Goal: Task Accomplishment & Management: Manage account settings

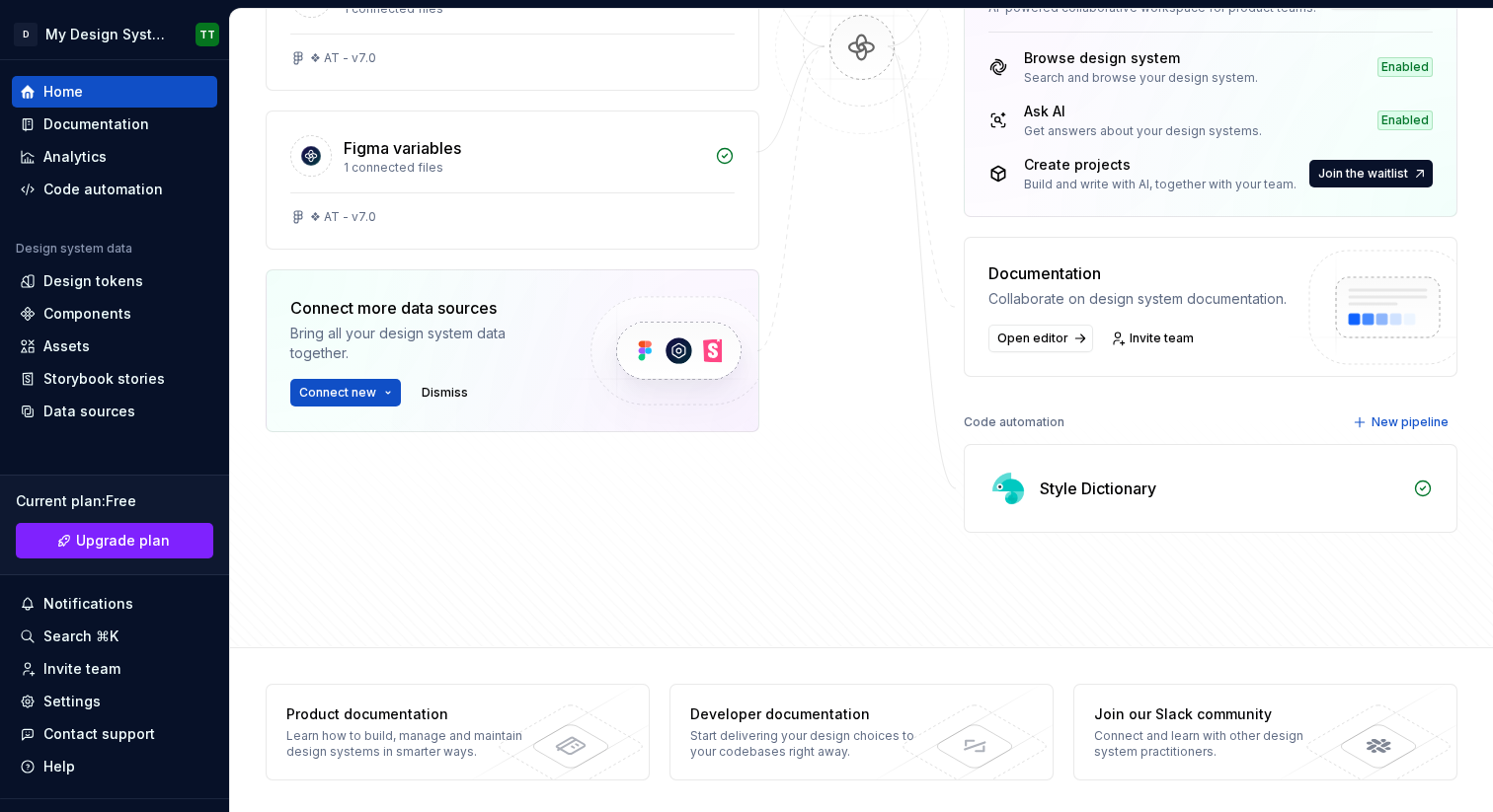
scroll to position [368, 0]
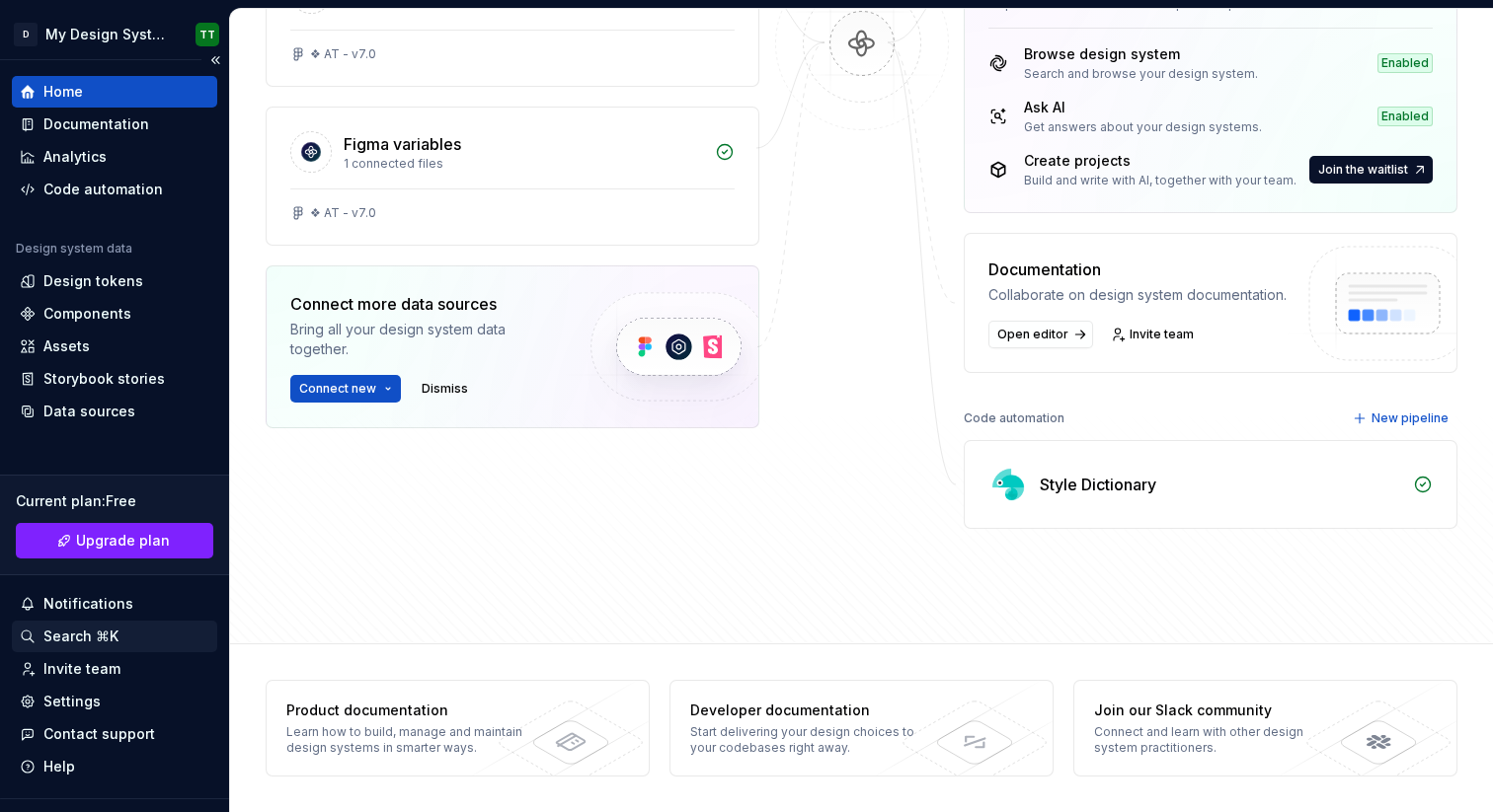
click at [70, 631] on div "Search ⌘K" at bounding box center [81, 637] width 75 height 20
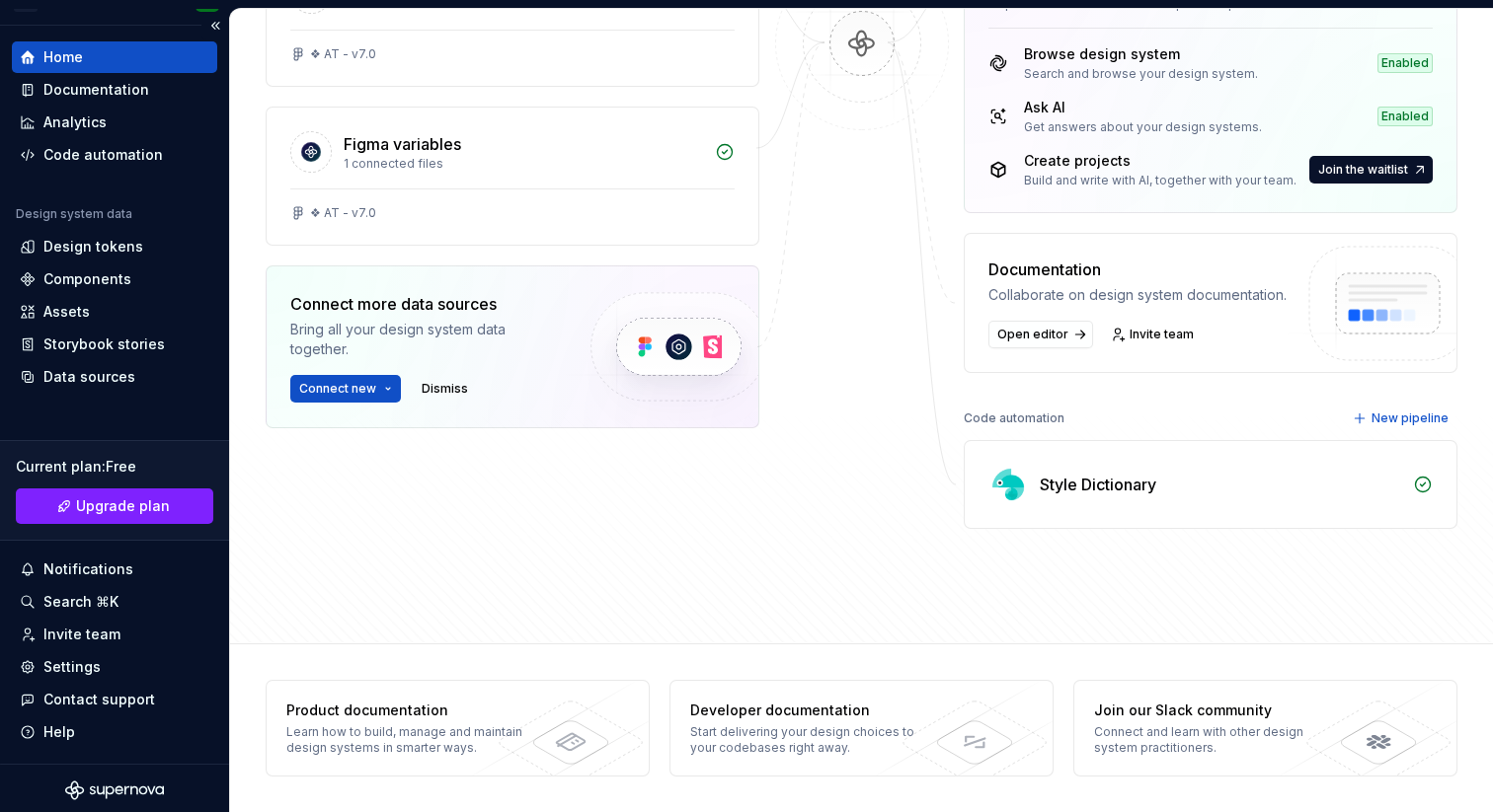
scroll to position [39, 0]
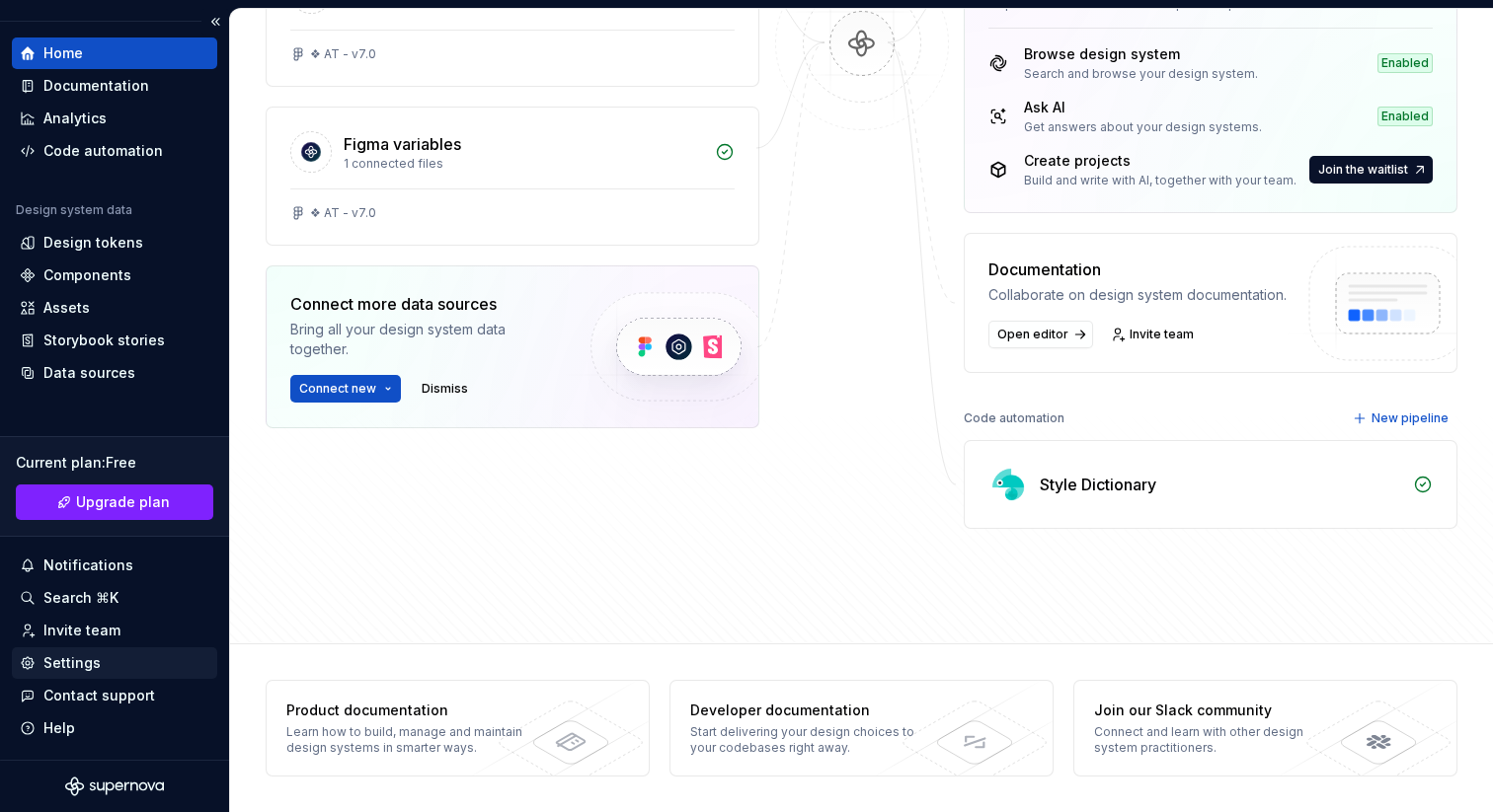
click at [91, 663] on div "Settings" at bounding box center [72, 663] width 58 height 20
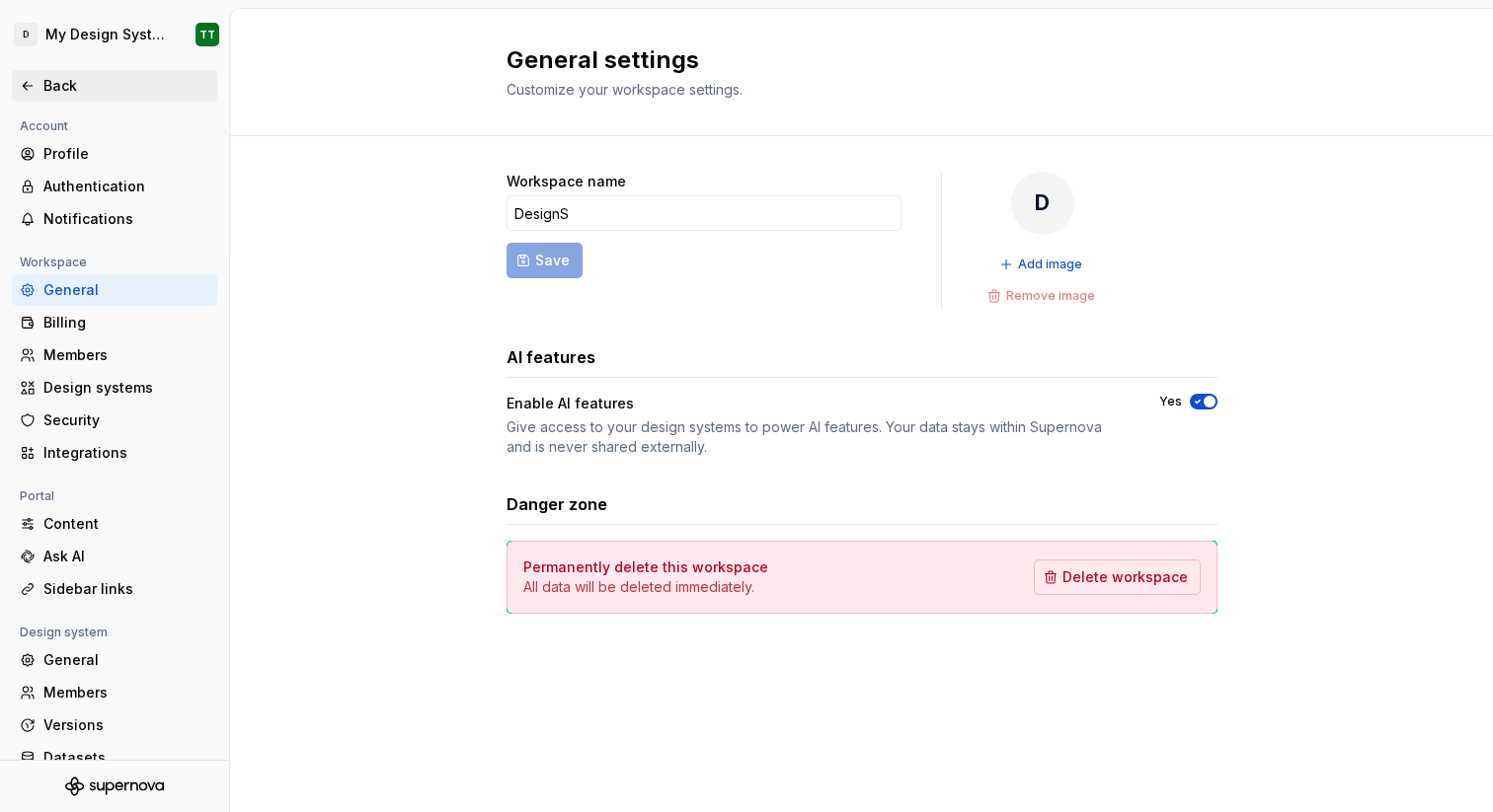
click at [72, 91] on div "Back" at bounding box center [126, 86] width 166 height 20
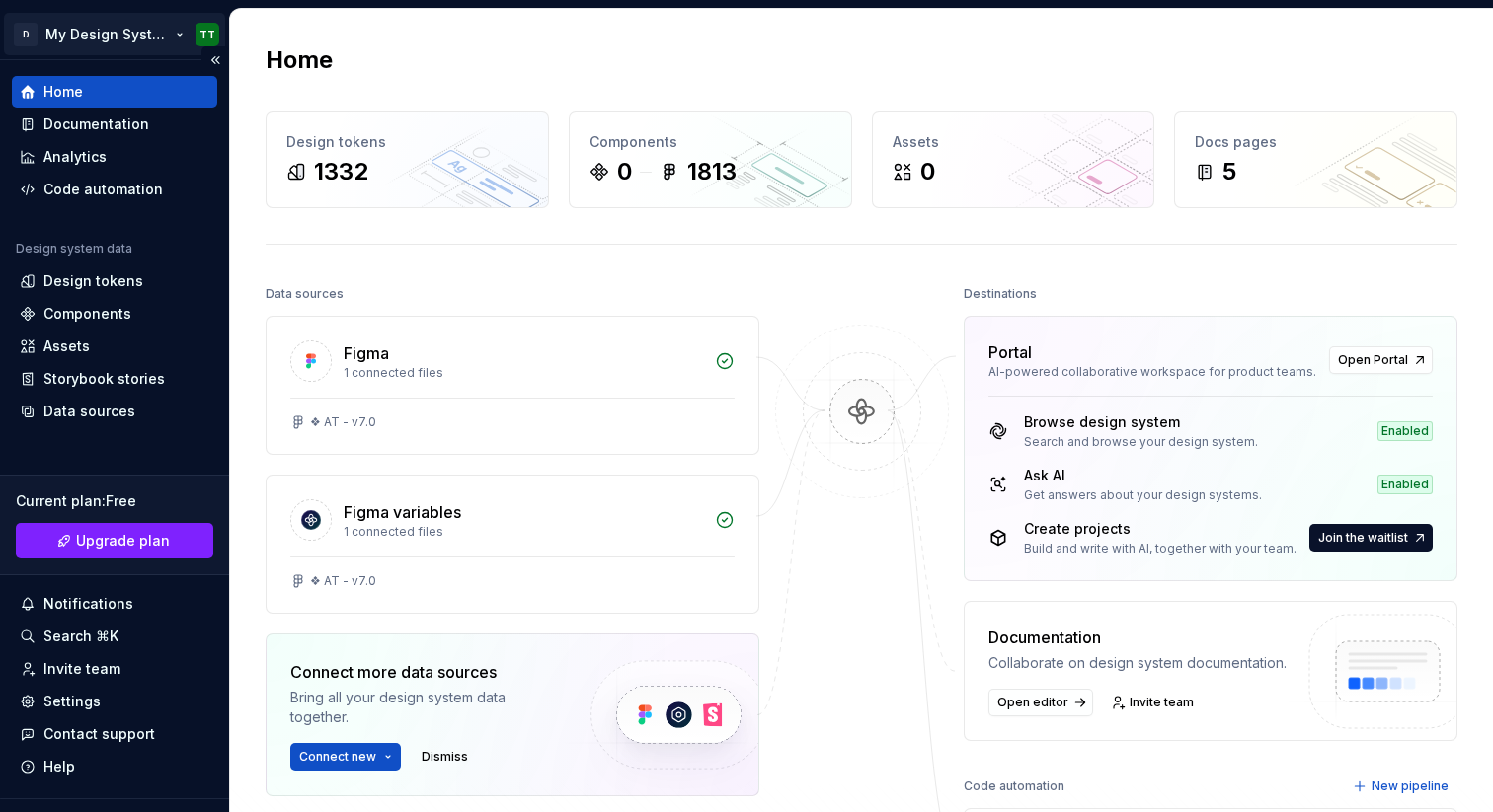
click at [105, 41] on html "D My Design System TT Home Documentation Analytics Code automation Design syste…" at bounding box center [746, 406] width 1493 height 812
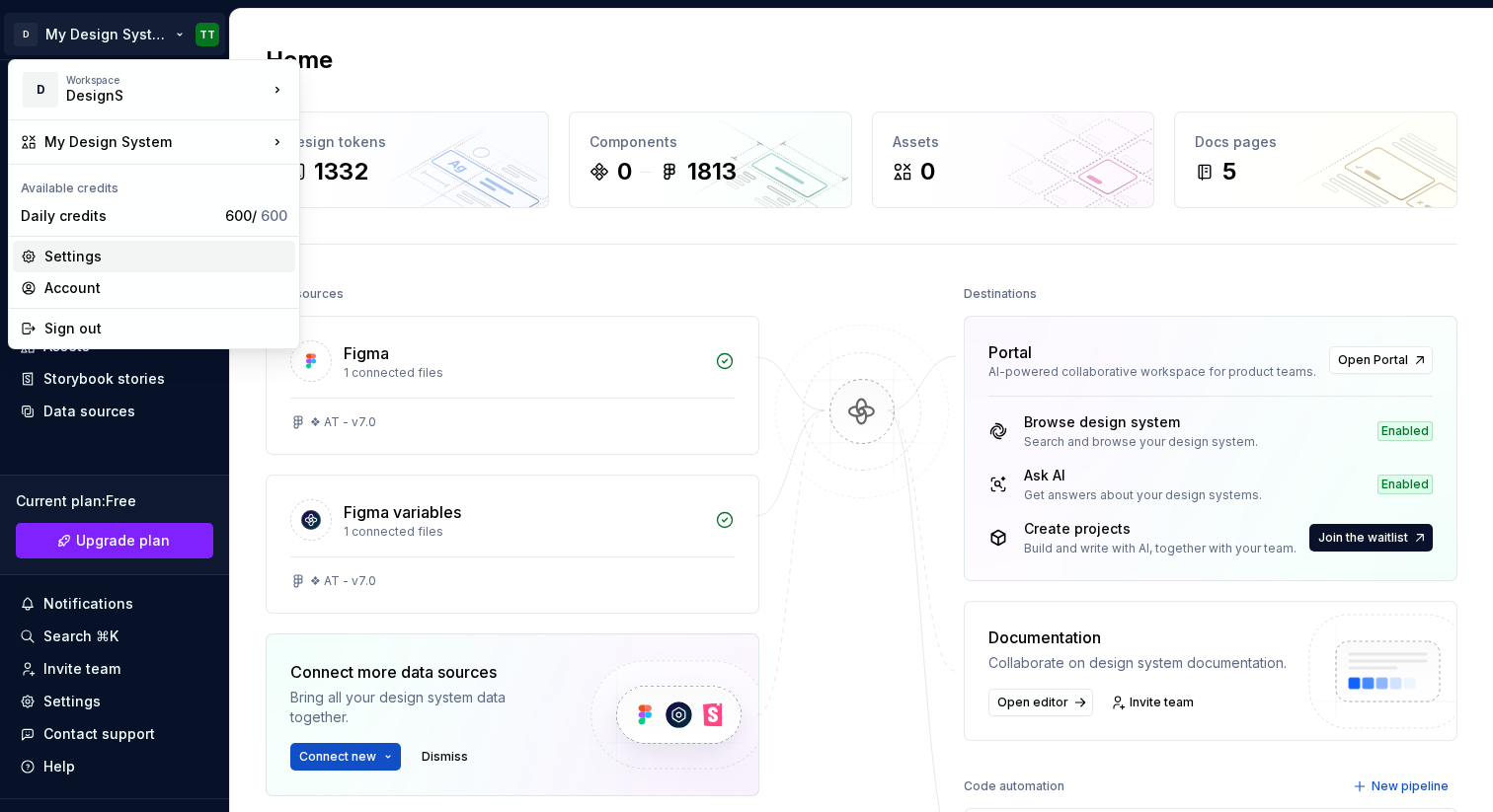
click at [135, 255] on div "Settings" at bounding box center [166, 257] width 243 height 20
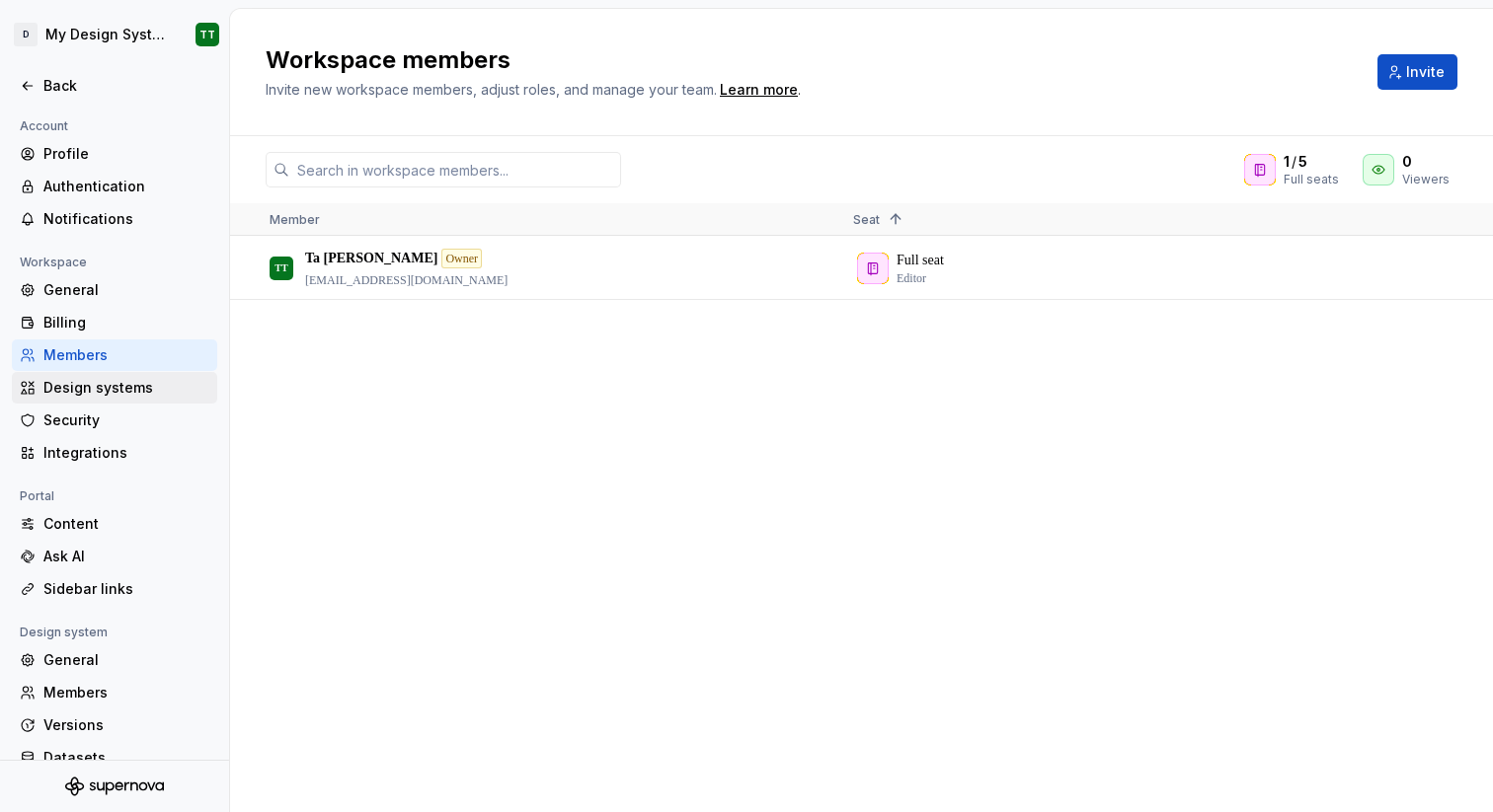
click at [120, 388] on div "Design systems" at bounding box center [126, 388] width 166 height 20
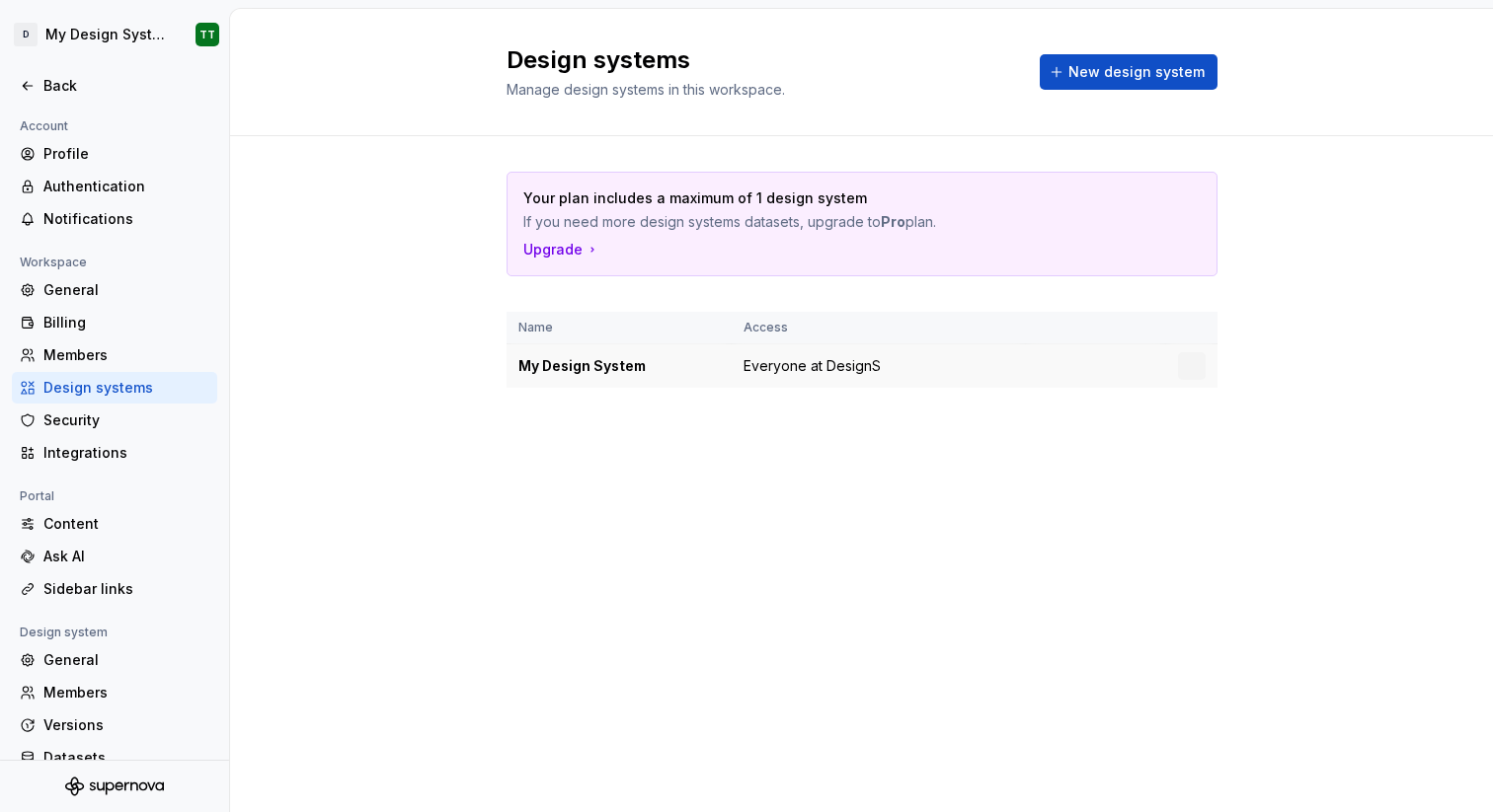
click at [821, 364] on span "Everyone at DesignS" at bounding box center [811, 366] width 137 height 20
click at [636, 368] on div "My Design System" at bounding box center [618, 366] width 201 height 20
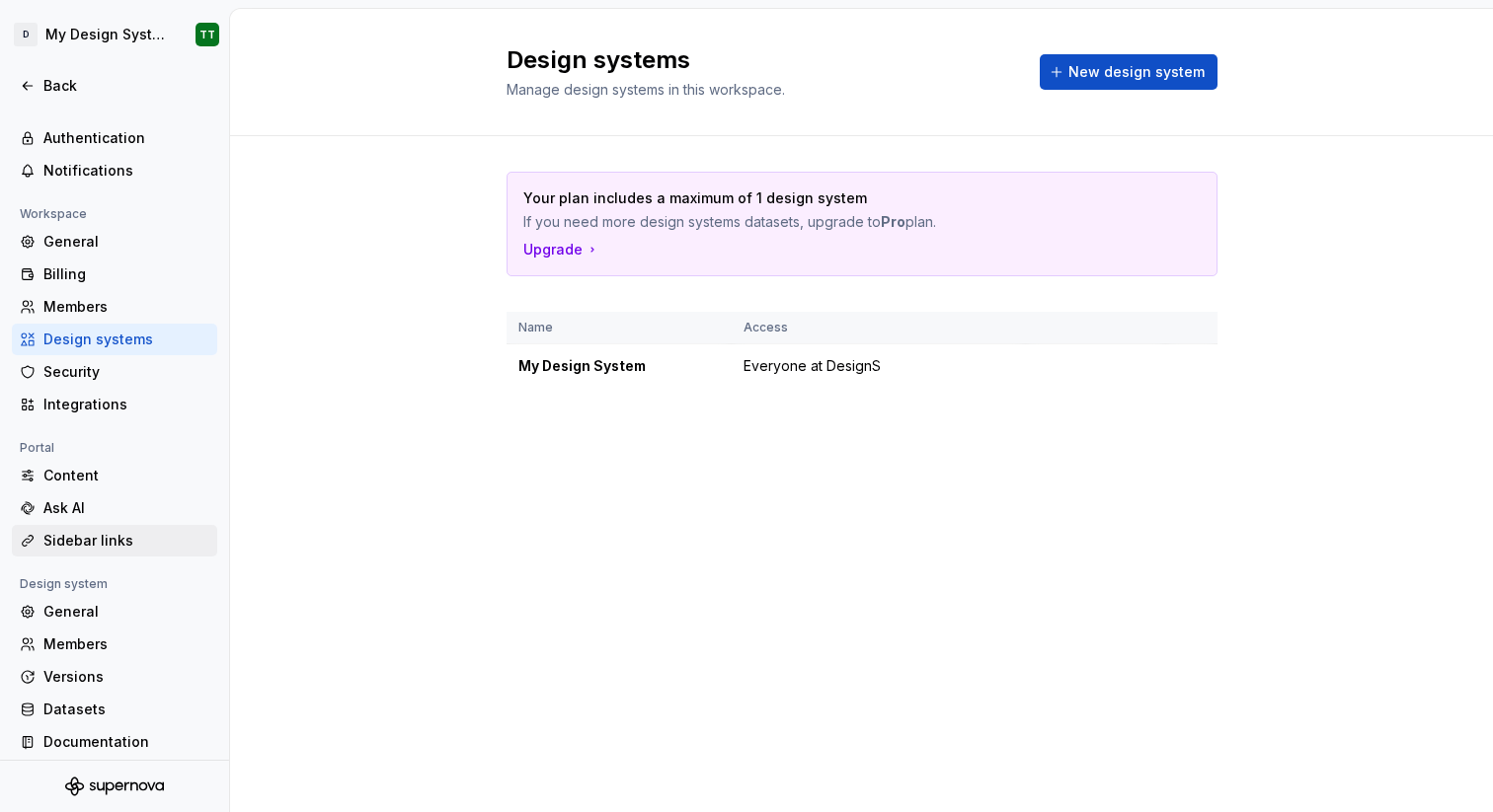
scroll to position [58, 0]
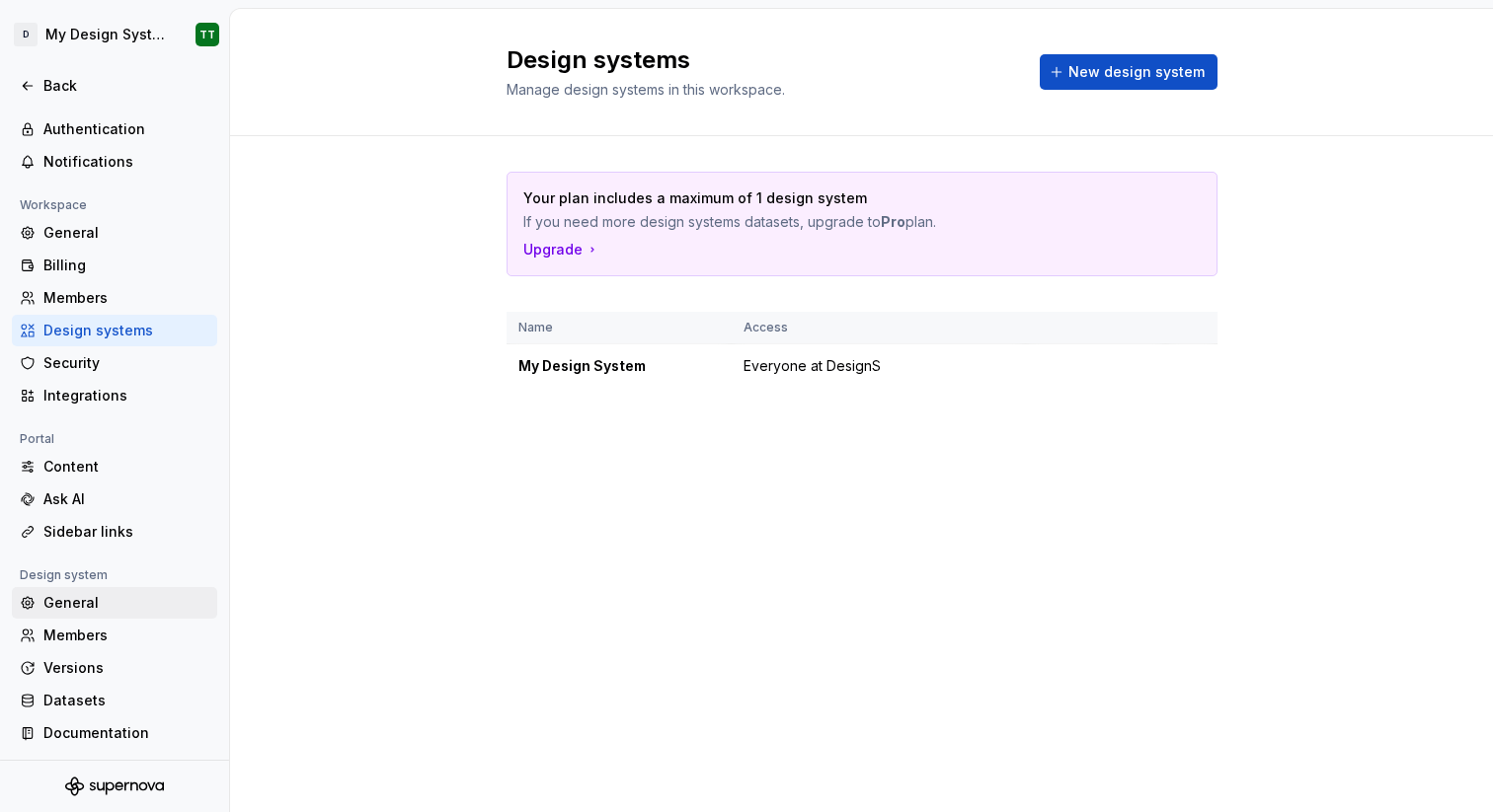
click at [95, 609] on div "General" at bounding box center [126, 603] width 166 height 20
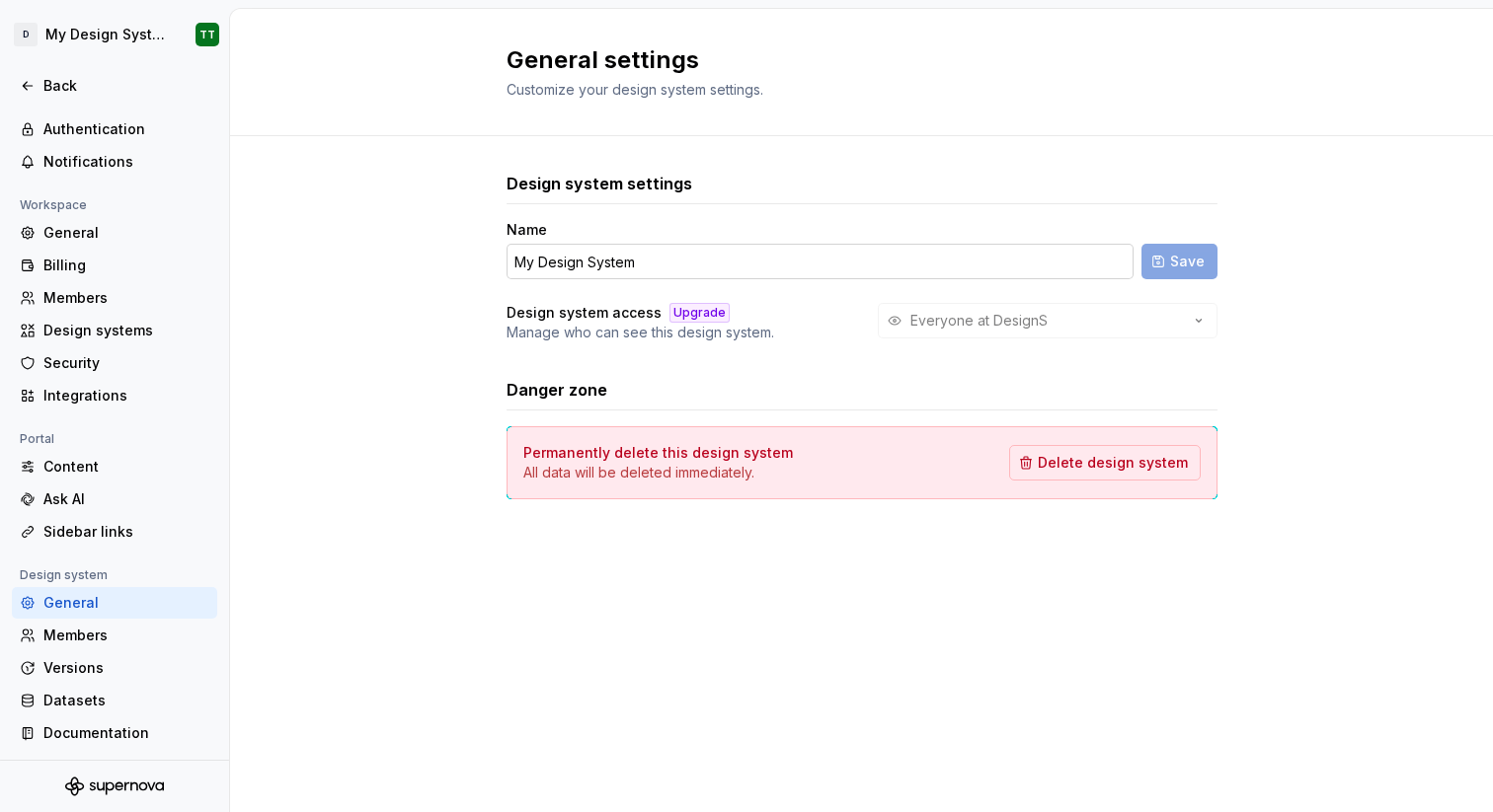
click at [664, 273] on input "My Design System" at bounding box center [820, 262] width 627 height 36
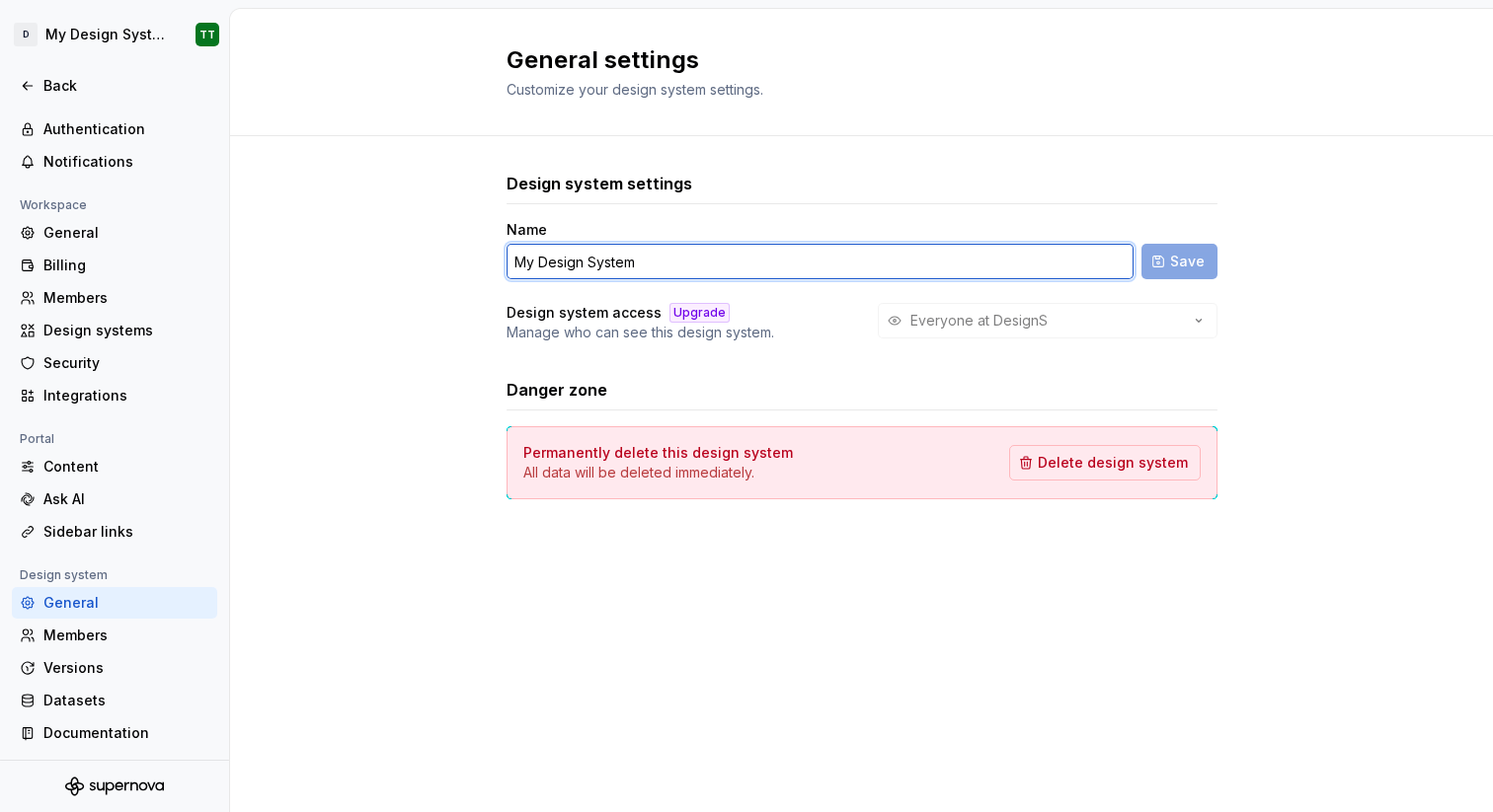
click at [664, 273] on input "My Design System" at bounding box center [820, 262] width 627 height 36
select select "**"
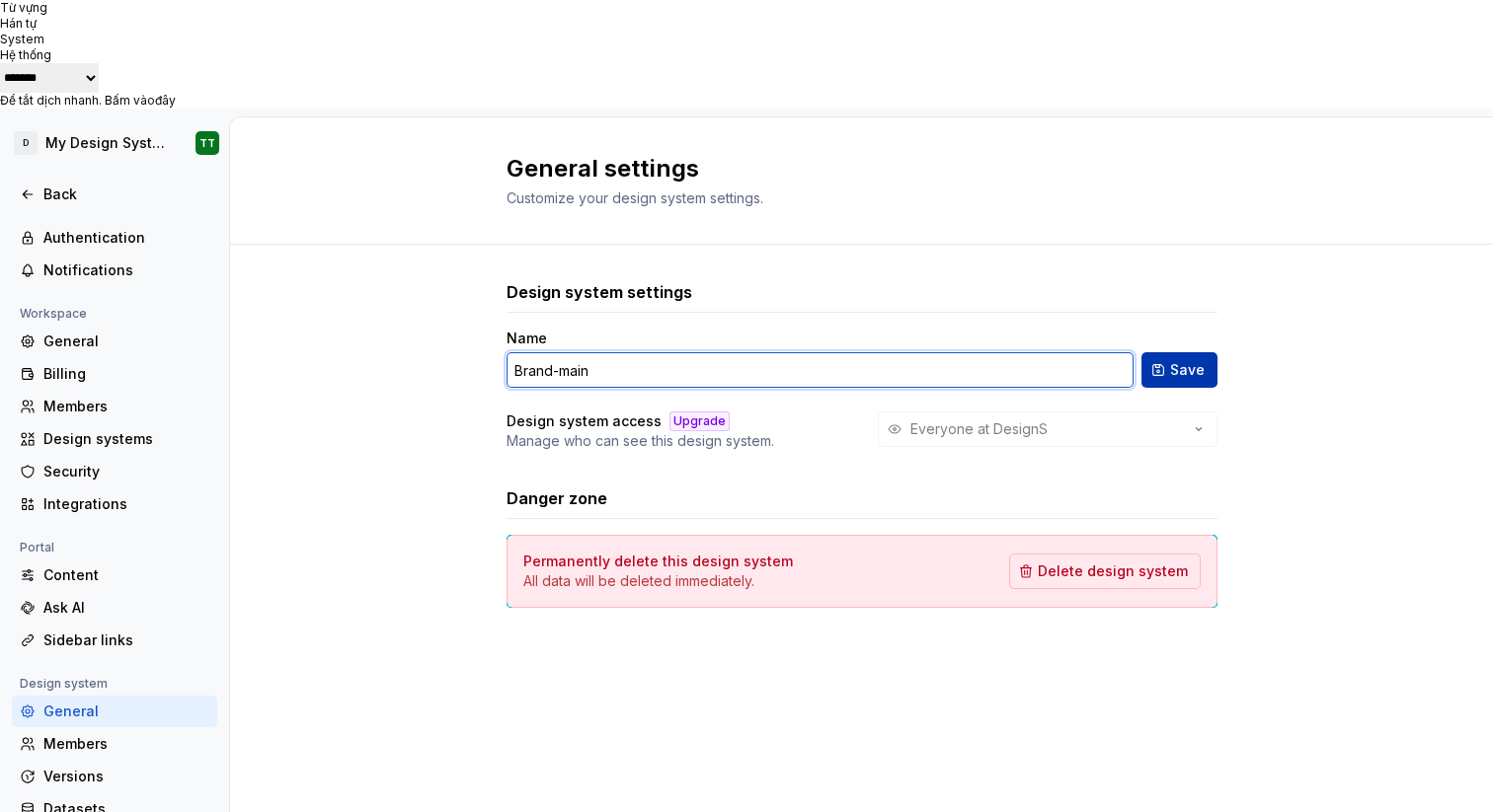
type input "Brand-main"
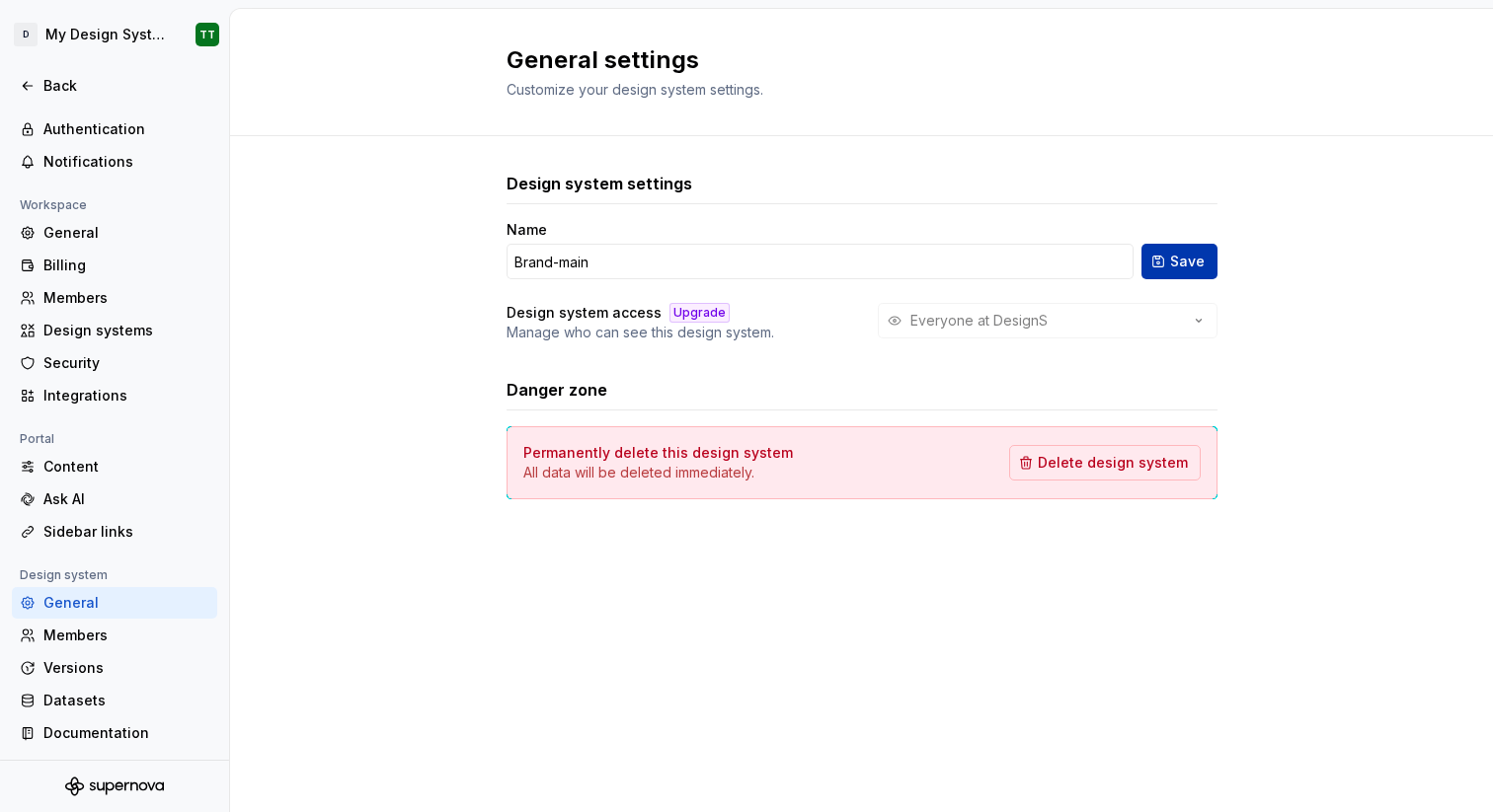
click at [1167, 260] on button "Save" at bounding box center [1179, 262] width 76 height 36
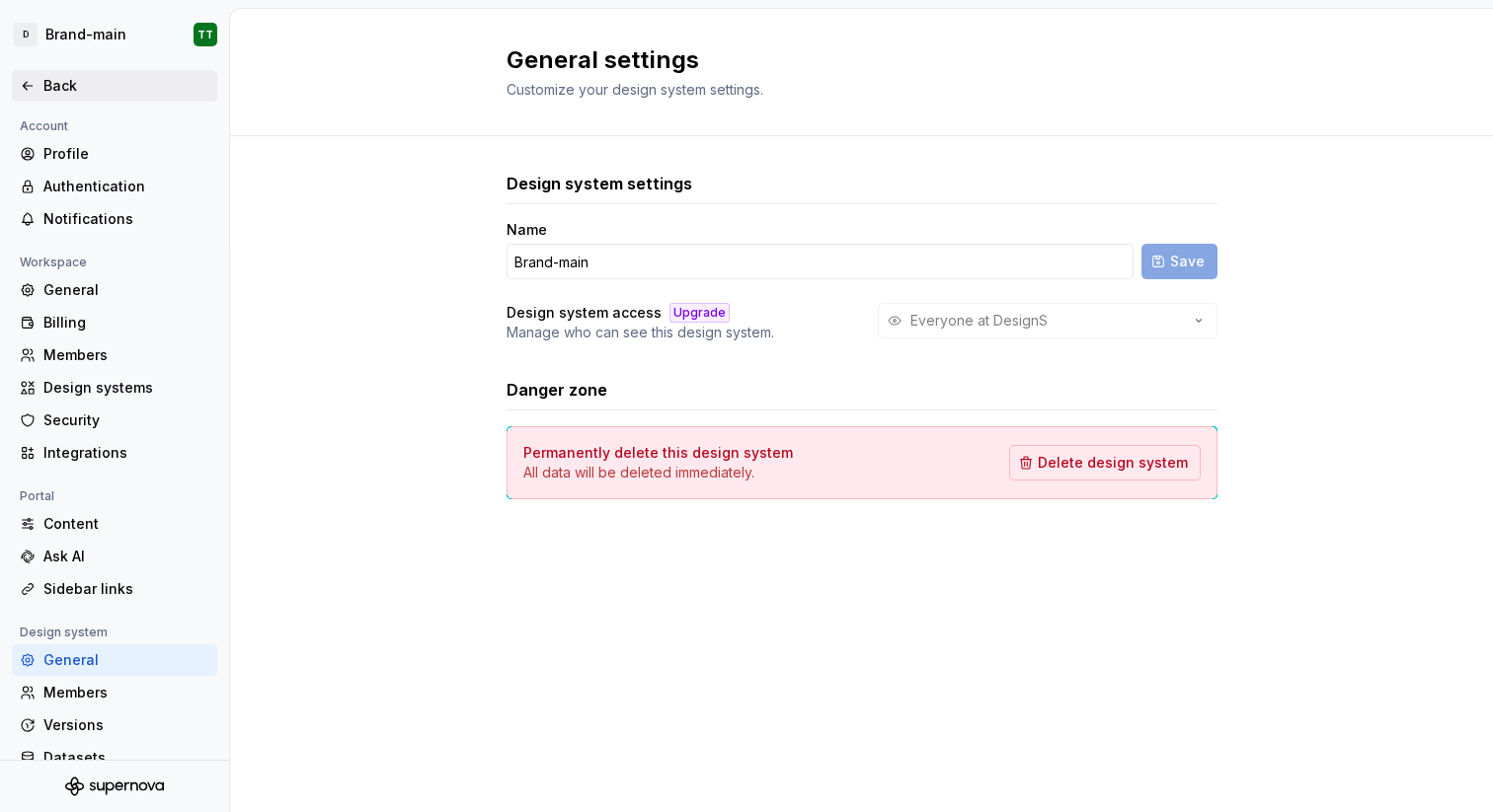
click at [63, 79] on div "Back" at bounding box center [126, 86] width 166 height 20
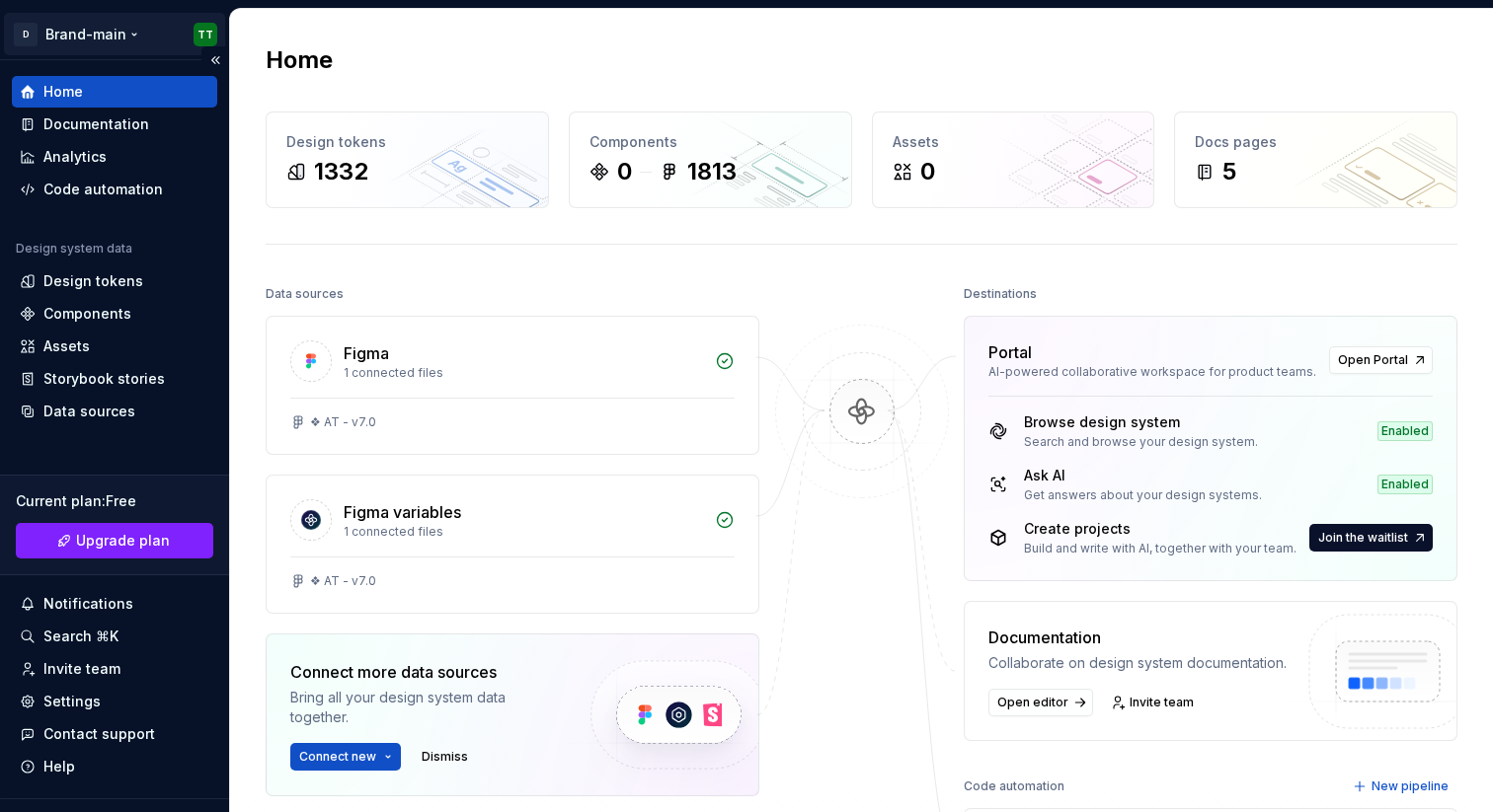
click at [115, 32] on html "**********" at bounding box center [746, 406] width 1493 height 812
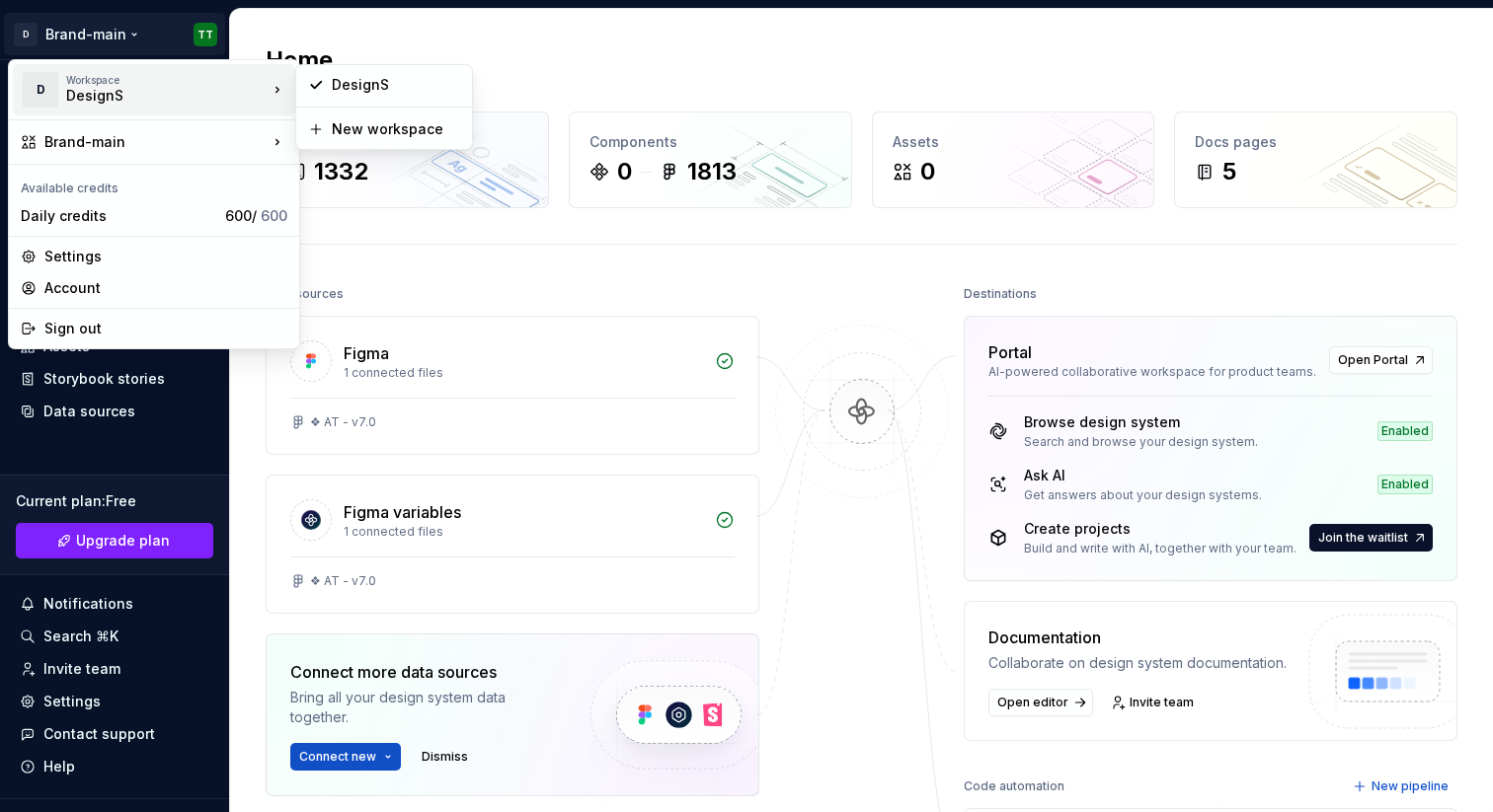
click at [679, 269] on html "**********" at bounding box center [746, 406] width 1493 height 812
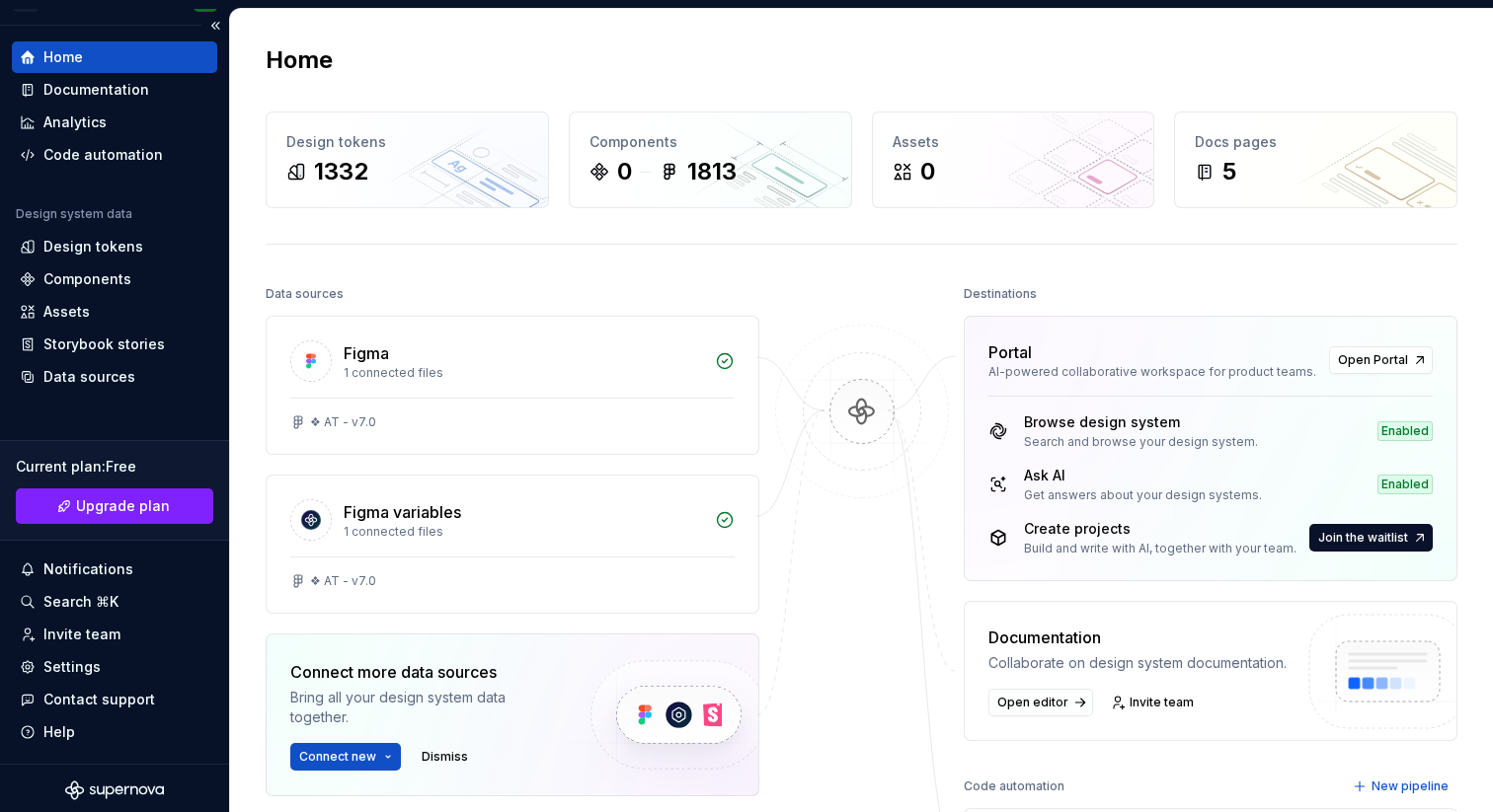
scroll to position [39, 0]
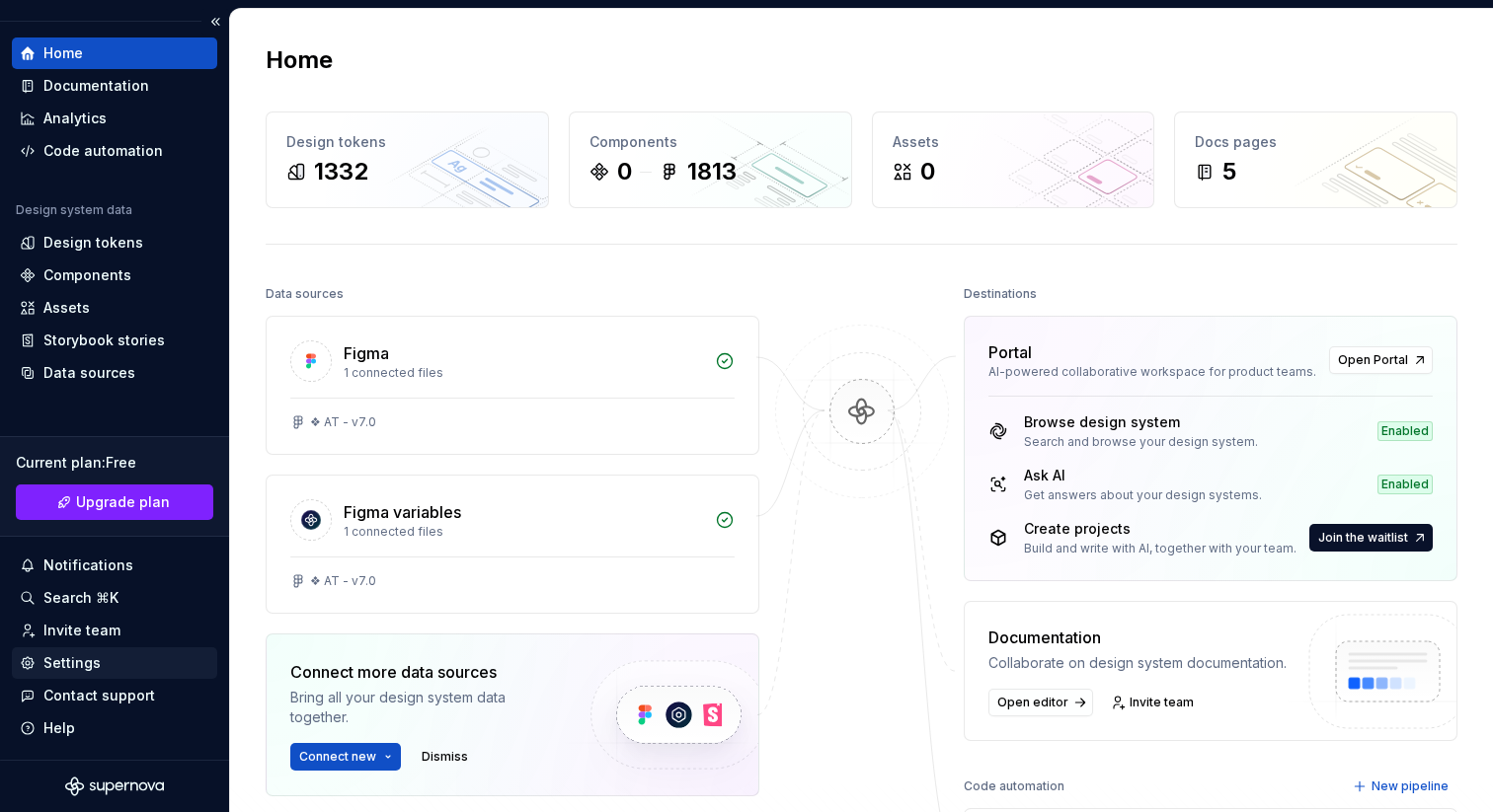
click at [92, 668] on div "Settings" at bounding box center [72, 663] width 58 height 20
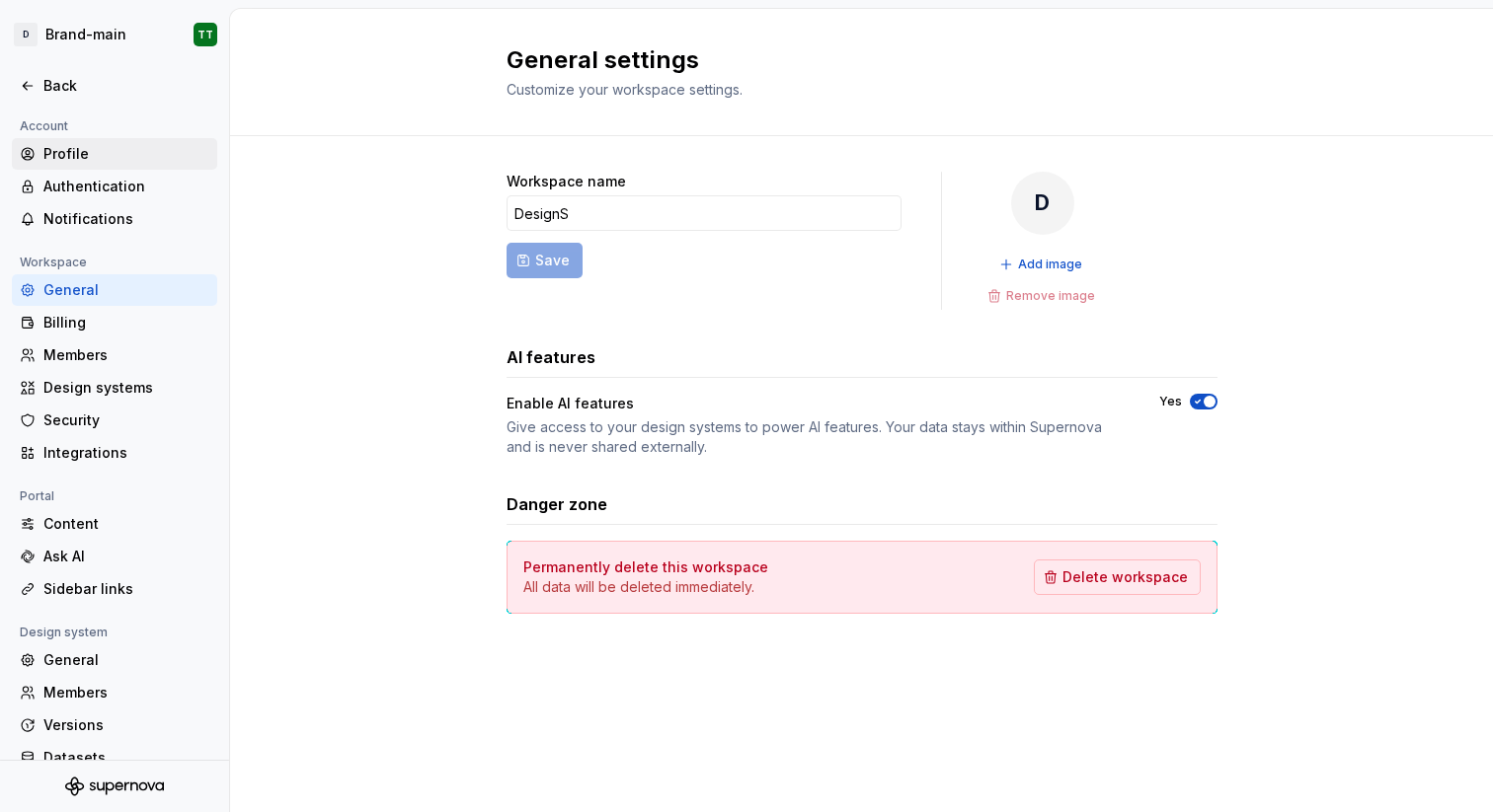
click at [90, 160] on div "Profile" at bounding box center [126, 154] width 166 height 20
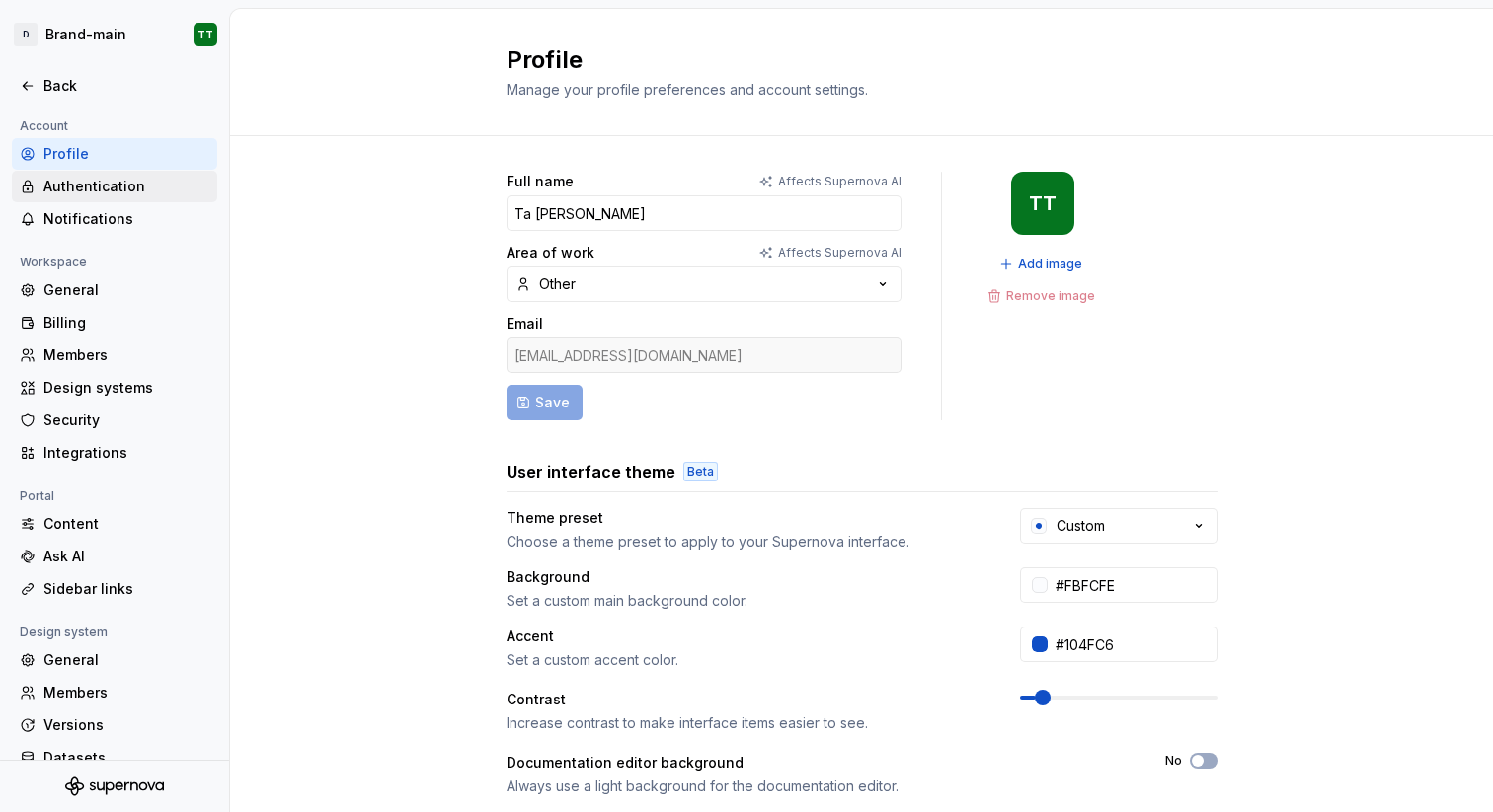
click at [102, 188] on div "Authentication" at bounding box center [126, 186] width 166 height 20
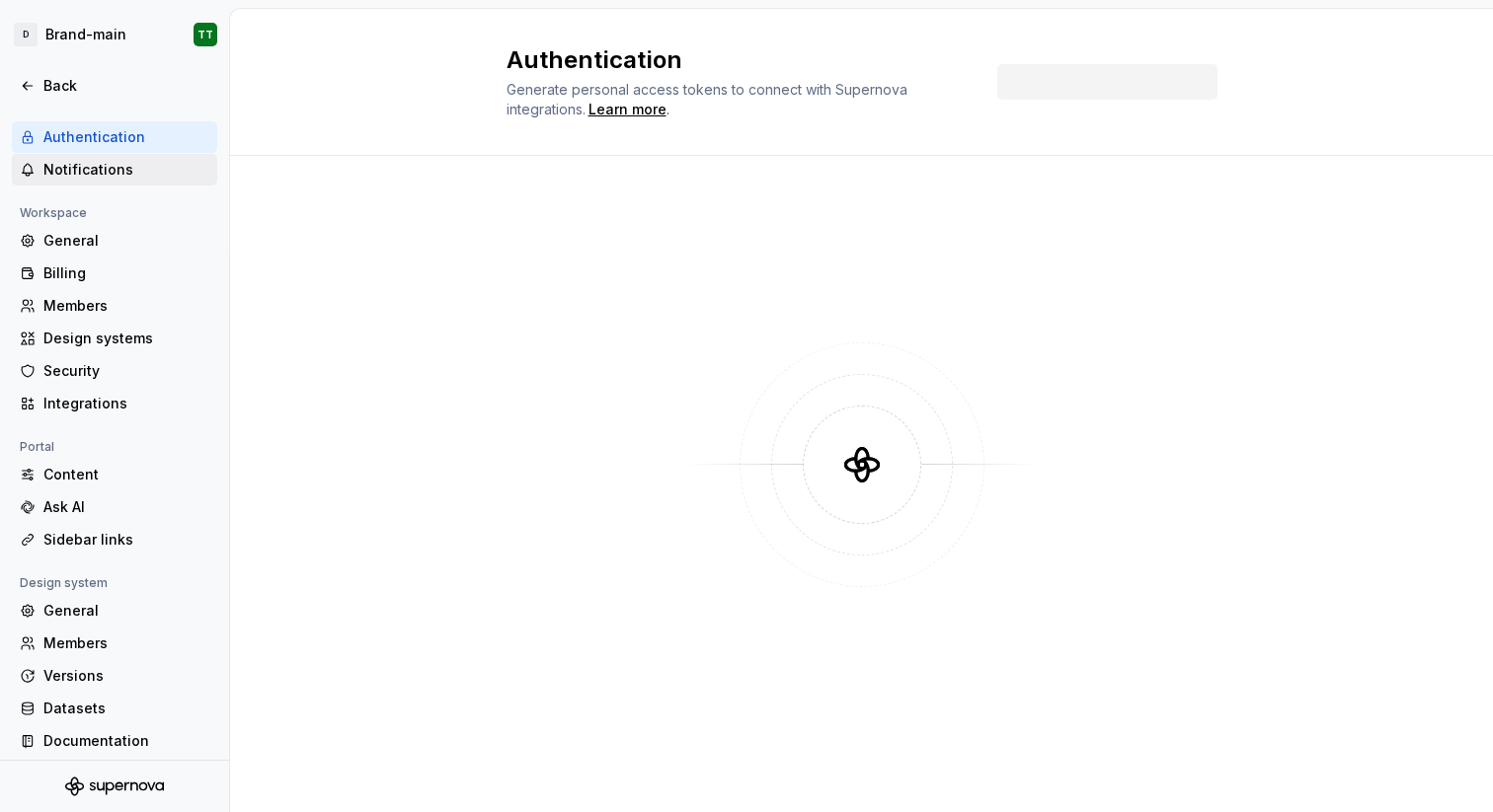
scroll to position [58, 0]
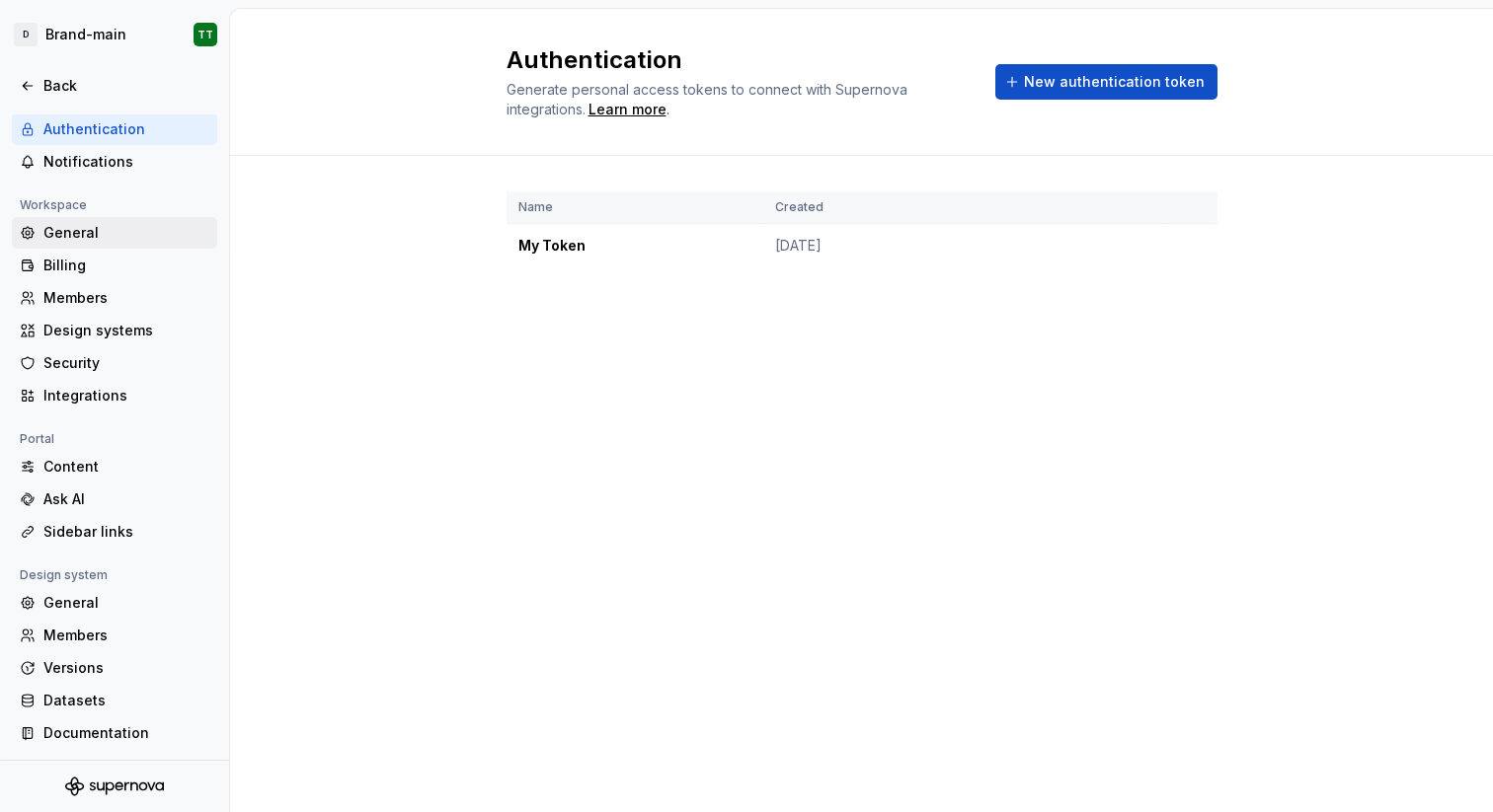
click at [93, 233] on div "General" at bounding box center [126, 233] width 166 height 20
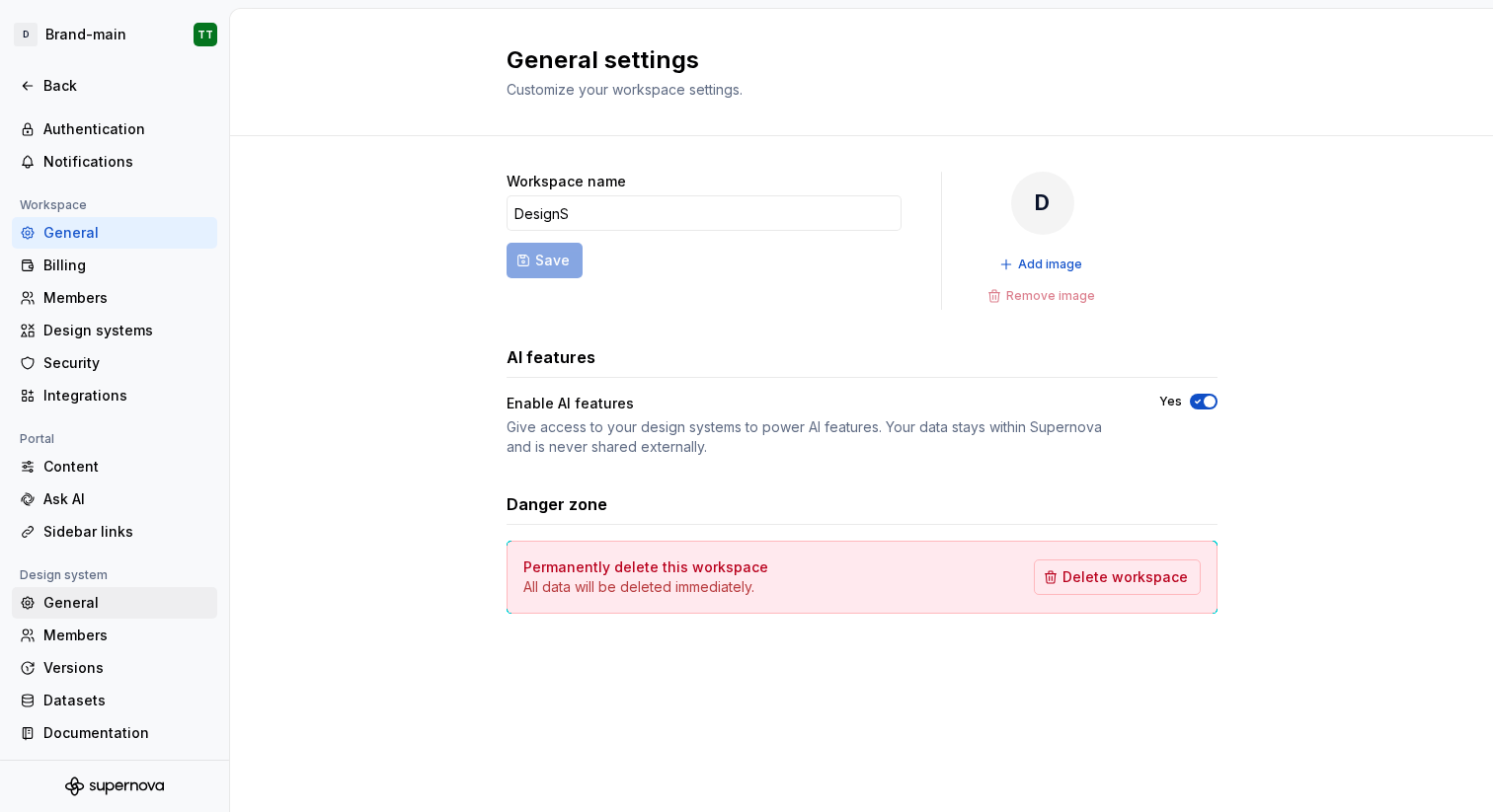
click at [103, 593] on div "General" at bounding box center [126, 603] width 166 height 20
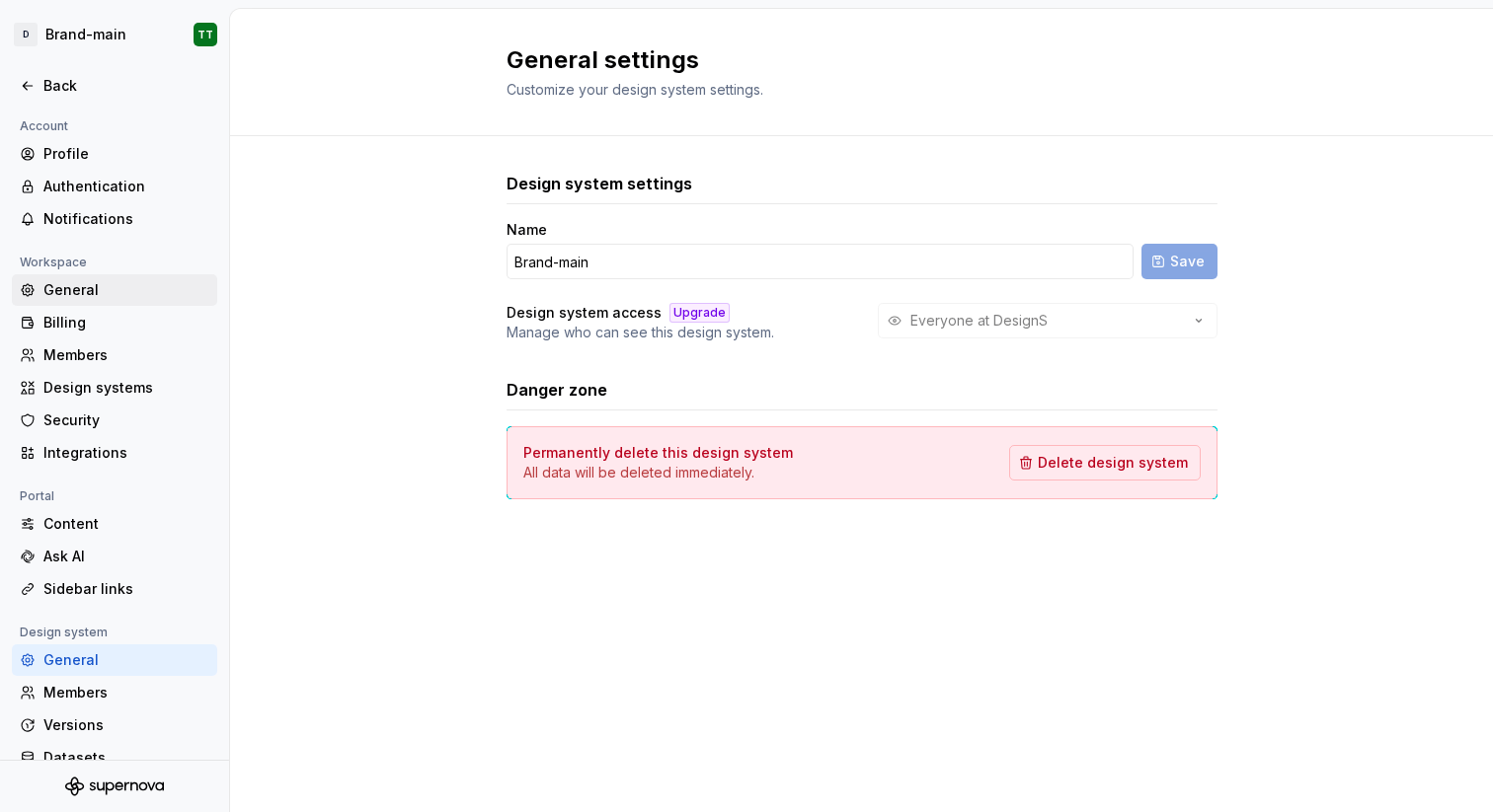
click at [121, 286] on div "General" at bounding box center [126, 290] width 166 height 20
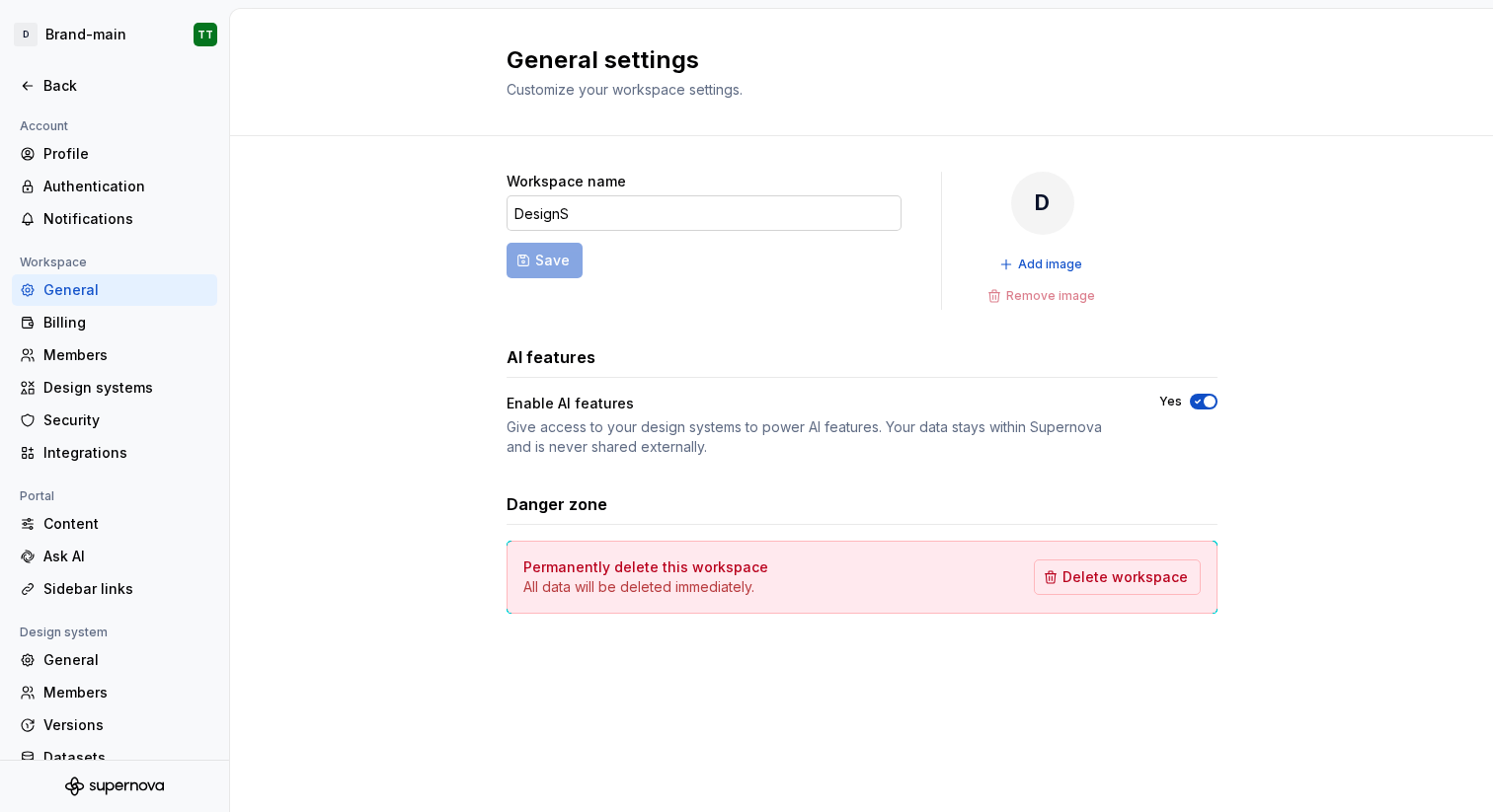
click at [625, 220] on input "DesignS" at bounding box center [704, 213] width 395 height 36
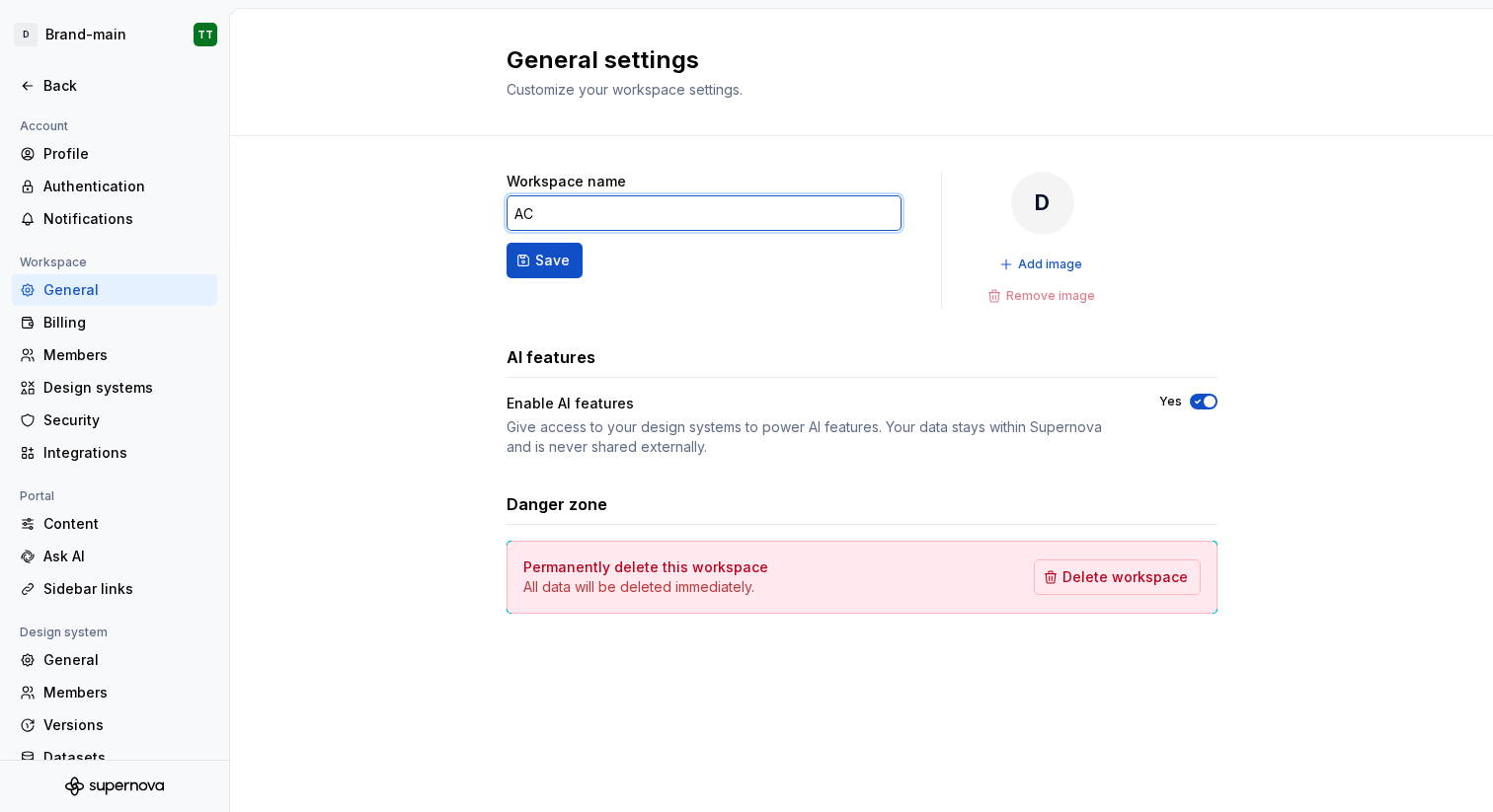
type input "ACC"
select select "**"
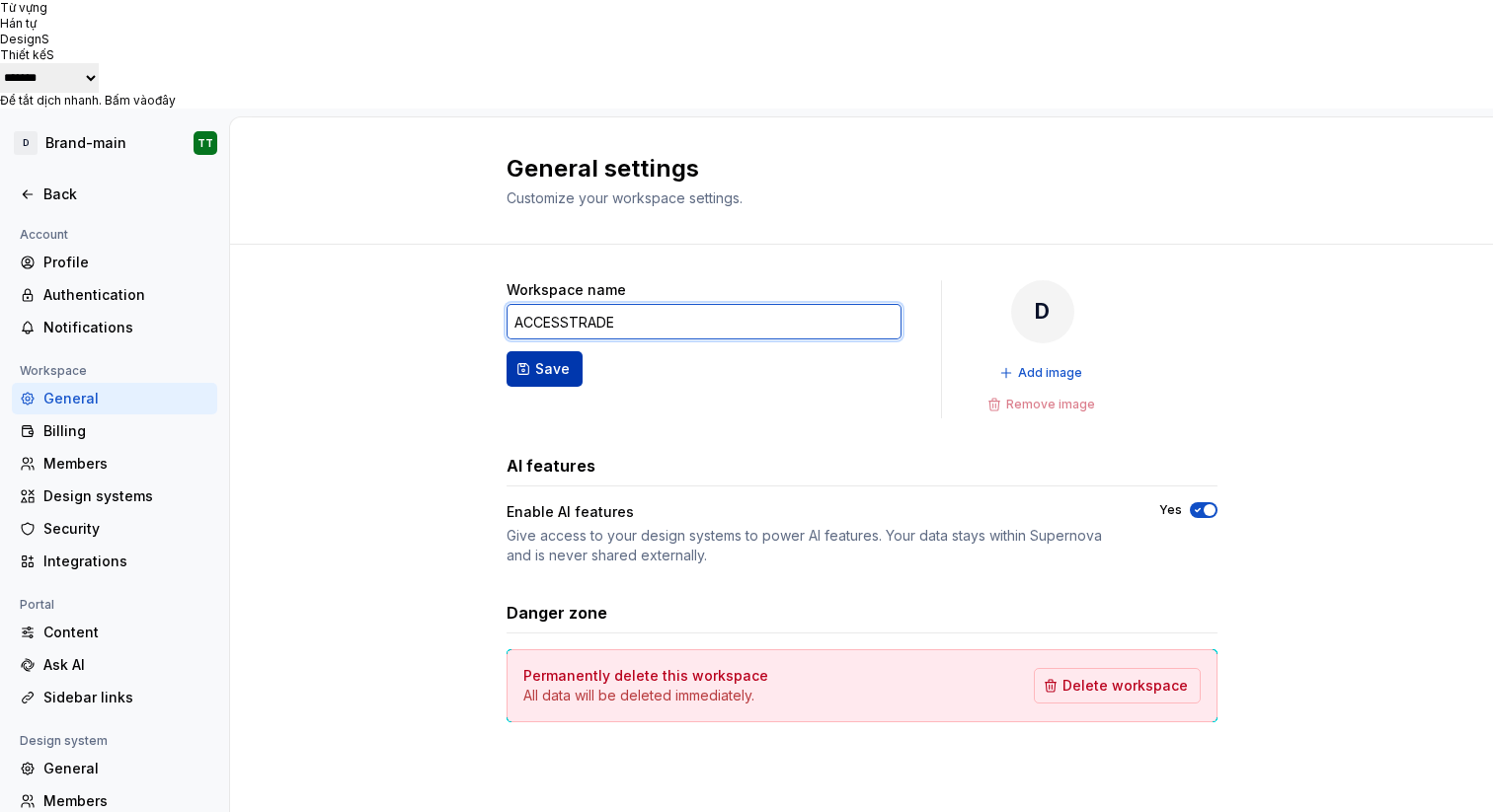
type input "ACCESSTRADE"
click at [565, 359] on span "Save" at bounding box center [552, 369] width 35 height 20
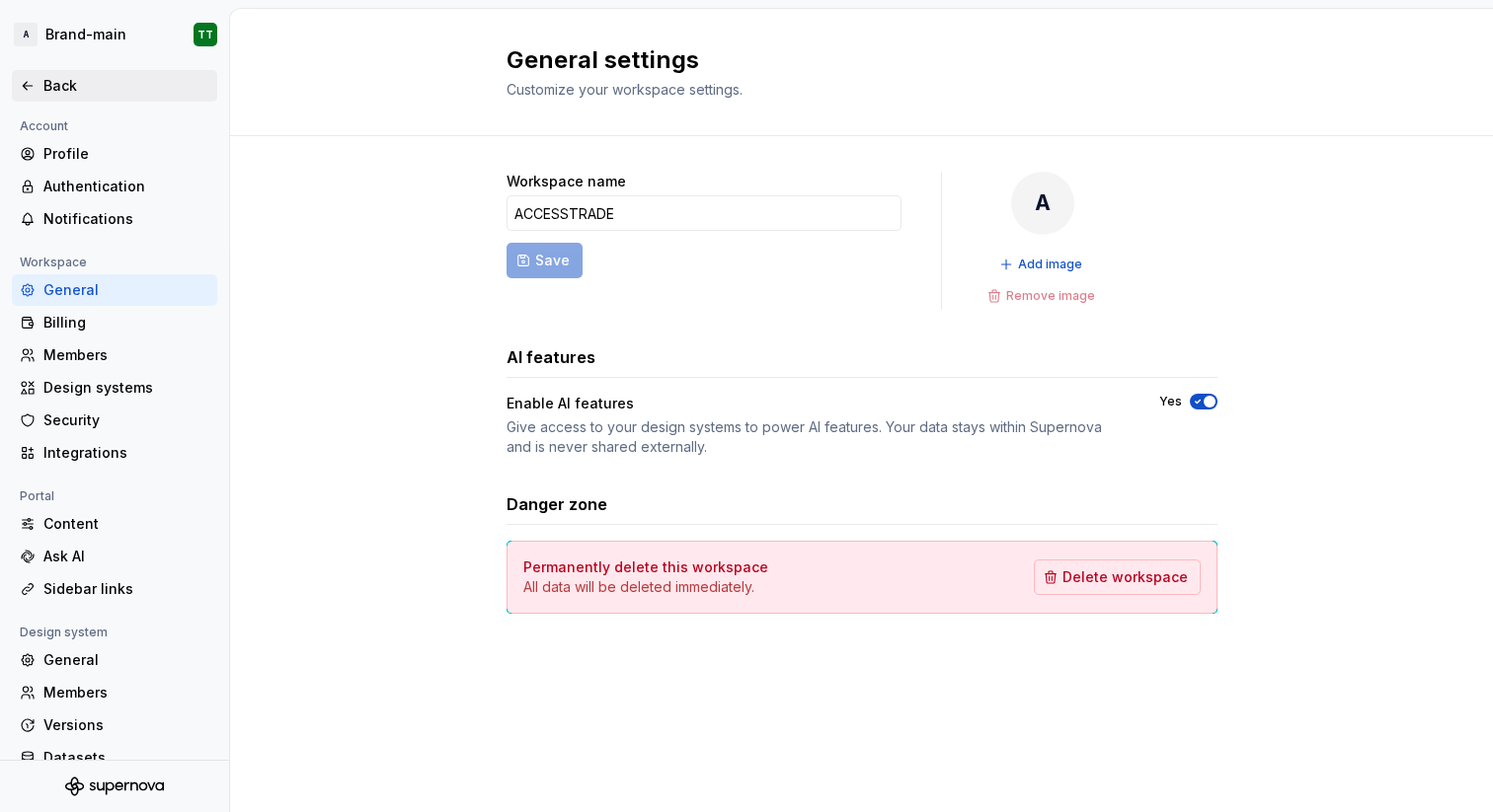
click at [60, 80] on div "Back" at bounding box center [126, 86] width 166 height 20
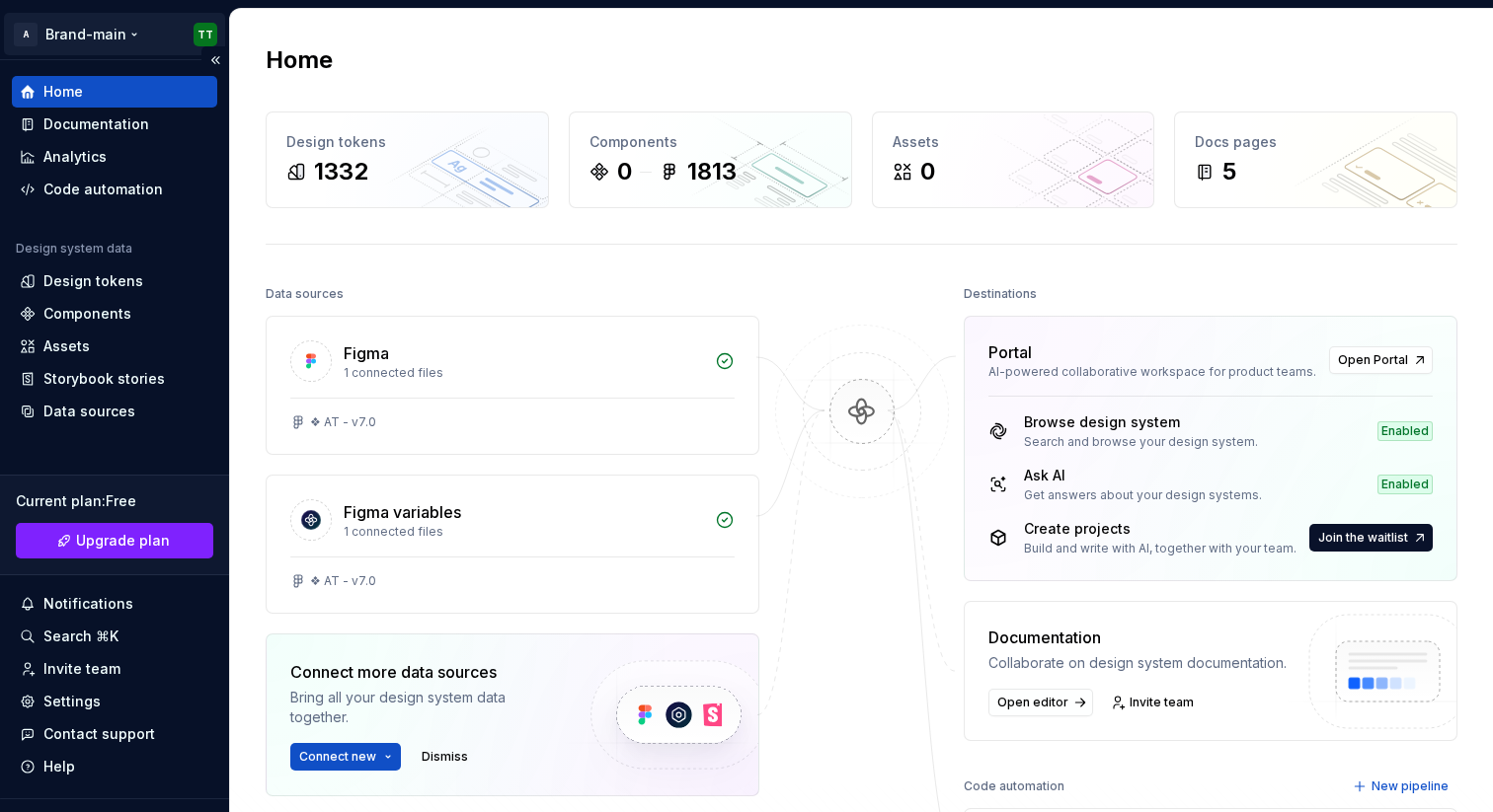
click at [115, 19] on html "**********" at bounding box center [746, 406] width 1493 height 812
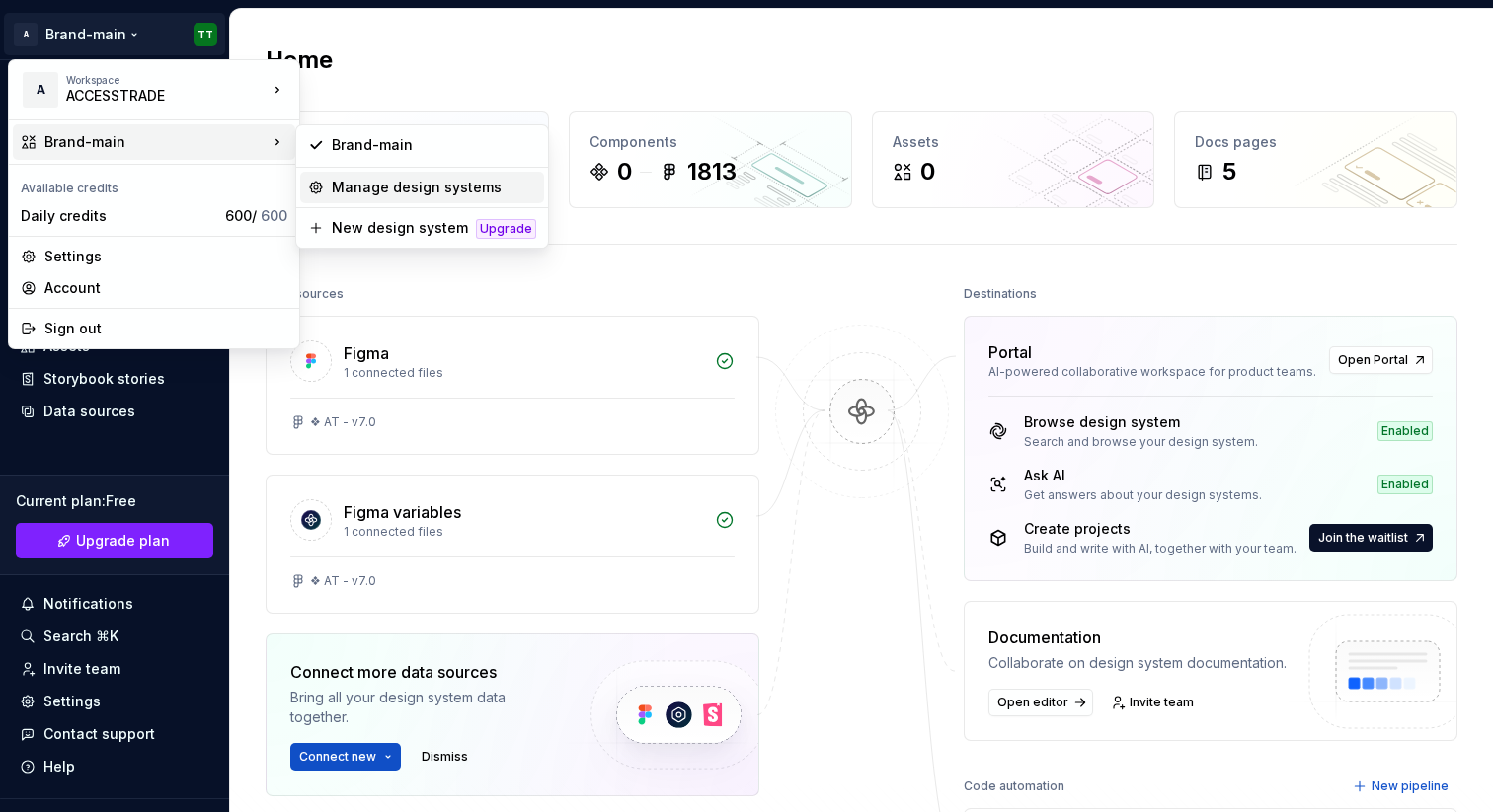
click at [372, 185] on div "Manage design systems" at bounding box center [434, 187] width 204 height 20
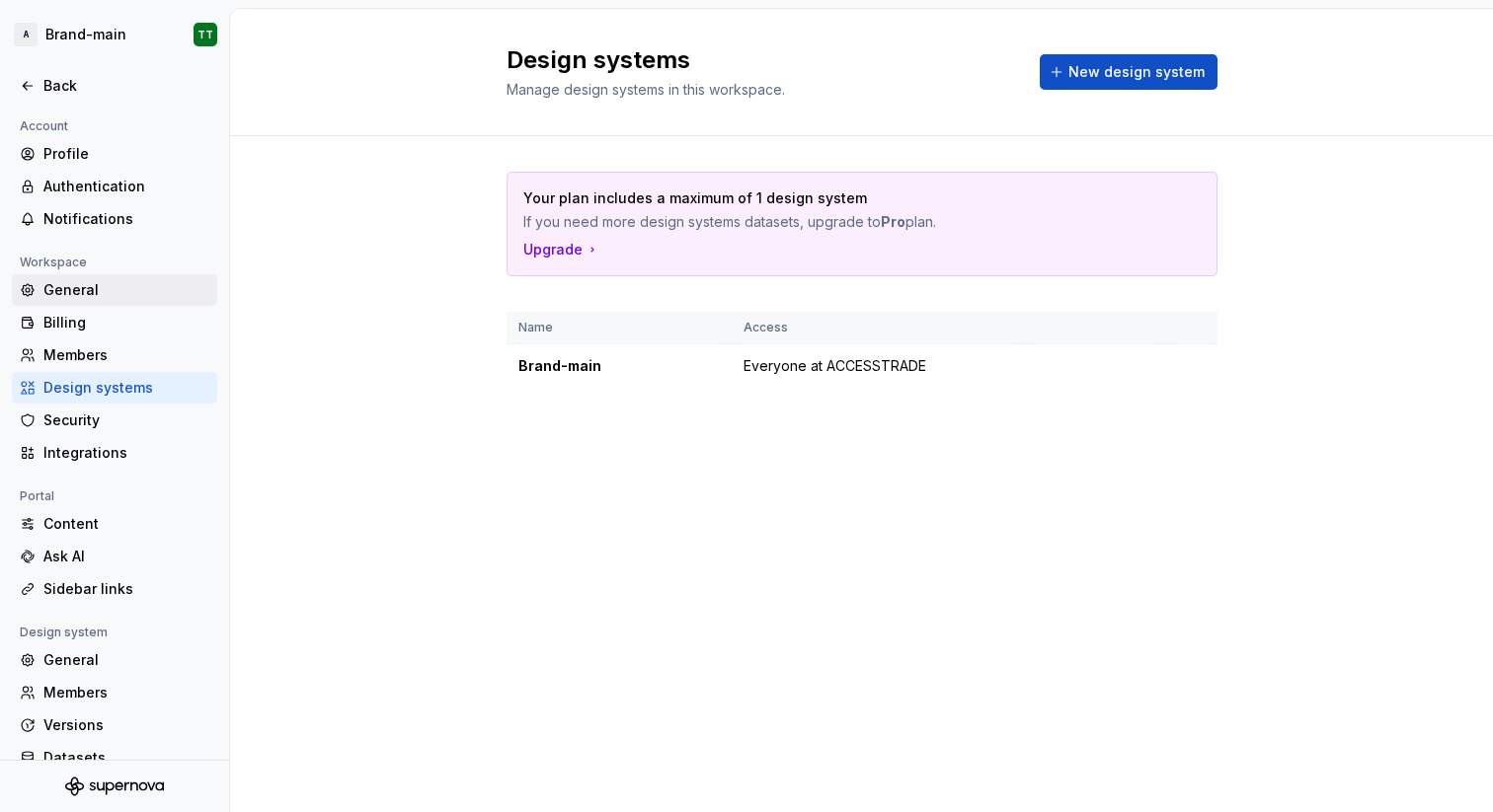
click at [136, 288] on div "General" at bounding box center [126, 290] width 166 height 20
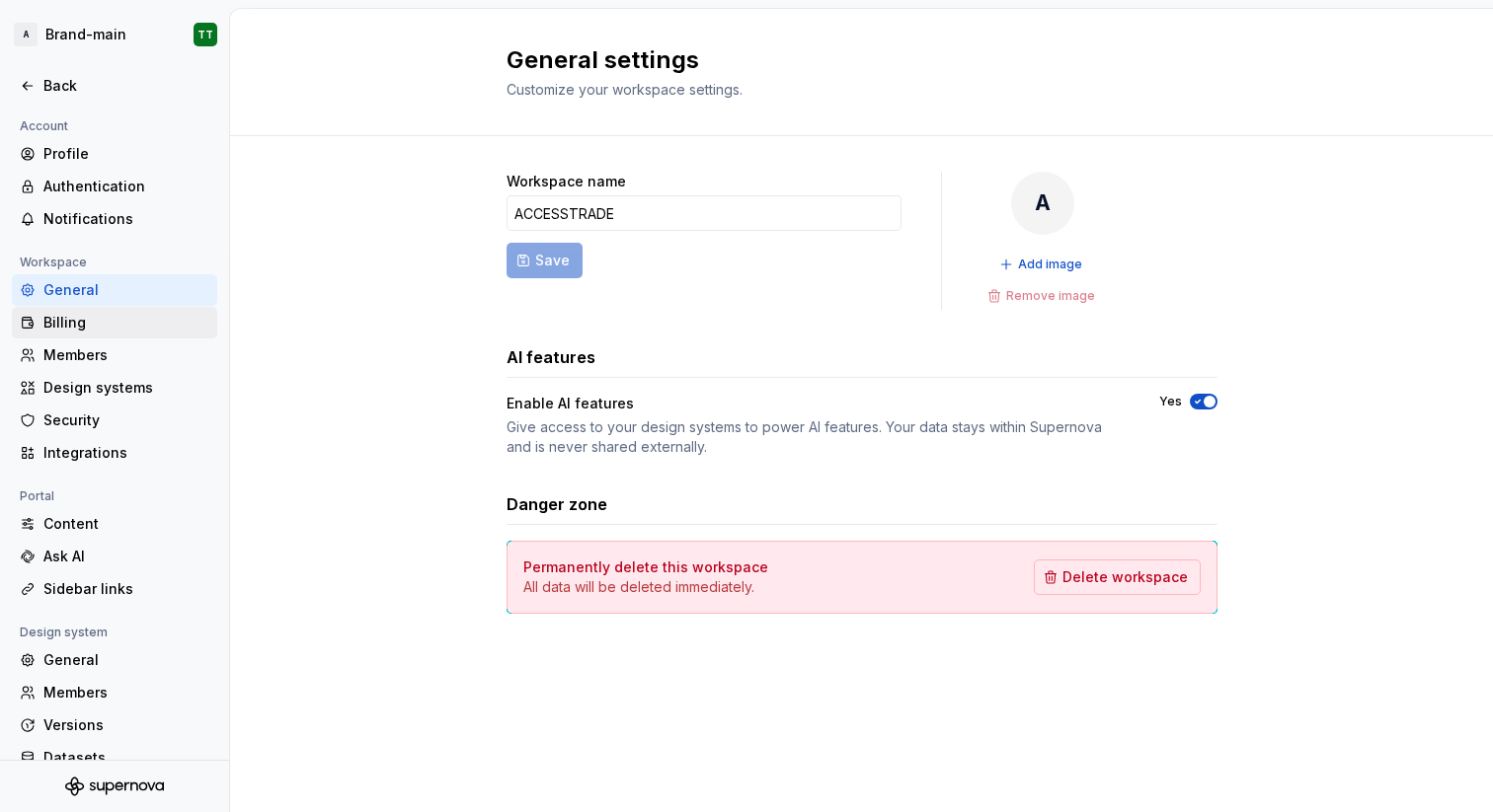
click at [122, 309] on div "Billing" at bounding box center [114, 322] width 205 height 32
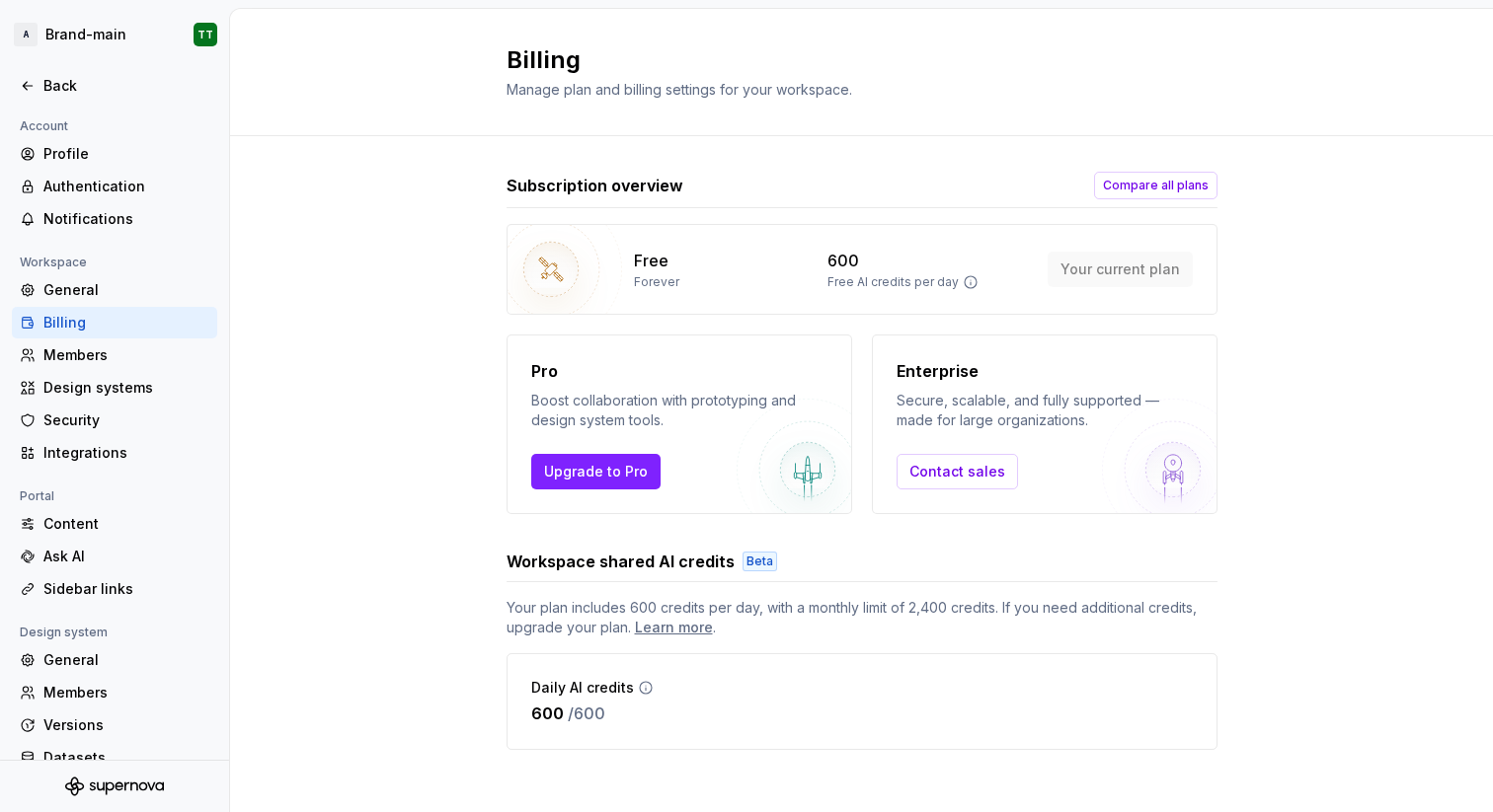
scroll to position [13, 0]
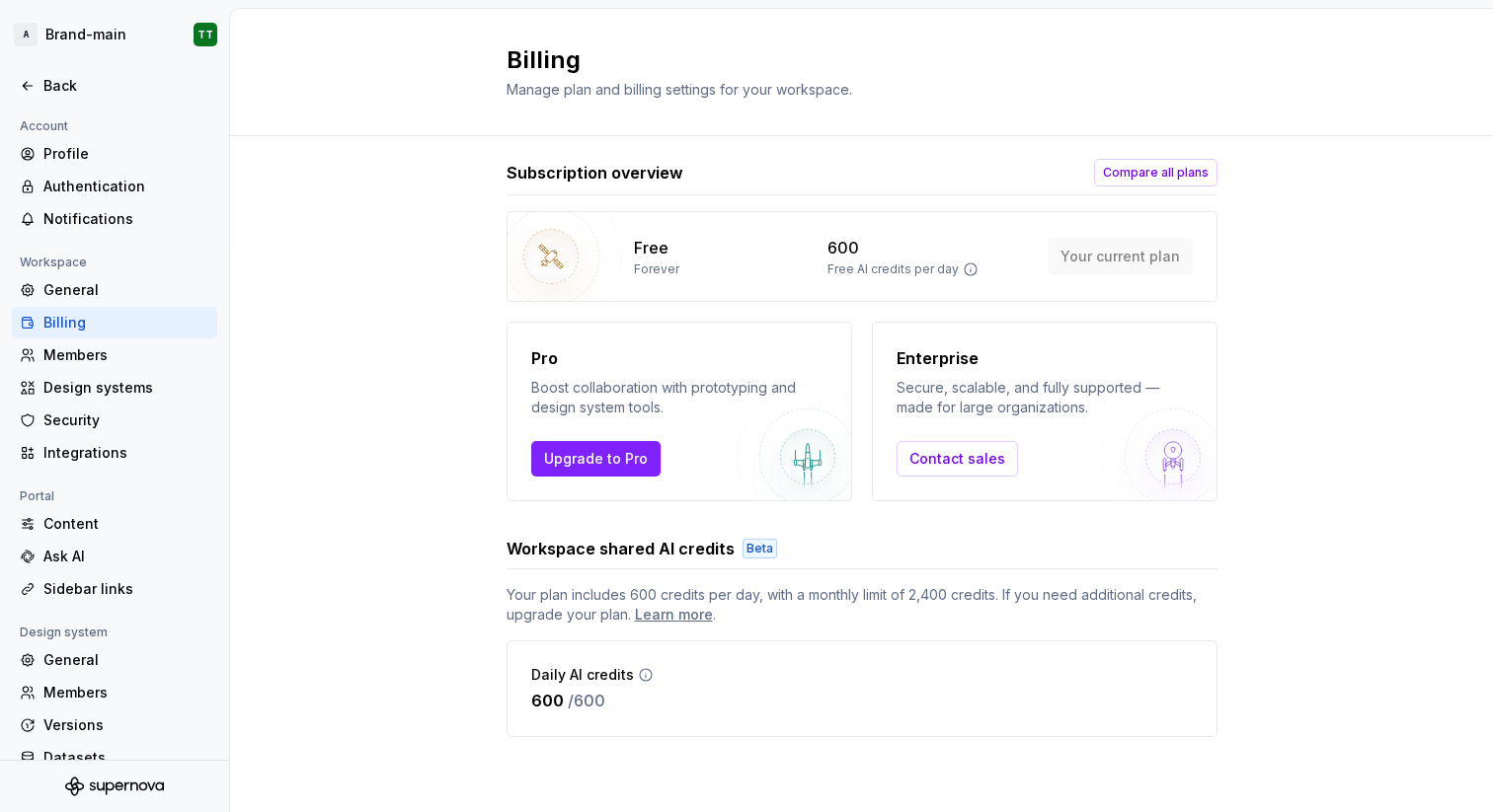
click at [547, 250] on img at bounding box center [551, 256] width 142 height 142
click at [1115, 175] on span "Compare all plans" at bounding box center [1156, 173] width 105 height 16
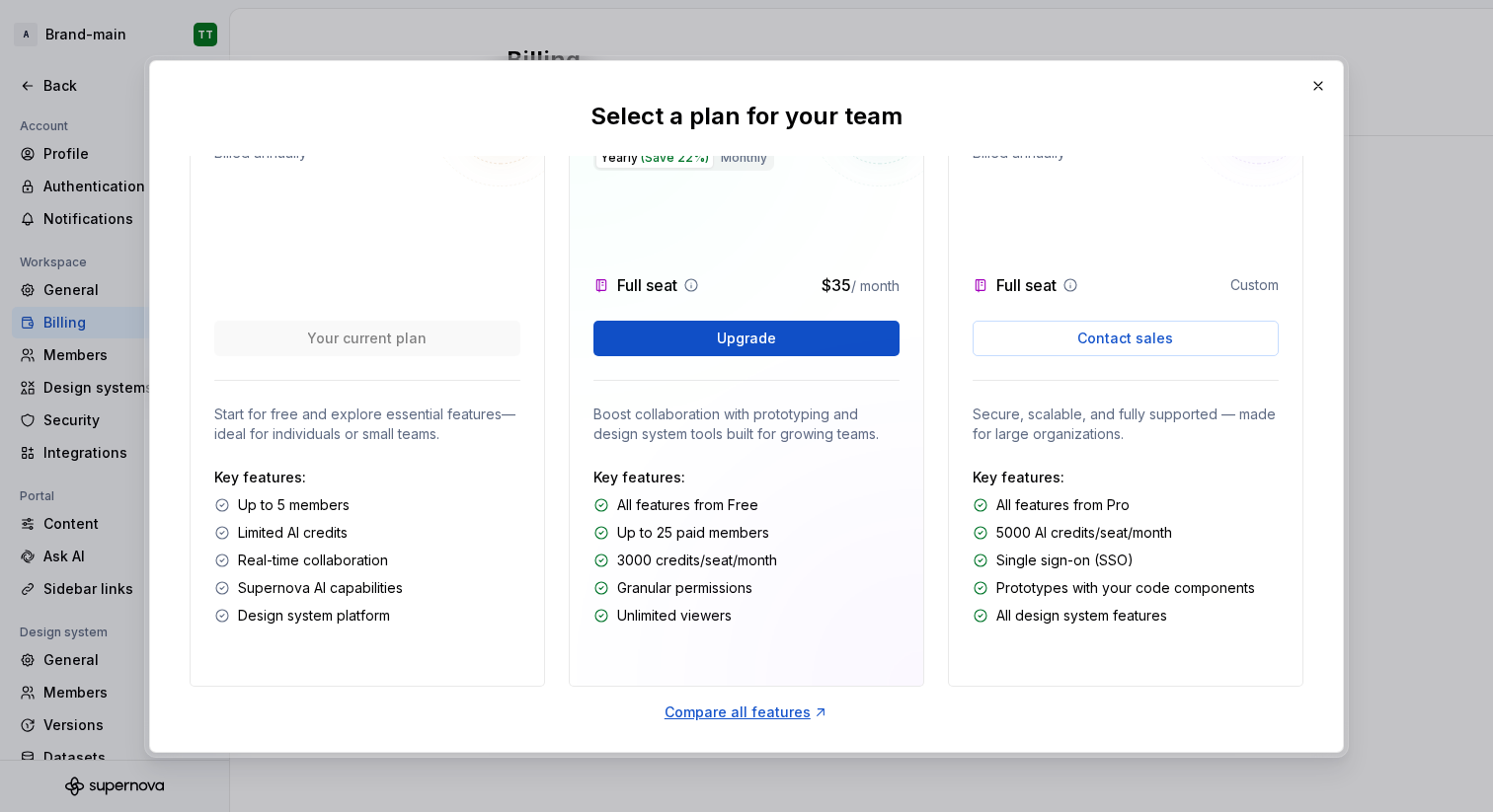
scroll to position [95, 0]
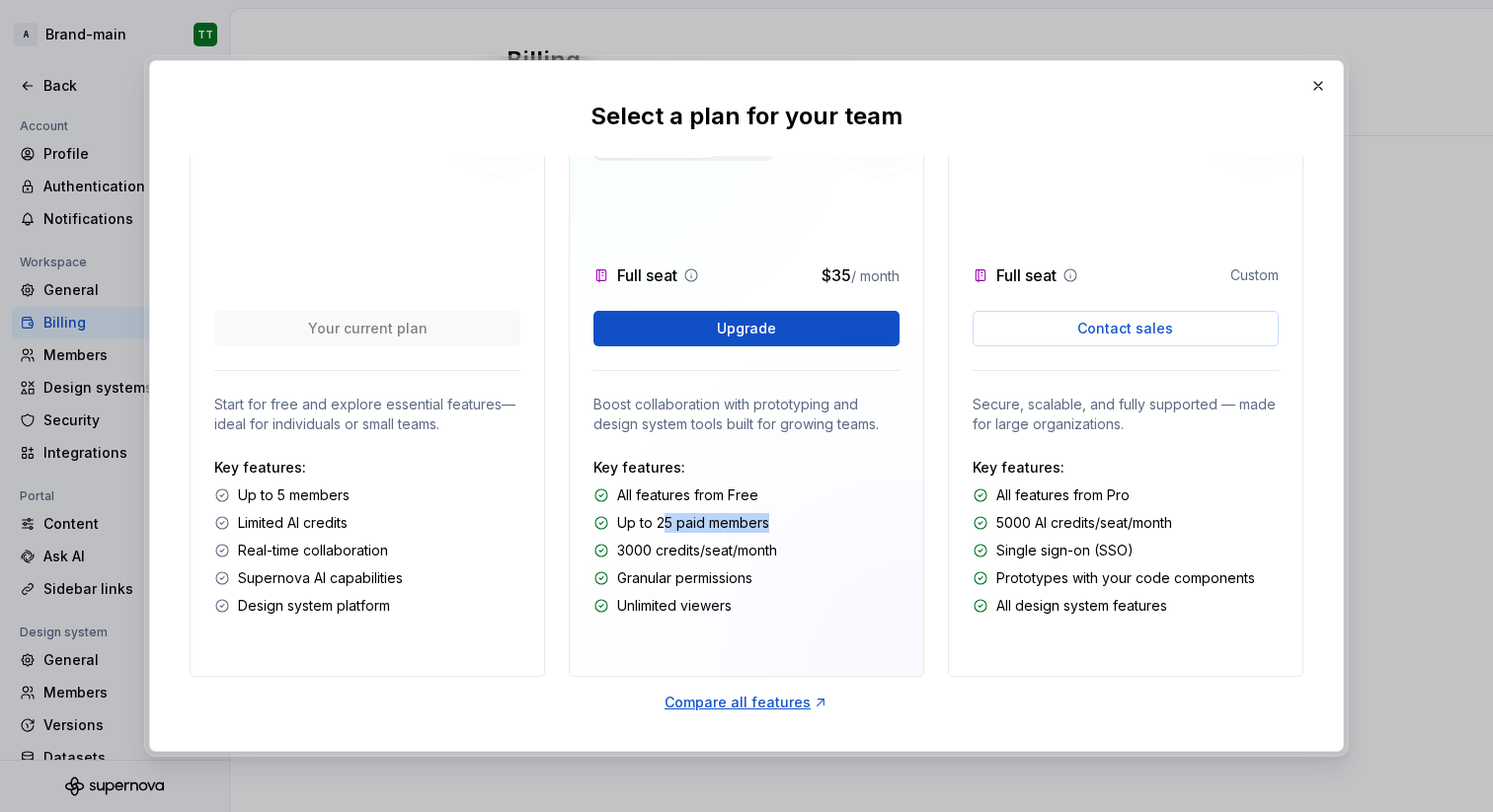
drag, startPoint x: 662, startPoint y: 523, endPoint x: 778, endPoint y: 517, distance: 116.2
click at [778, 517] on div "Up to 25 paid members" at bounding box center [746, 522] width 306 height 20
click at [821, 473] on p "Key features:" at bounding box center [746, 468] width 306 height 20
drag, startPoint x: 648, startPoint y: 519, endPoint x: 821, endPoint y: 490, distance: 175.4
click at [745, 521] on p "Up to 25 paid members" at bounding box center [692, 522] width 152 height 20
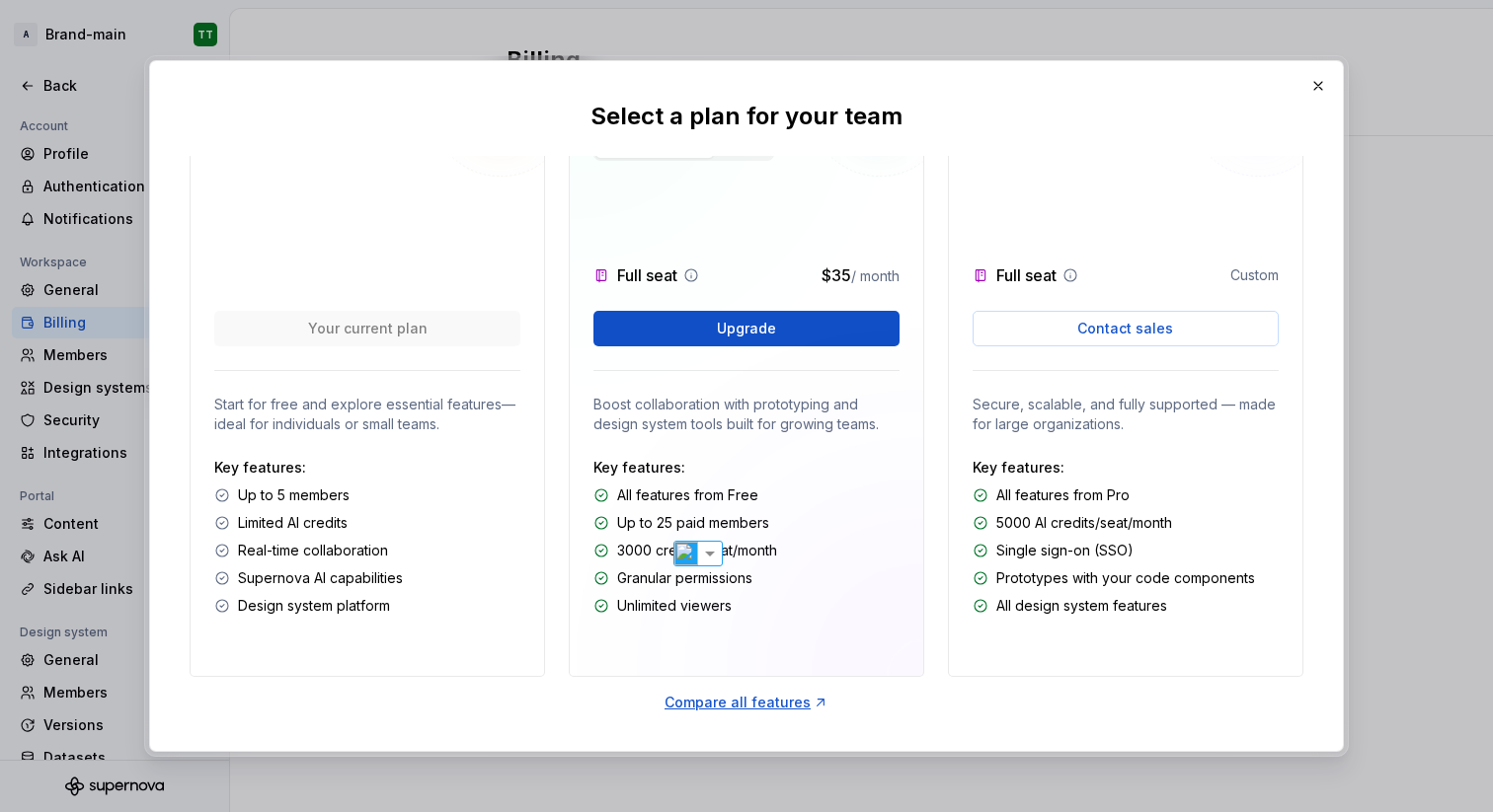
click at [839, 472] on p "Key features:" at bounding box center [746, 468] width 306 height 20
drag, startPoint x: 660, startPoint y: 547, endPoint x: 714, endPoint y: 547, distance: 54.0
click at [710, 548] on p "3000 credits/seat/month" at bounding box center [696, 550] width 160 height 20
drag, startPoint x: 830, startPoint y: 489, endPoint x: 702, endPoint y: 554, distance: 143.6
click at [830, 489] on div "All features from Free" at bounding box center [746, 496] width 306 height 20
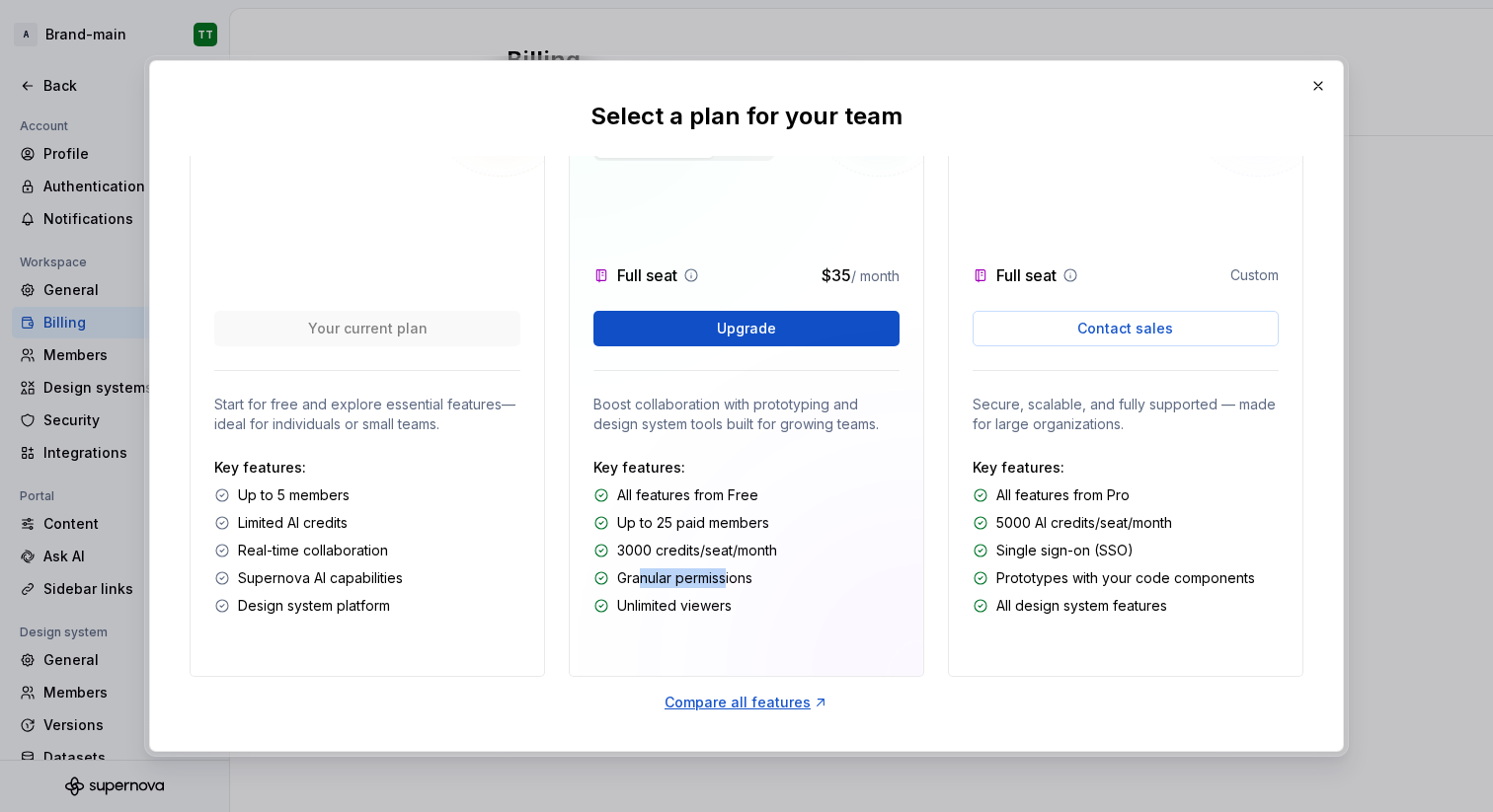
drag, startPoint x: 638, startPoint y: 572, endPoint x: 826, endPoint y: 572, distance: 188.0
click at [771, 584] on div "Granular permissions" at bounding box center [746, 578] width 306 height 20
drag, startPoint x: 853, startPoint y: 516, endPoint x: 750, endPoint y: 582, distance: 122.3
click at [852, 516] on div "Up to 25 paid members" at bounding box center [746, 522] width 306 height 20
drag, startPoint x: 632, startPoint y: 604, endPoint x: 772, endPoint y: 602, distance: 140.0
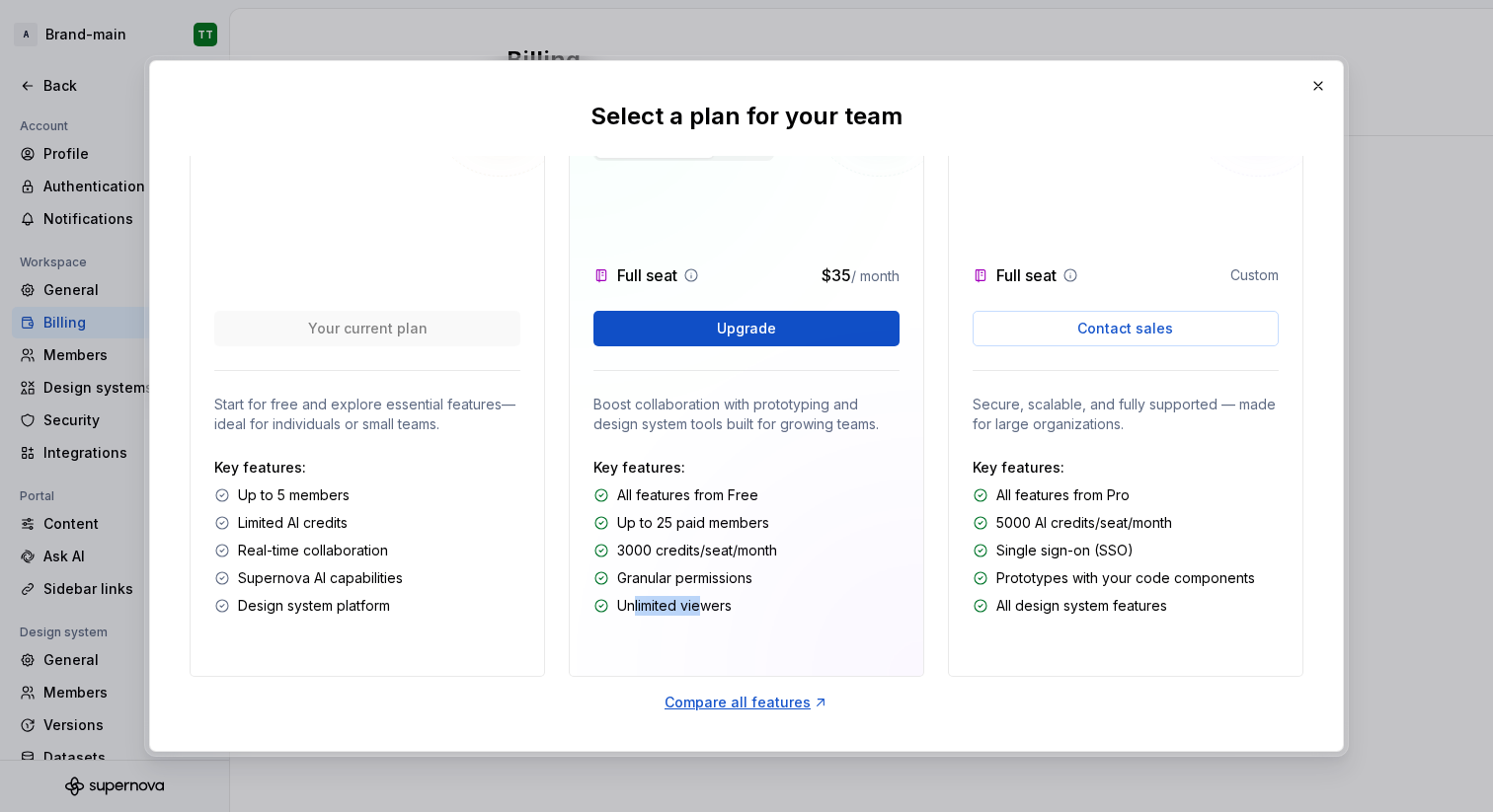
click at [752, 607] on div "Unlimited viewers" at bounding box center [746, 606] width 306 height 20
click at [810, 550] on div "3000 credits/seat/month" at bounding box center [746, 550] width 306 height 20
click at [802, 334] on button "Upgrade" at bounding box center [746, 328] width 306 height 36
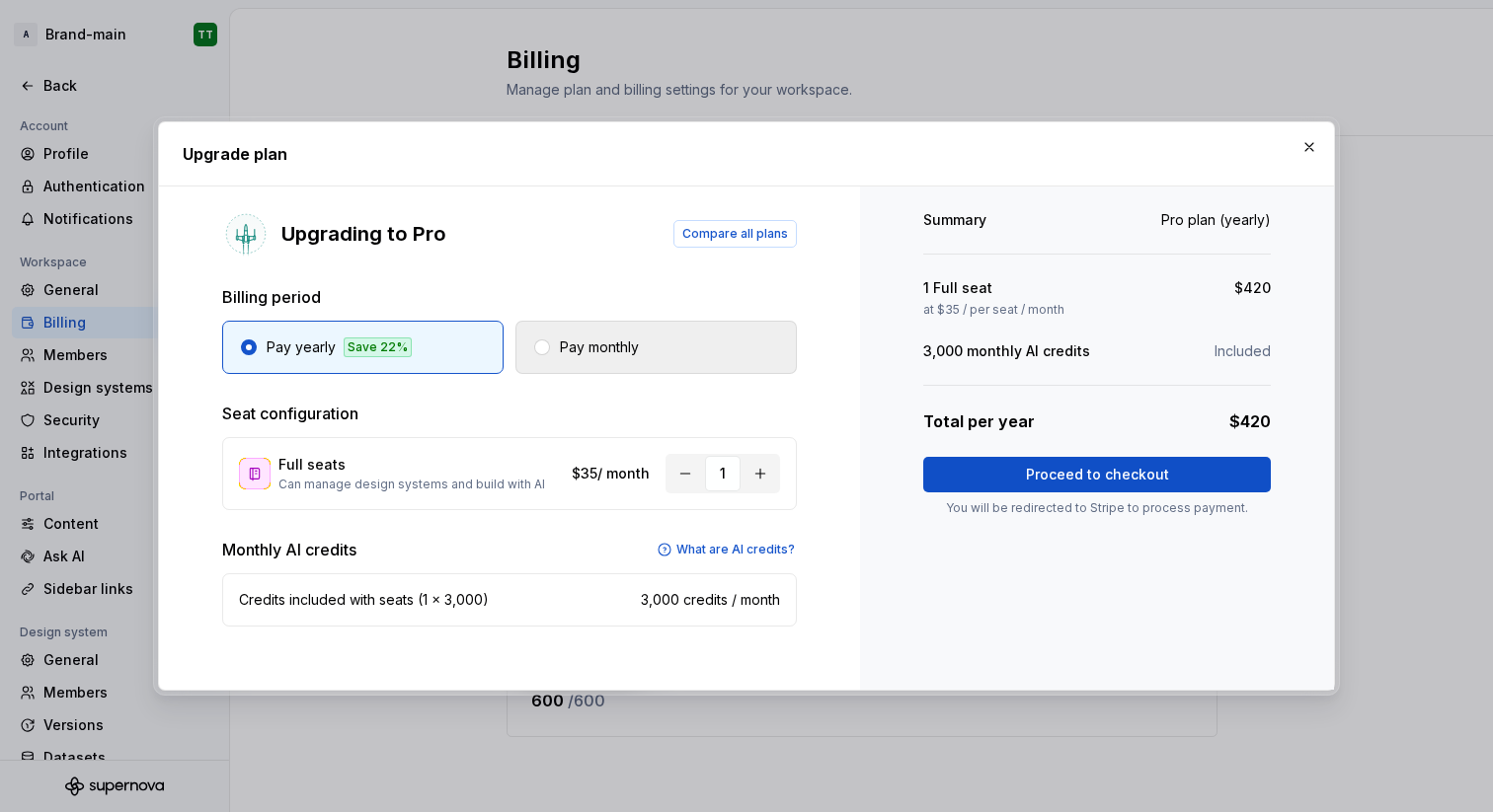
click at [733, 337] on button "Pay monthly" at bounding box center [656, 347] width 282 height 54
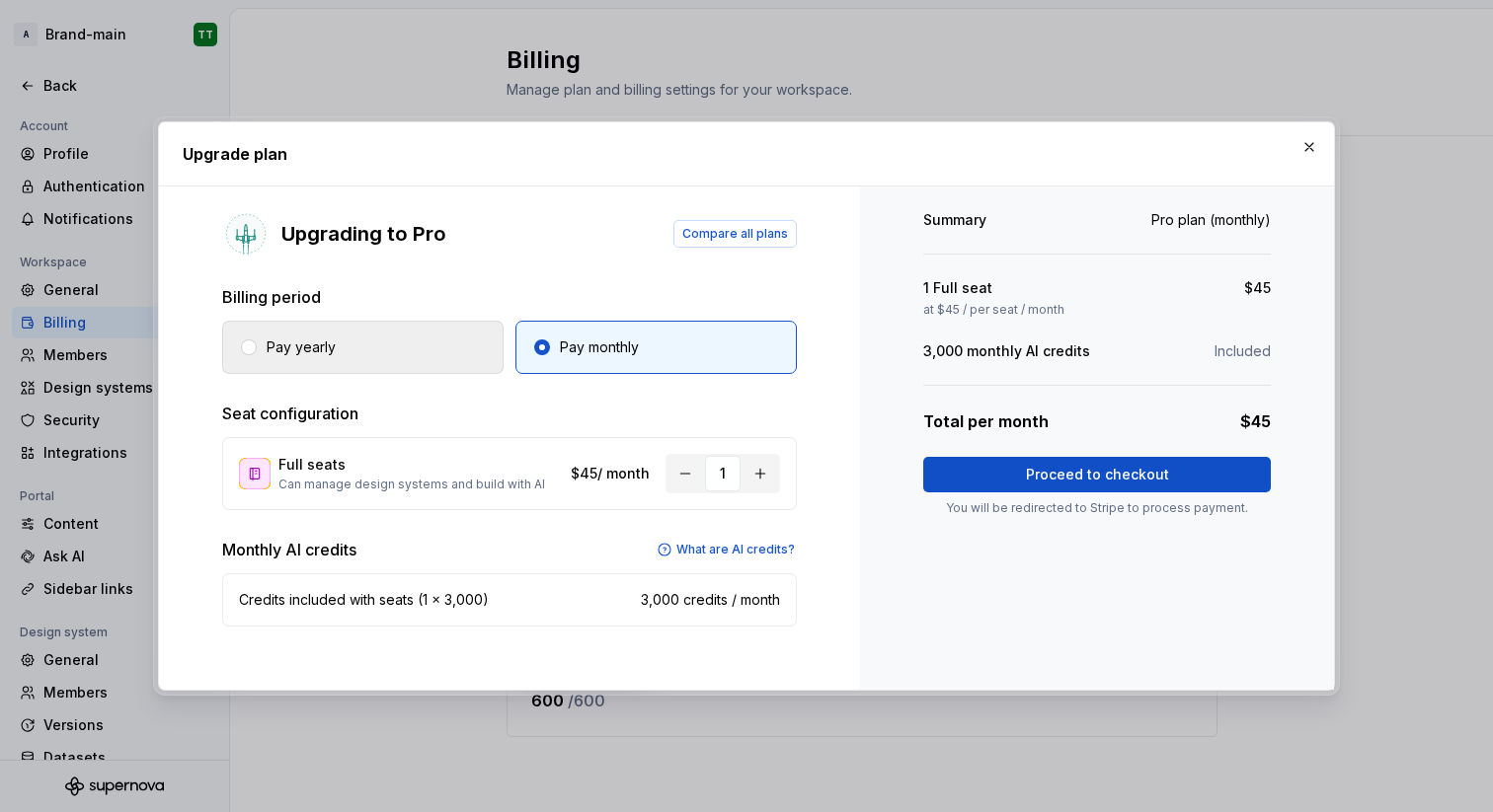
click at [461, 346] on button "Pay yearly" at bounding box center [363, 347] width 282 height 54
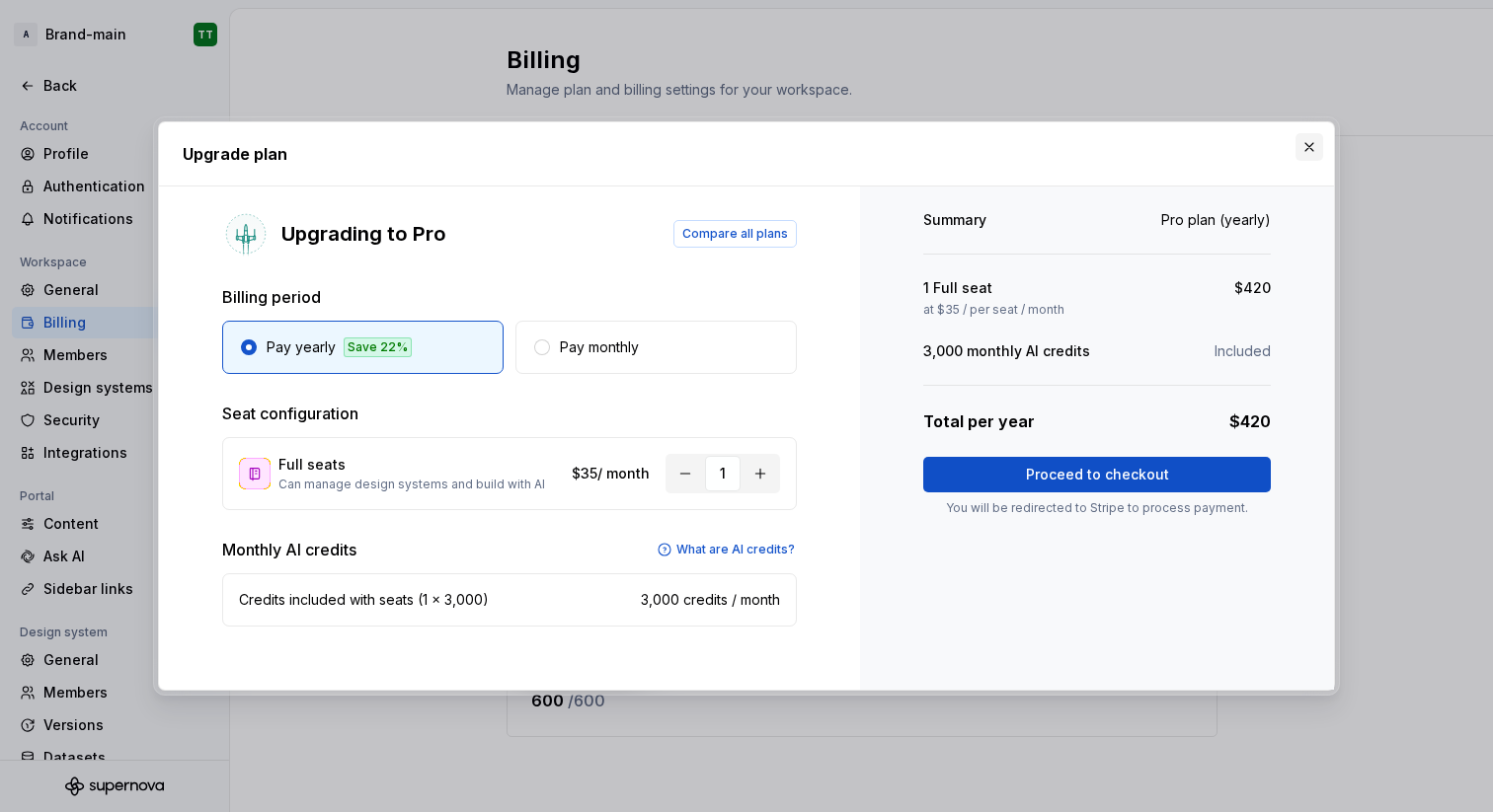
click at [1317, 142] on button "button" at bounding box center [1309, 147] width 28 height 28
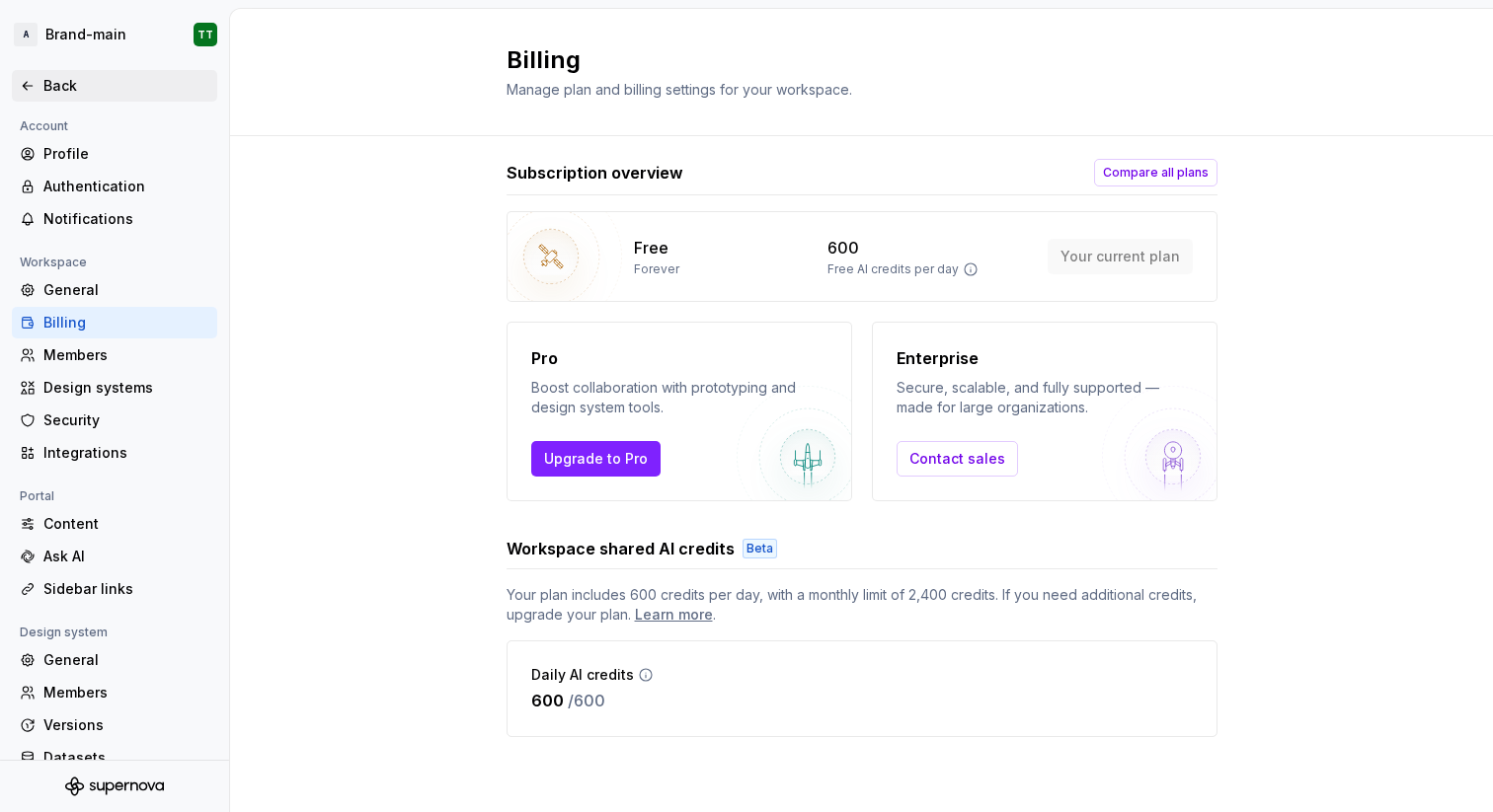
click at [54, 88] on div "Back" at bounding box center [126, 86] width 166 height 20
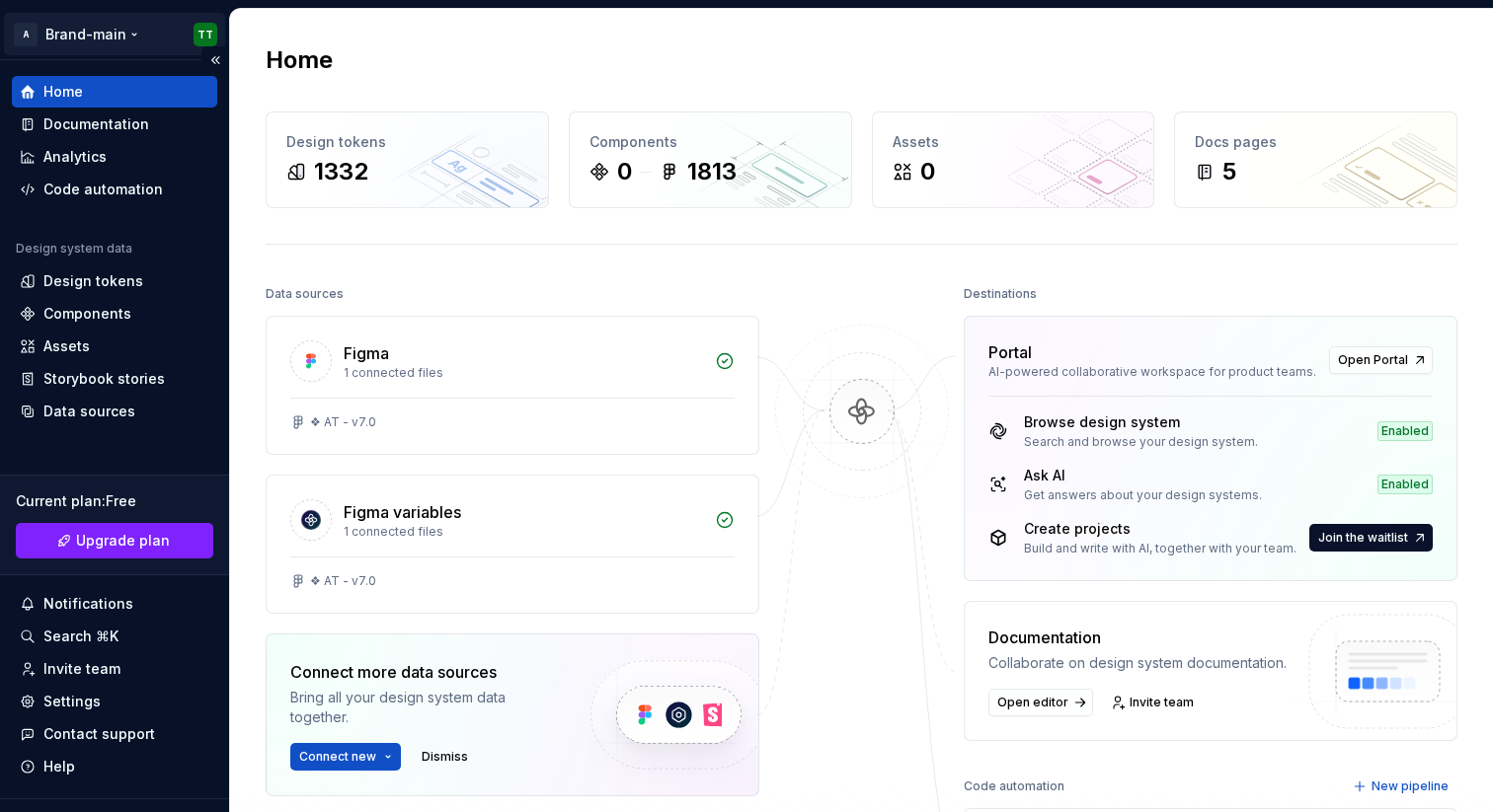
click at [64, 36] on html "**********" at bounding box center [746, 406] width 1493 height 812
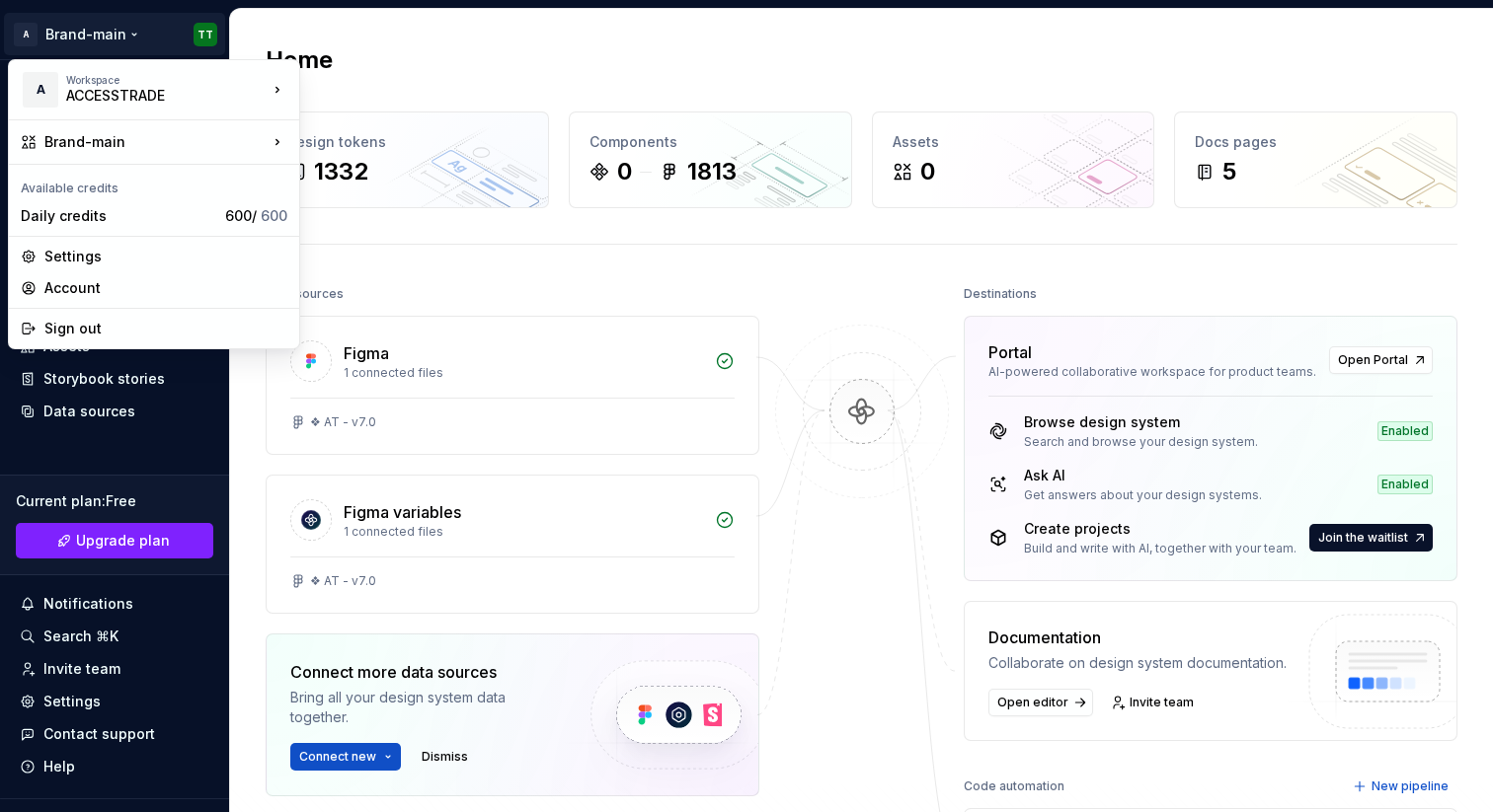
click at [461, 69] on html "**********" at bounding box center [746, 406] width 1493 height 812
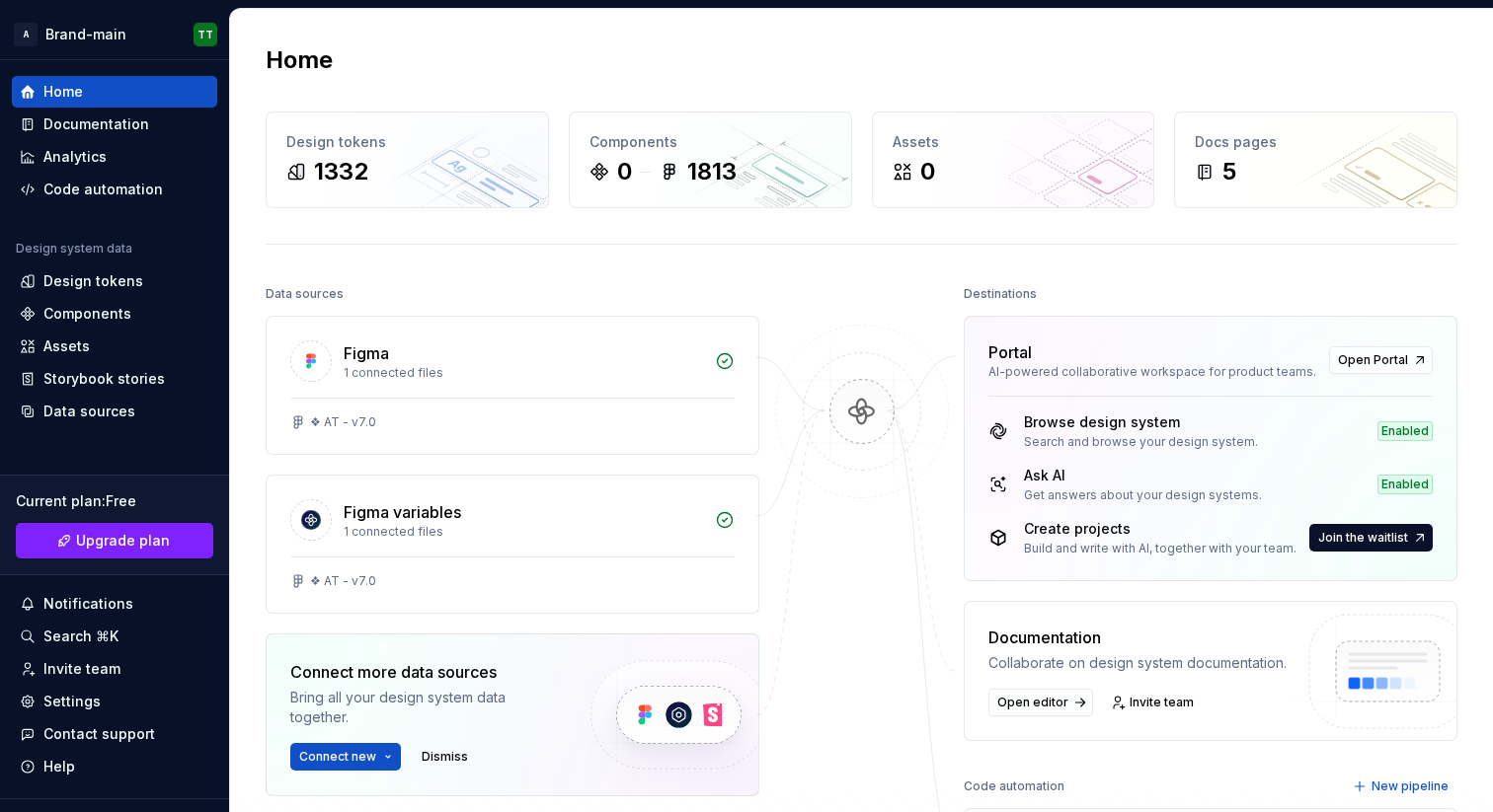
scroll to position [368, 0]
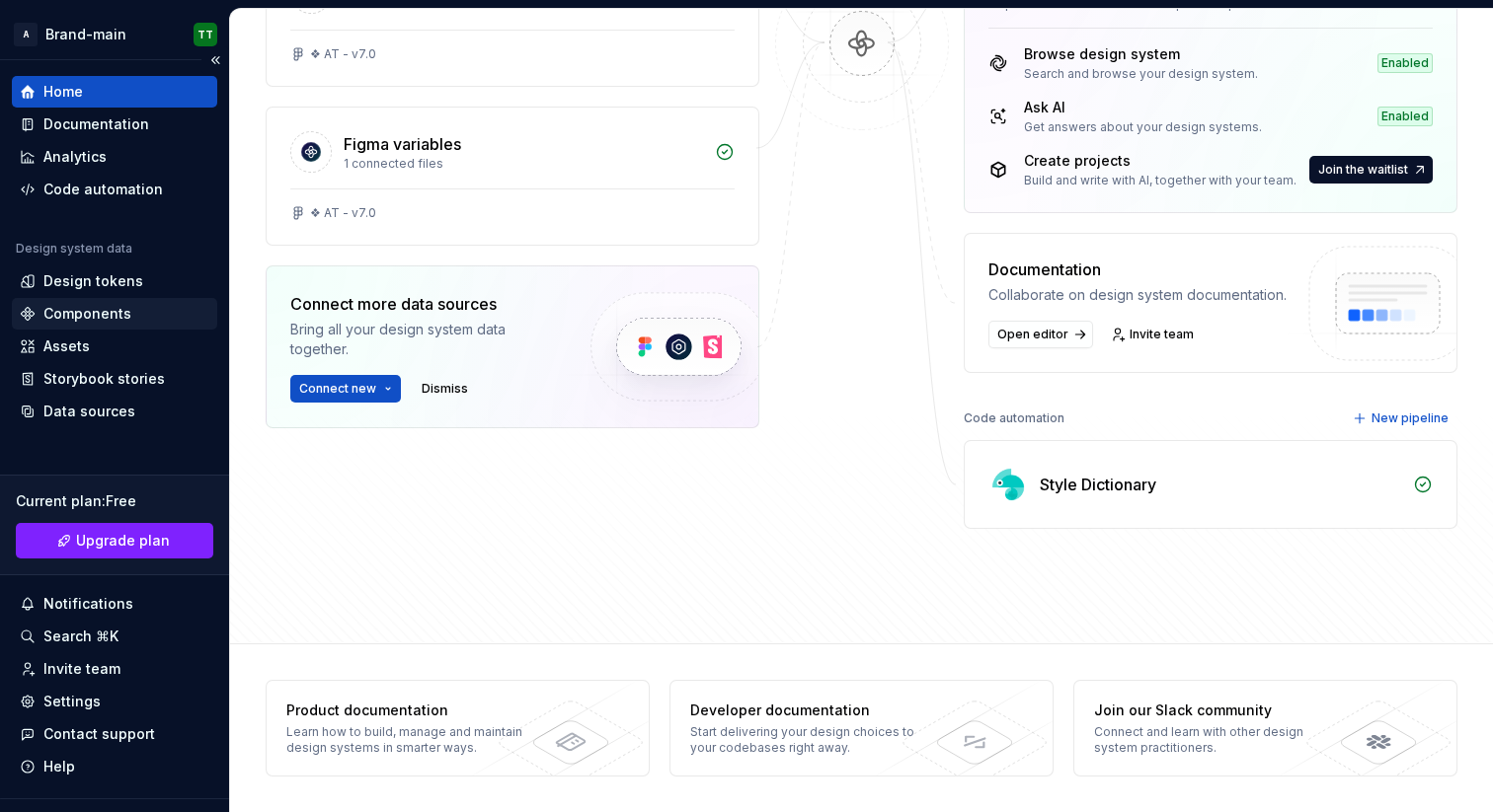
click at [61, 306] on div "Components" at bounding box center [87, 313] width 88 height 20
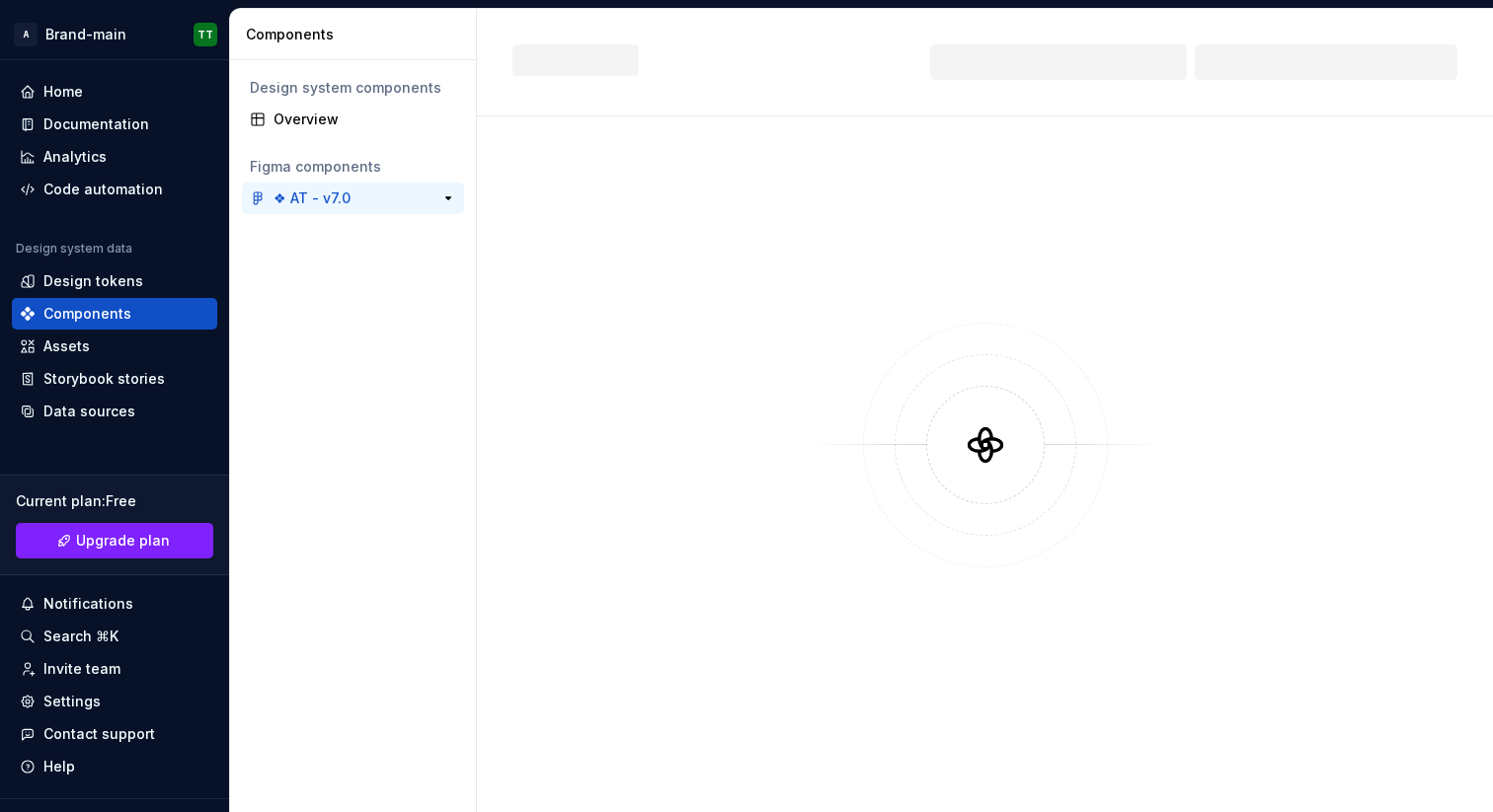
click at [349, 192] on div "❖ AT - v7.0" at bounding box center [347, 198] width 147 height 20
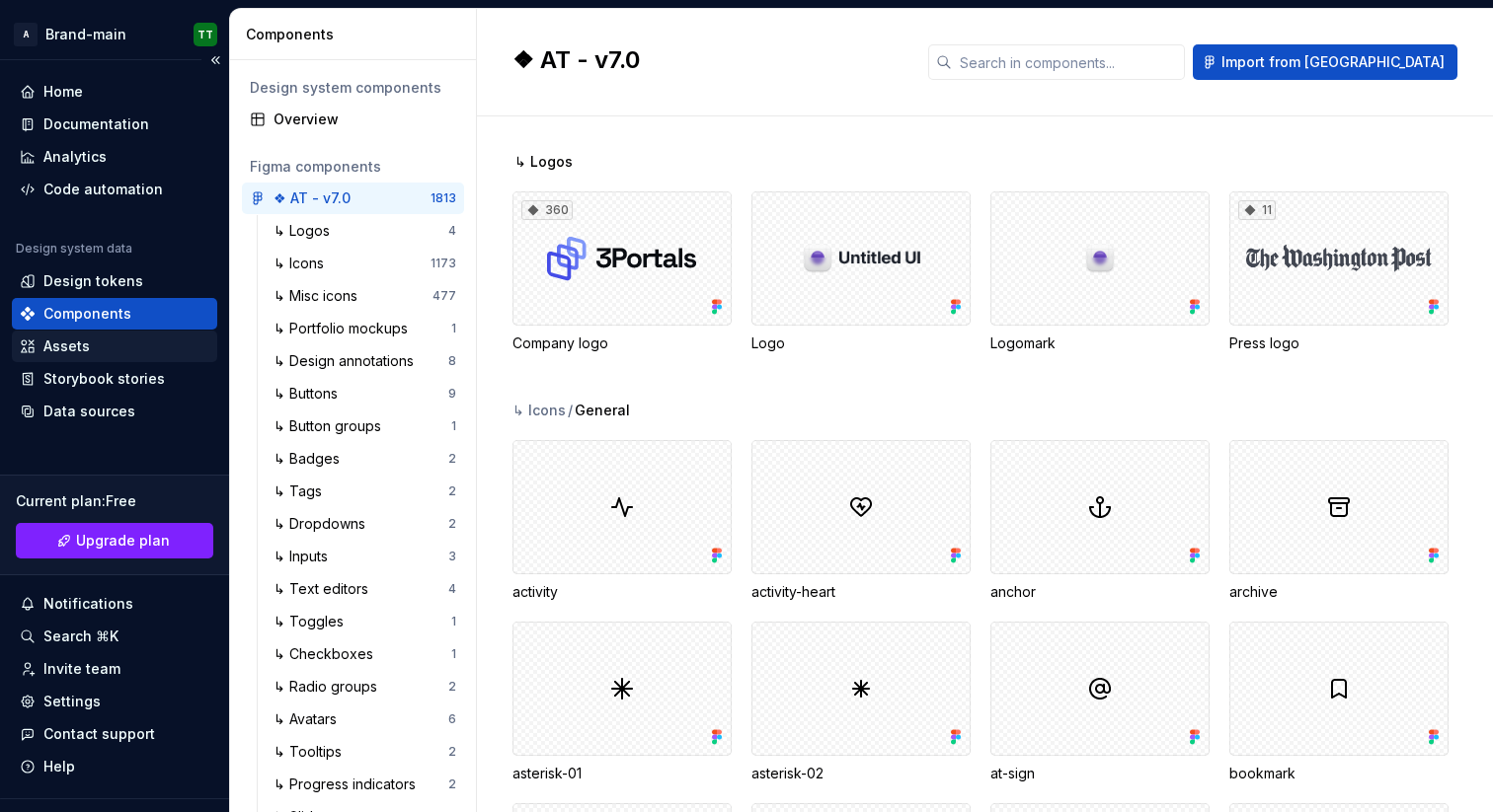
click at [98, 342] on div "Assets" at bounding box center [114, 346] width 189 height 20
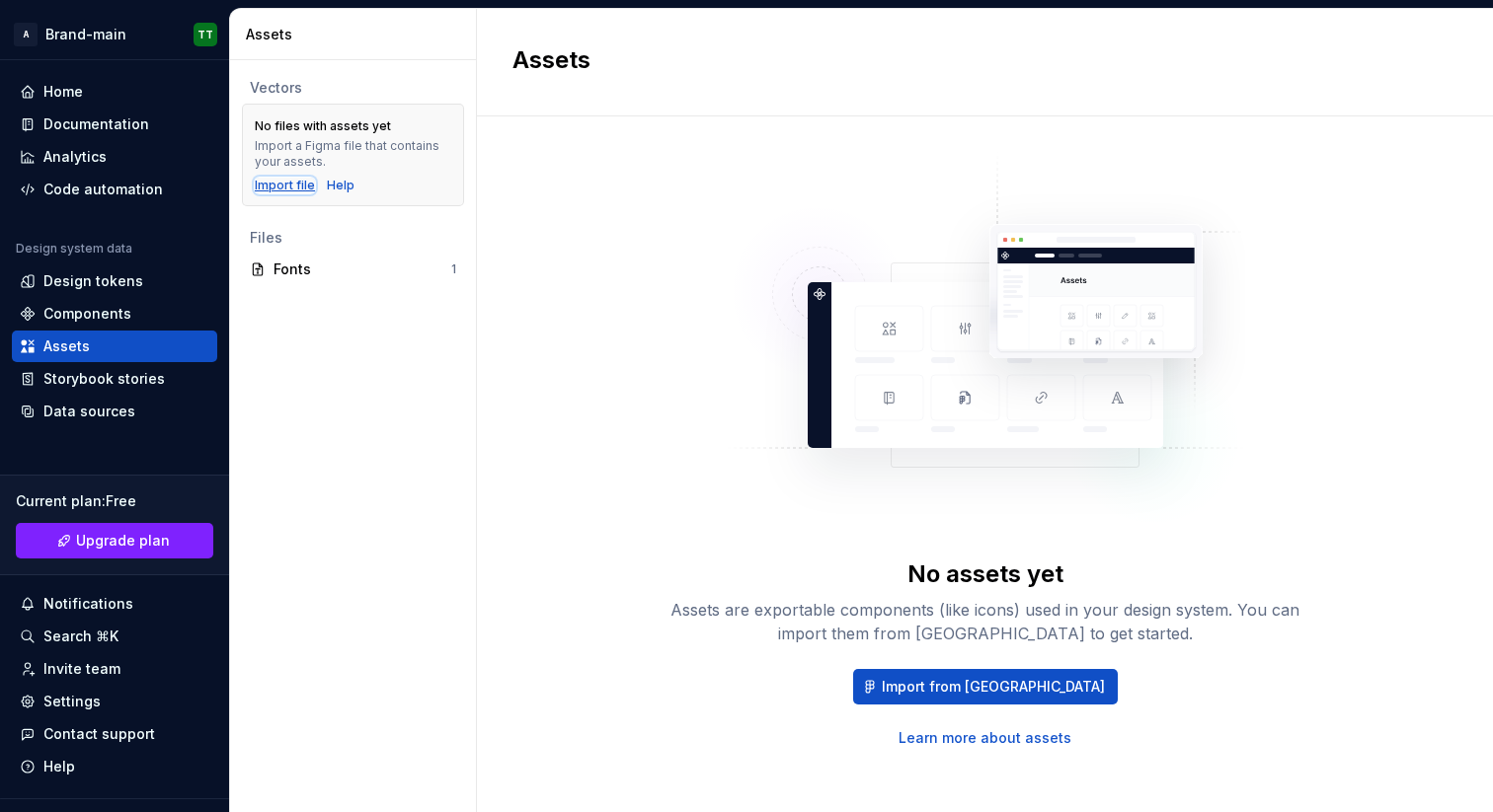
click at [283, 181] on div "Import file" at bounding box center [285, 185] width 61 height 16
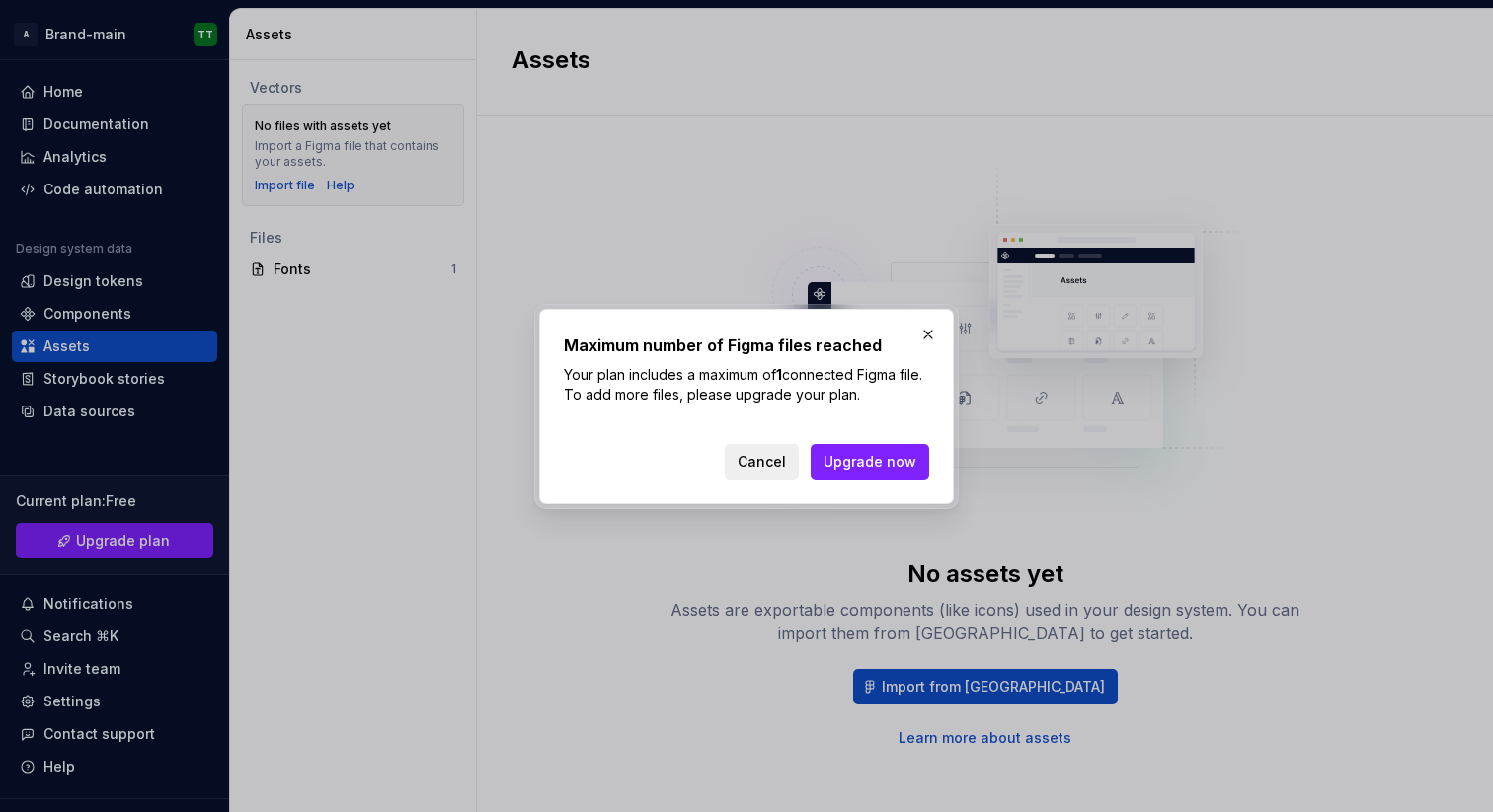
click at [764, 466] on span "Cancel" at bounding box center [761, 462] width 49 height 20
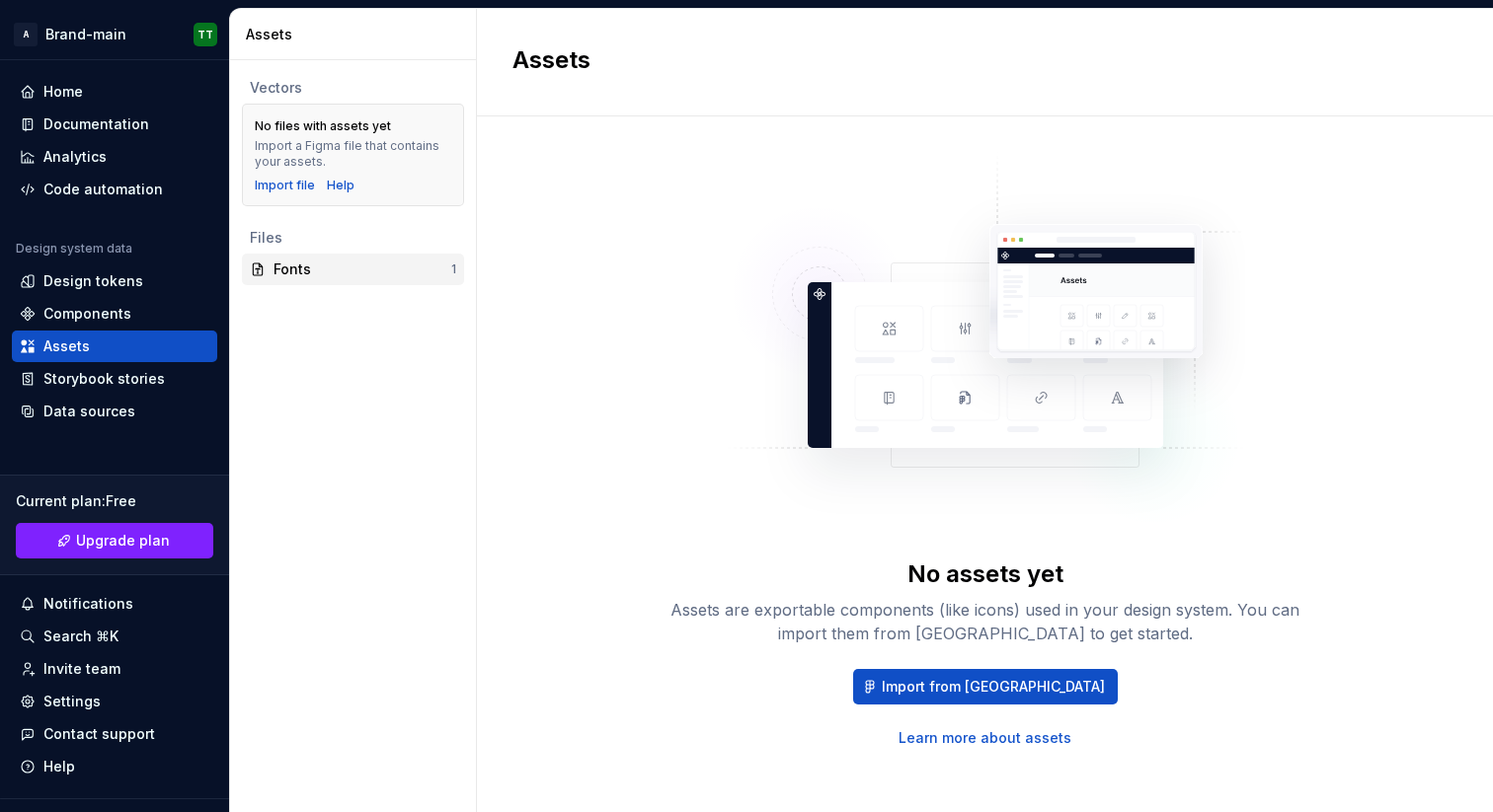
click at [292, 271] on div "Fonts" at bounding box center [362, 270] width 178 height 20
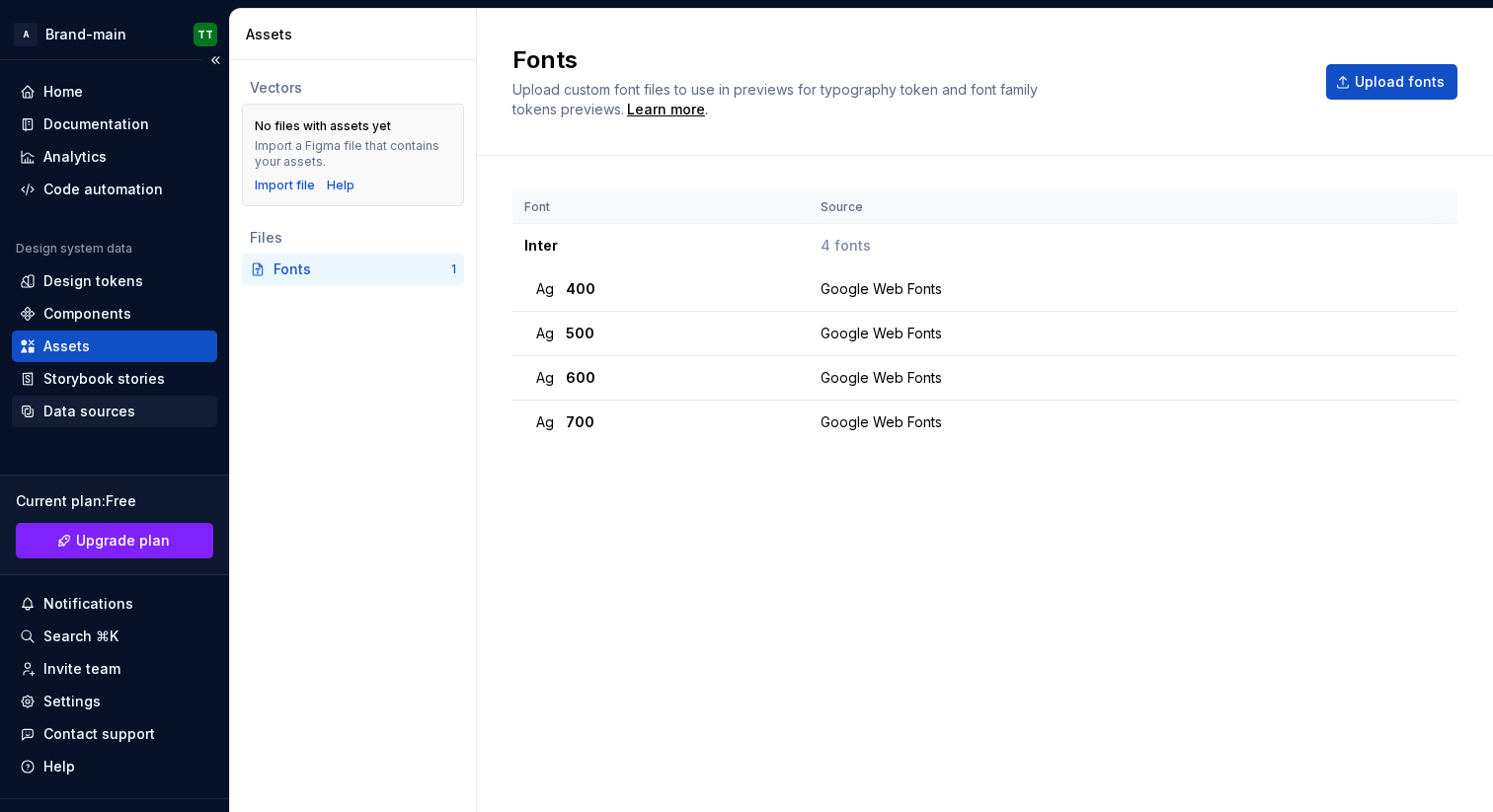
click at [110, 418] on div "Data sources" at bounding box center [89, 411] width 92 height 20
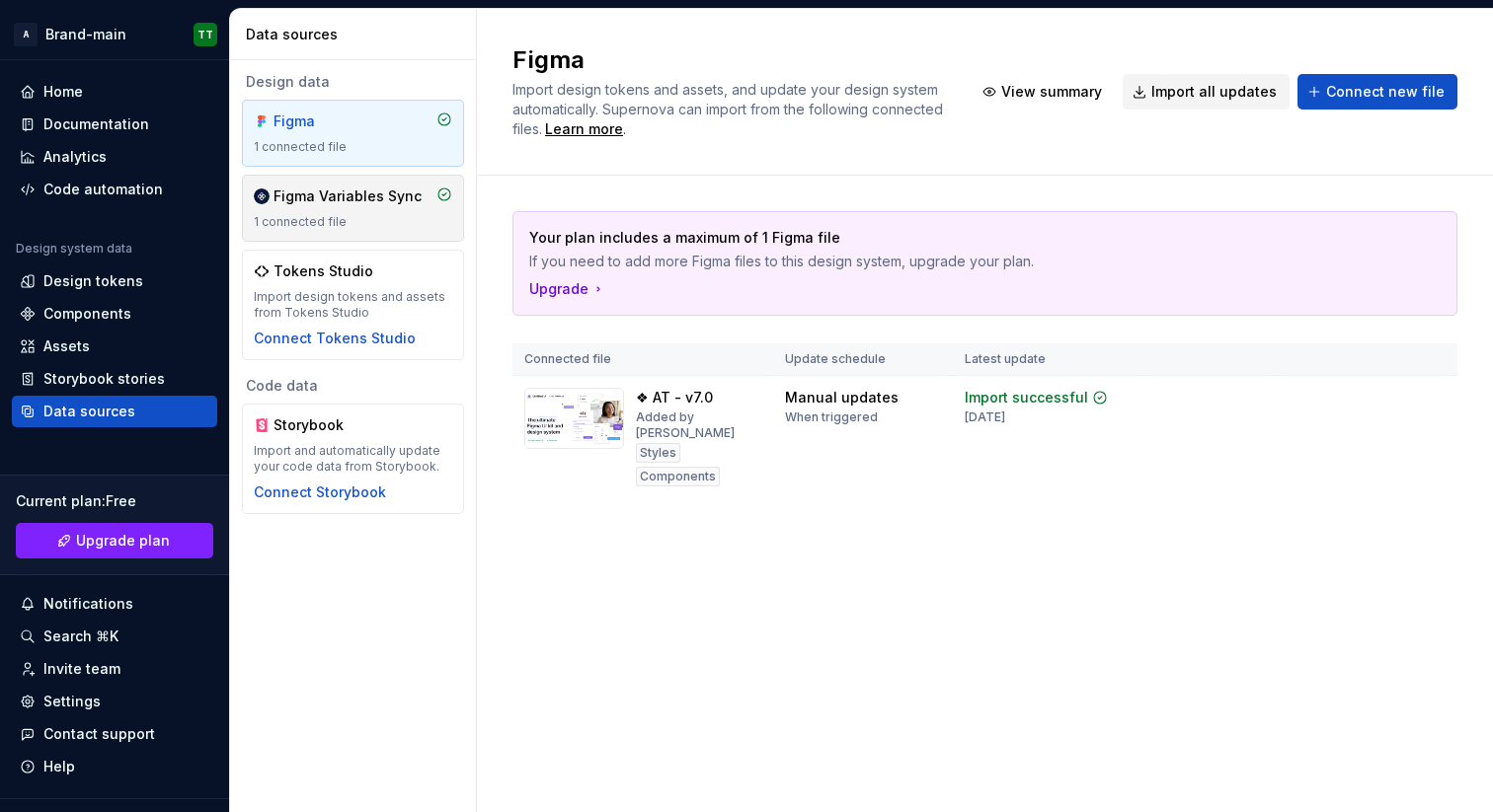
click at [312, 203] on div "Figma Variables Sync" at bounding box center [347, 196] width 148 height 20
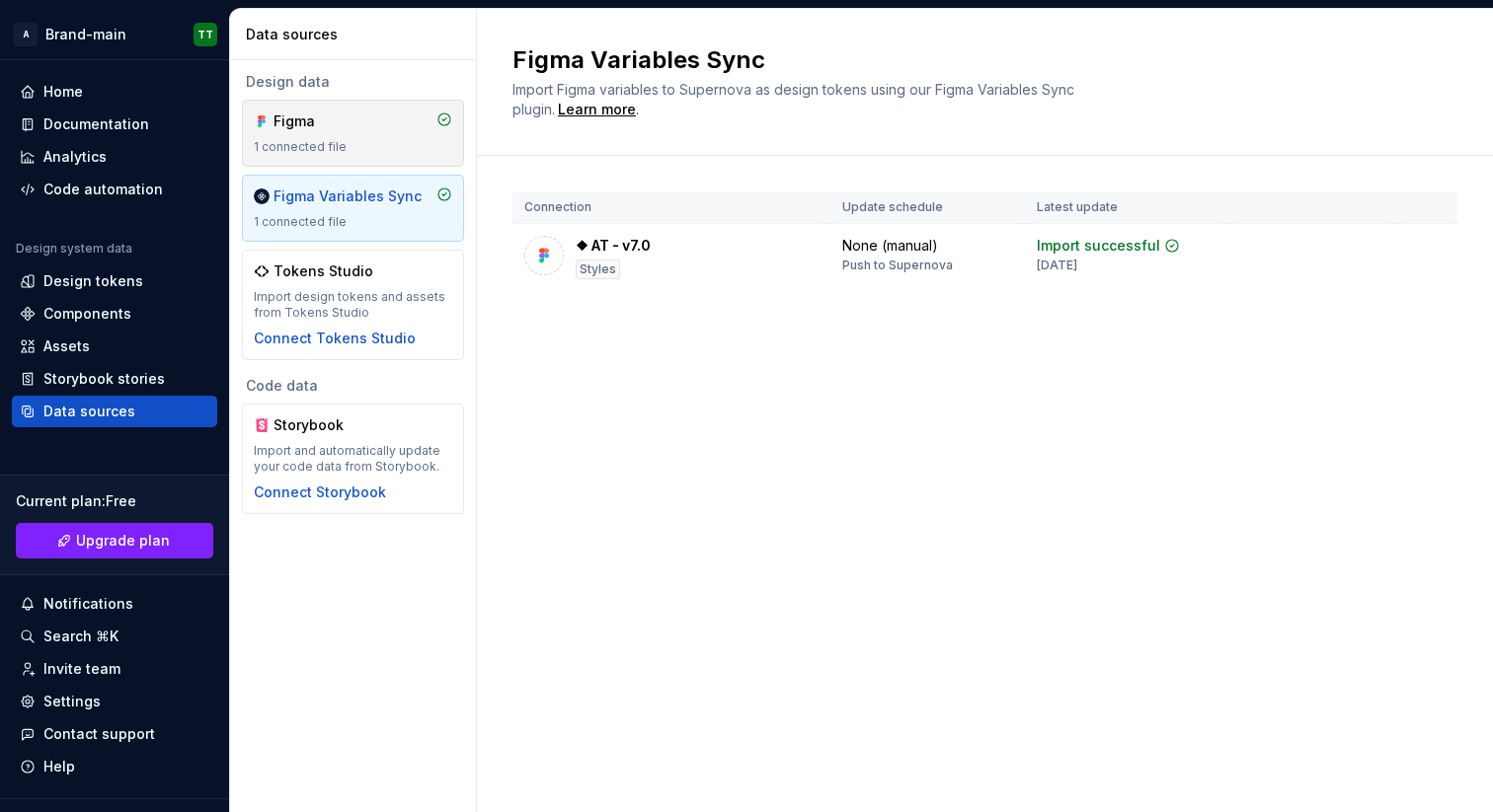
click at [353, 132] on div "Figma 1 connected file" at bounding box center [353, 133] width 198 height 44
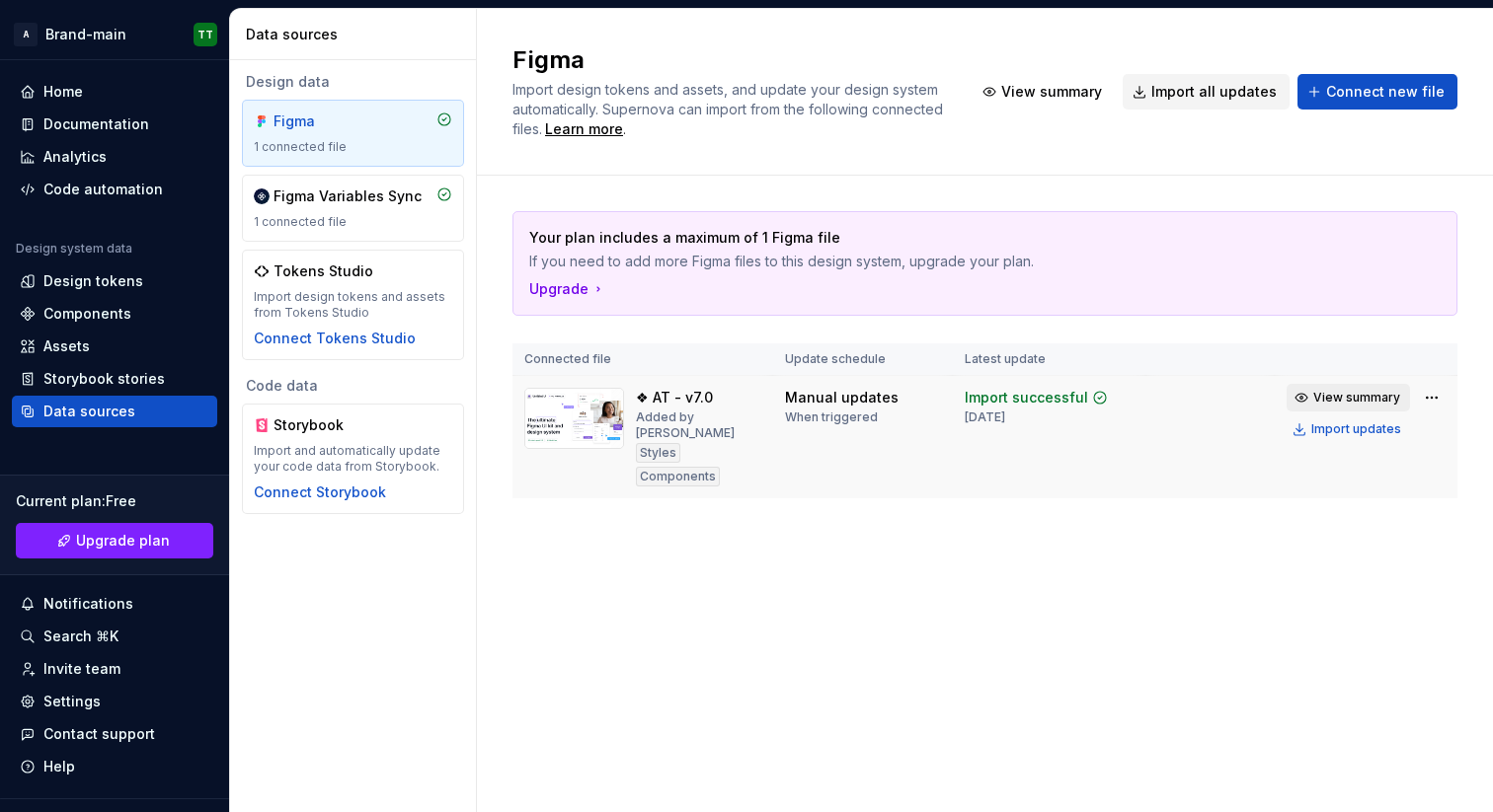
click at [1317, 401] on span "View summary" at bounding box center [1357, 398] width 87 height 16
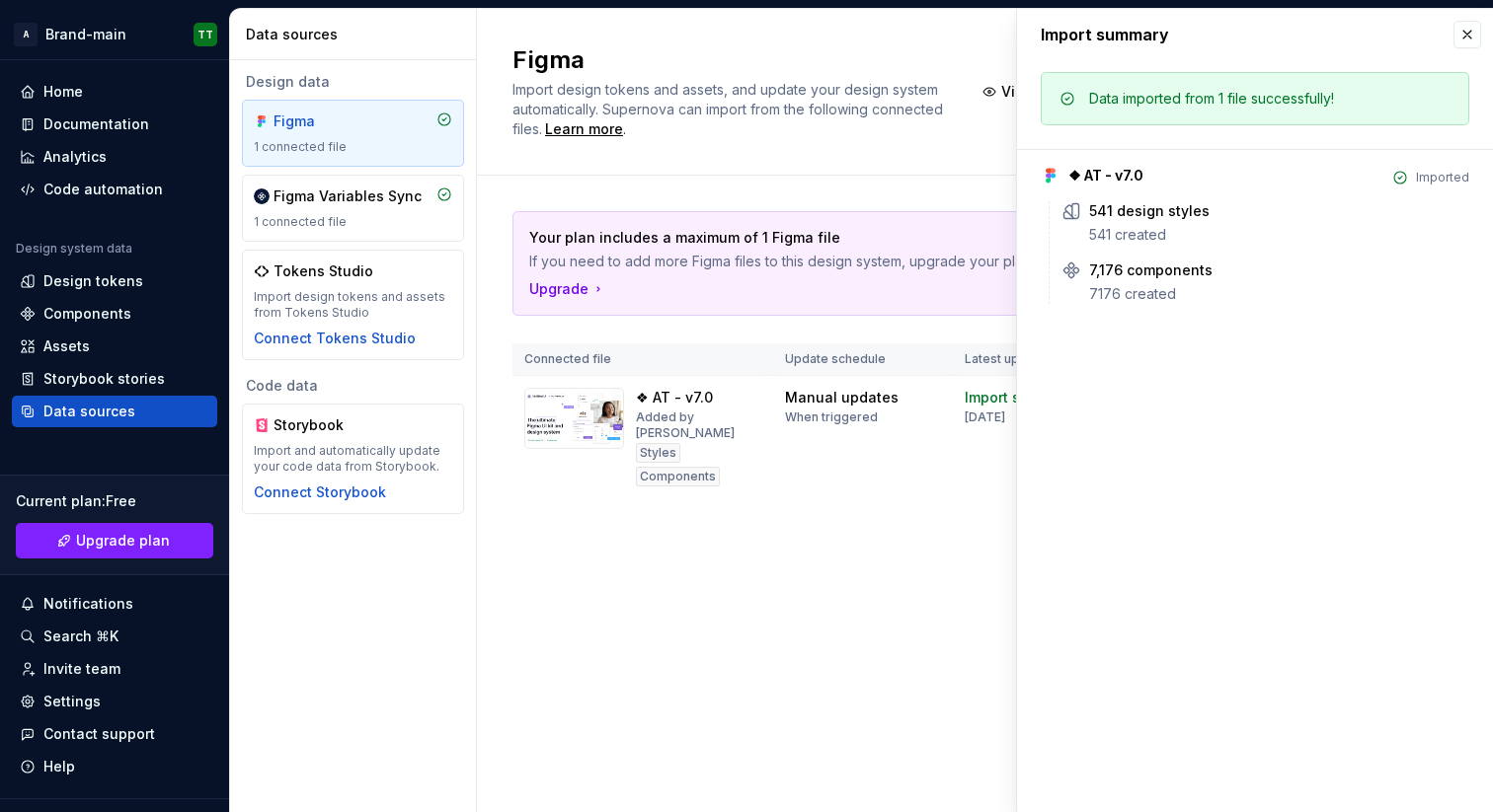
click at [948, 131] on div "Import design tokens and assets, and update your design system automatically. S…" at bounding box center [730, 110] width 436 height 59
click at [1469, 37] on button "button" at bounding box center [1467, 35] width 28 height 28
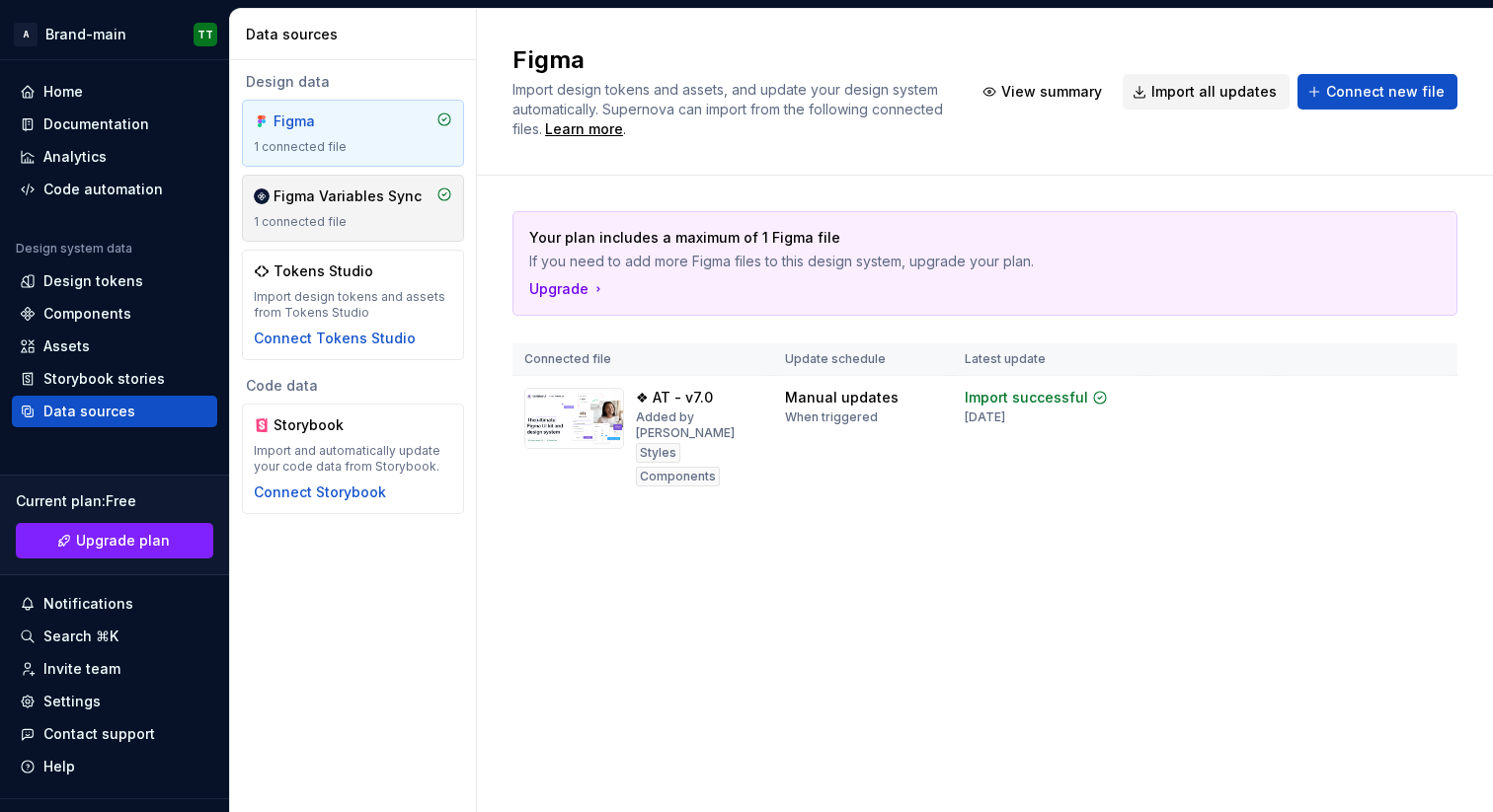
click at [334, 195] on div "Figma Variables Sync" at bounding box center [347, 196] width 148 height 20
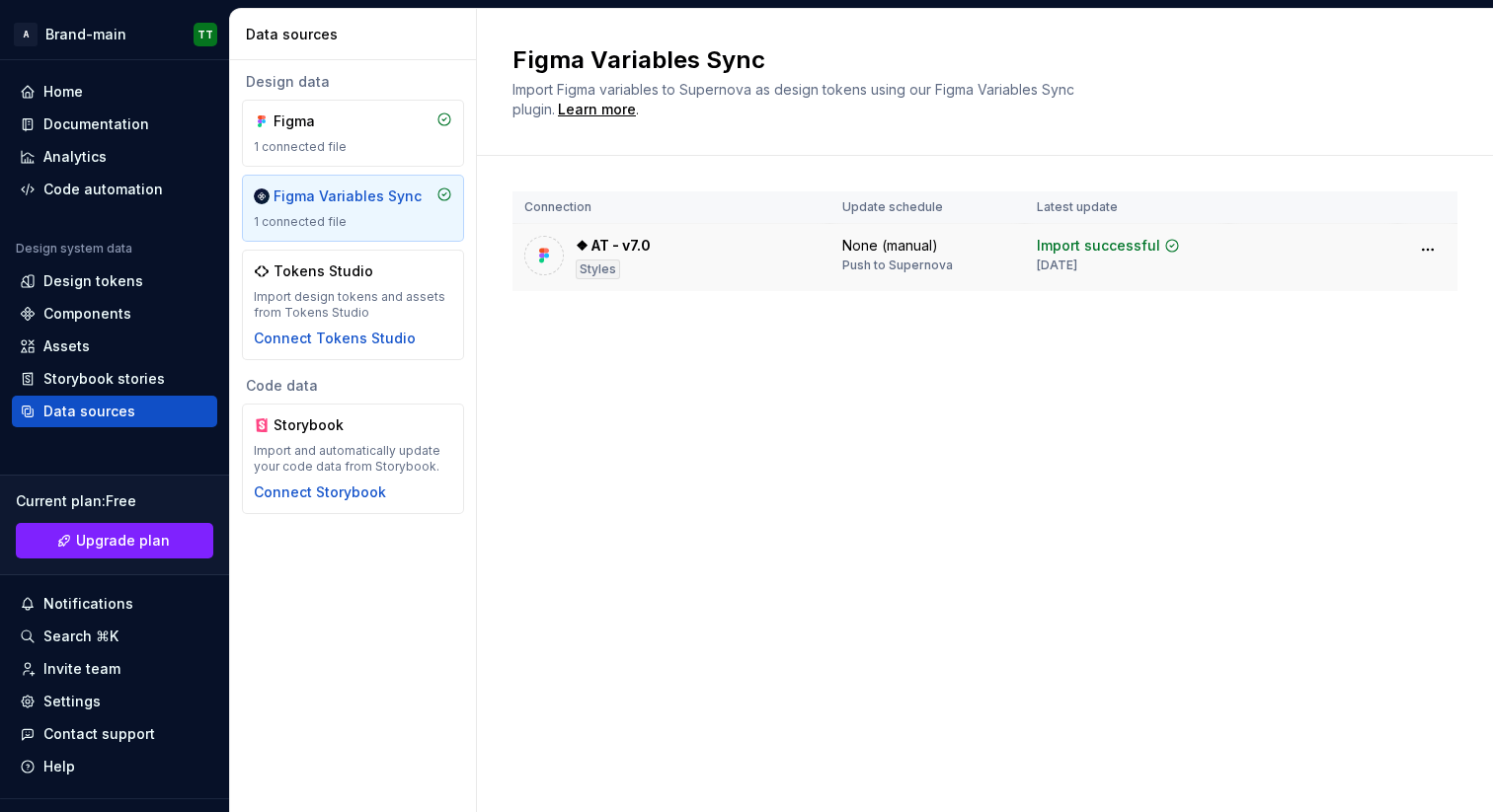
click at [1246, 258] on td at bounding box center [1313, 258] width 169 height 68
click at [1424, 246] on html "**********" at bounding box center [746, 406] width 1493 height 812
click at [1159, 197] on html "**********" at bounding box center [746, 406] width 1493 height 812
click at [697, 266] on div "❖ AT - v7.0 Styles" at bounding box center [671, 258] width 295 height 44
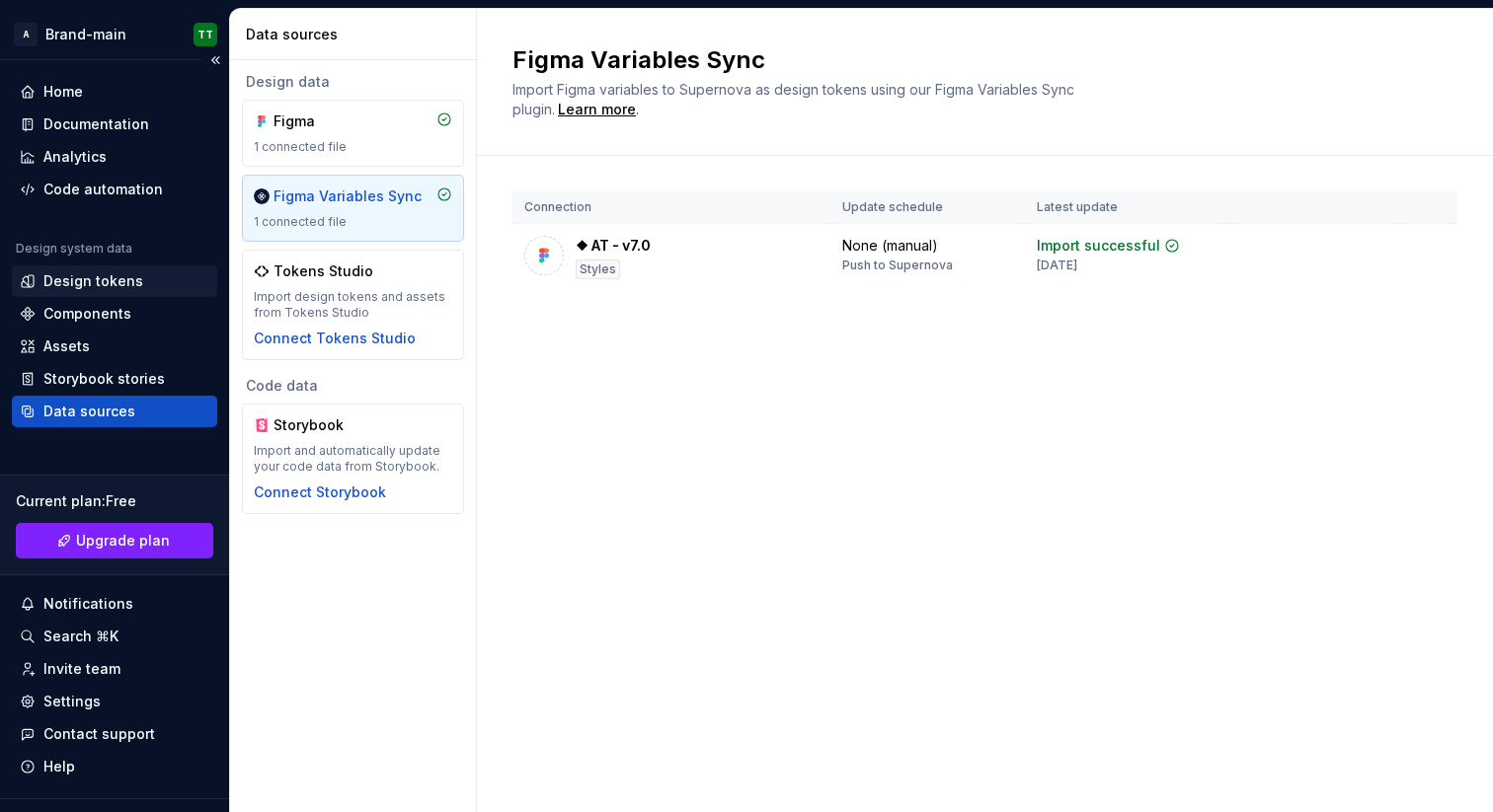
click at [118, 282] on div "Design tokens" at bounding box center [93, 282] width 100 height 20
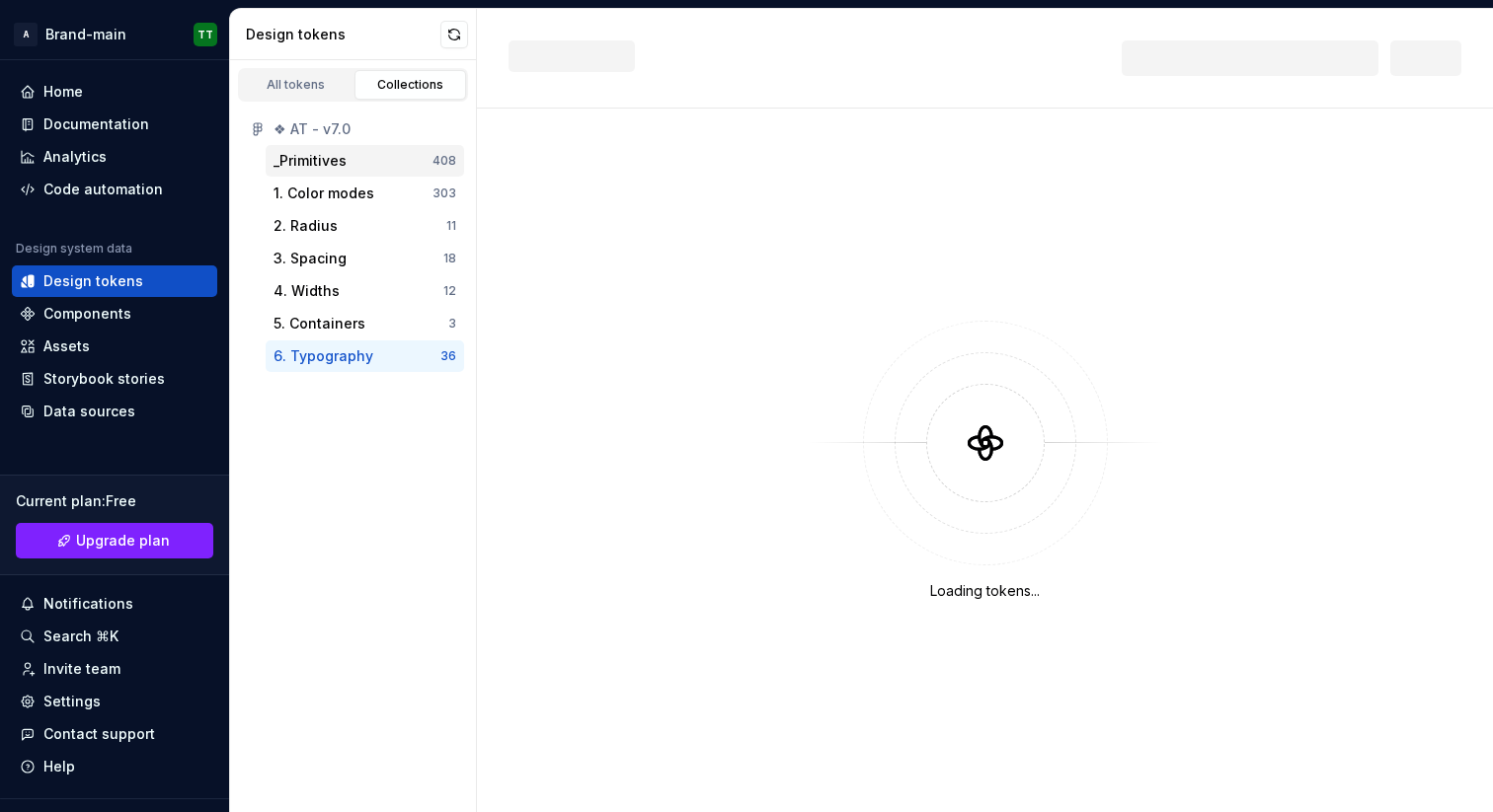
click at [345, 167] on div "_Primitives" at bounding box center [353, 161] width 159 height 20
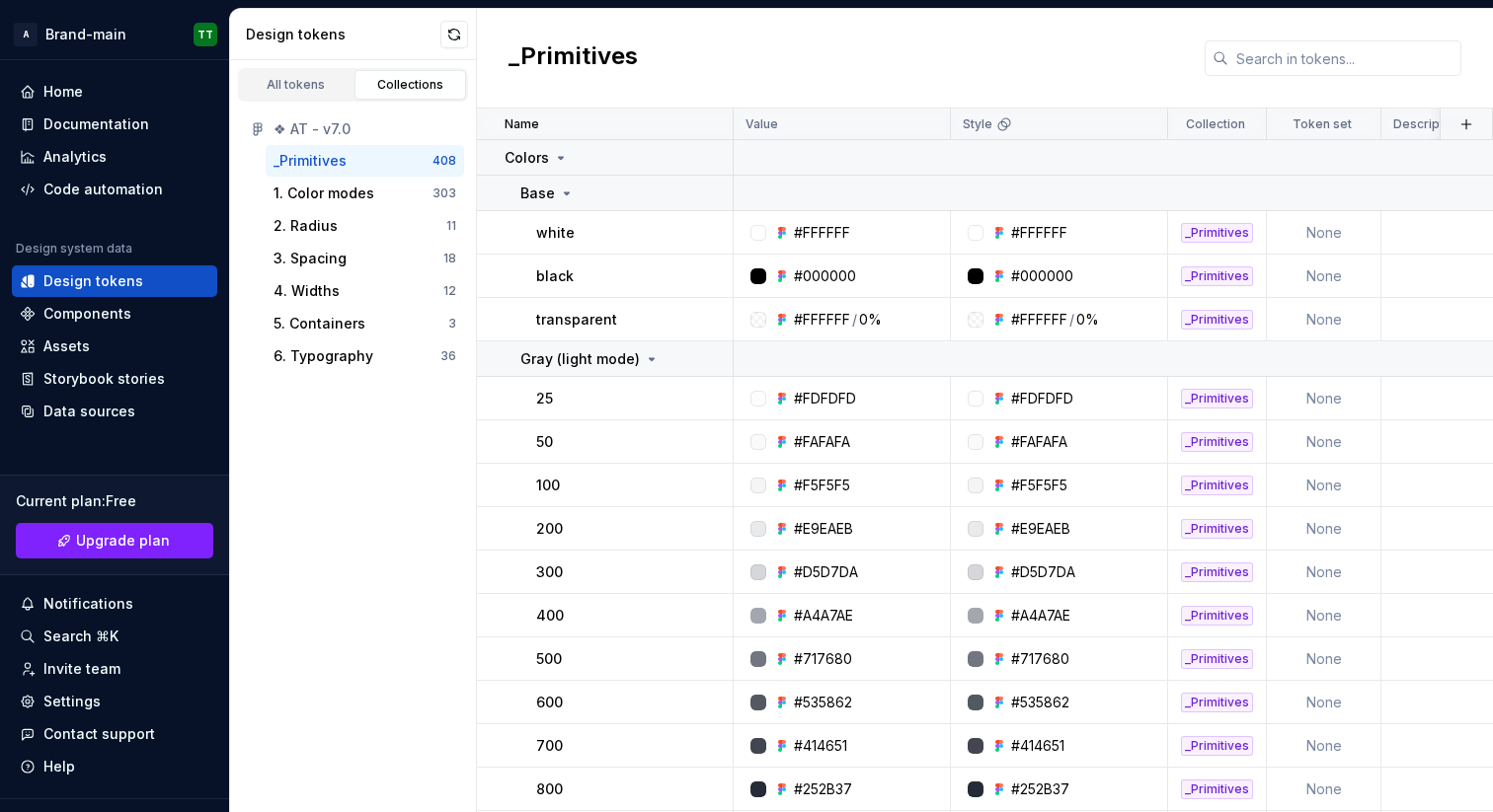
click at [345, 167] on div "_Primitives" at bounding box center [353, 161] width 159 height 20
click at [564, 195] on icon at bounding box center [566, 193] width 16 height 16
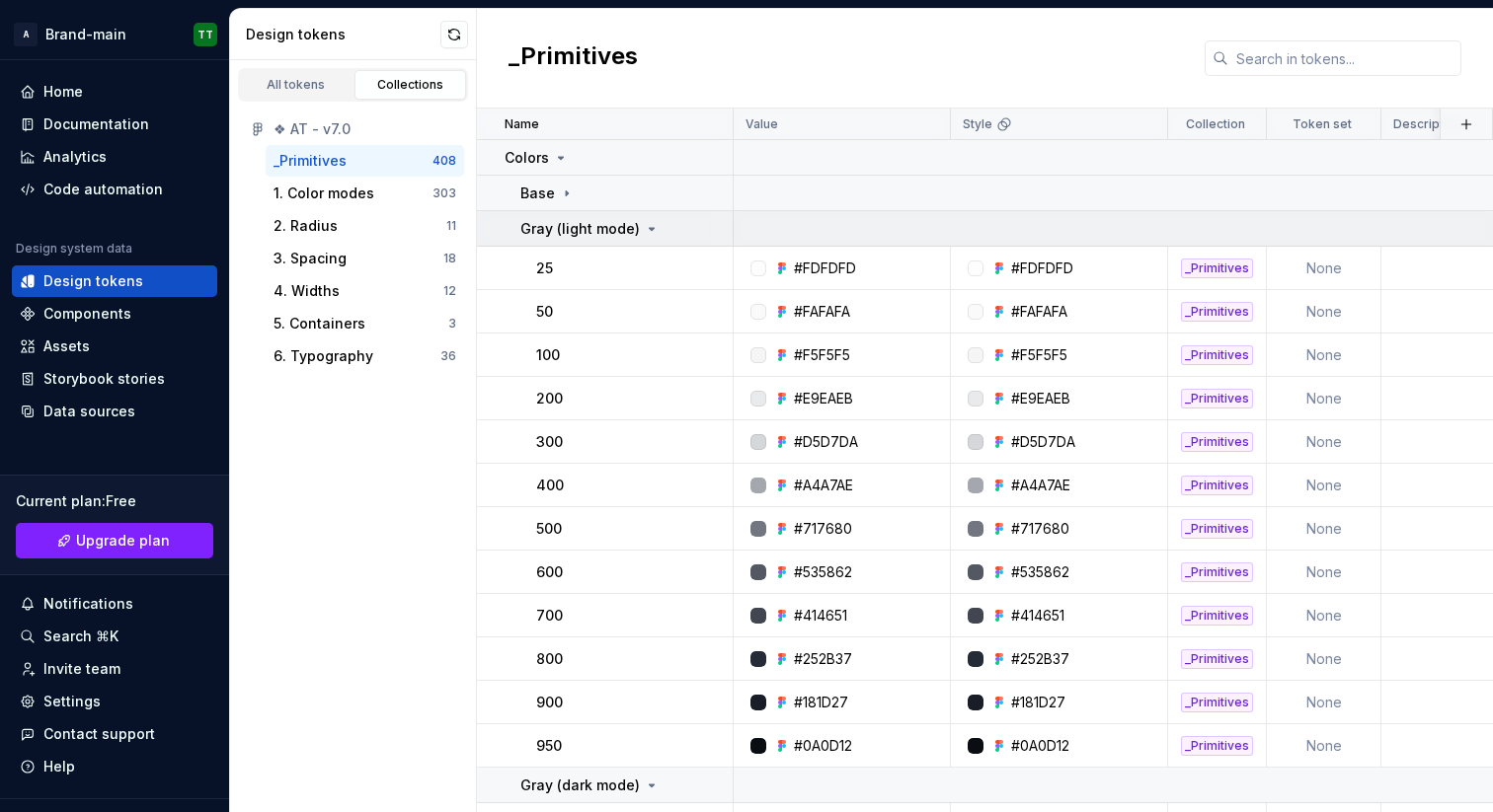
click at [587, 223] on p "Gray (light mode)" at bounding box center [579, 229] width 119 height 20
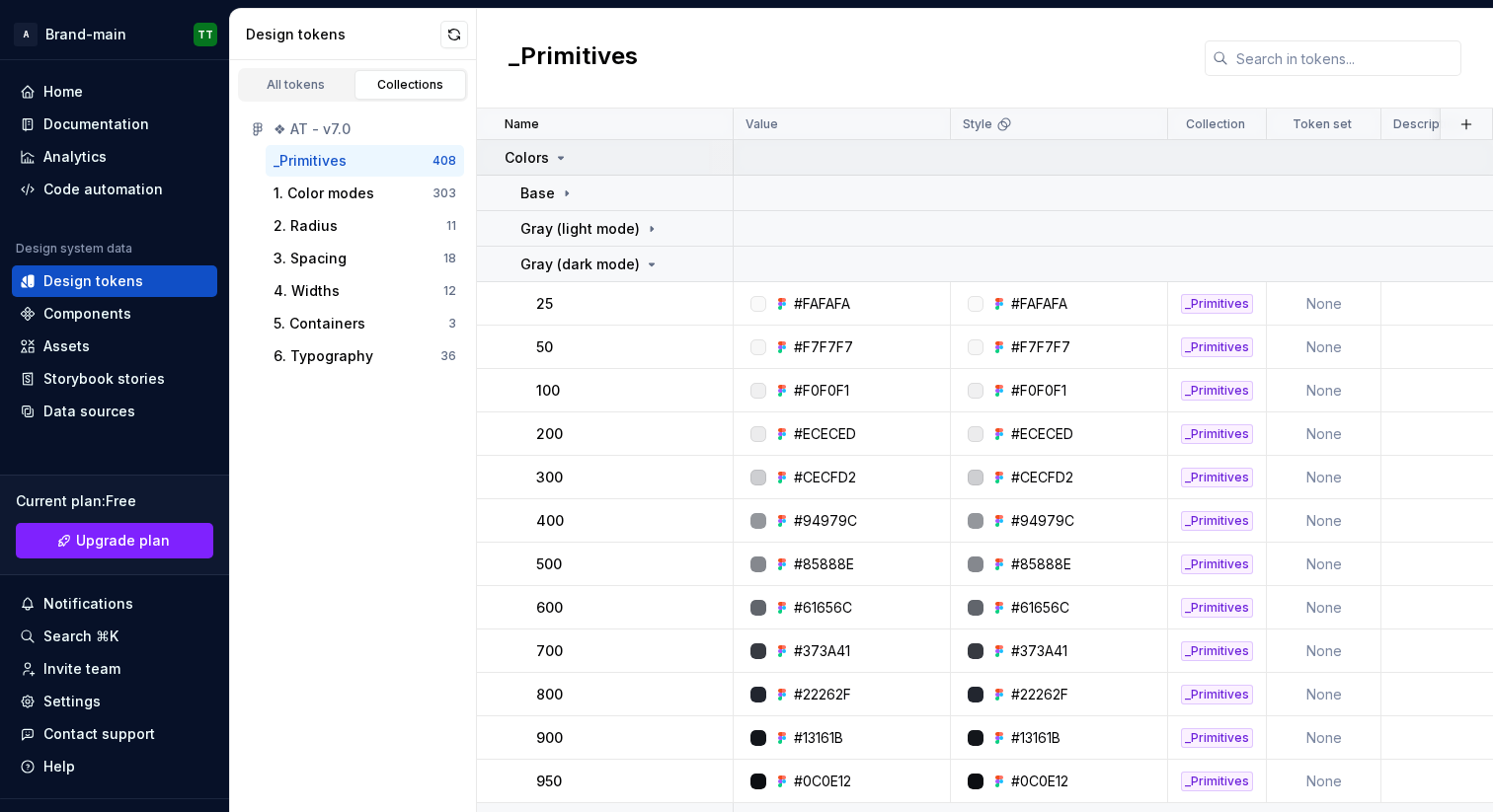
click at [554, 148] on div "Colors" at bounding box center [537, 158] width 64 height 20
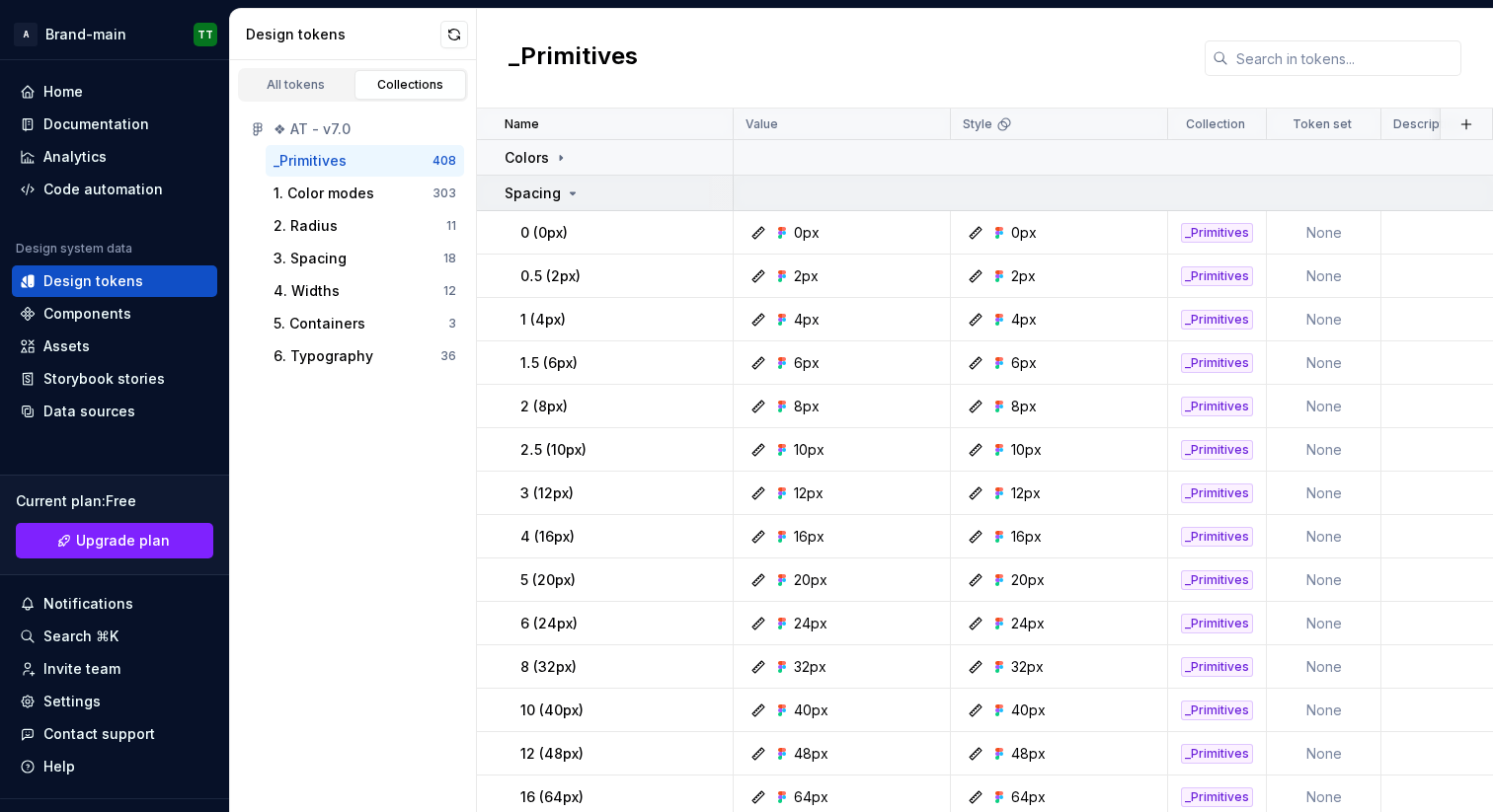
click at [557, 183] on p "Spacing" at bounding box center [533, 193] width 57 height 20
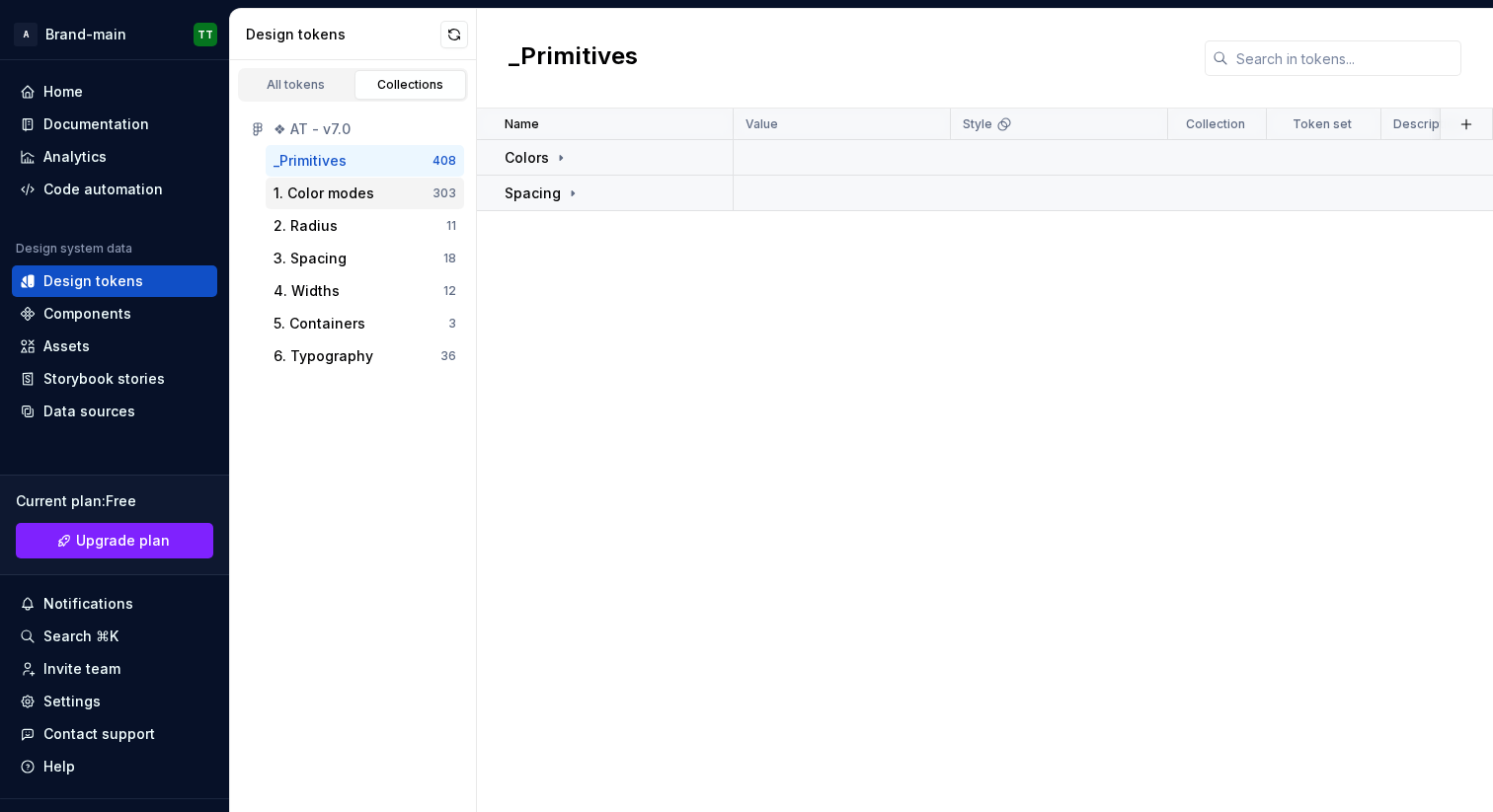
click at [363, 188] on div "1. Color modes" at bounding box center [324, 193] width 101 height 20
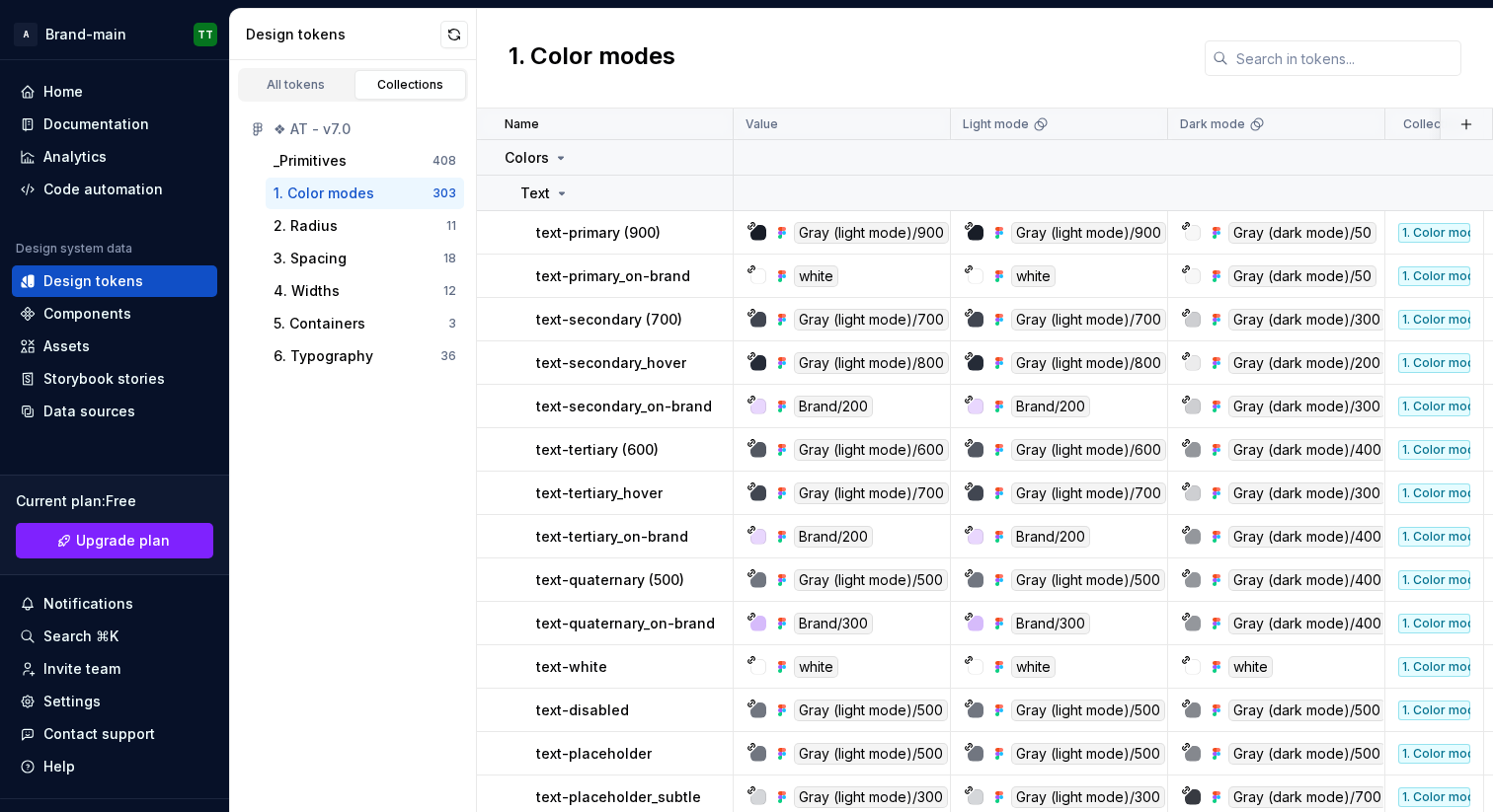
click at [349, 553] on div "All tokens Collections ❖ AT - v7.0 _Primitives 408 1. Color modes 303 2. Radius…" at bounding box center [353, 436] width 247 height 752
click at [359, 364] on div "6. Typography" at bounding box center [323, 356] width 100 height 20
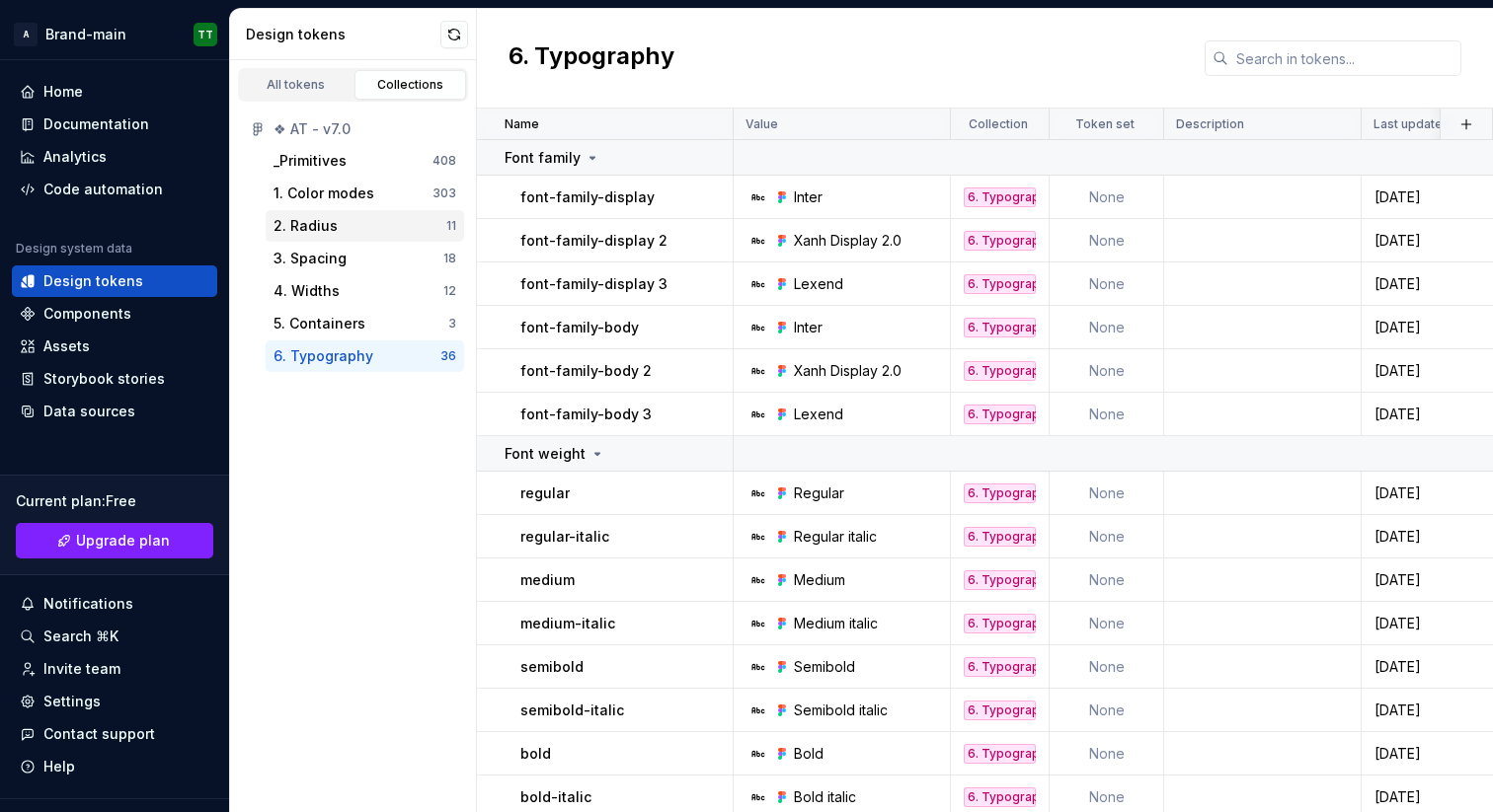
click at [341, 224] on div "2. Radius" at bounding box center [360, 226] width 173 height 20
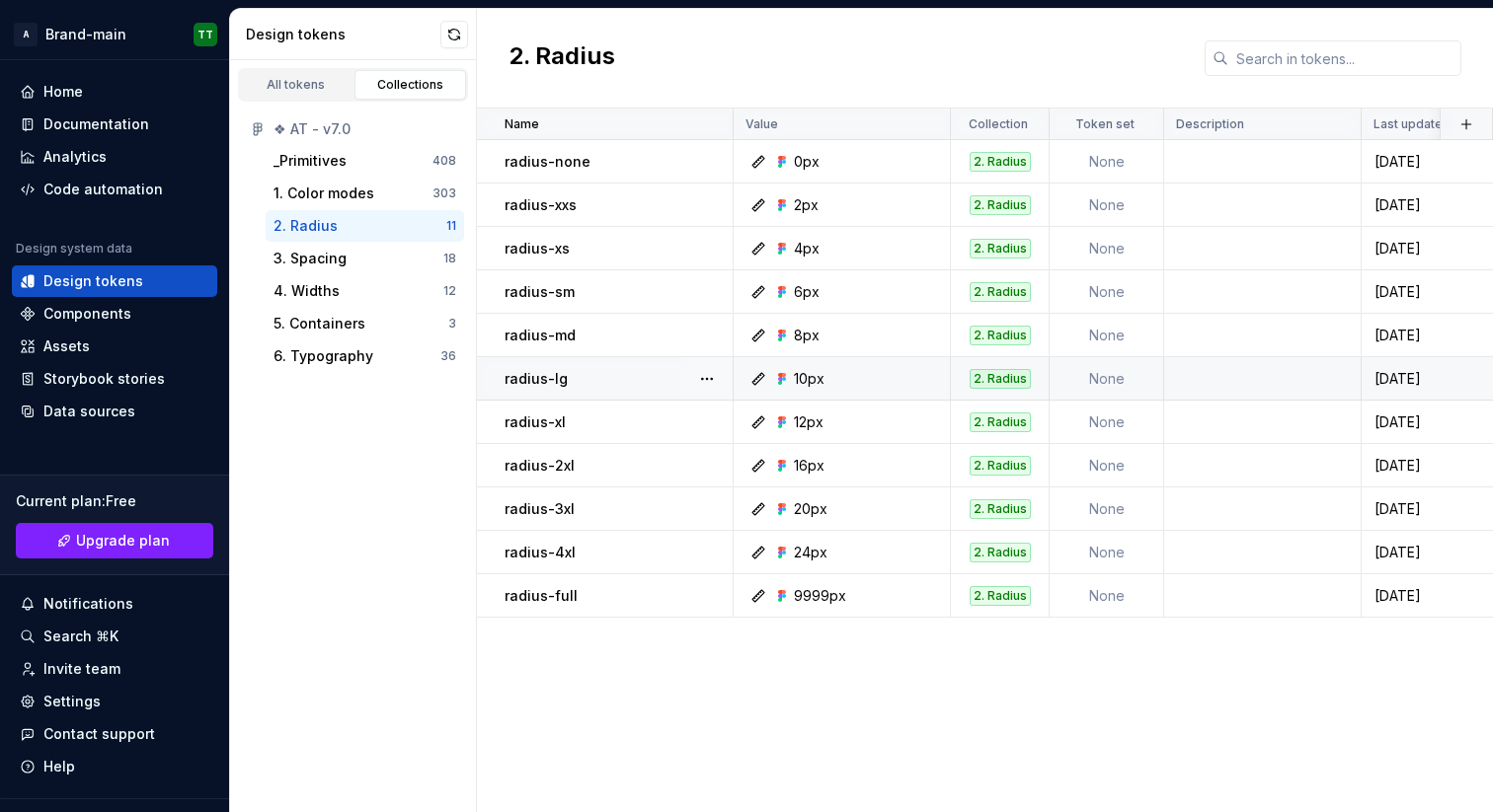
click at [805, 377] on div "10px" at bounding box center [809, 379] width 31 height 20
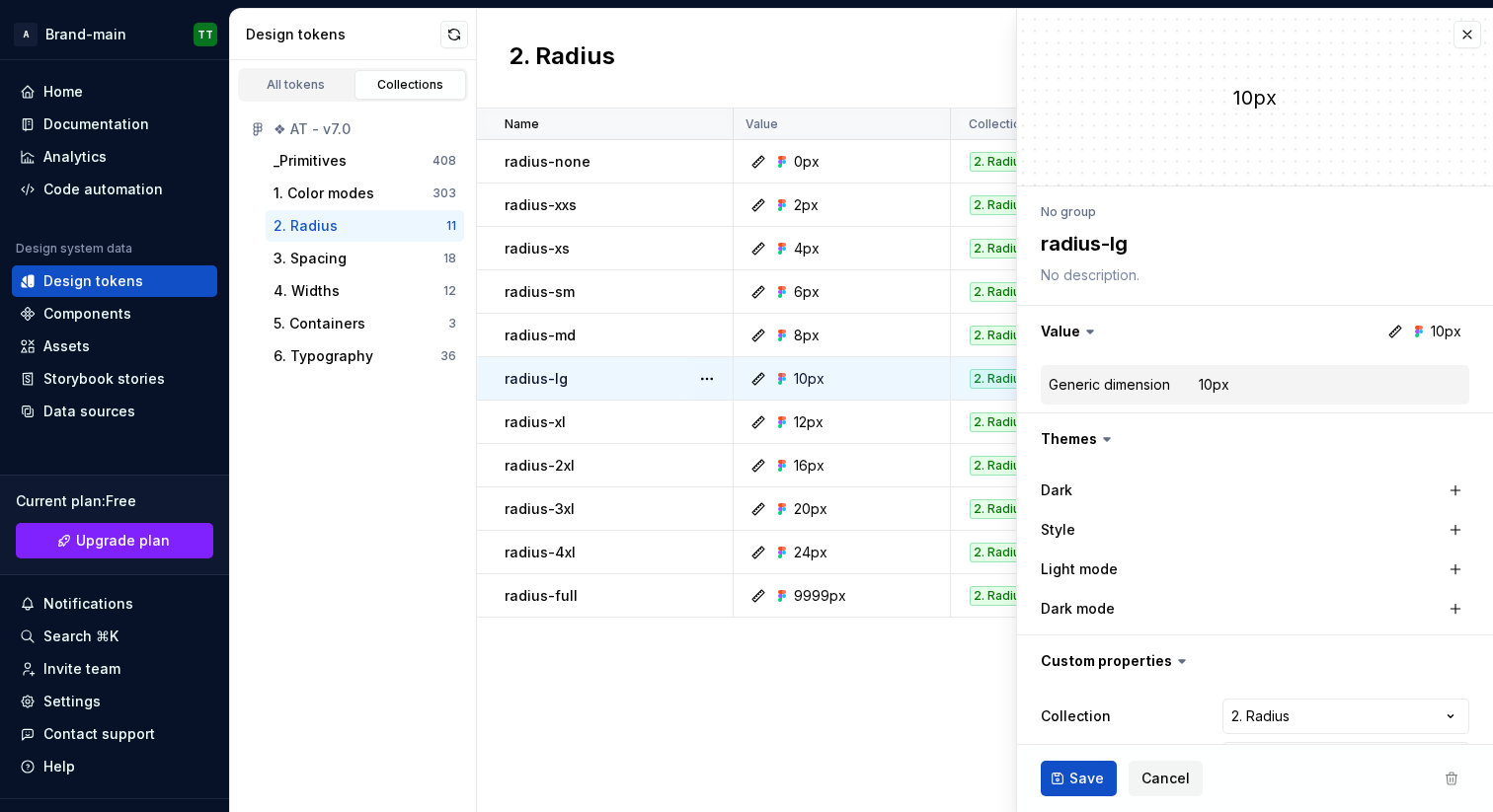
type textarea "*"
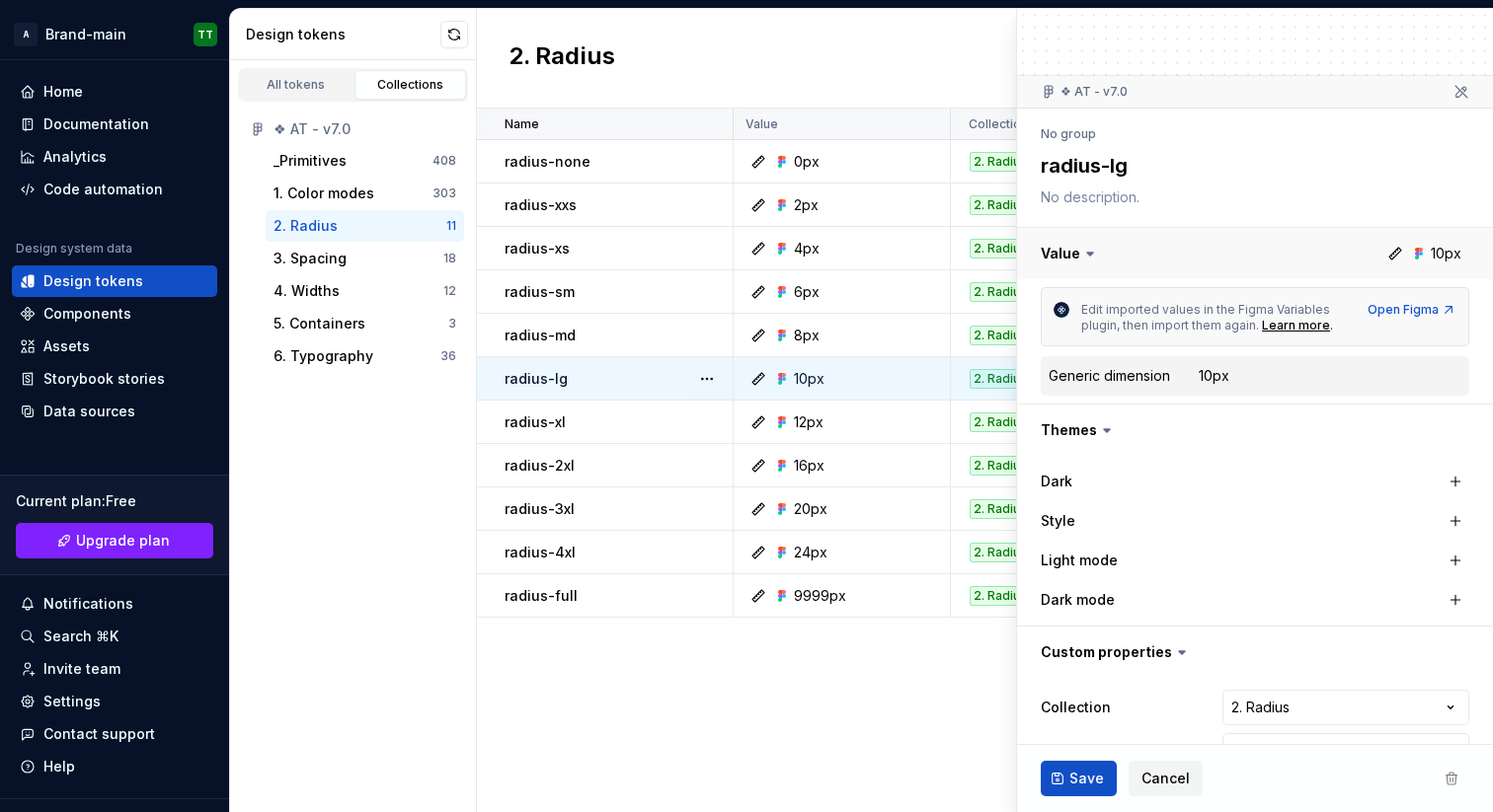
scroll to position [160, 0]
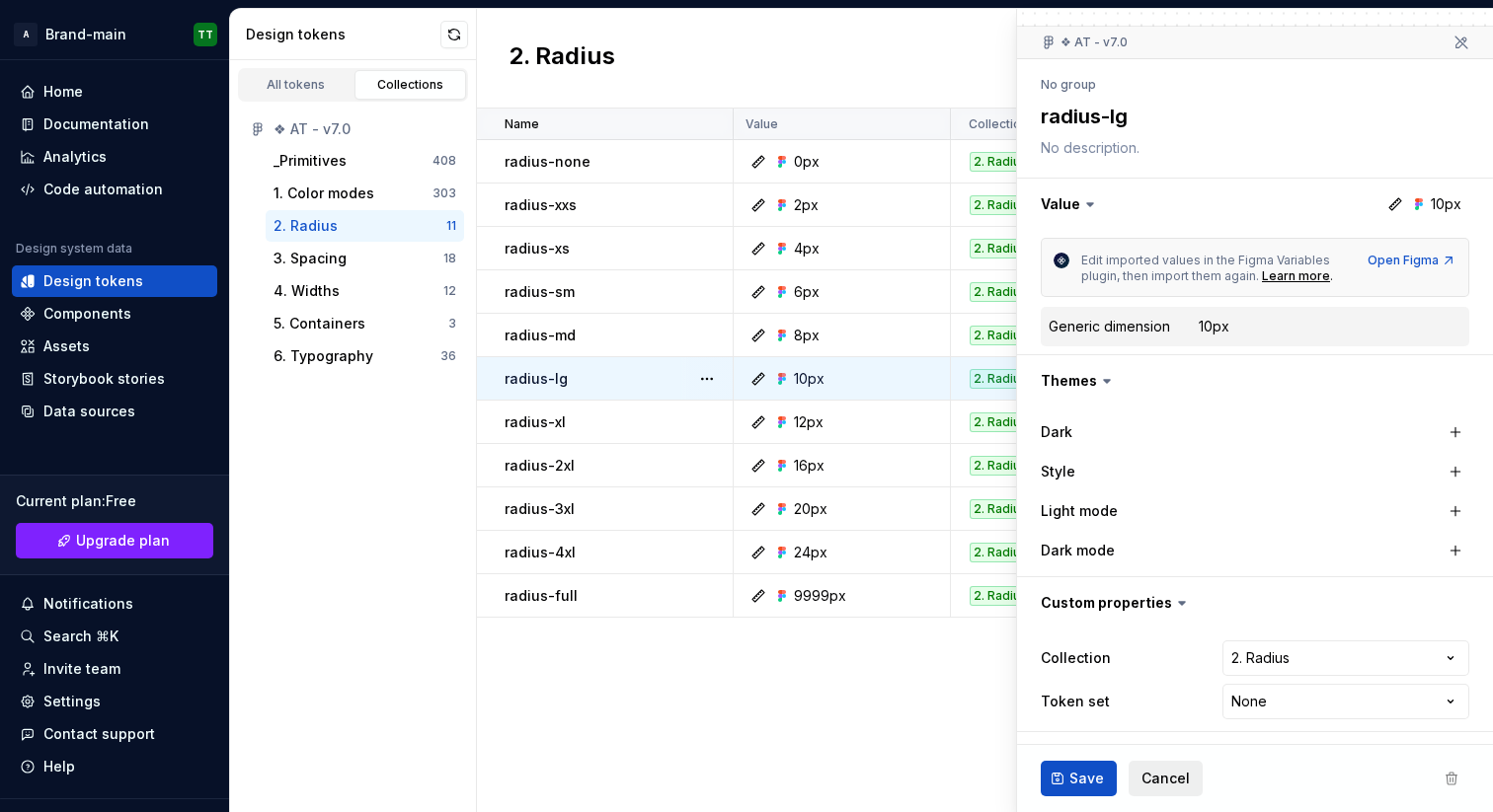
click at [1163, 789] on button "Cancel" at bounding box center [1165, 778] width 74 height 36
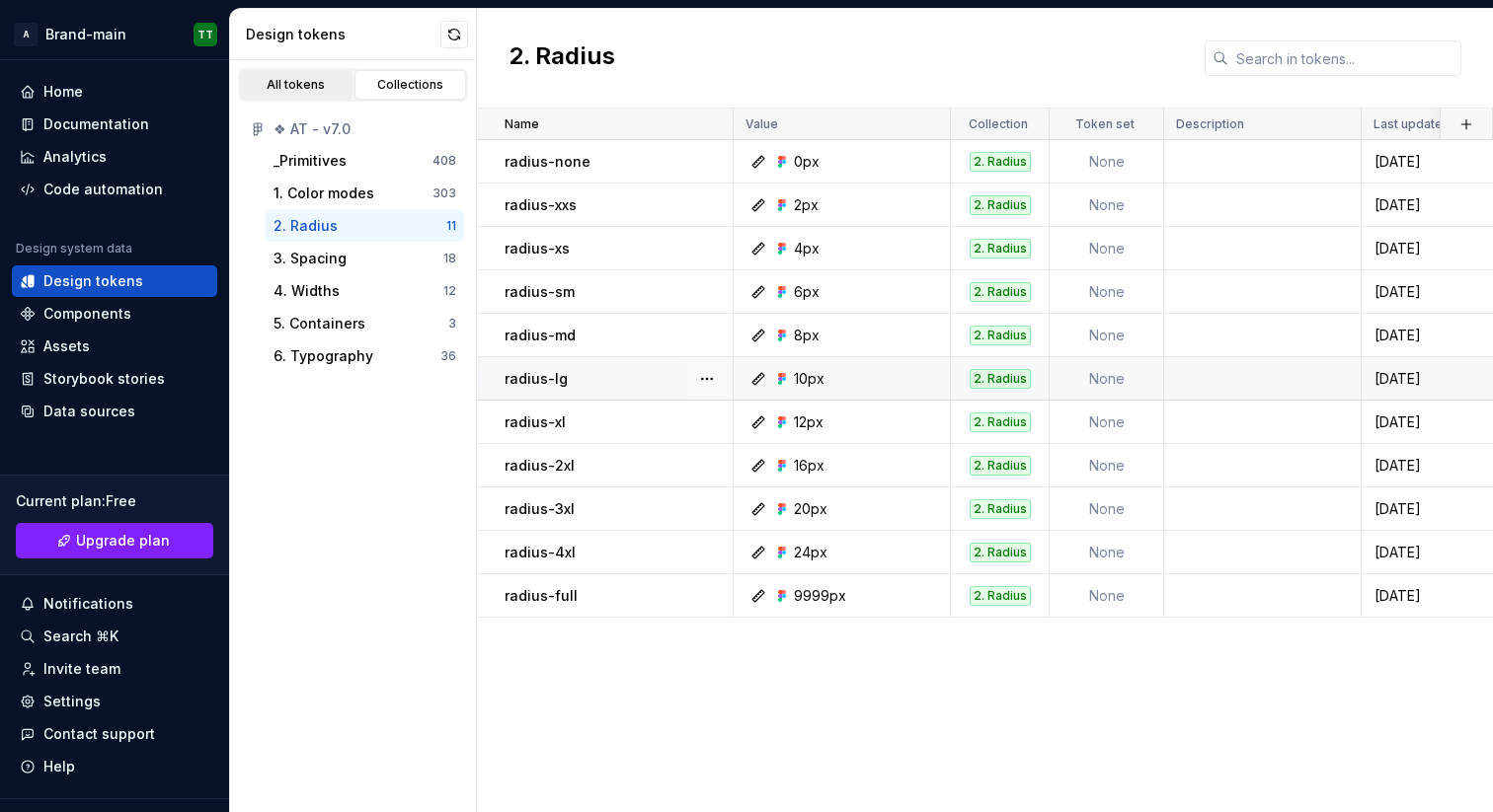
click at [305, 77] on div "All tokens" at bounding box center [297, 85] width 99 height 16
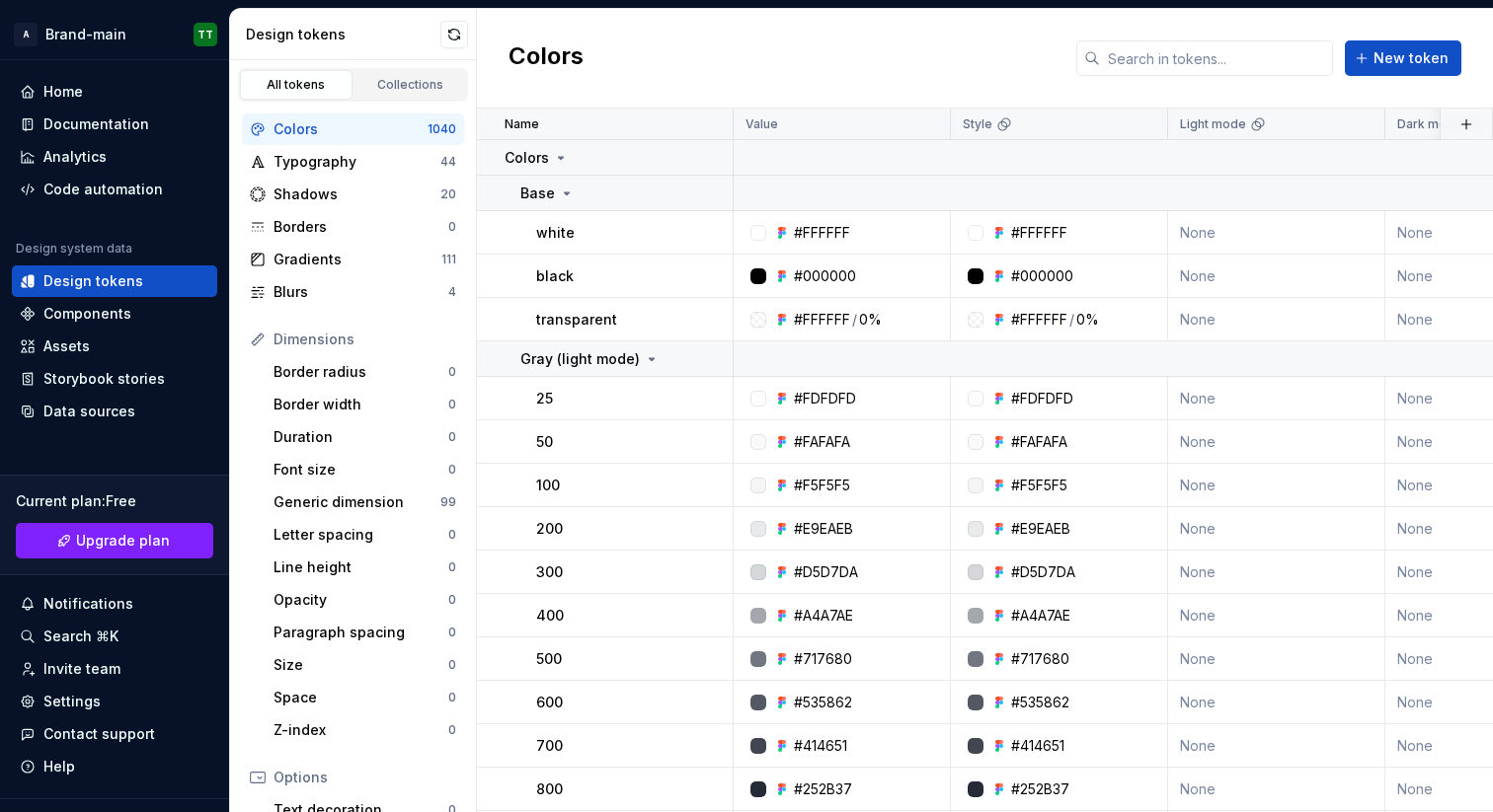
click at [396, 125] on div "Colors" at bounding box center [350, 129] width 154 height 20
click at [421, 86] on div "Collections" at bounding box center [411, 85] width 99 height 16
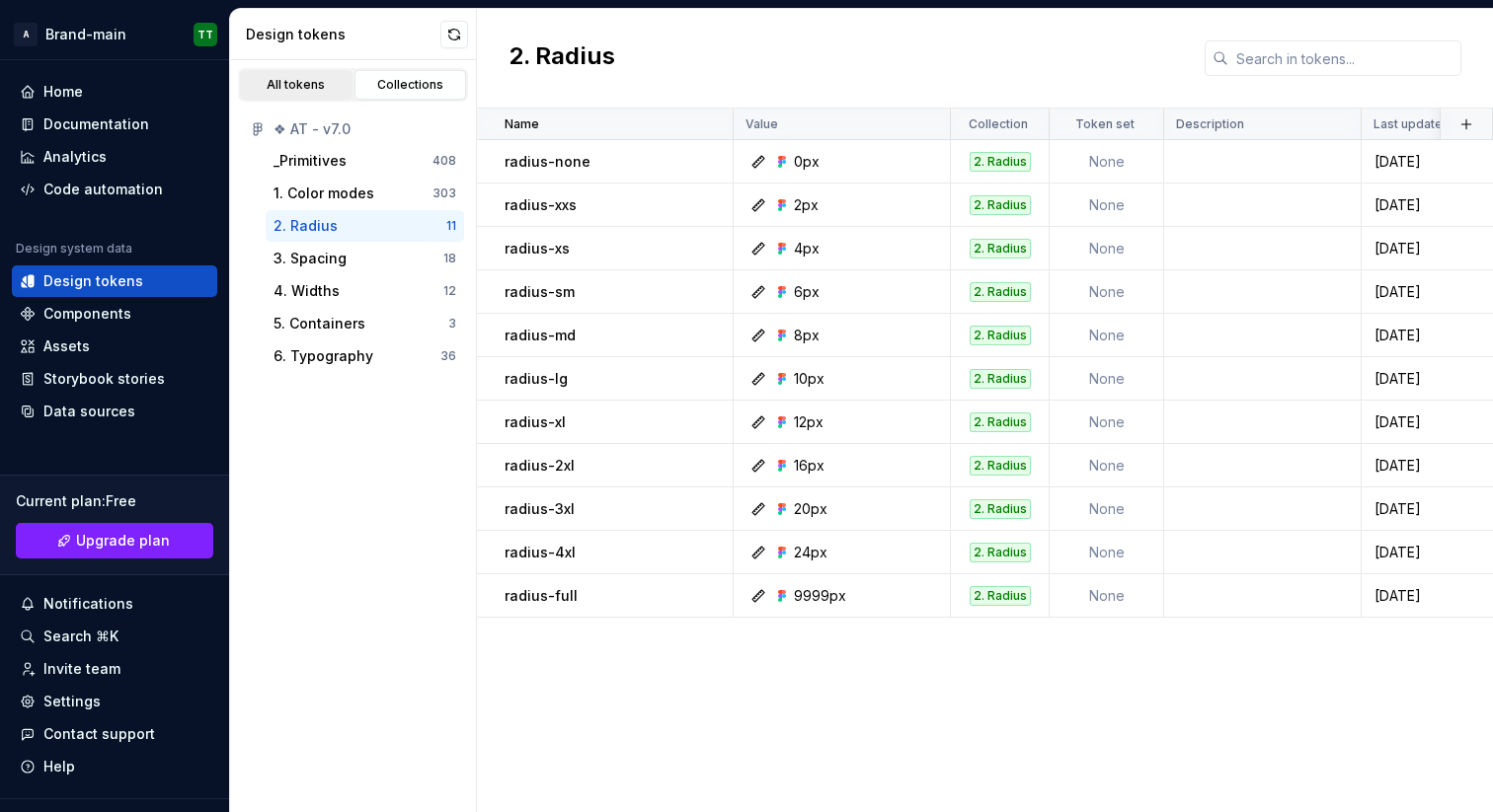
click at [314, 84] on div "All tokens" at bounding box center [297, 85] width 99 height 16
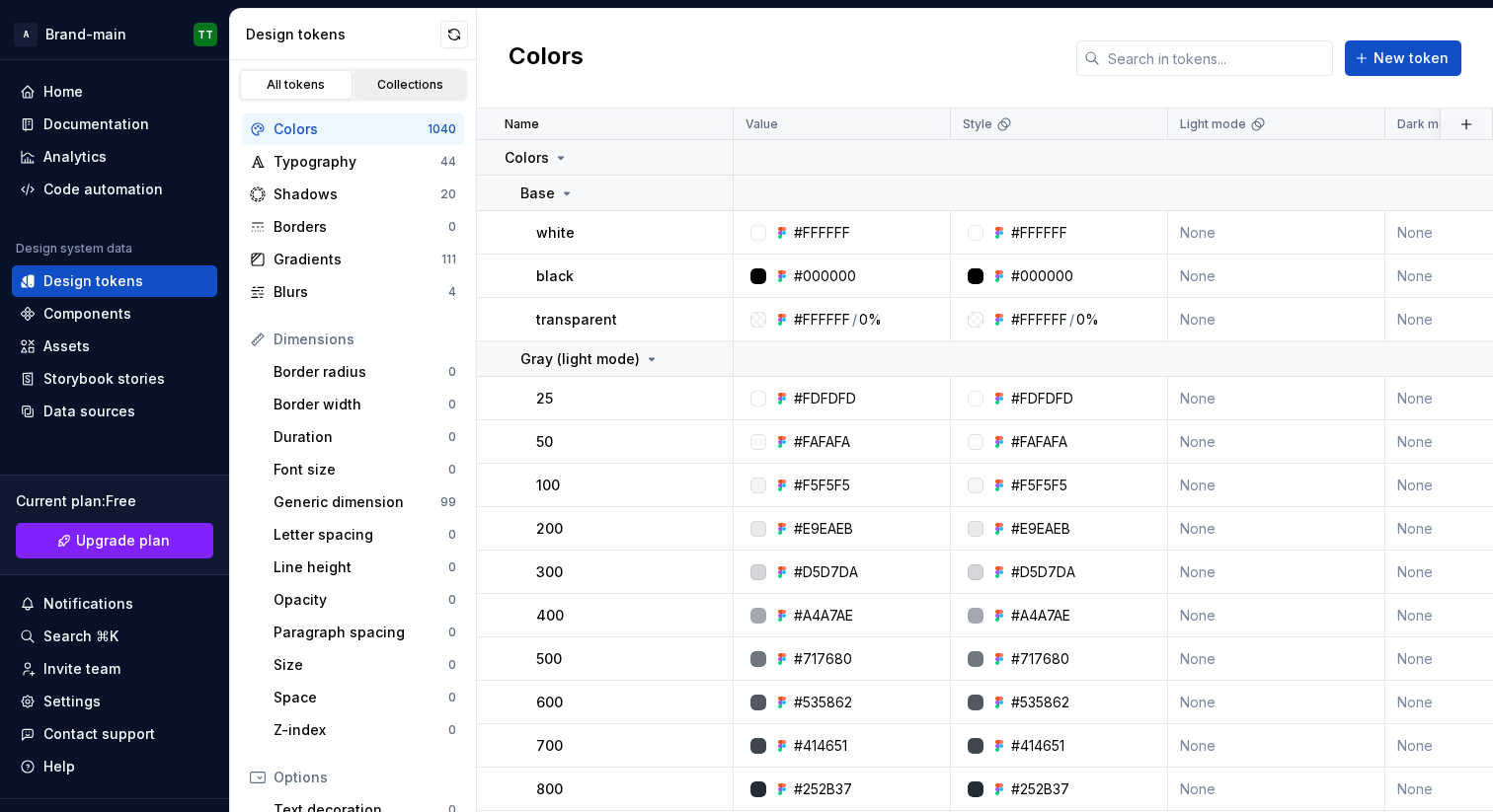
click at [412, 77] on div "Collections" at bounding box center [411, 85] width 99 height 16
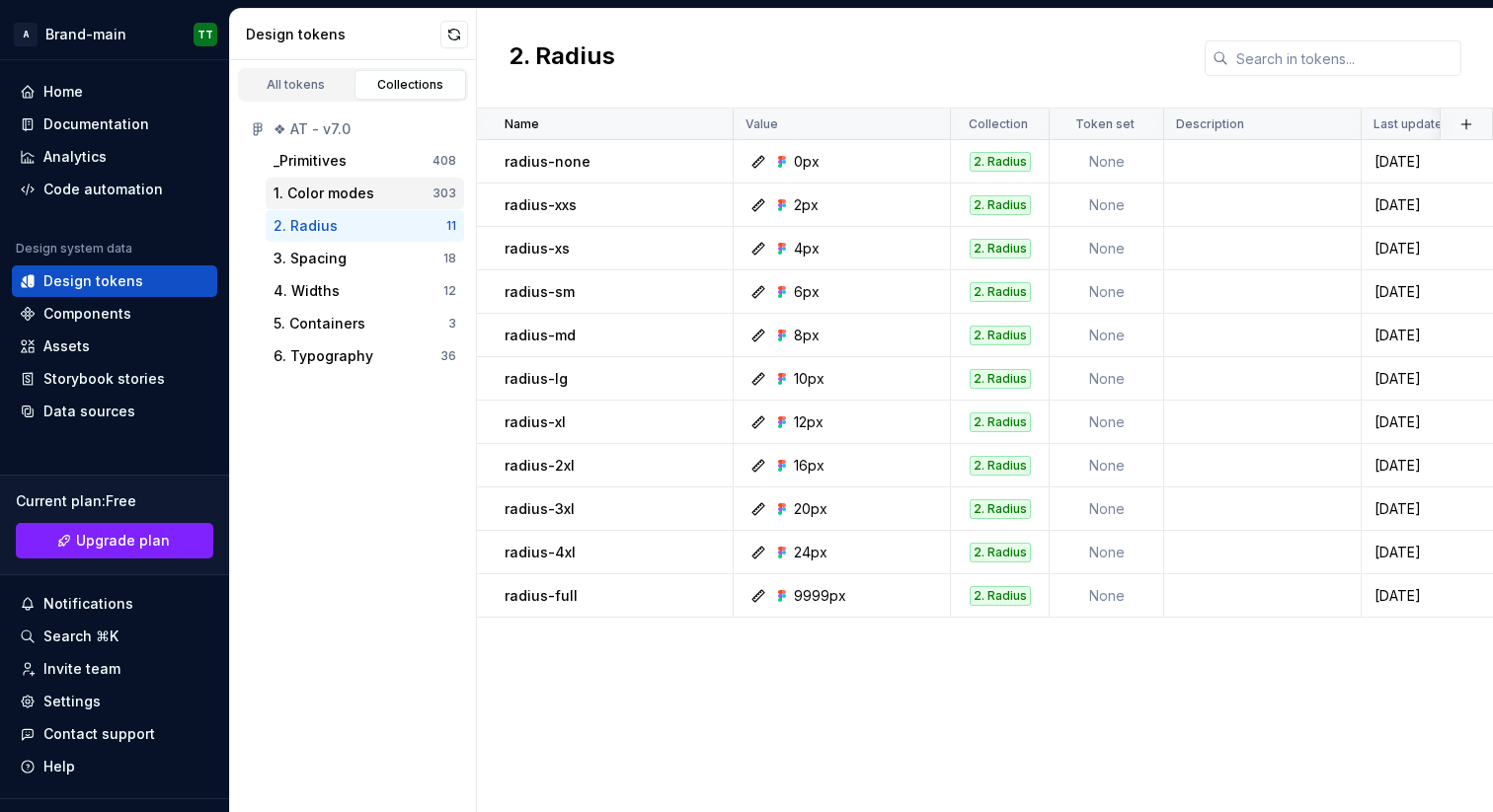
click at [358, 194] on div "1. Color modes" at bounding box center [324, 193] width 101 height 20
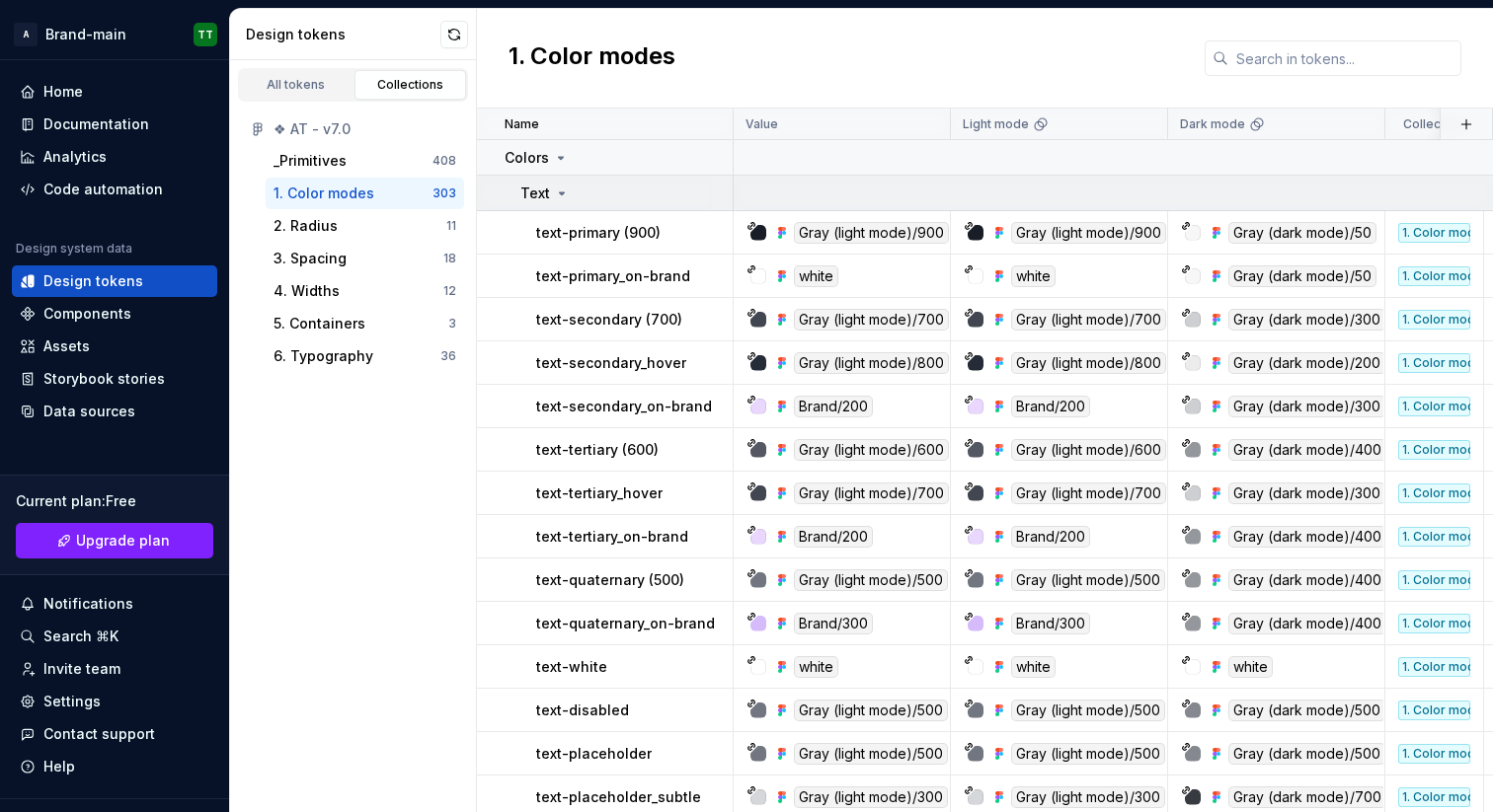
click at [555, 187] on icon at bounding box center [561, 193] width 16 height 16
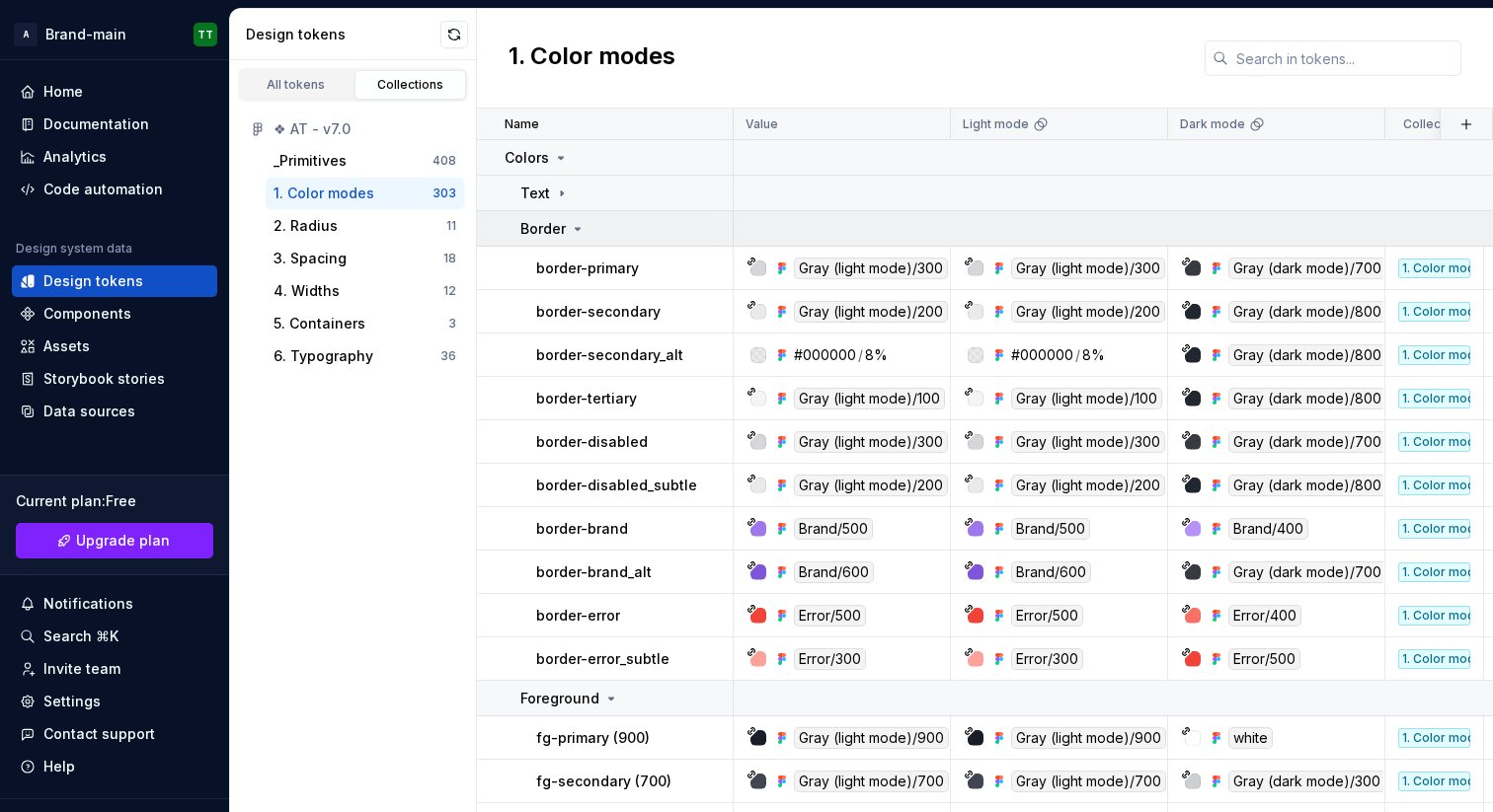
click at [574, 236] on div "Border" at bounding box center [553, 229] width 65 height 20
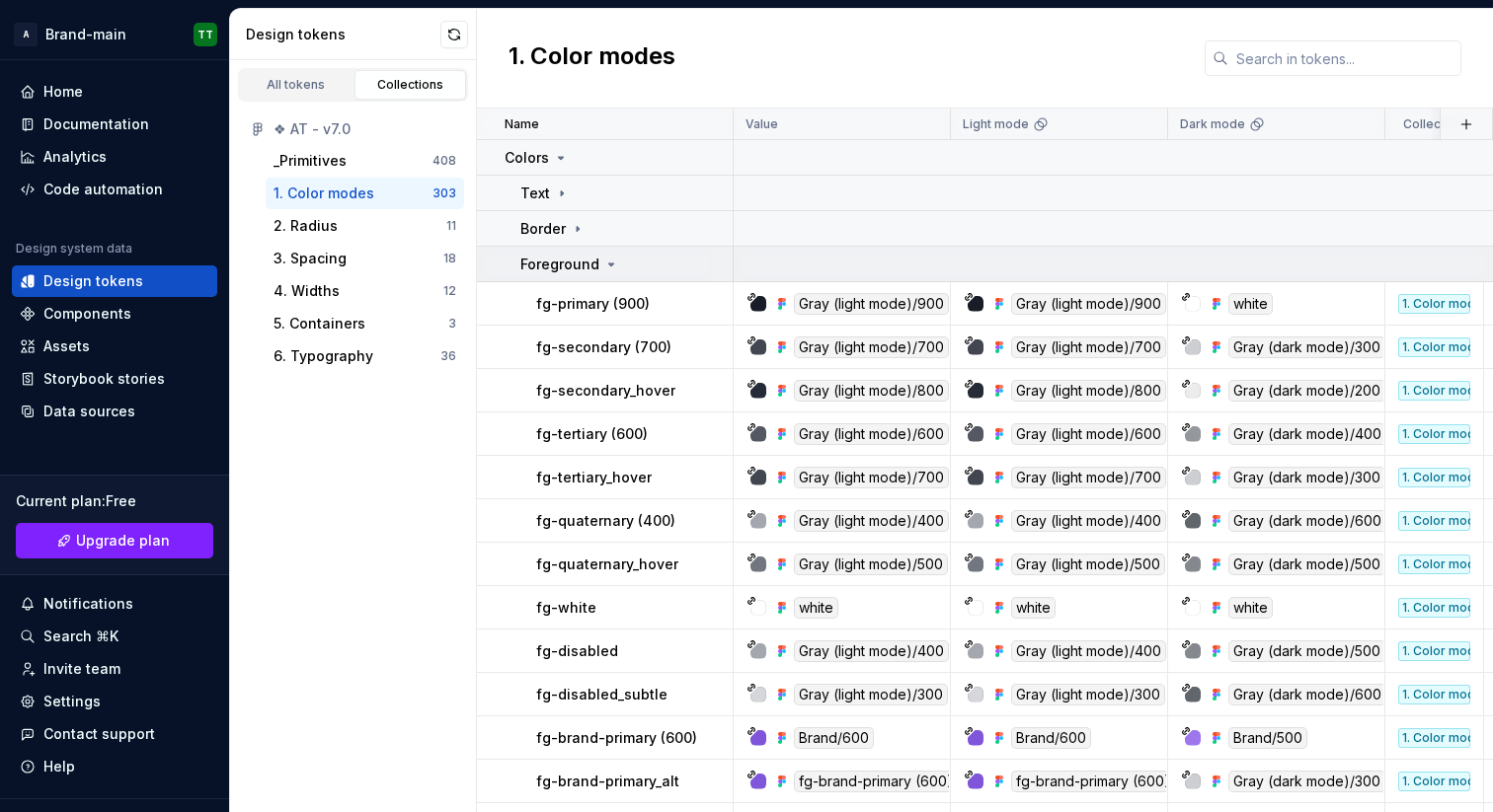
click at [578, 257] on p "Foreground" at bounding box center [560, 265] width 79 height 20
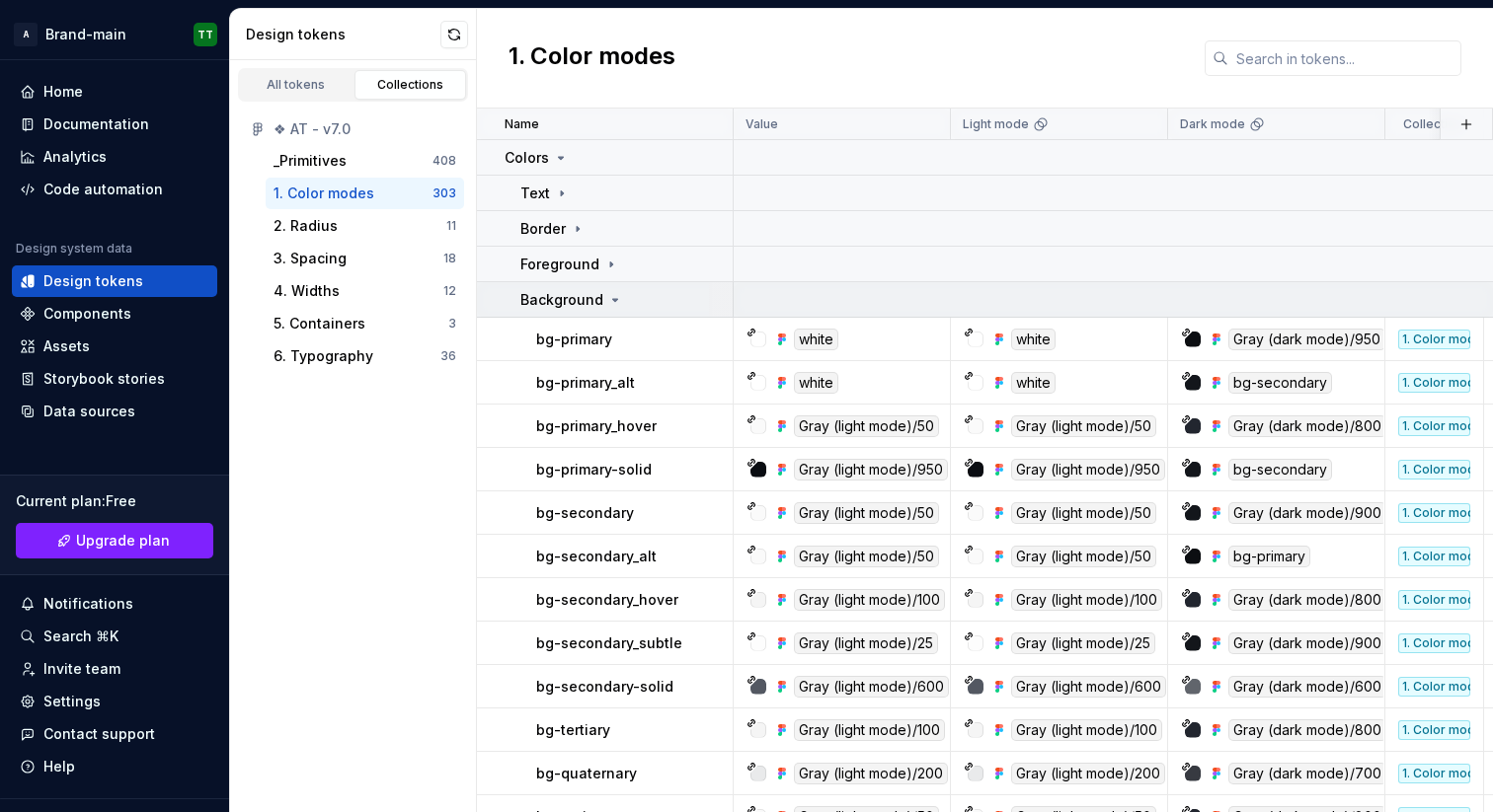
click at [579, 290] on p "Background" at bounding box center [561, 300] width 83 height 20
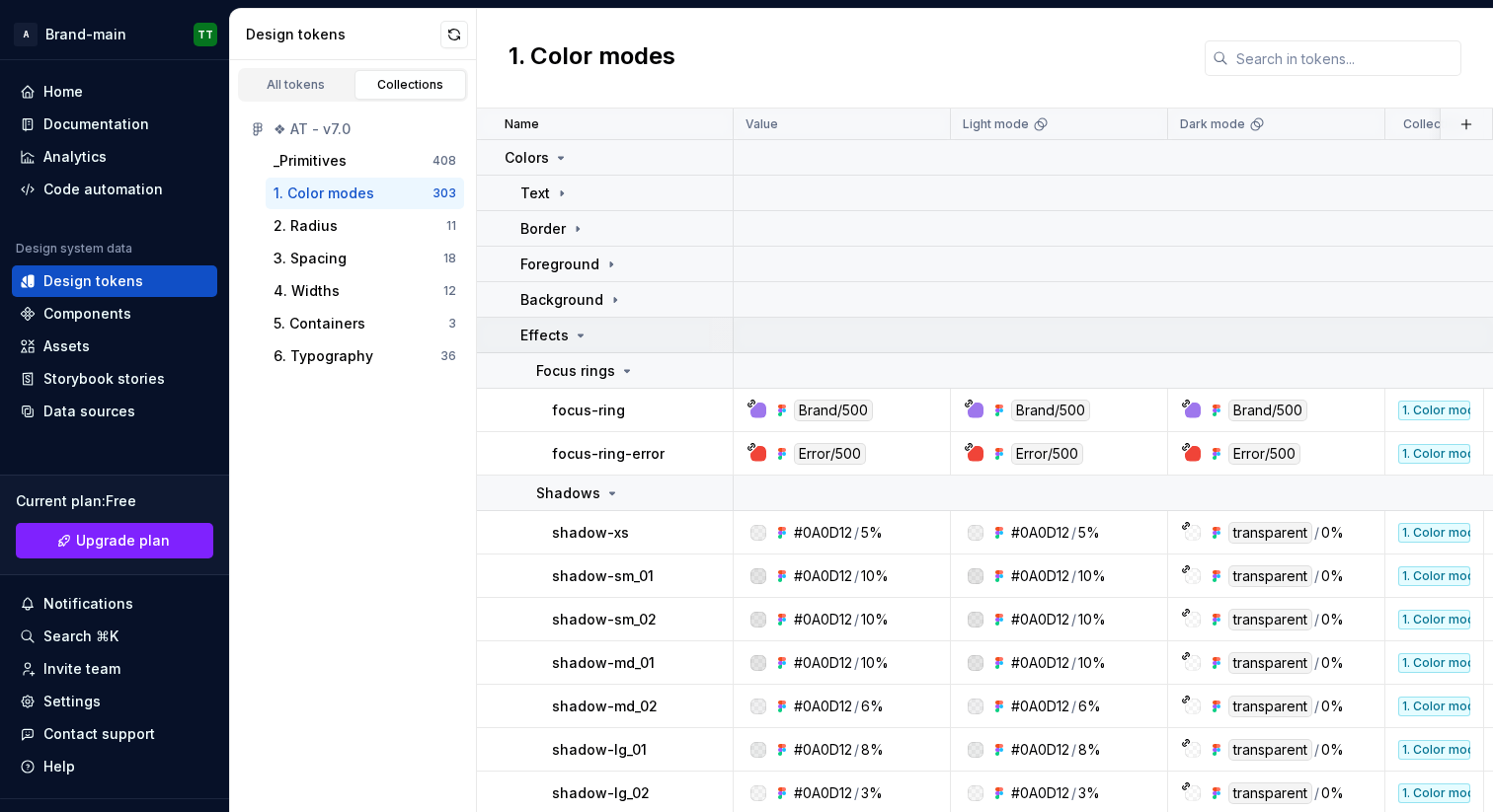
click at [579, 320] on td "Effects" at bounding box center [605, 335] width 257 height 36
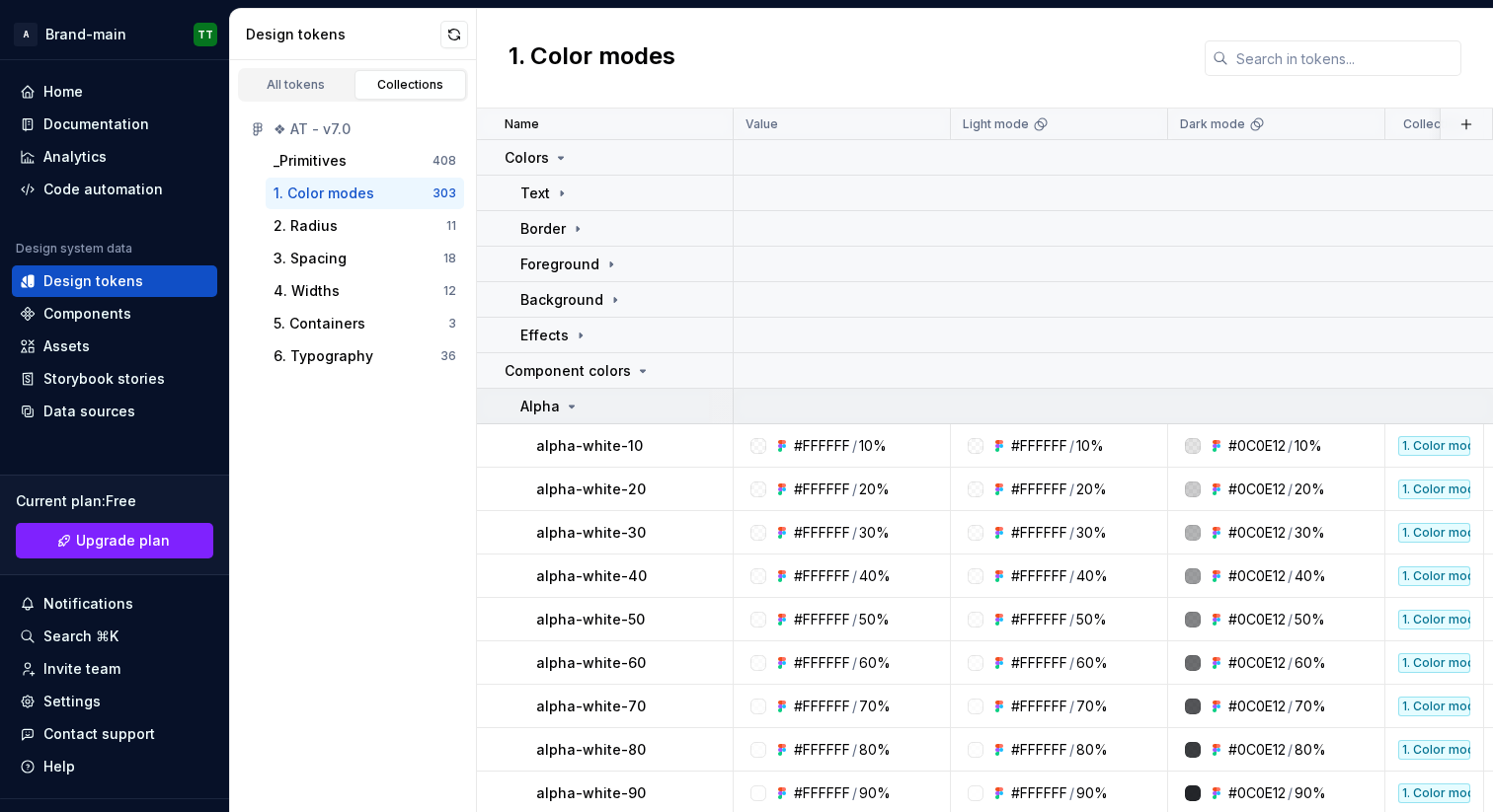
click at [584, 401] on div "Alpha" at bounding box center [625, 406] width 211 height 20
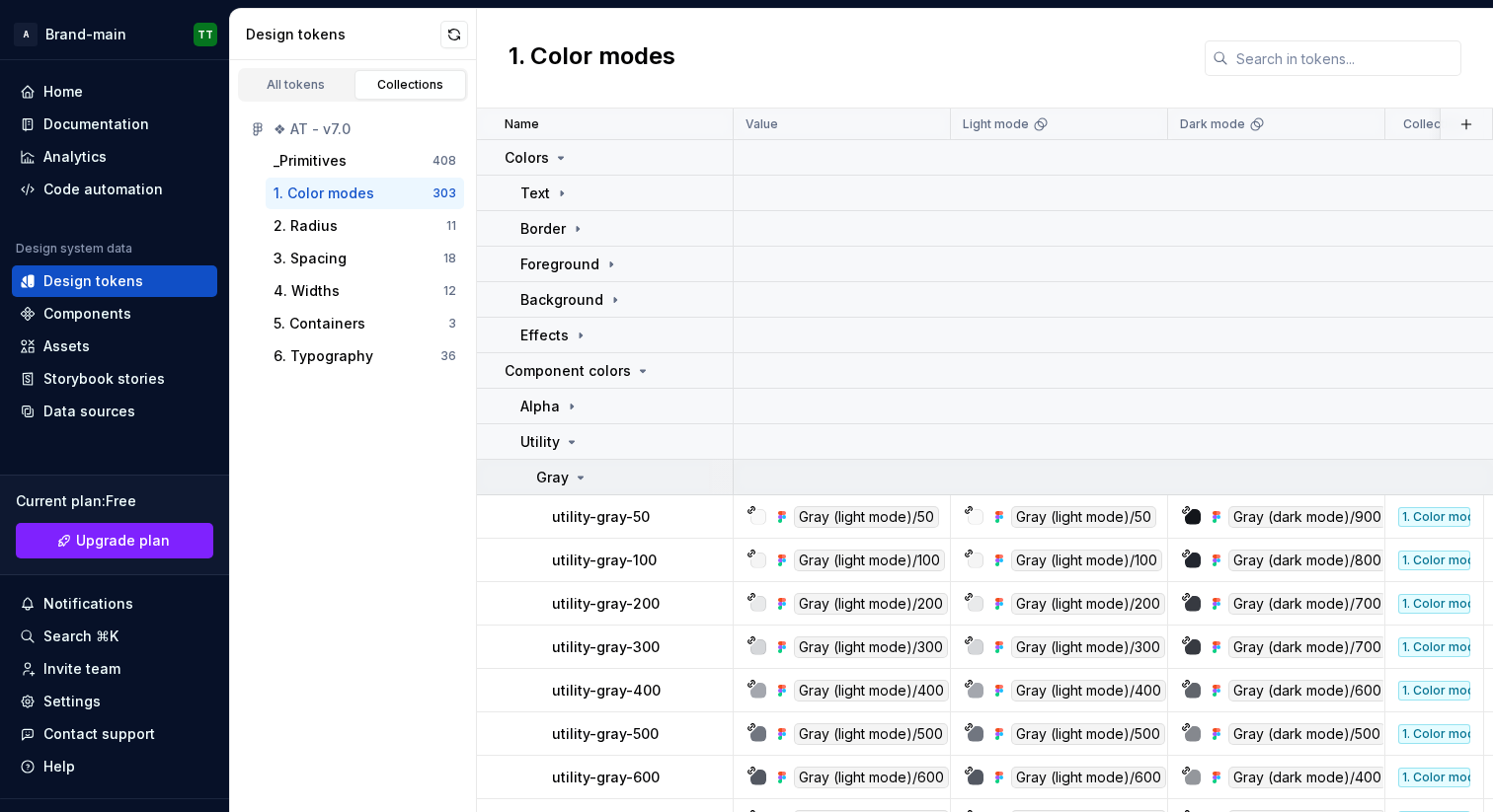
click at [579, 466] on td "Gray" at bounding box center [605, 478] width 257 height 36
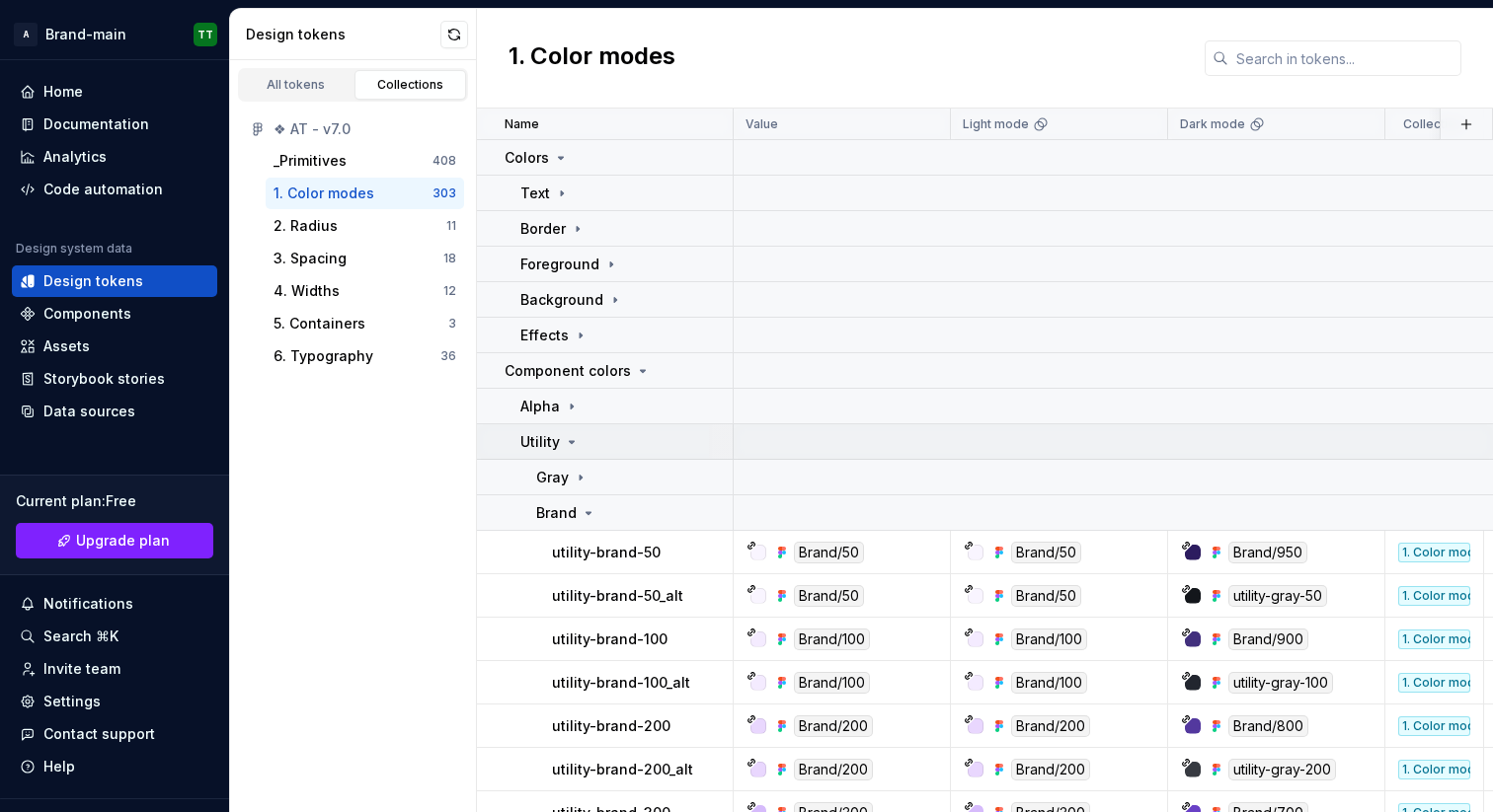
click at [582, 449] on div "Utility" at bounding box center [625, 442] width 211 height 20
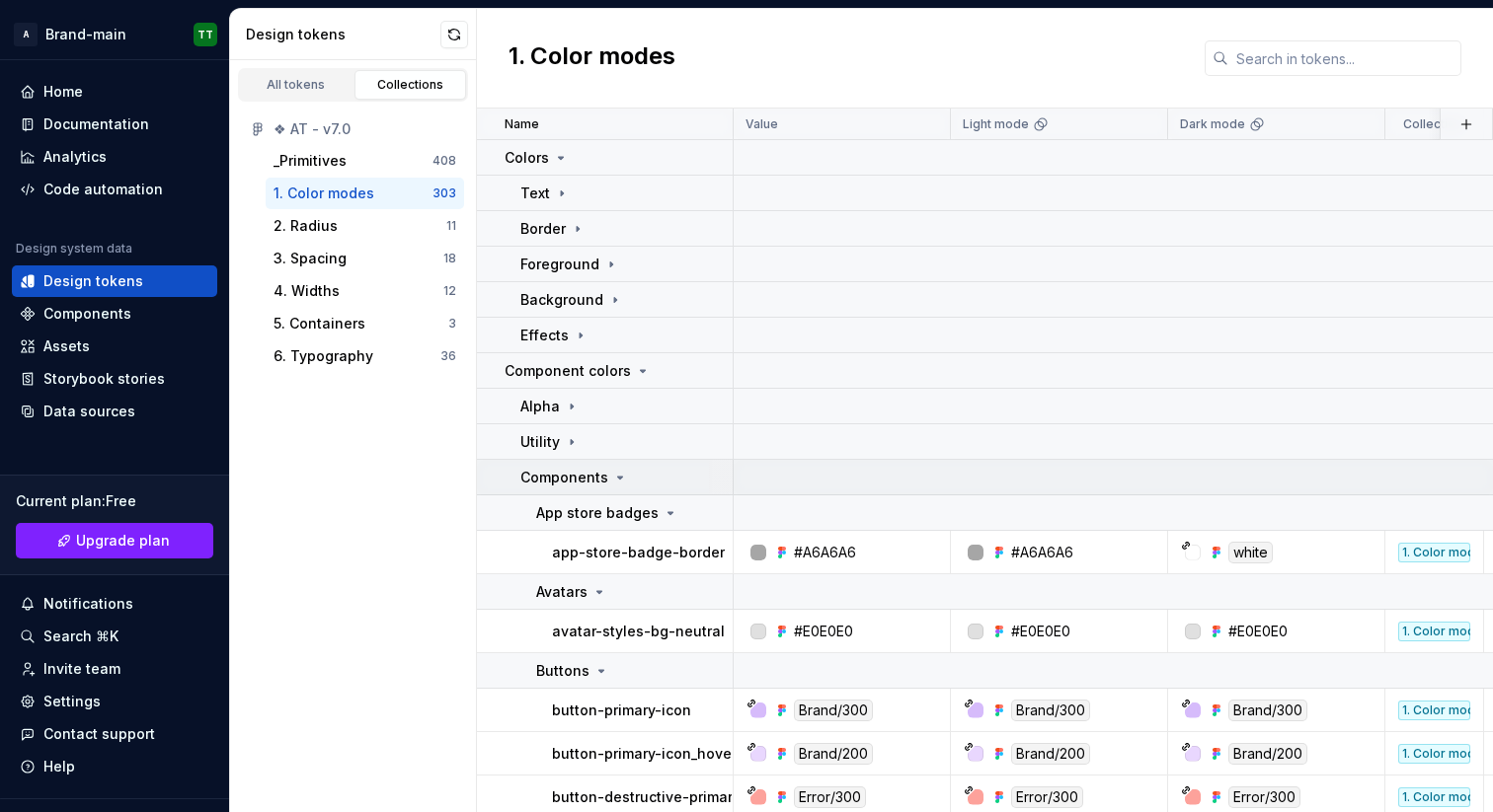
click at [582, 474] on p "Components" at bounding box center [563, 478] width 88 height 20
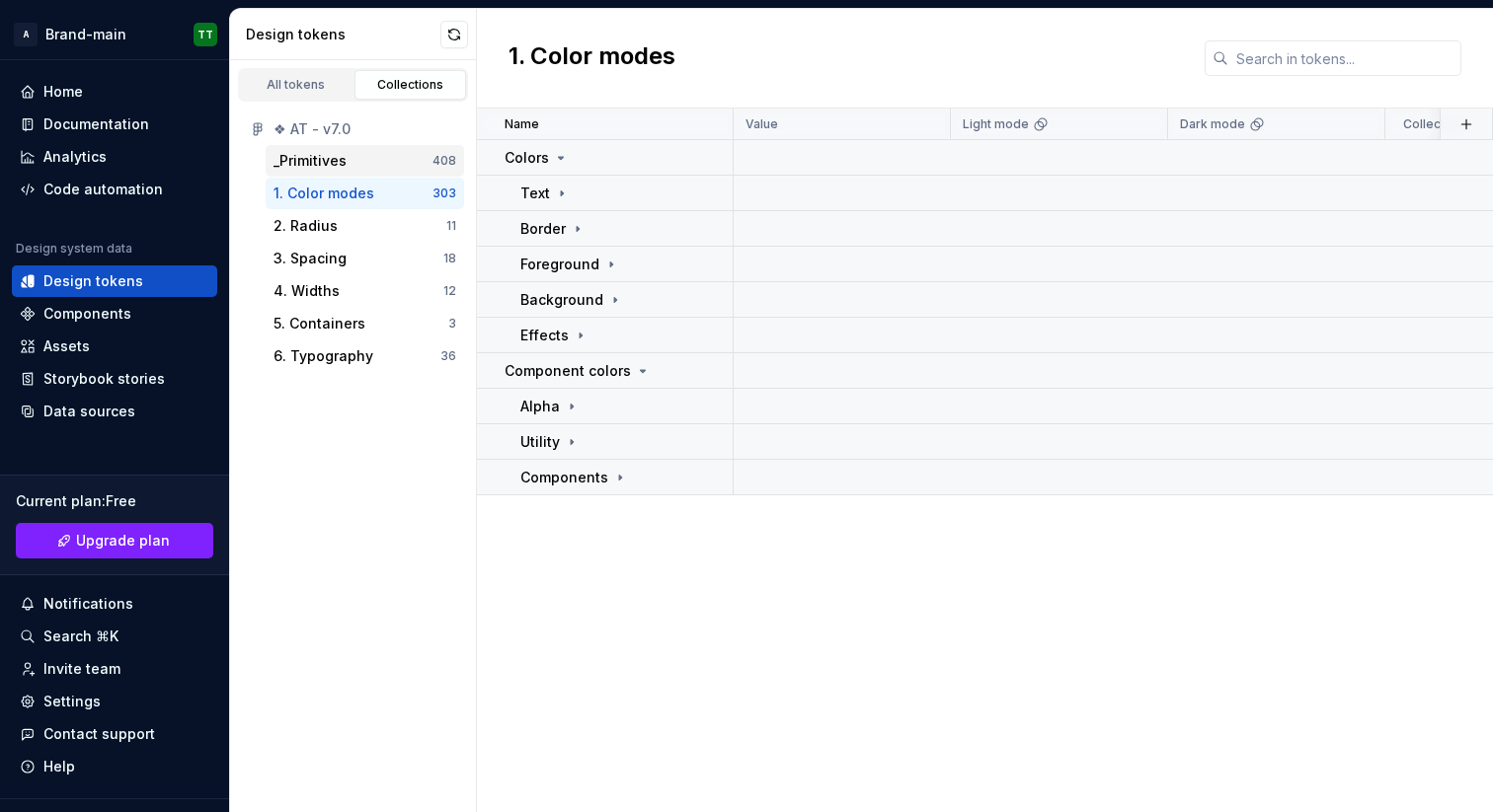
click at [338, 146] on div "_Primitives 408" at bounding box center [365, 161] width 198 height 32
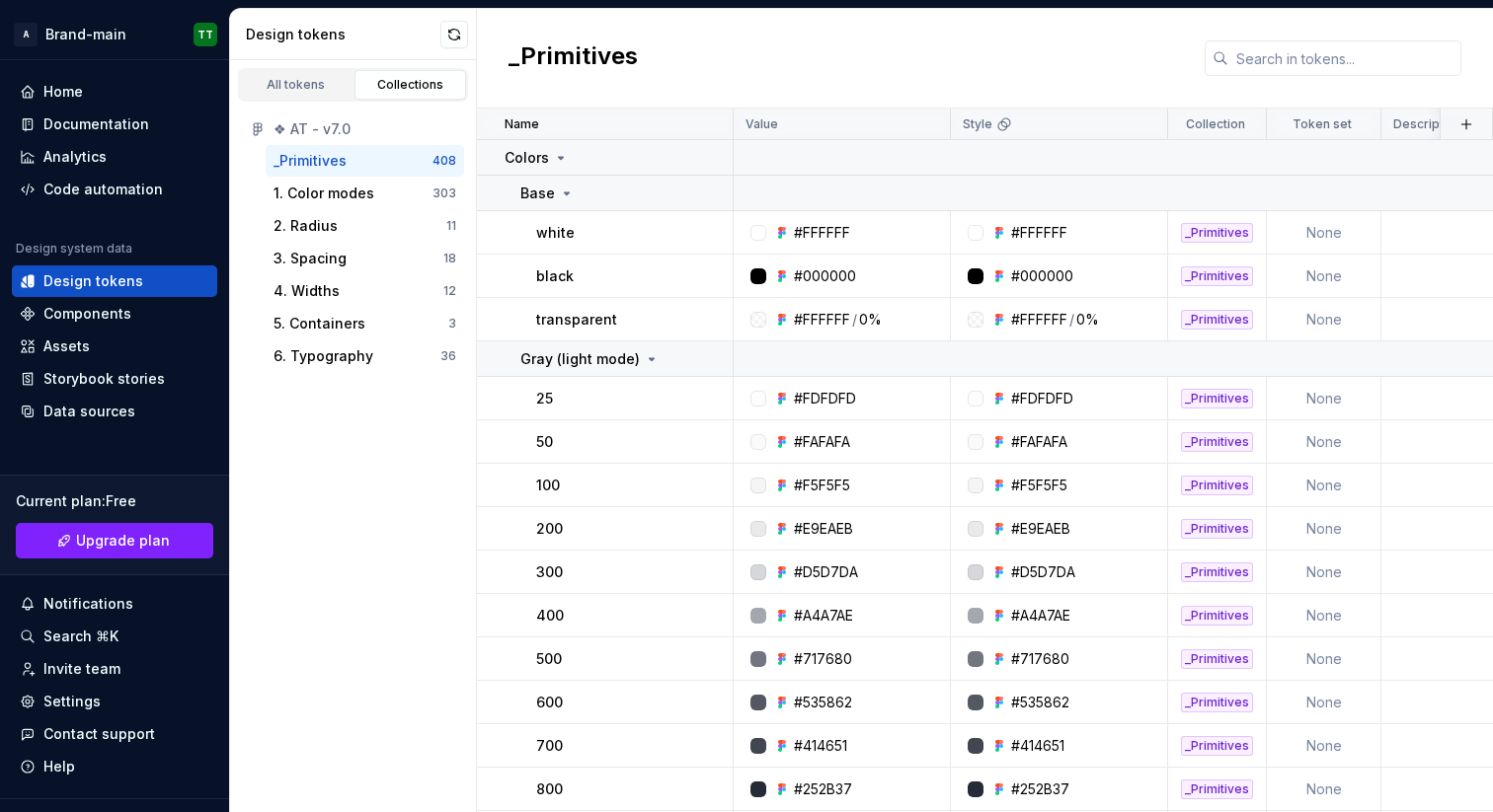
click at [342, 148] on div "_Primitives 408" at bounding box center [365, 161] width 198 height 32
click at [567, 201] on div "Base" at bounding box center [547, 193] width 55 height 20
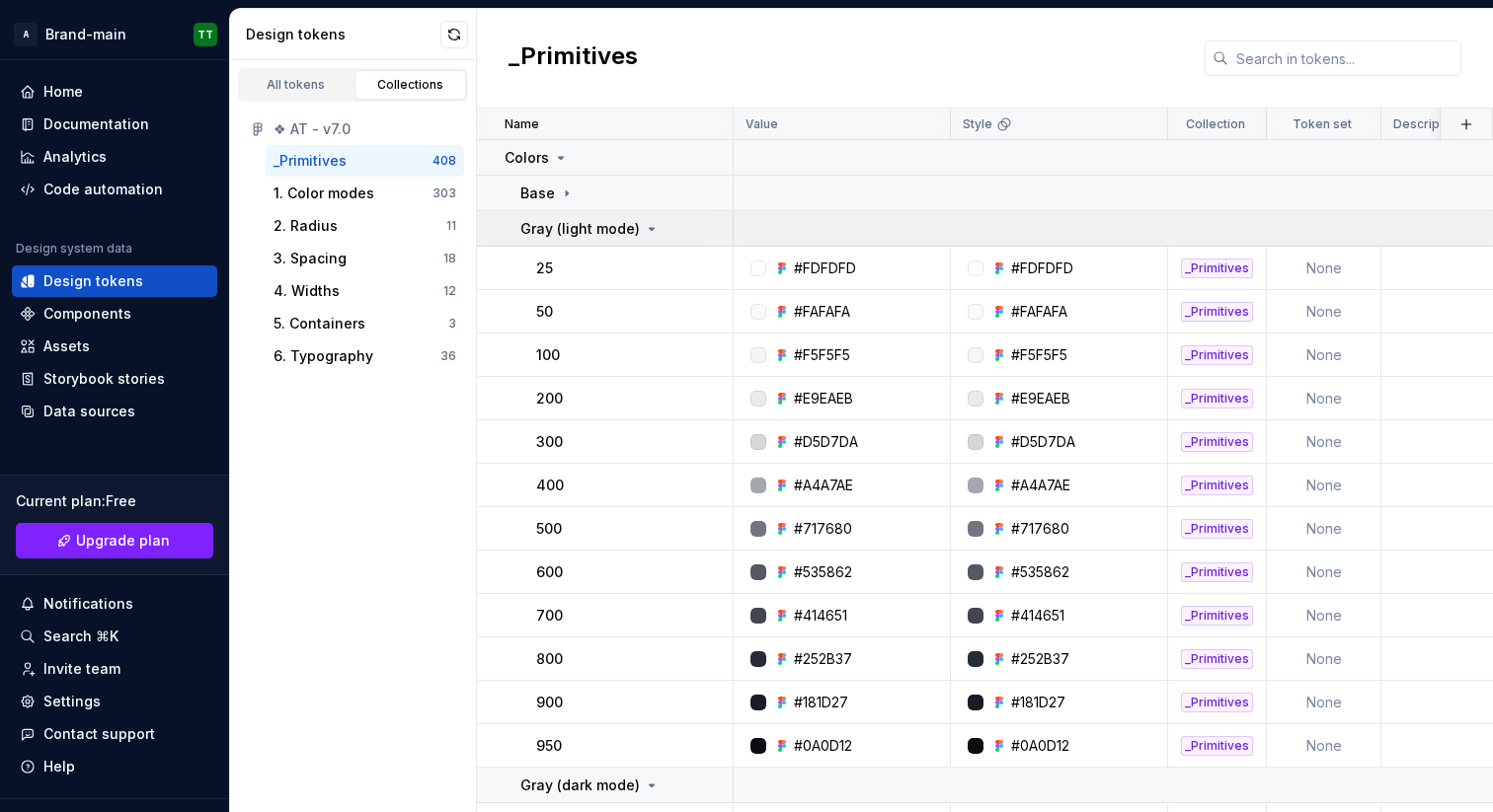
click at [577, 228] on p "Gray (light mode)" at bounding box center [579, 229] width 119 height 20
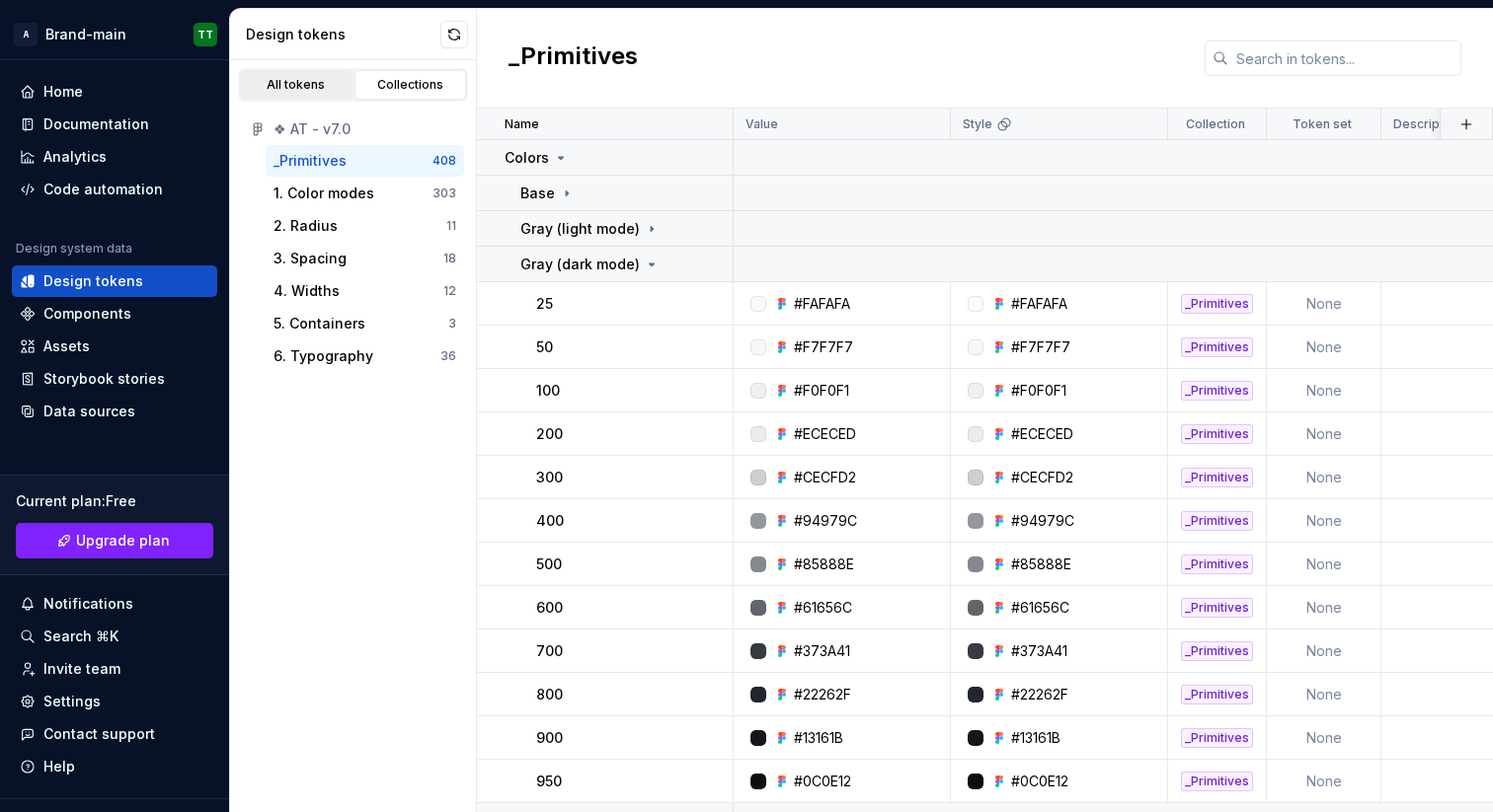
click at [300, 80] on div "All tokens" at bounding box center [297, 85] width 99 height 16
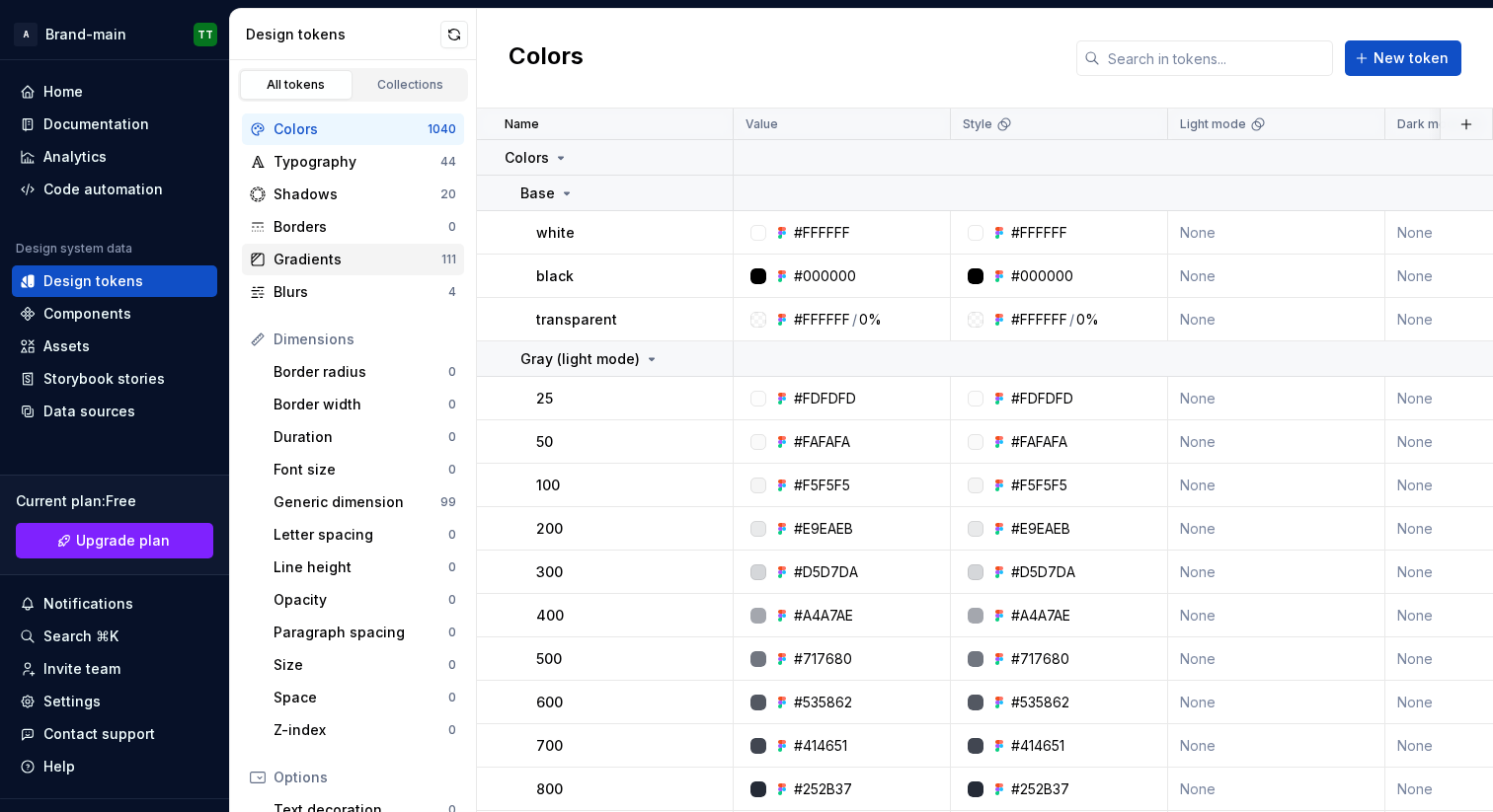
click at [323, 263] on div "Gradients" at bounding box center [357, 260] width 168 height 20
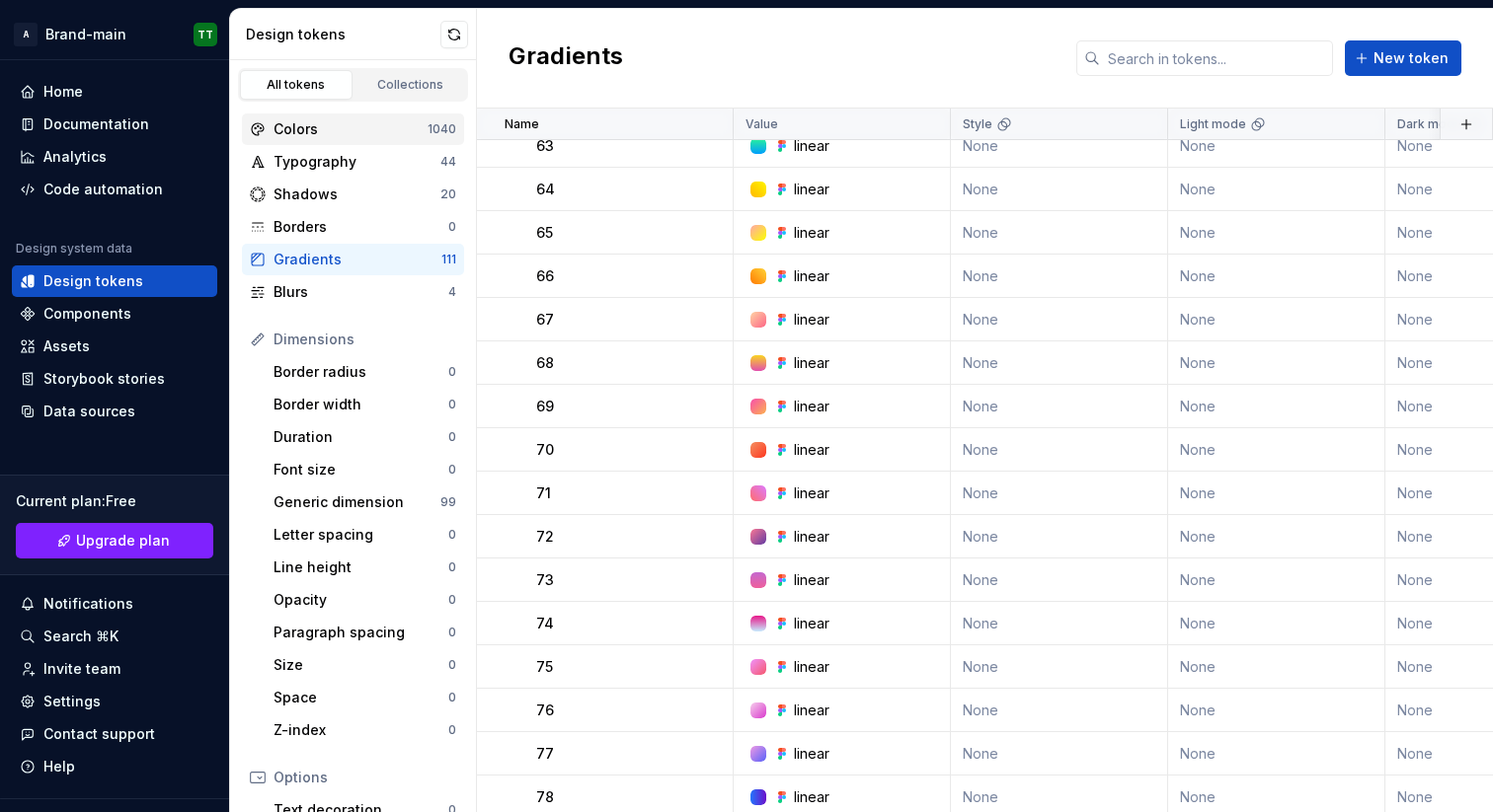
click at [346, 137] on div "Colors" at bounding box center [350, 129] width 154 height 20
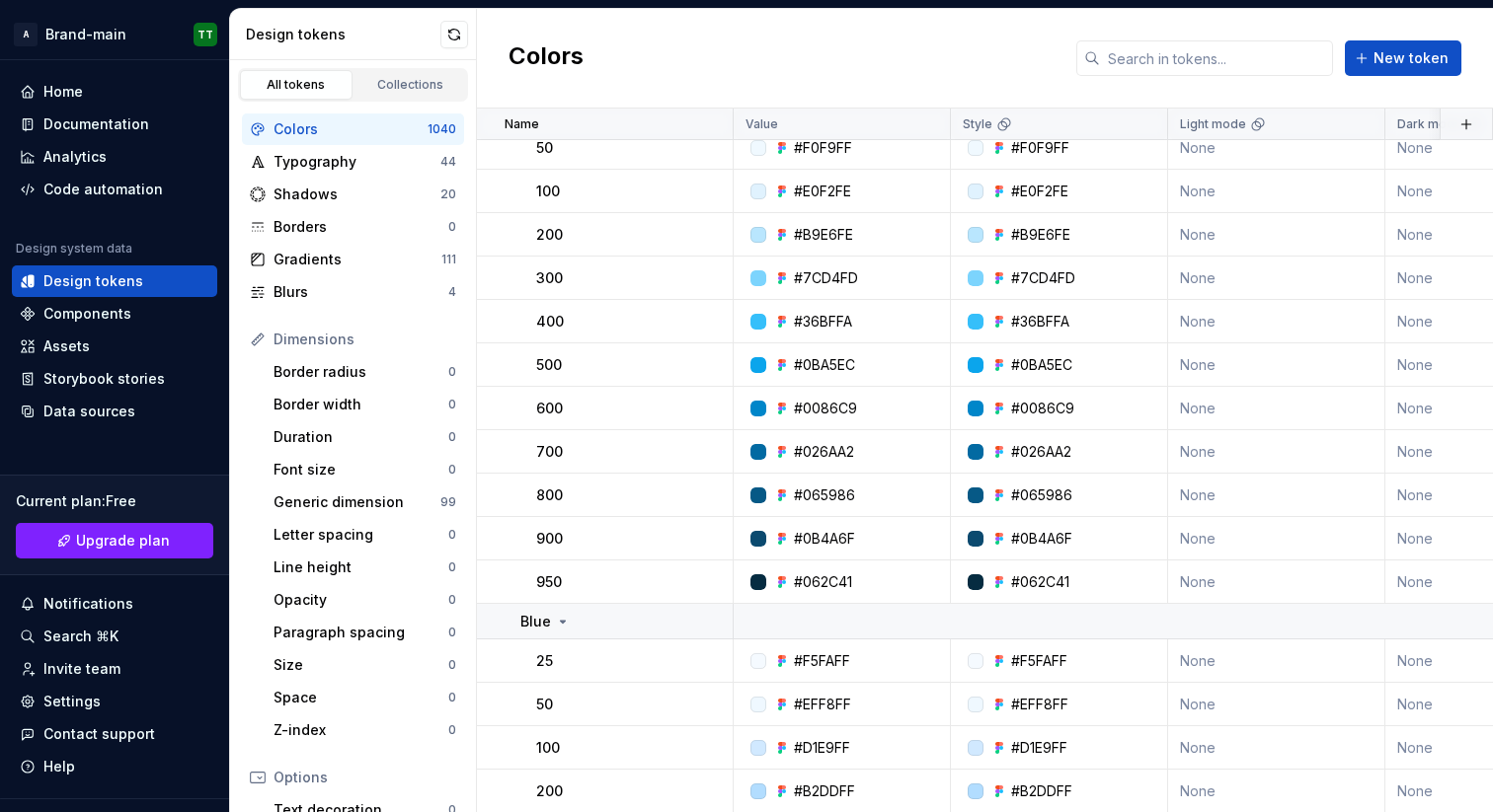
scroll to position [11749, 0]
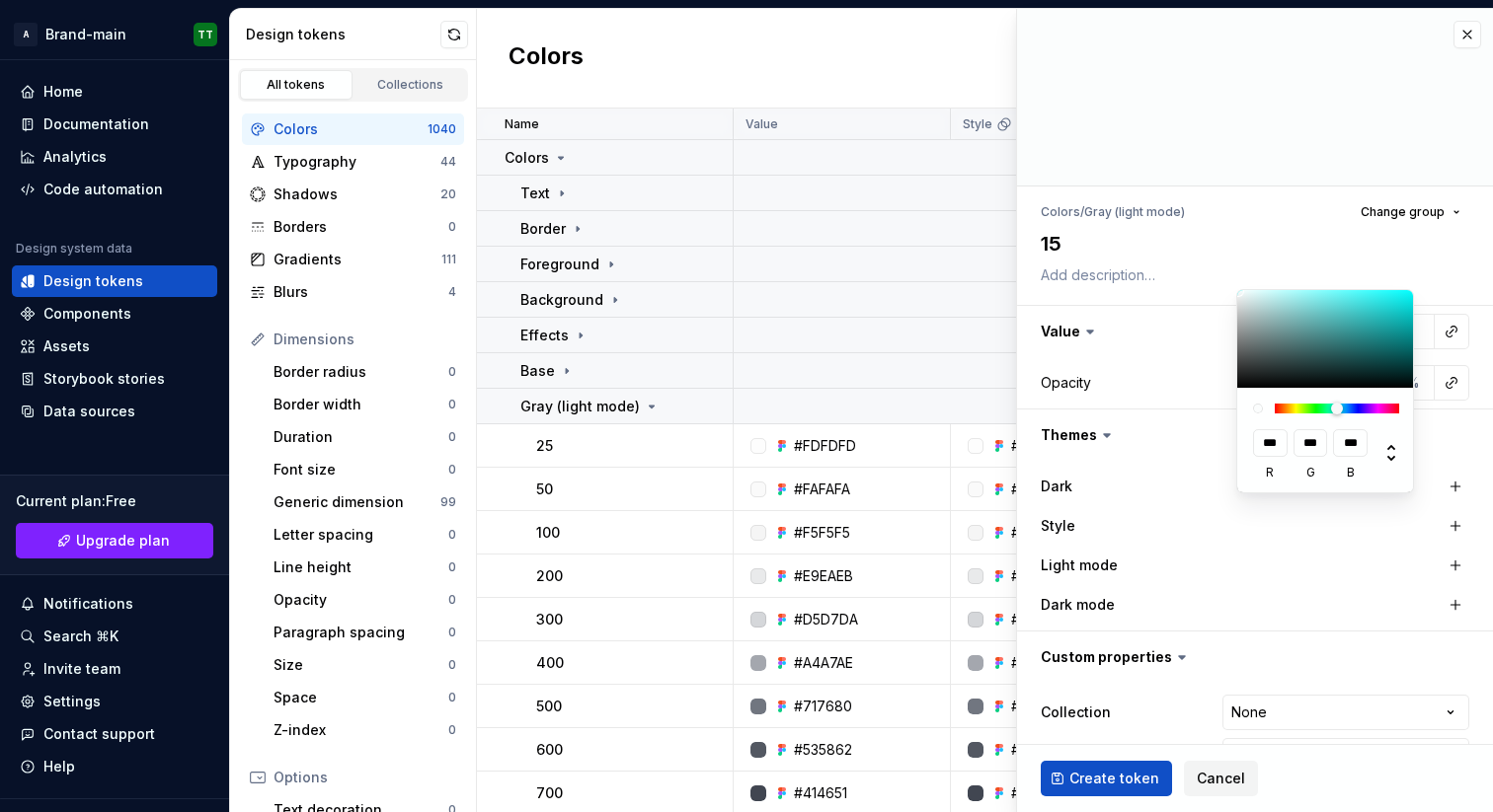
scroll to position [55, 0]
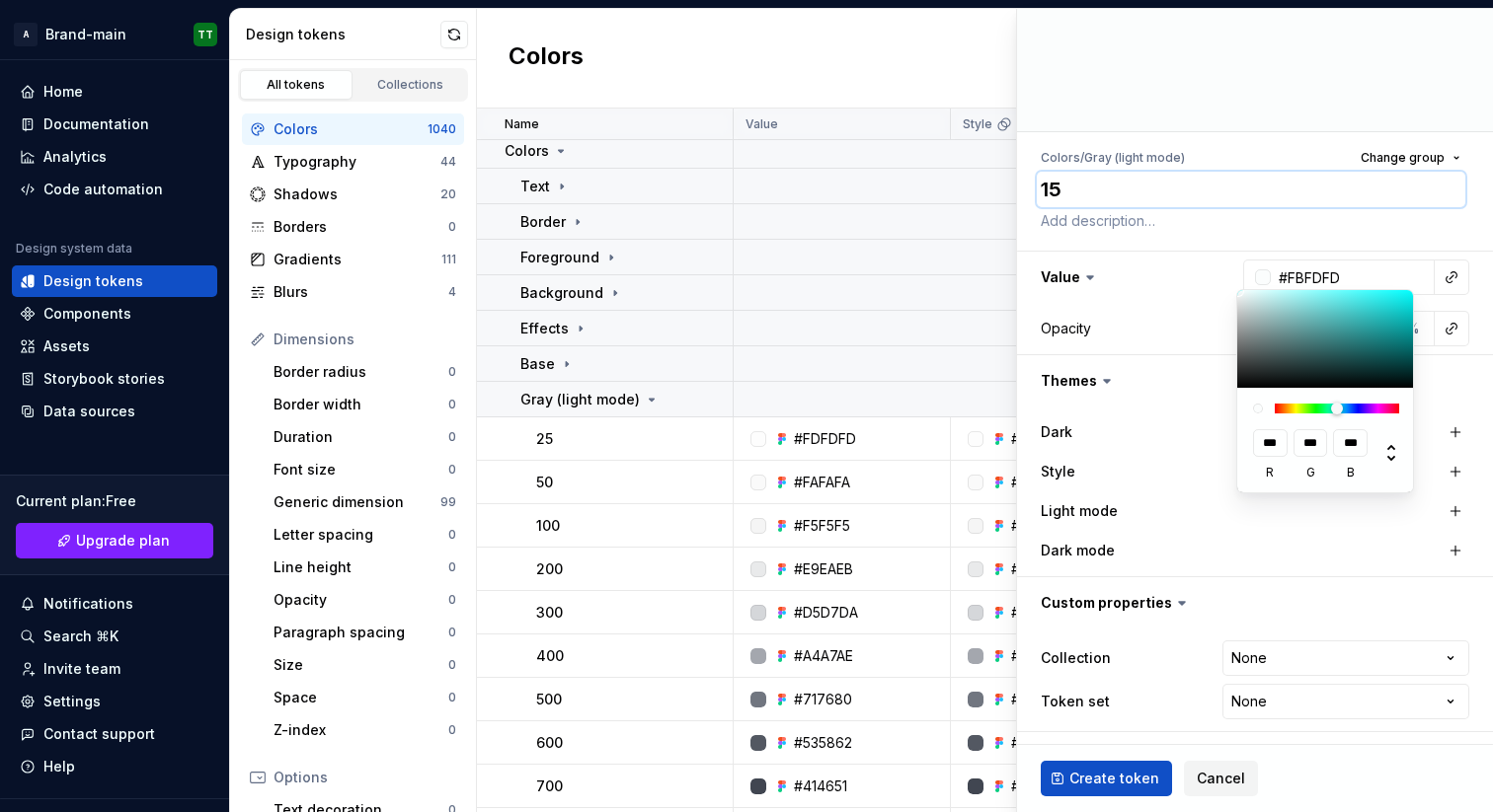
type textarea "1"
type textarea "*"
click at [1392, 441] on icon at bounding box center [1391, 453] width 24 height 24
type input "***"
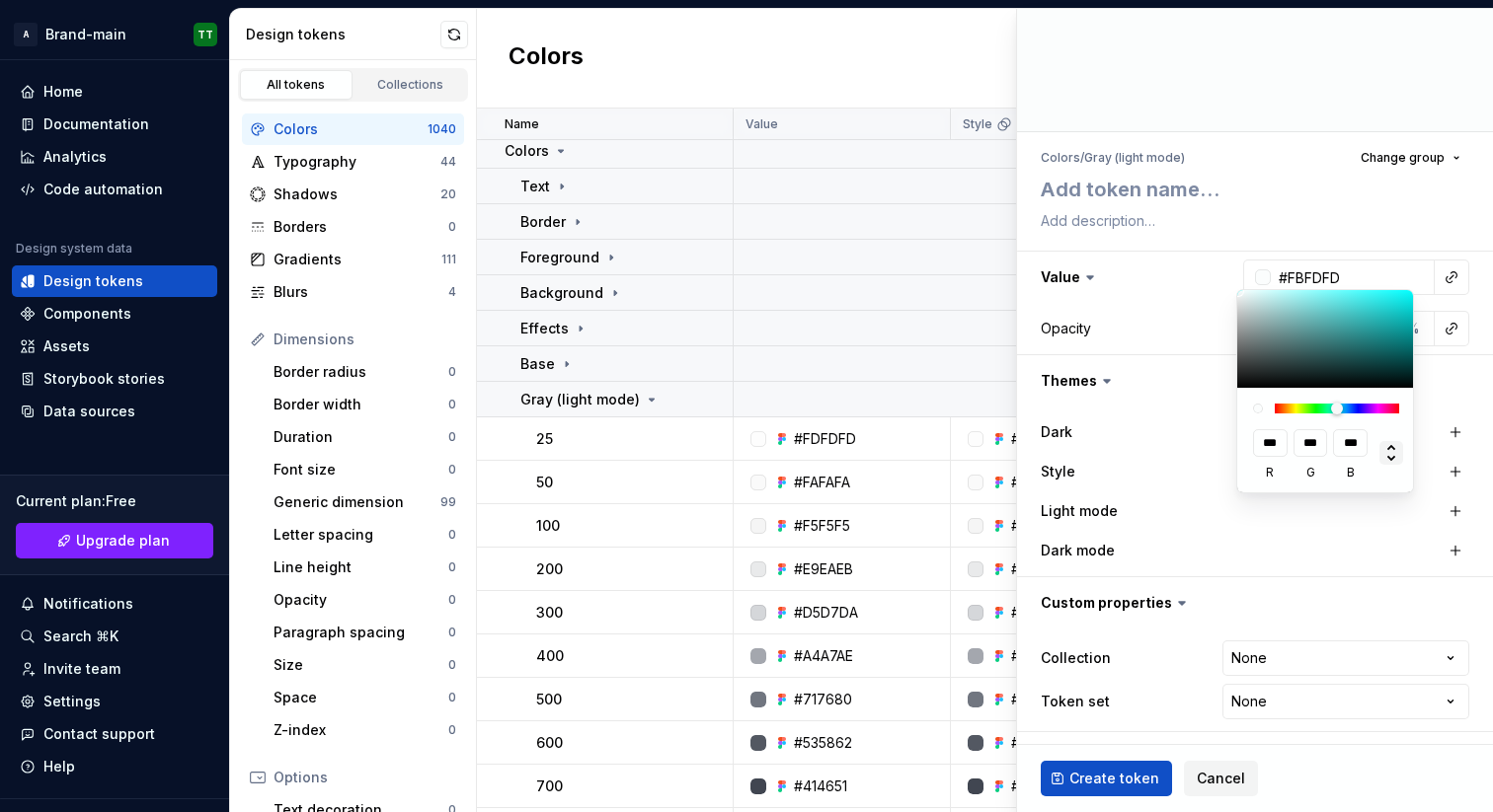
type input "***"
type input "#F6F7F7"
type input "**"
type input "***"
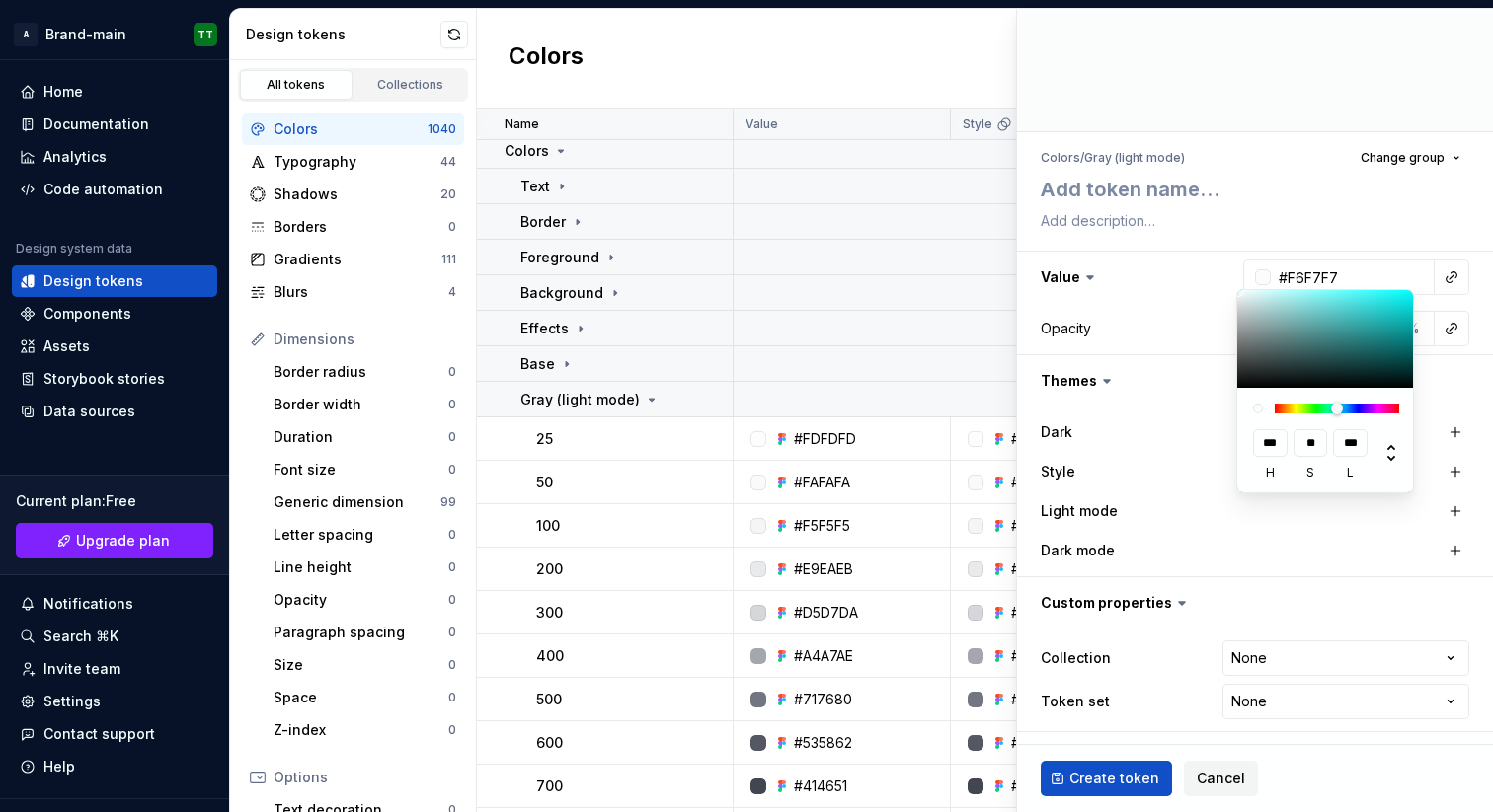
type input "#F5F5F5"
type input "**"
type input "***"
type input "#F2F2F2"
type input "***"
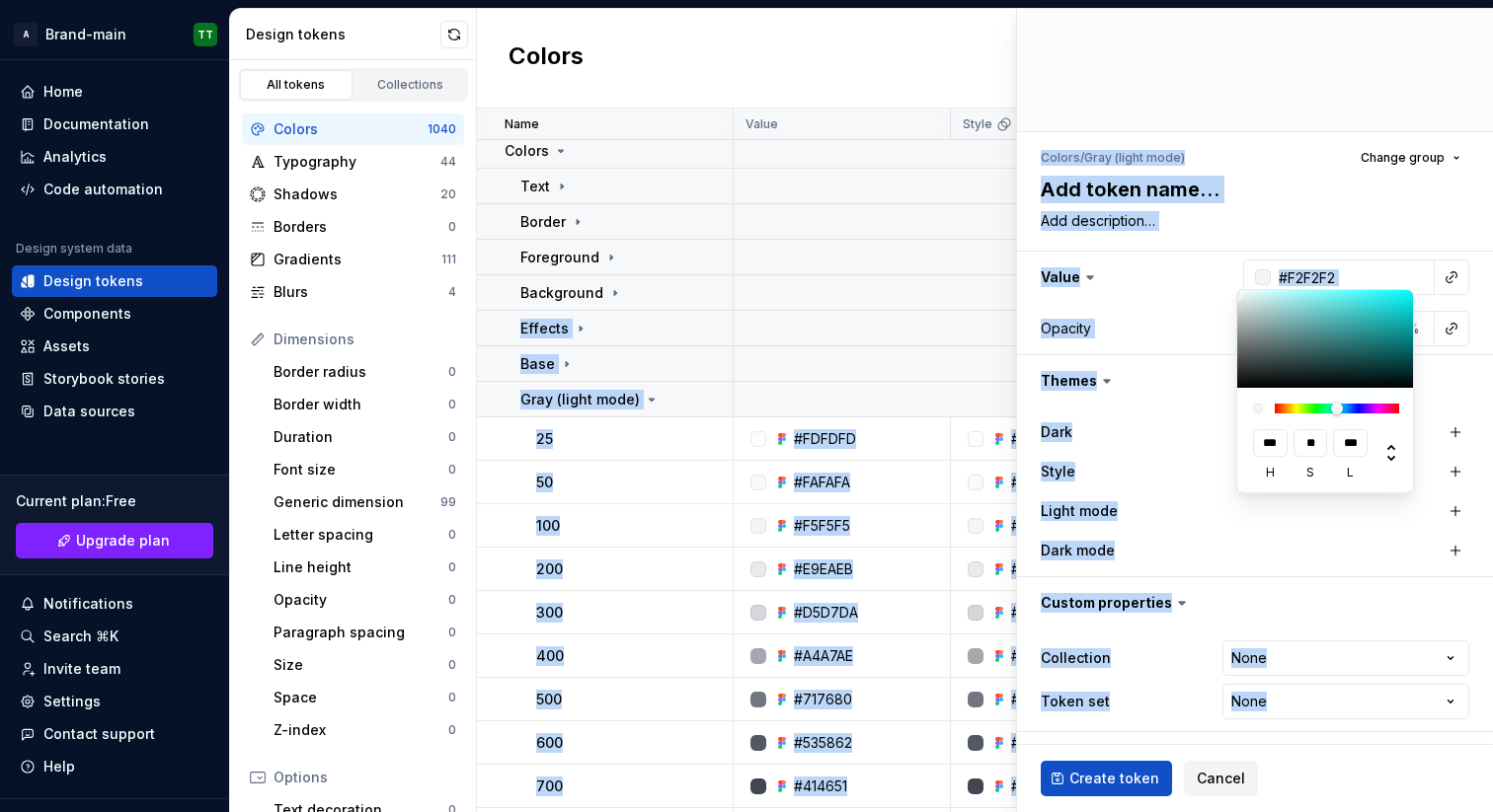
type input "#EDEDED"
type input "***"
type input "#EAEAEA"
type input "***"
type input "#E8E8E8"
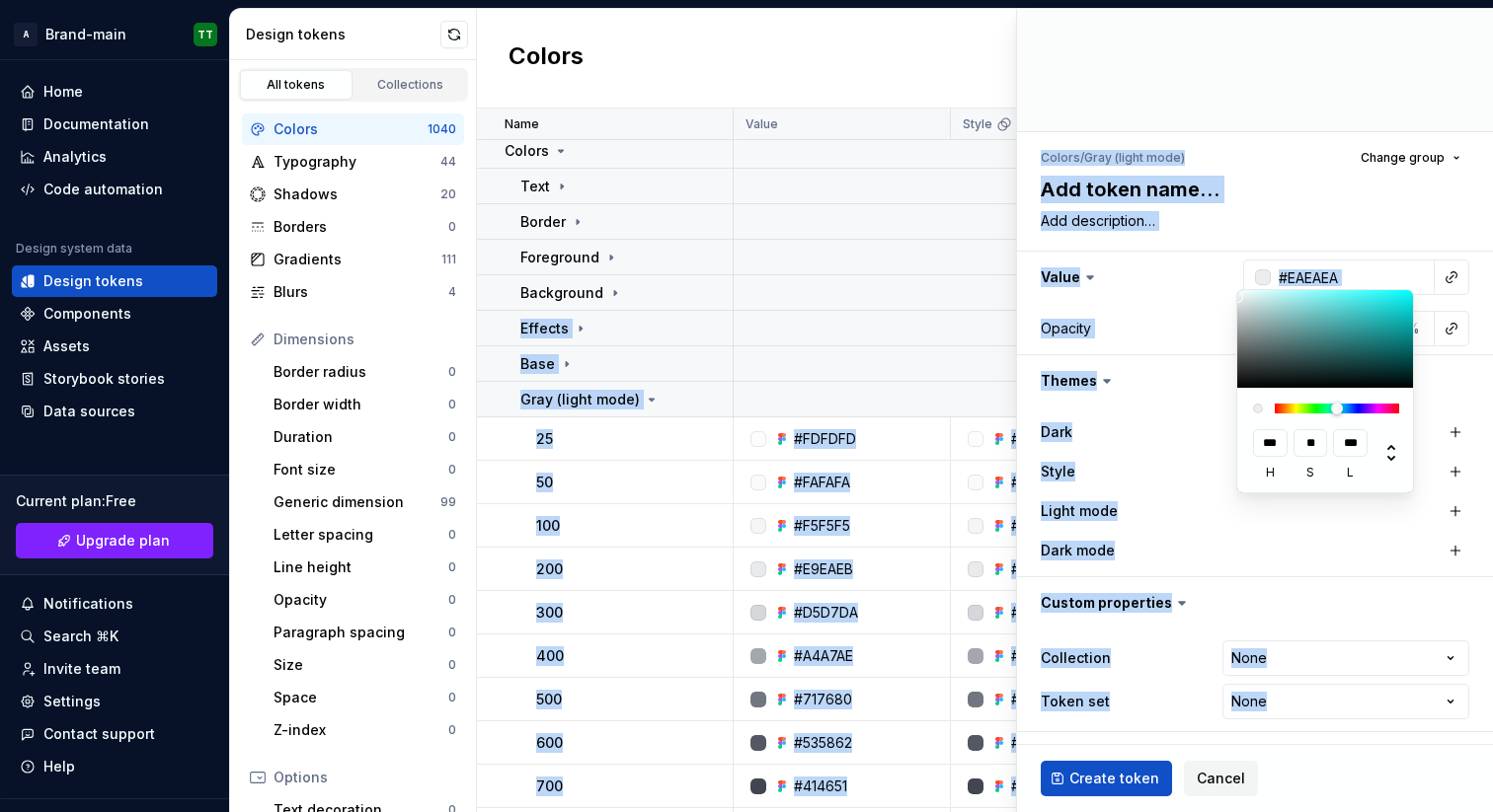
type input "***"
type input "#E5E5E5"
type input "***"
type textarea "*"
type input "#E8E8E8"
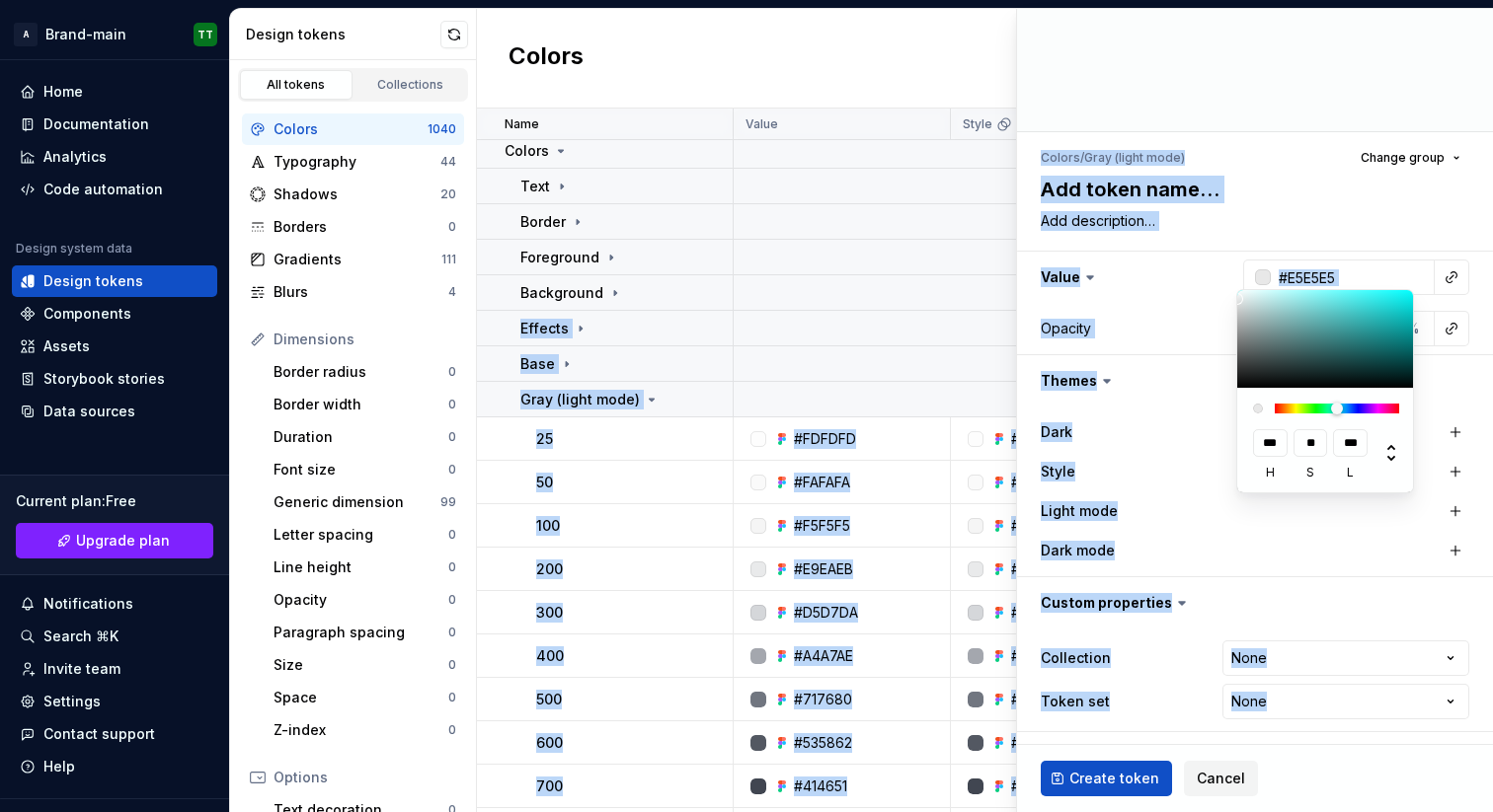
type input "***"
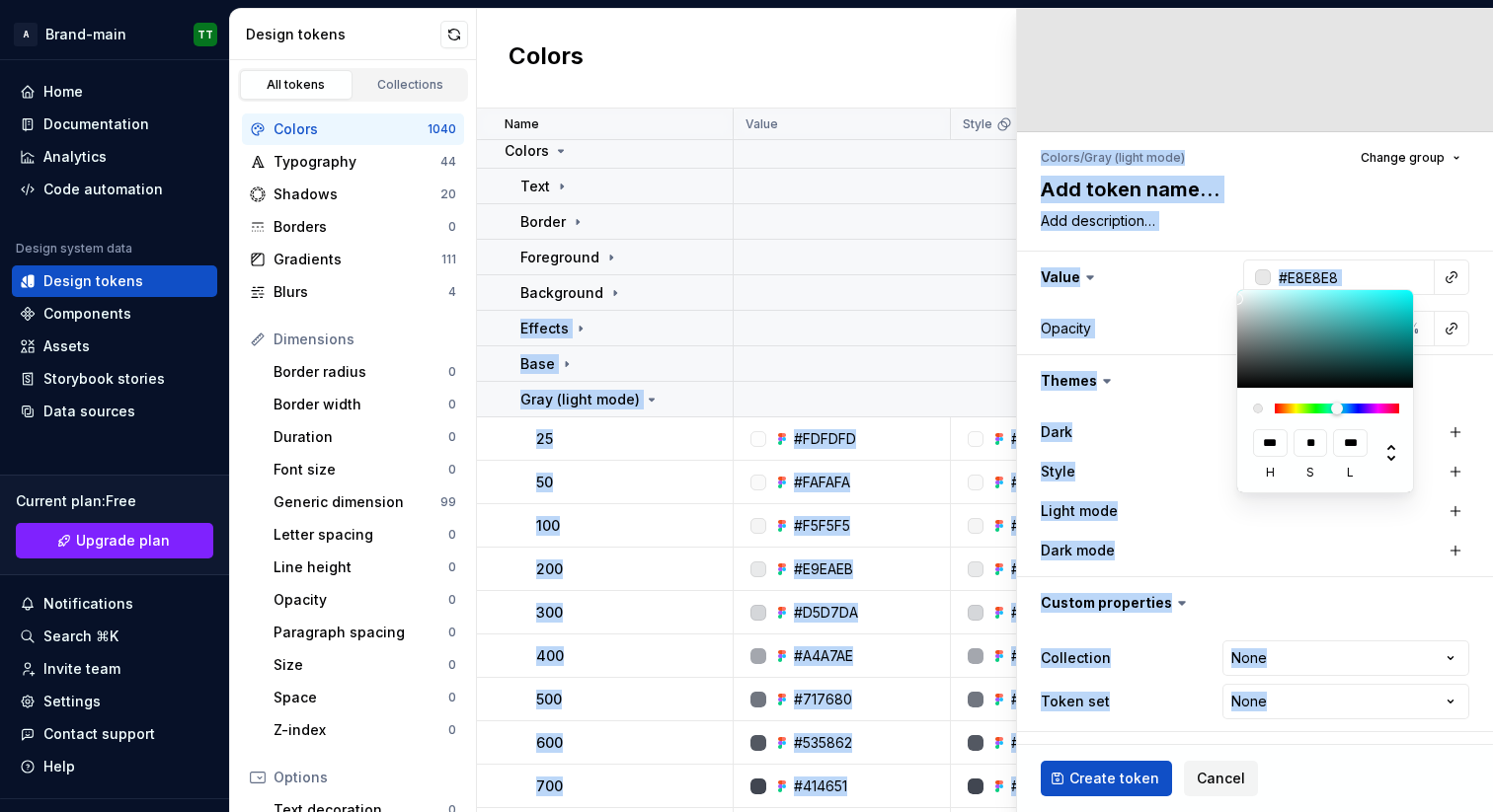
type input "#EAEAEA"
type input "***"
type input "#EDEDED"
type input "***"
type textarea "*"
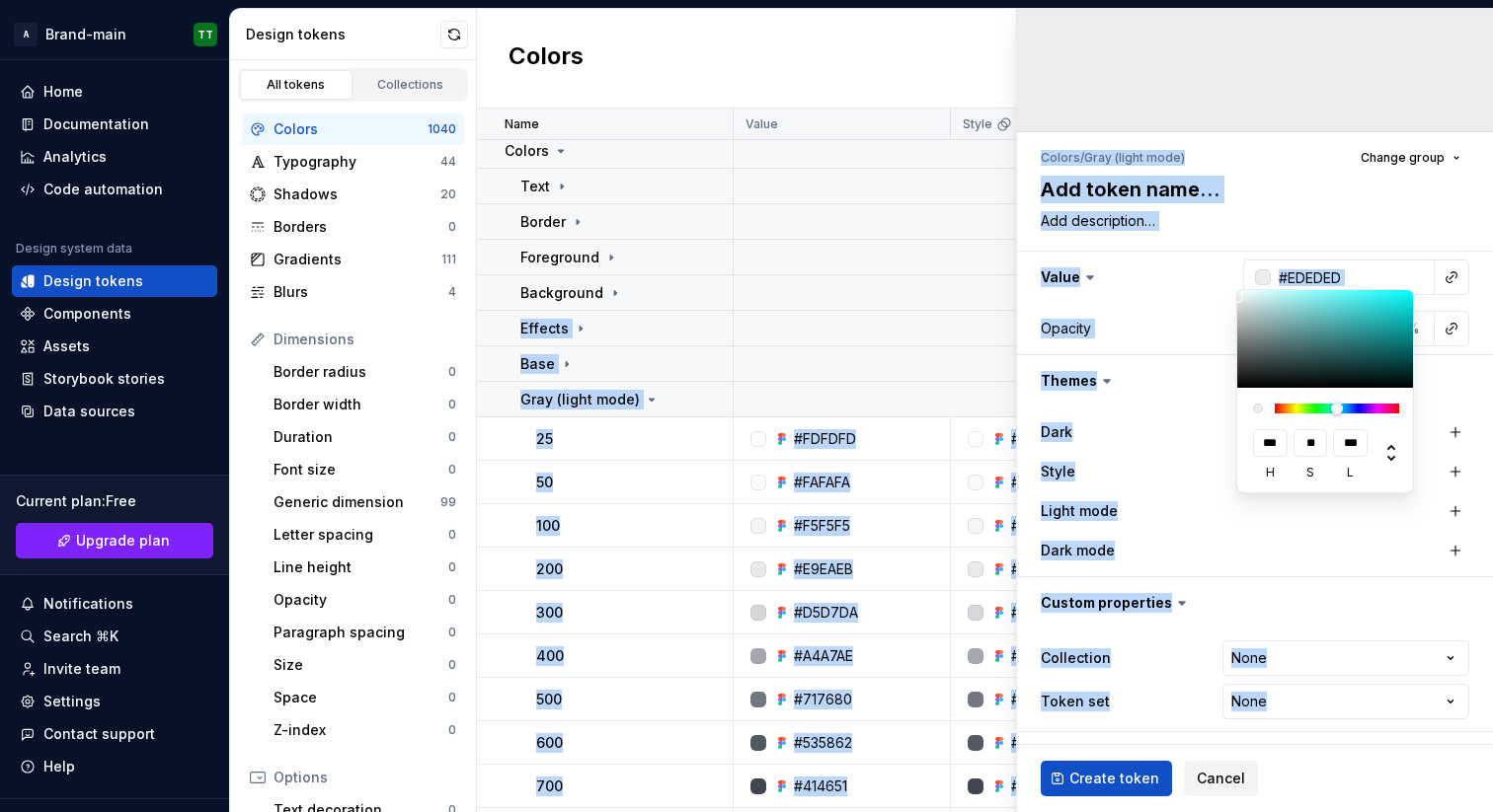
type input "#F0F0F0"
type input "***"
type textarea "*"
type input "#F2F2F2"
type input "***"
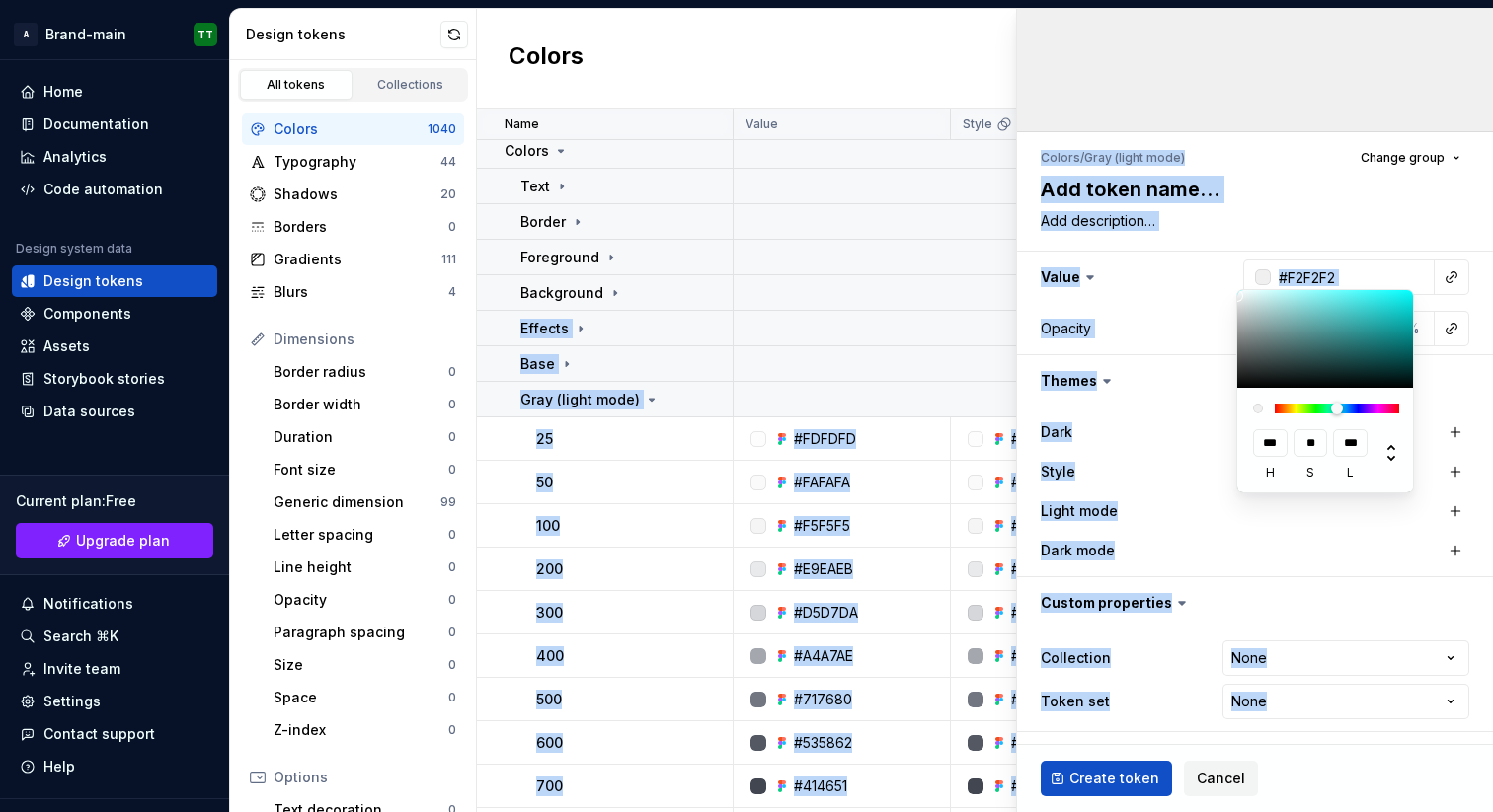
type input "#F5F5F5"
type input "***"
type textarea "*"
drag, startPoint x: 1238, startPoint y: 293, endPoint x: 1222, endPoint y: 294, distance: 16.0
click at [1222, 294] on html "**********" at bounding box center [746, 406] width 1493 height 812
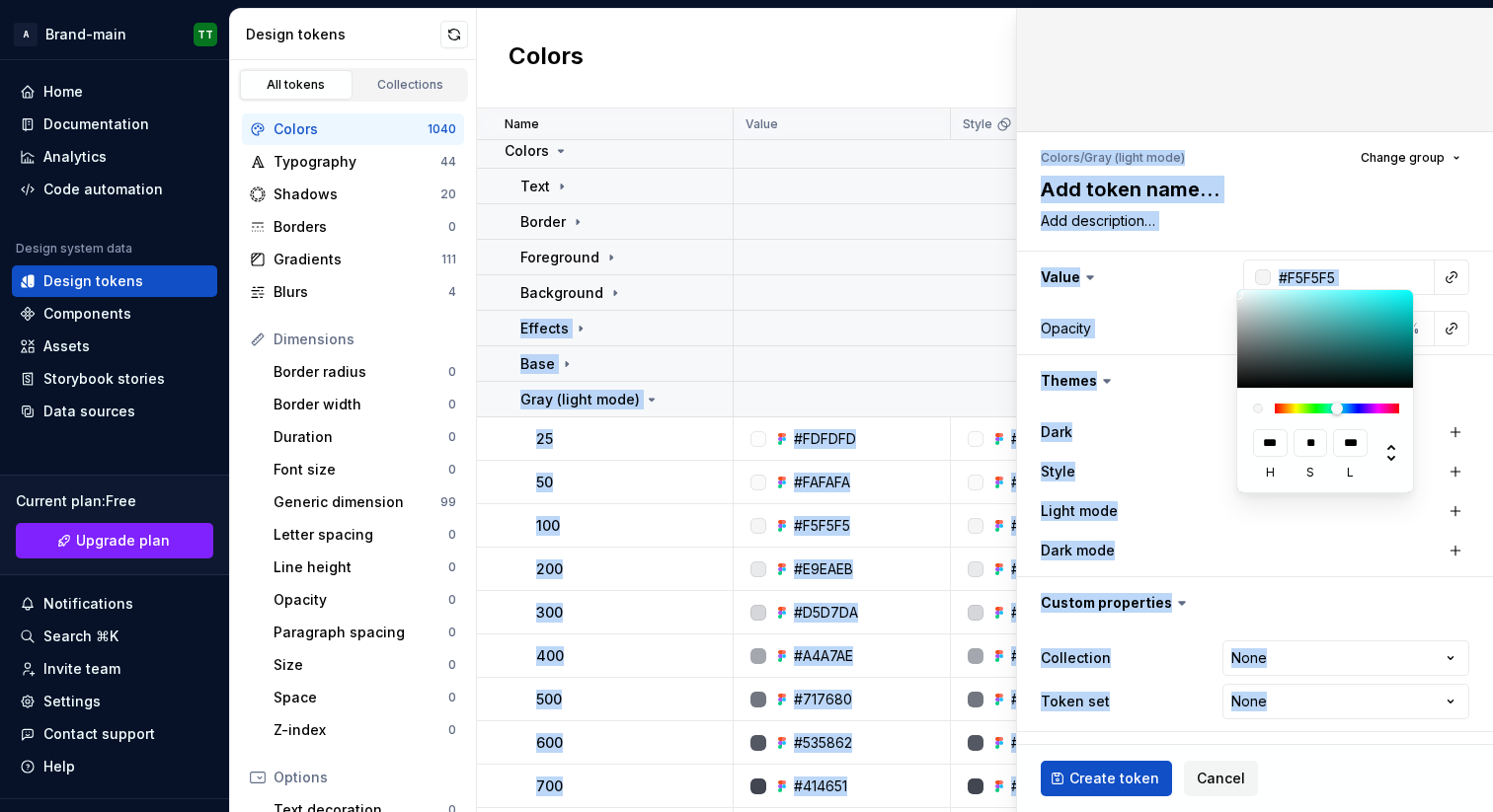
type input "#FCFCFC"
type input "***"
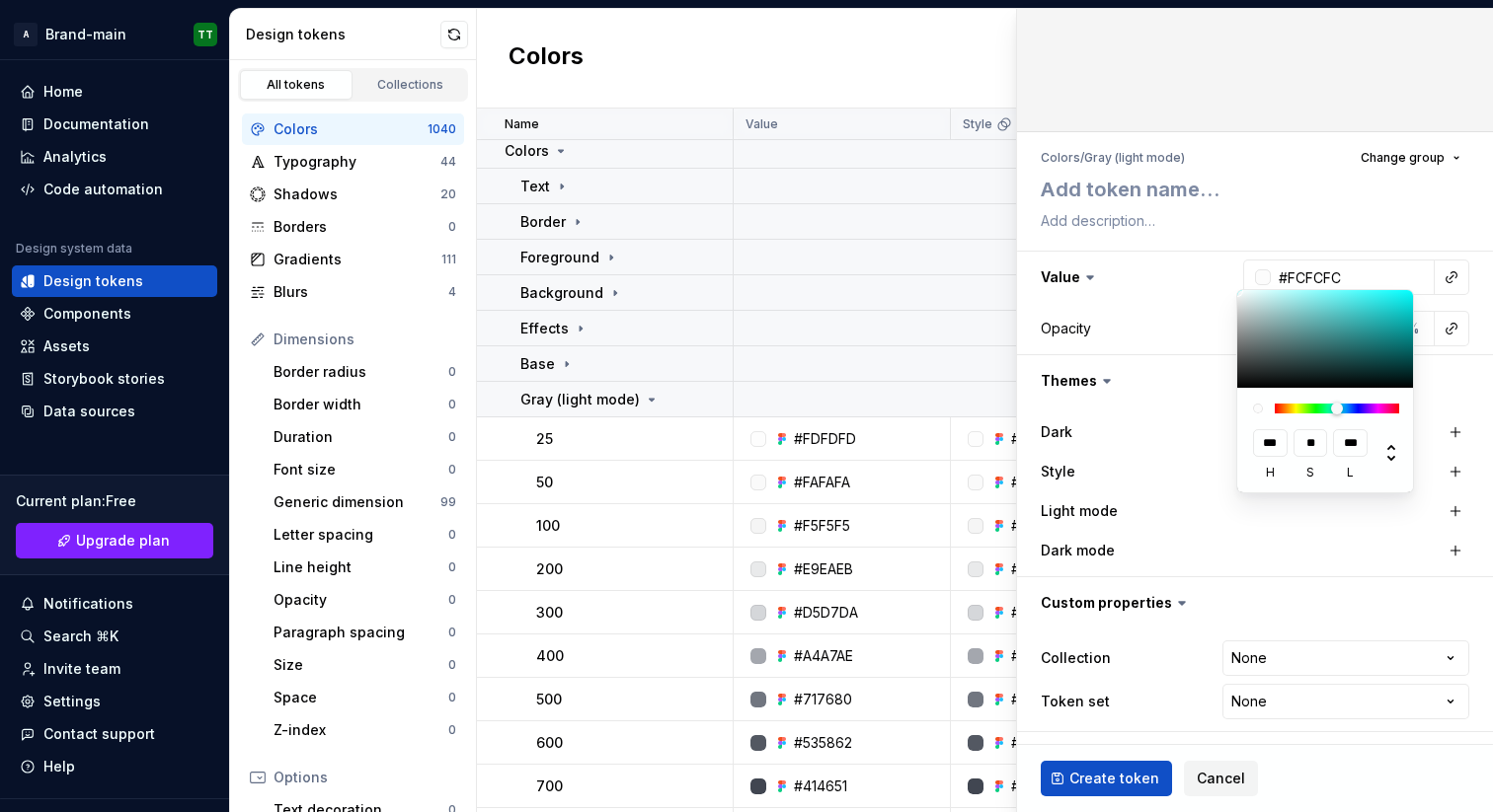
type input "#FFFFFF"
type input "****"
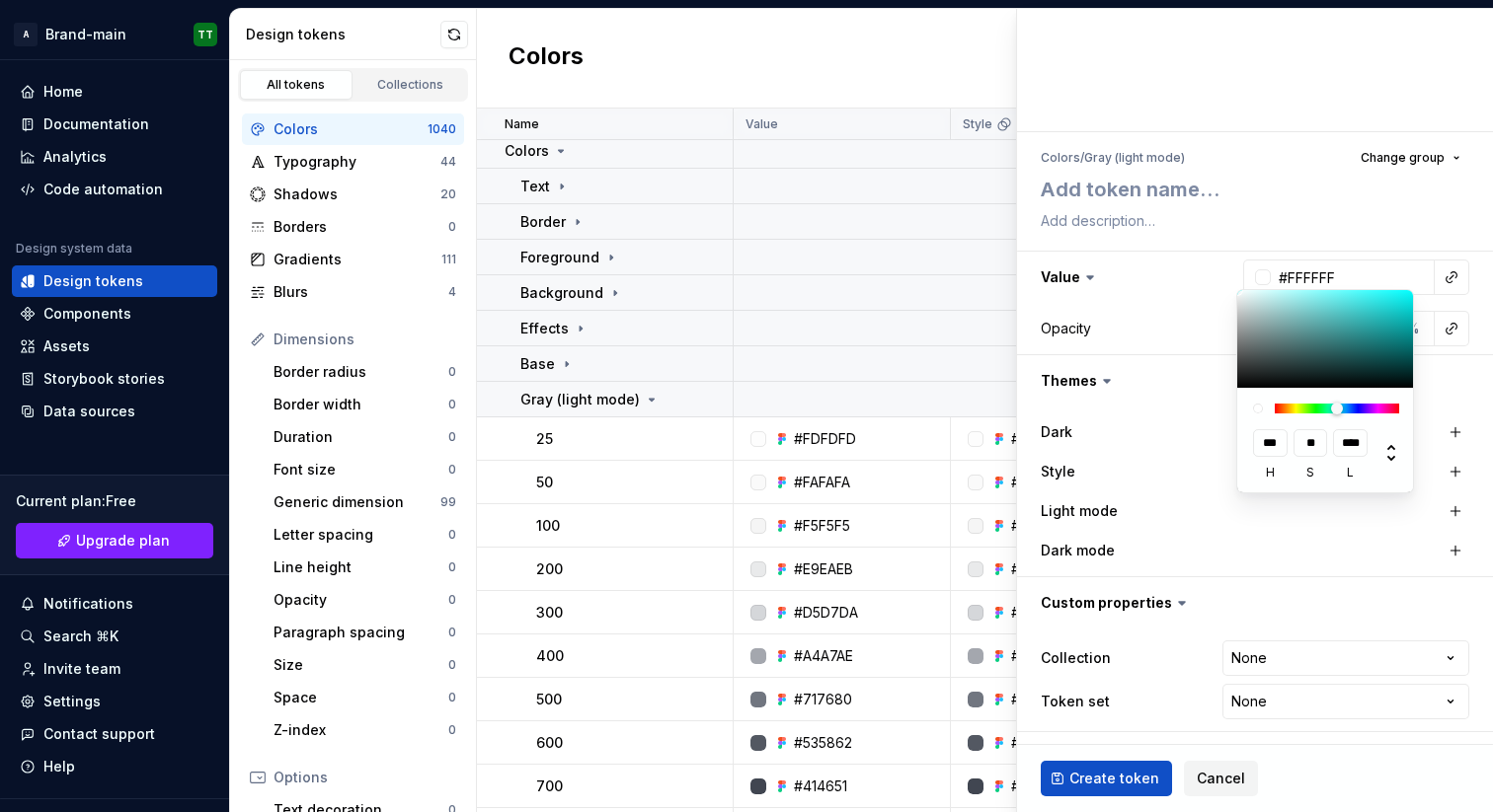
type textarea "*"
type input "#FCFCFC"
type input "***"
type textarea "*"
type input "#FAFAFA"
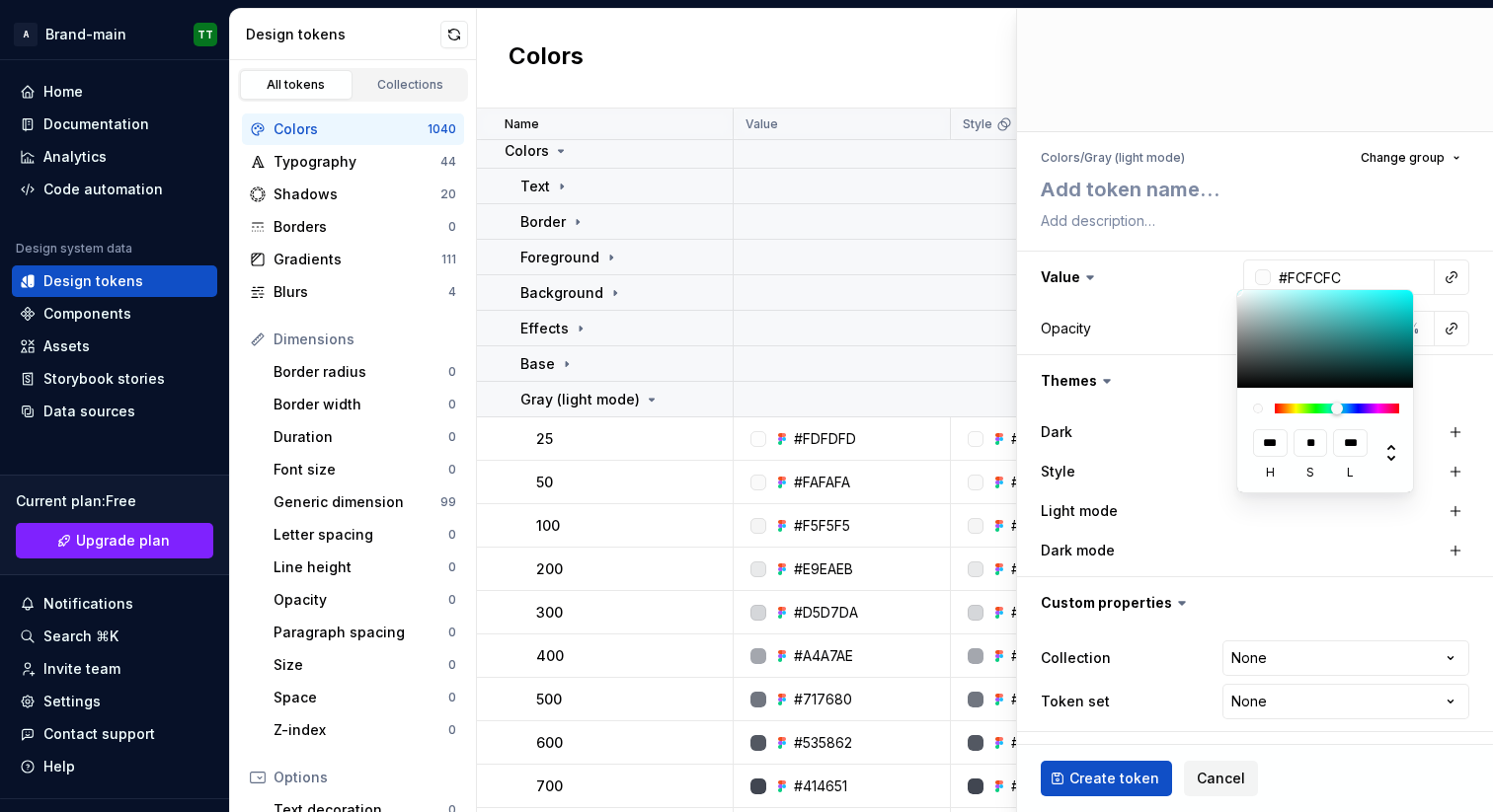
type input "***"
type input "#F7F7F7"
type input "***"
type textarea "*"
type input "#FCFCFC"
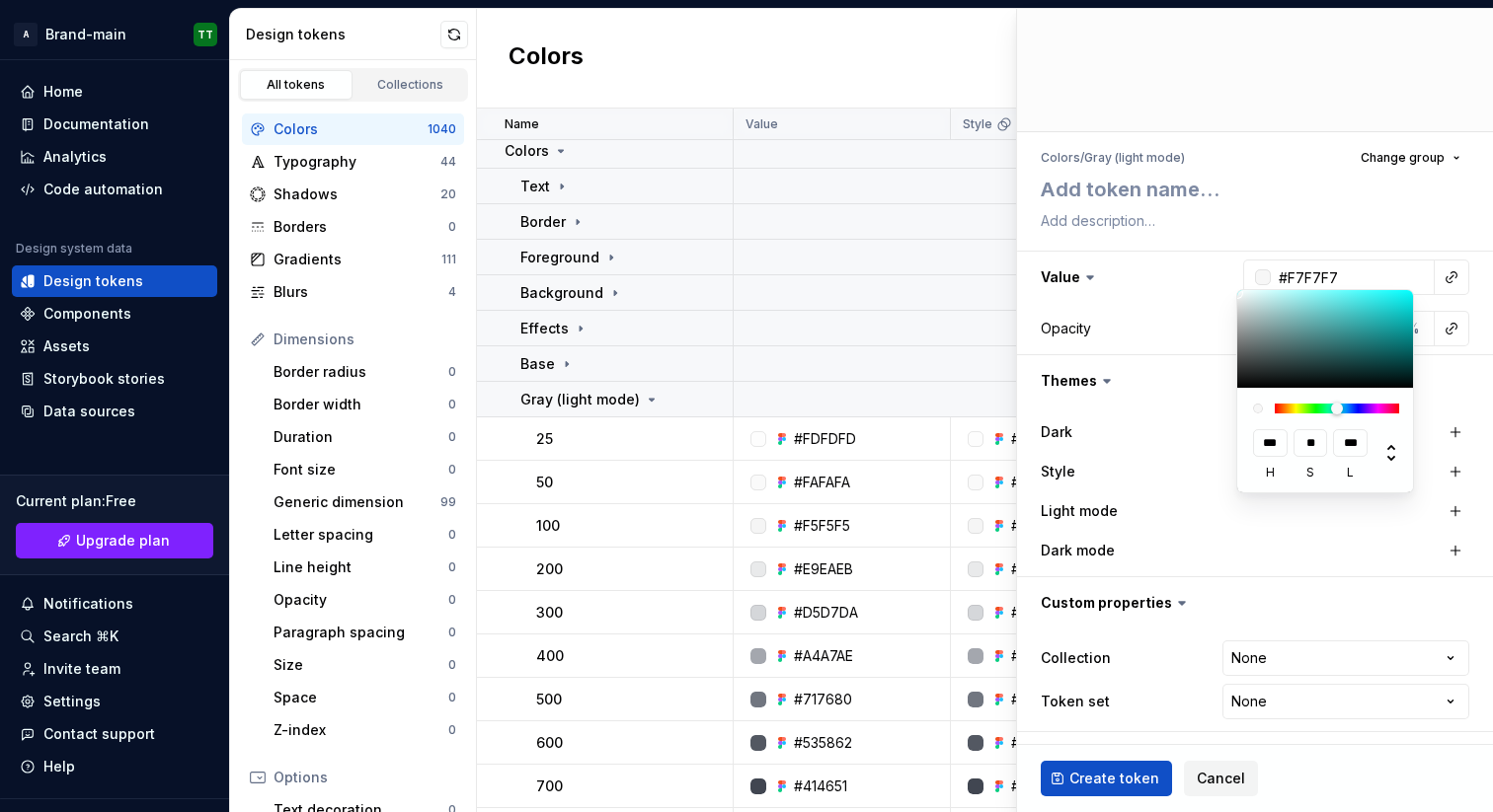
type input "***"
type input "#FFFFFF"
type input "****"
type textarea "*"
type input "#FCFCFC"
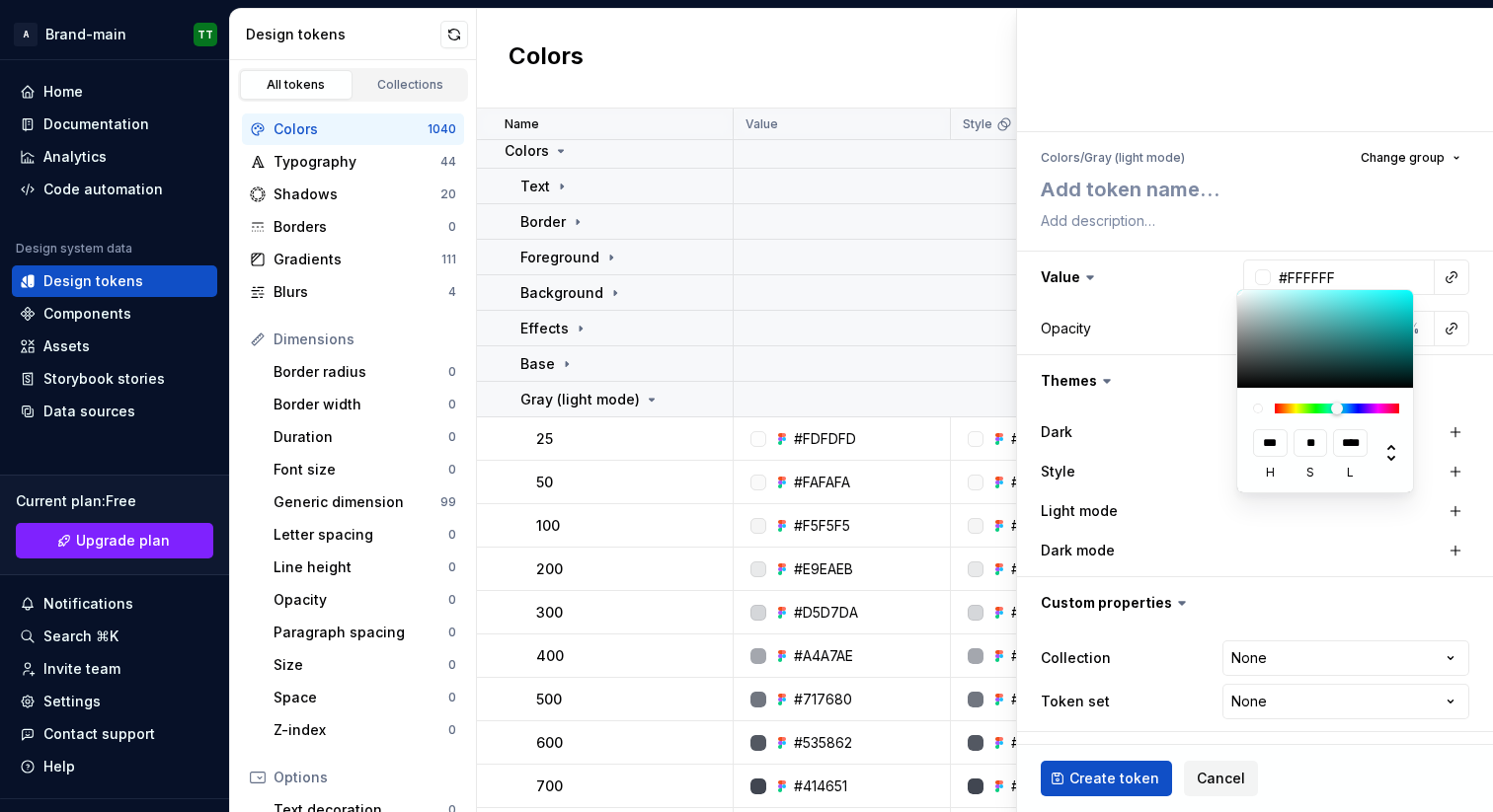
type input "***"
type input "#FAFAFA"
type input "***"
type input "#F7F7F7"
type input "***"
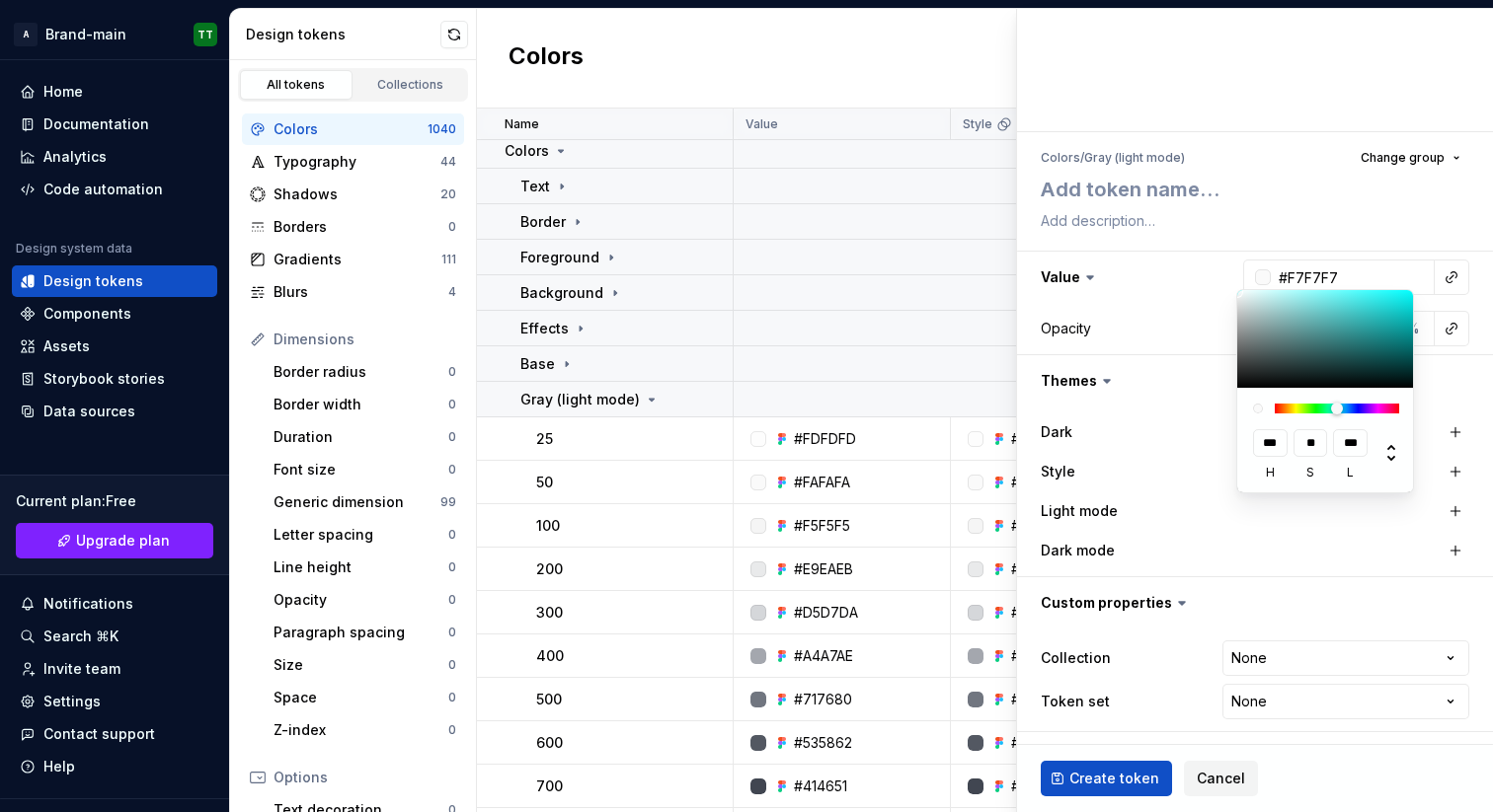
type textarea "*"
type input "#FCFCFC"
type input "***"
type input "#FFFFFF"
type input "****"
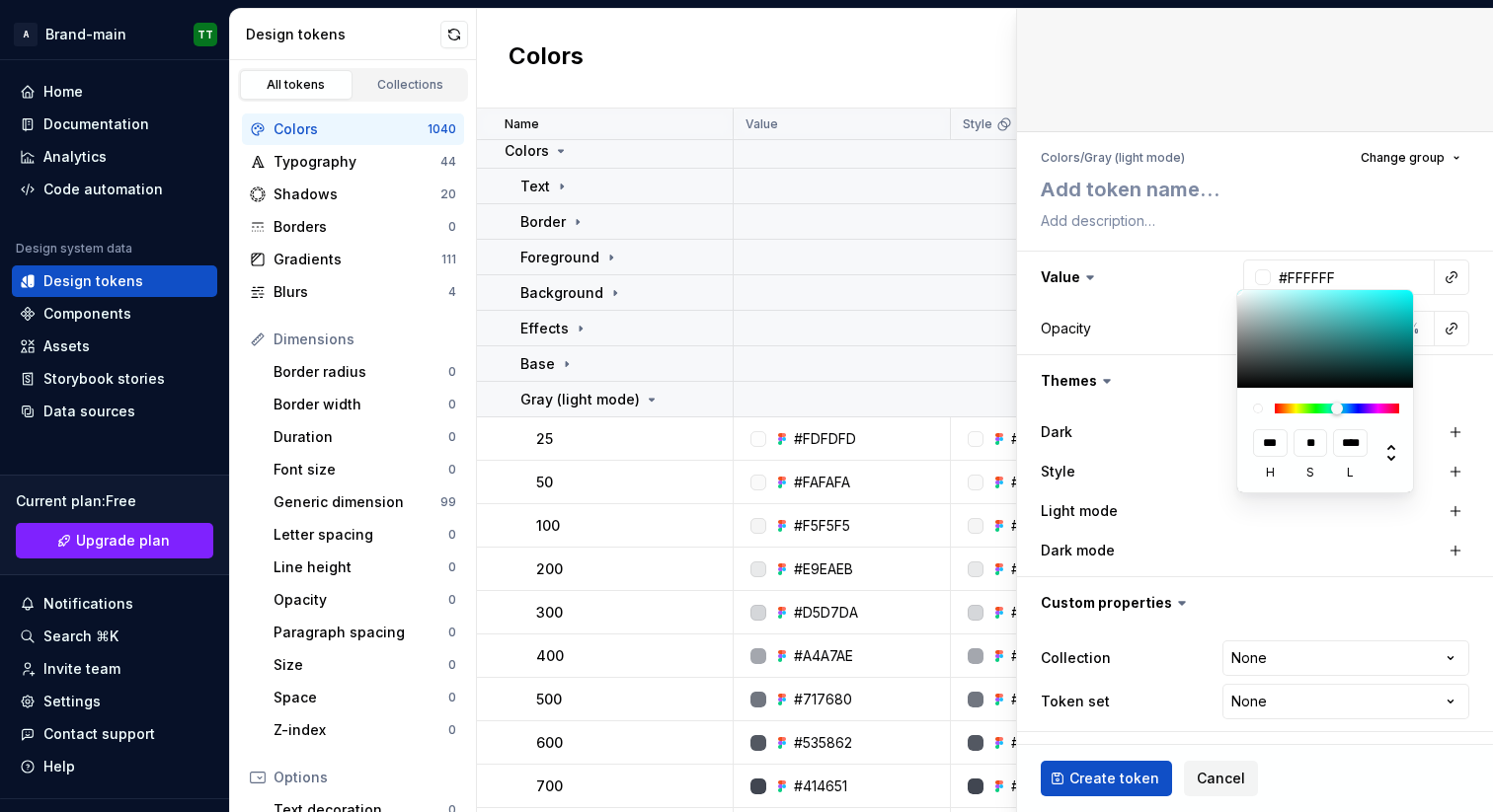
type textarea "*"
type input "#FCFCFC"
type input "***"
type input "#FAFAFA"
type input "***"
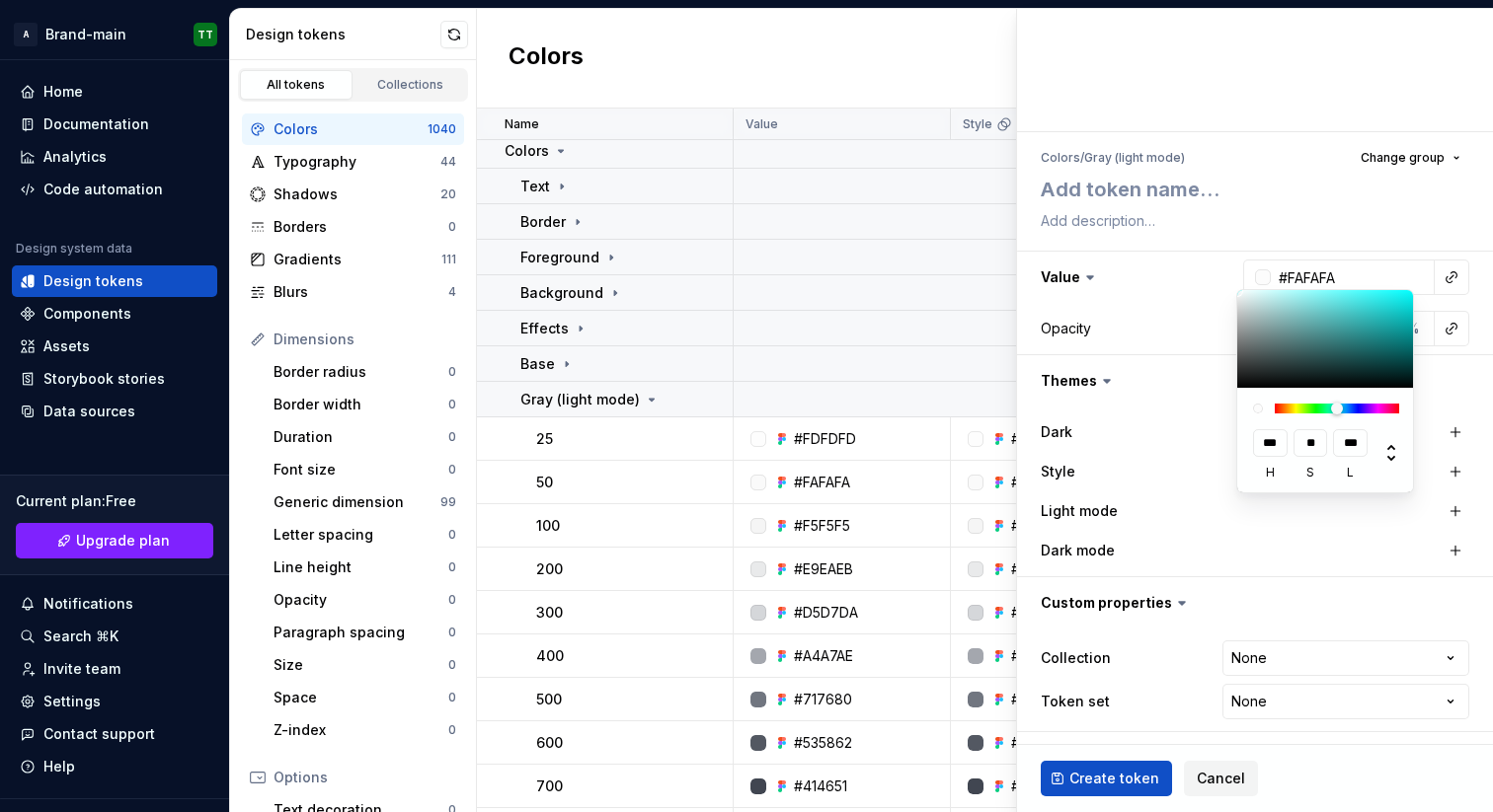
type textarea "*"
type input "#FFFFFF"
type input "****"
type textarea "*"
type input "#FCFCFC"
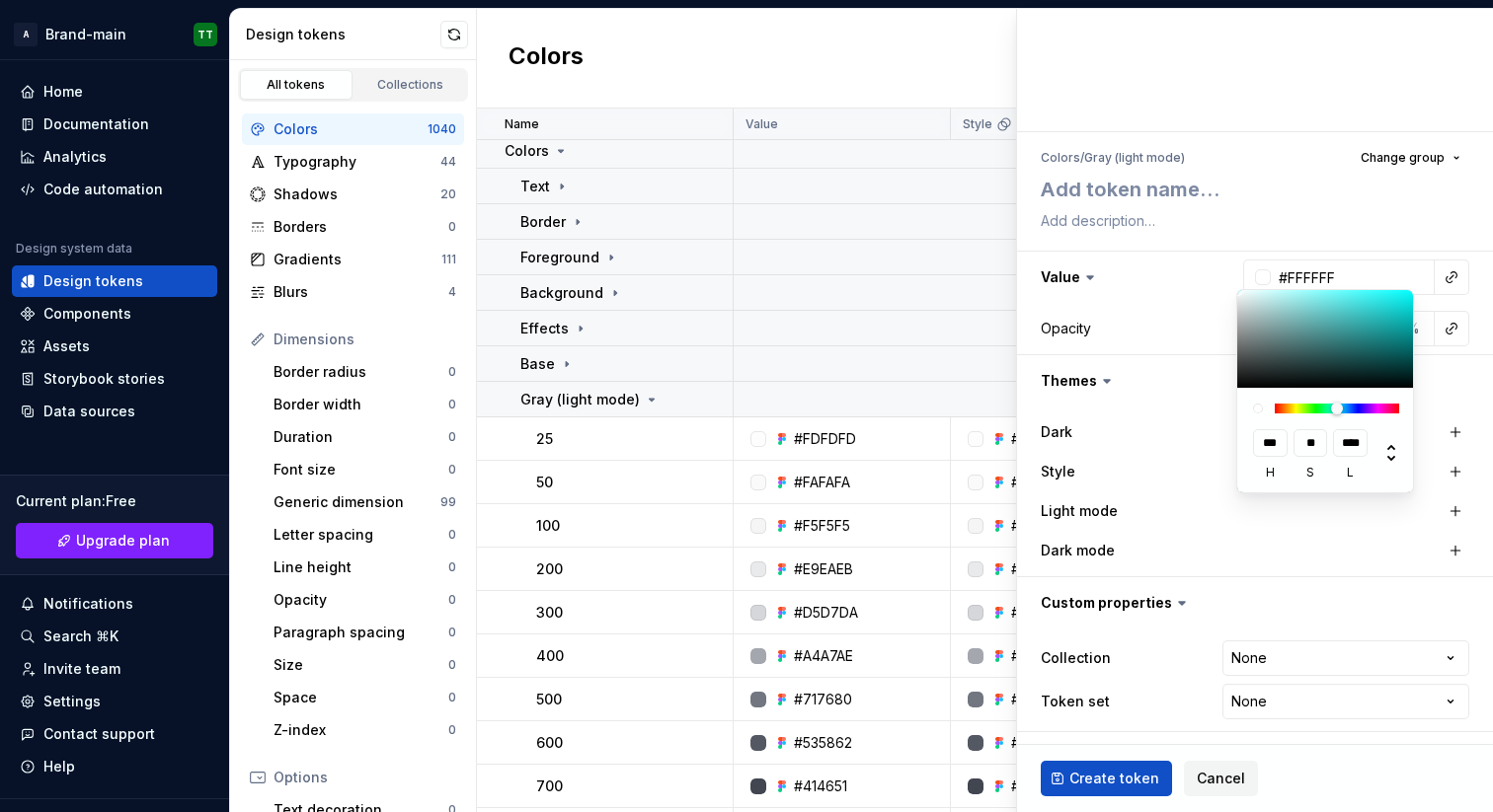
type input "***"
type input "#FAFAFA"
type input "***"
type textarea "*"
type input "#FCFCFC"
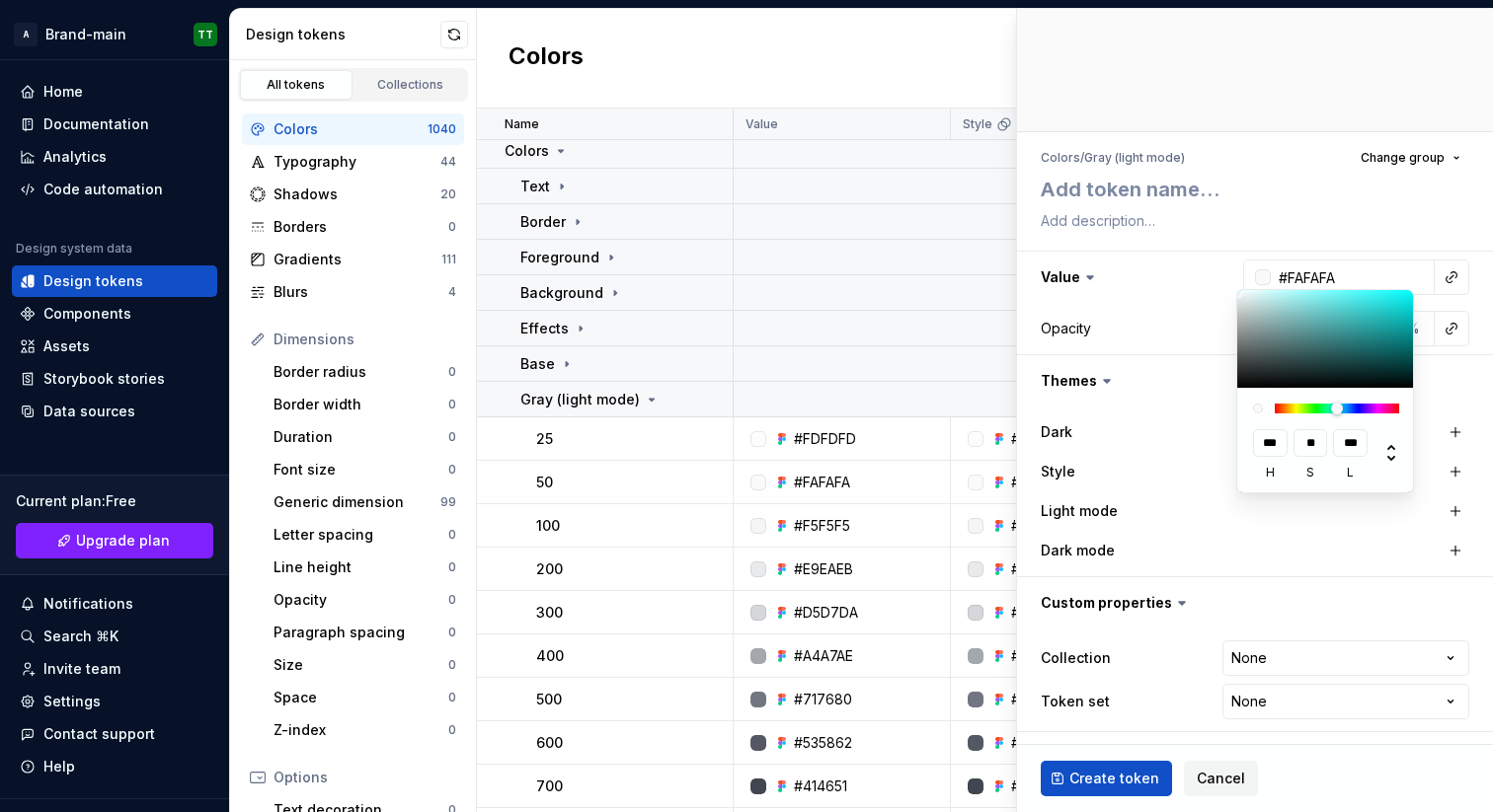
type input "***"
type input "#FFFFFF"
type input "****"
type textarea "*"
drag, startPoint x: 1236, startPoint y: 291, endPoint x: 1171, endPoint y: 290, distance: 65.0
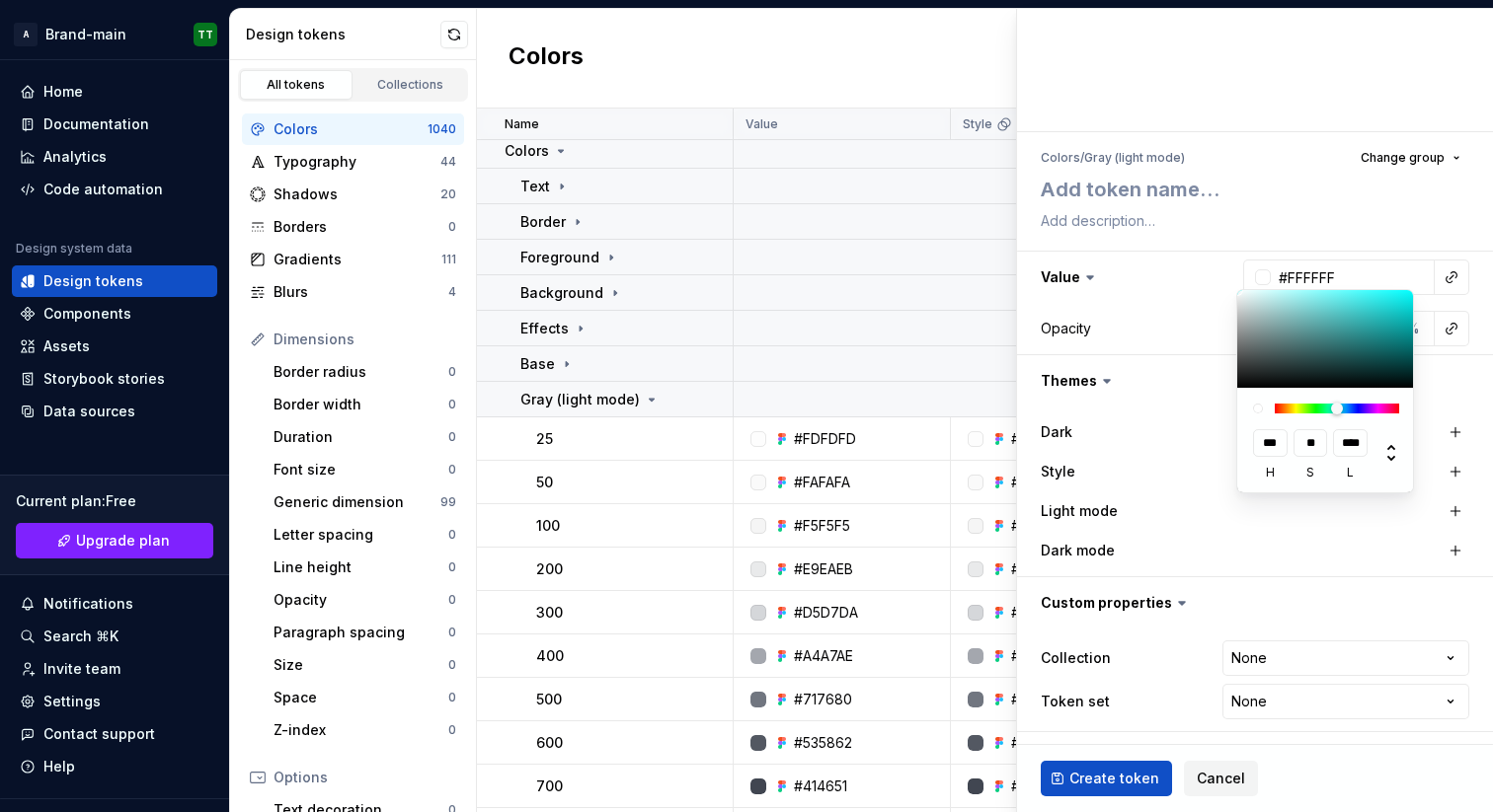
click at [1171, 290] on html "**********" at bounding box center [746, 406] width 1493 height 812
click at [1352, 447] on input "****" at bounding box center [1349, 443] width 35 height 28
type input "***"
type textarea "*"
type input "***"
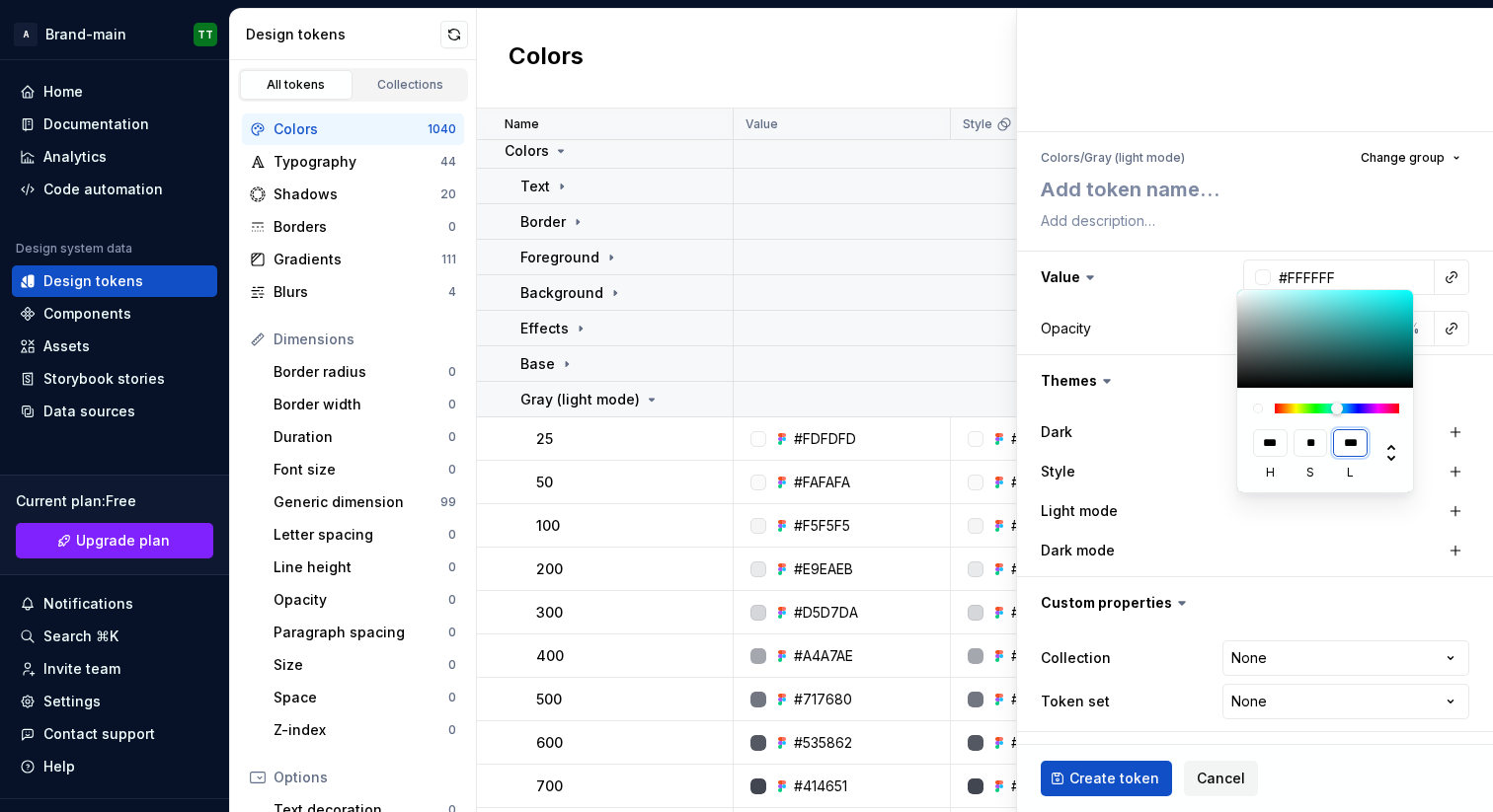
type textarea "*"
type input "***"
type textarea "*"
type input "***"
type textarea "*"
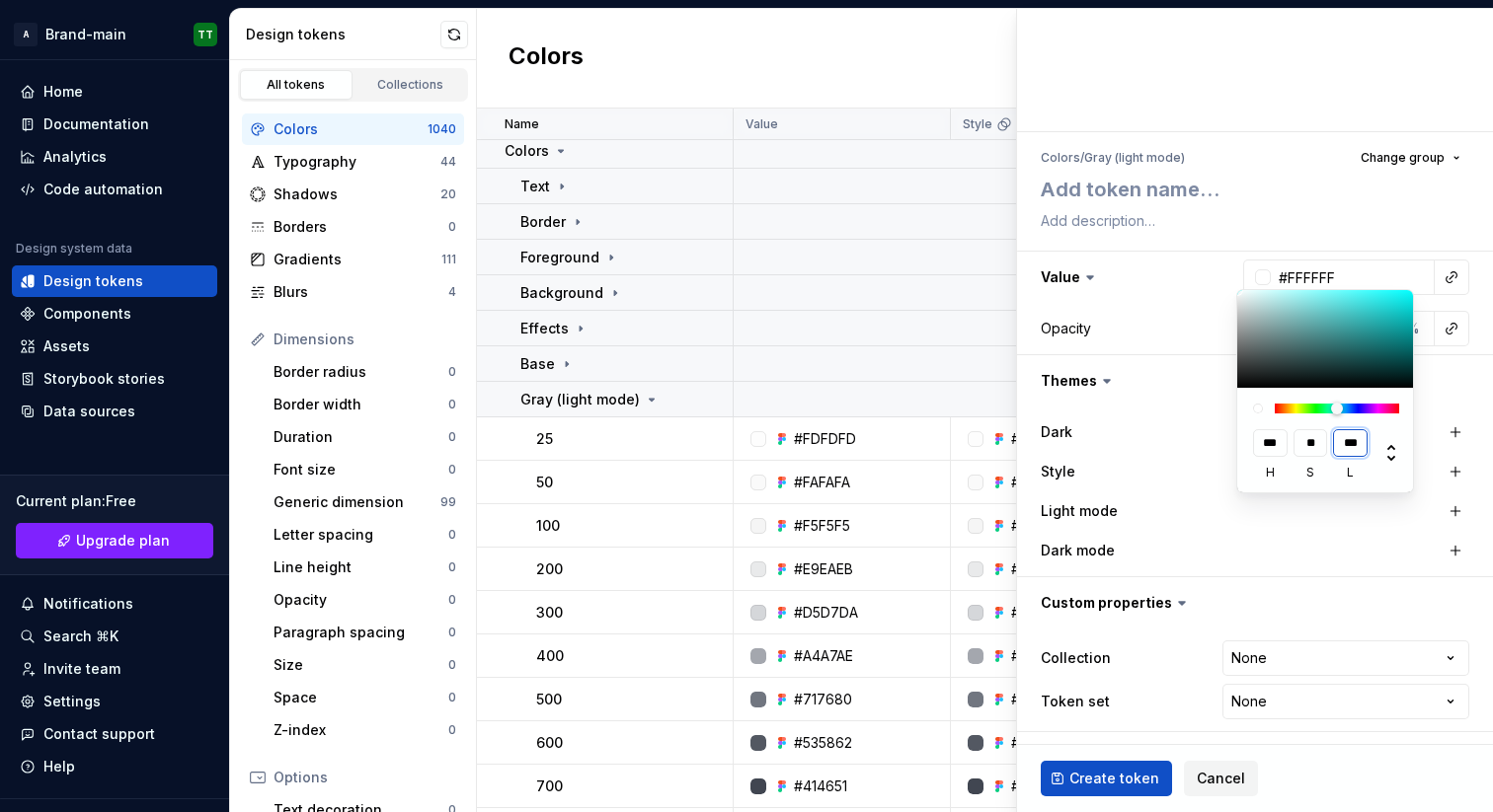
type input "#FCFCFC"
type input "**"
type textarea "*"
type input "#FAFAFA"
type input "**"
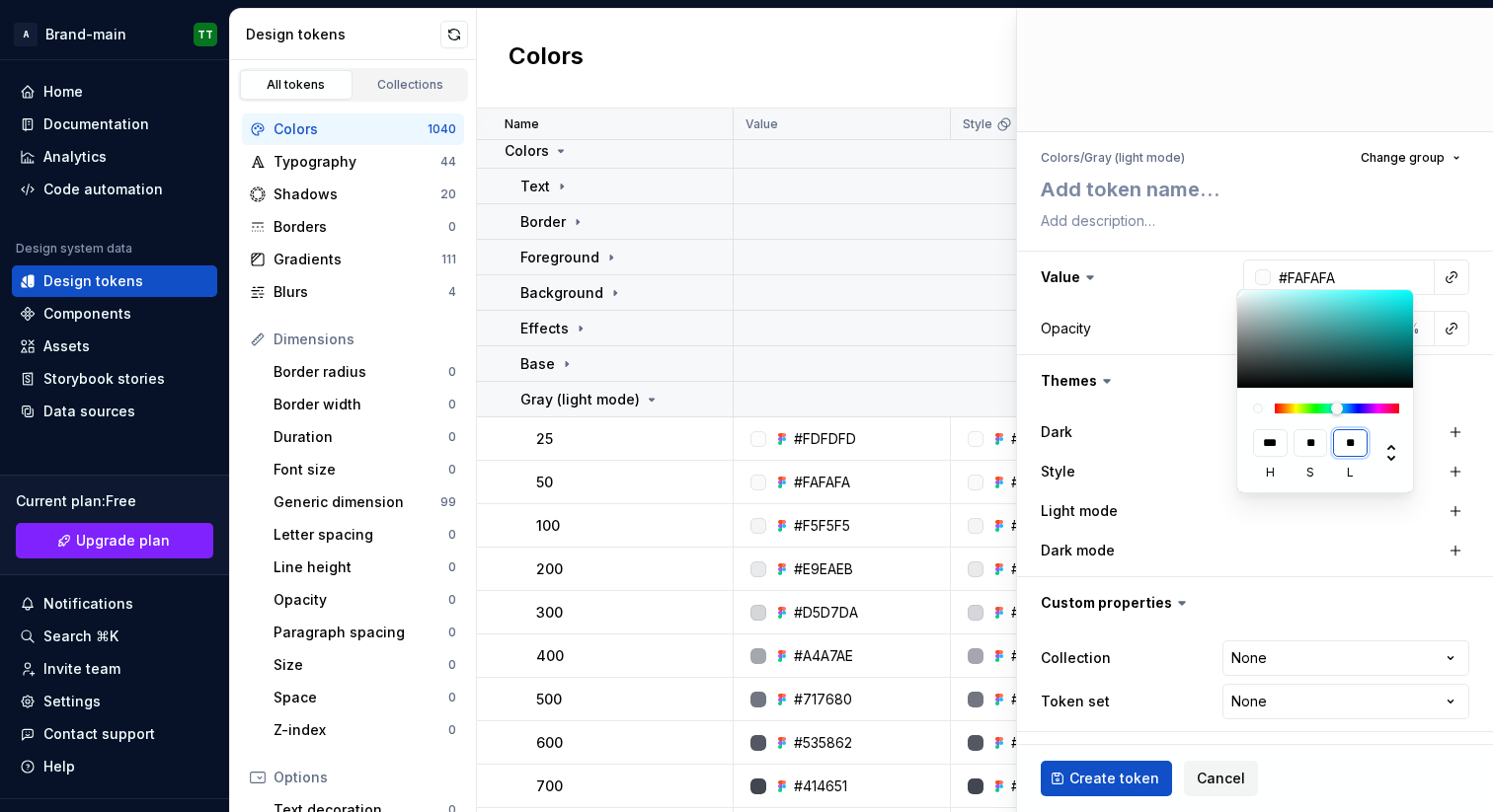
type textarea "*"
type input "***"
click at [1291, 78] on html "**********" at bounding box center [746, 406] width 1493 height 812
click at [1373, 273] on html "**********" at bounding box center [746, 406] width 1493 height 812
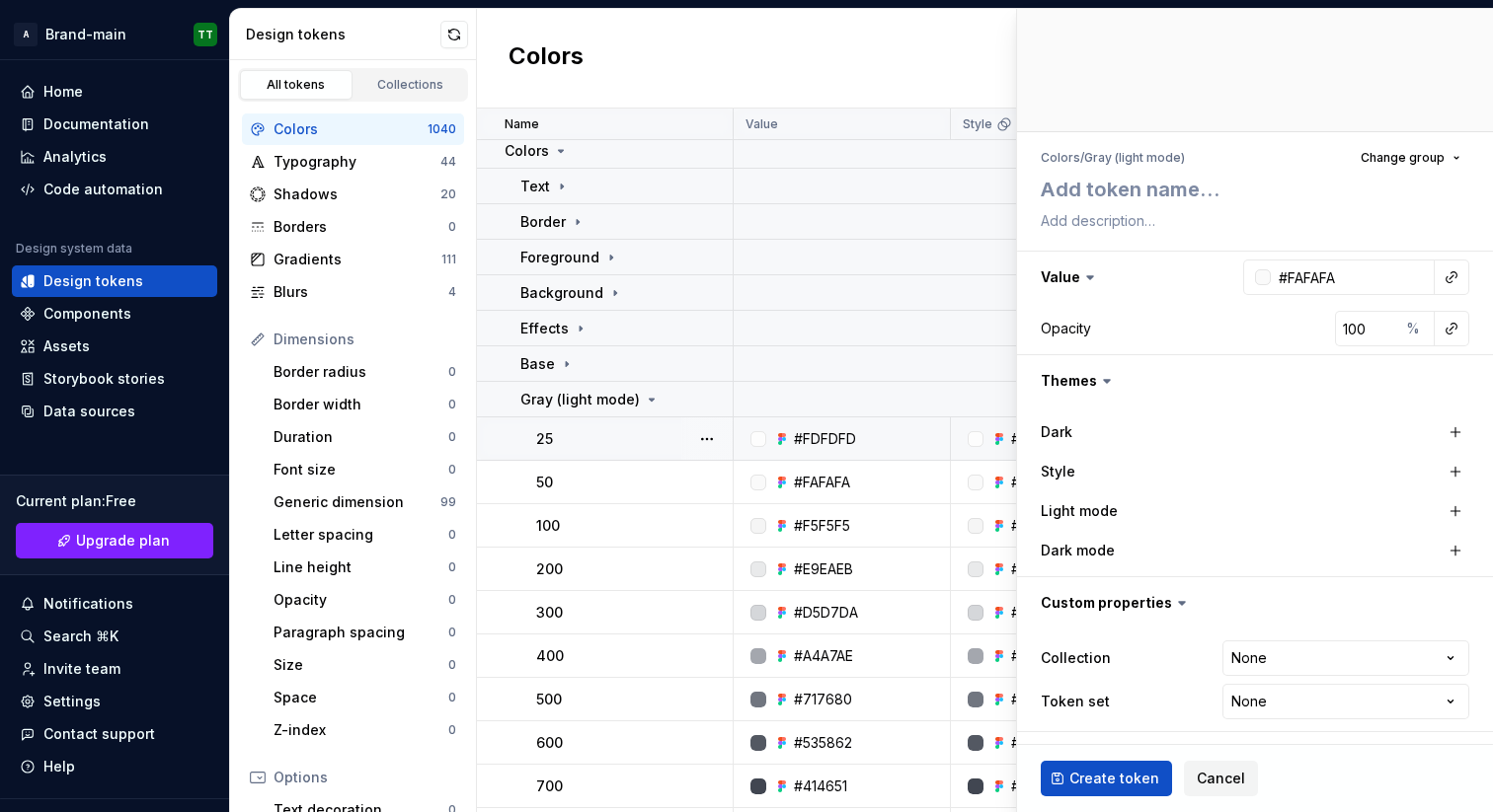
click at [760, 440] on div at bounding box center [758, 439] width 16 height 16
click at [849, 438] on div "#FDFDFD" at bounding box center [824, 439] width 62 height 20
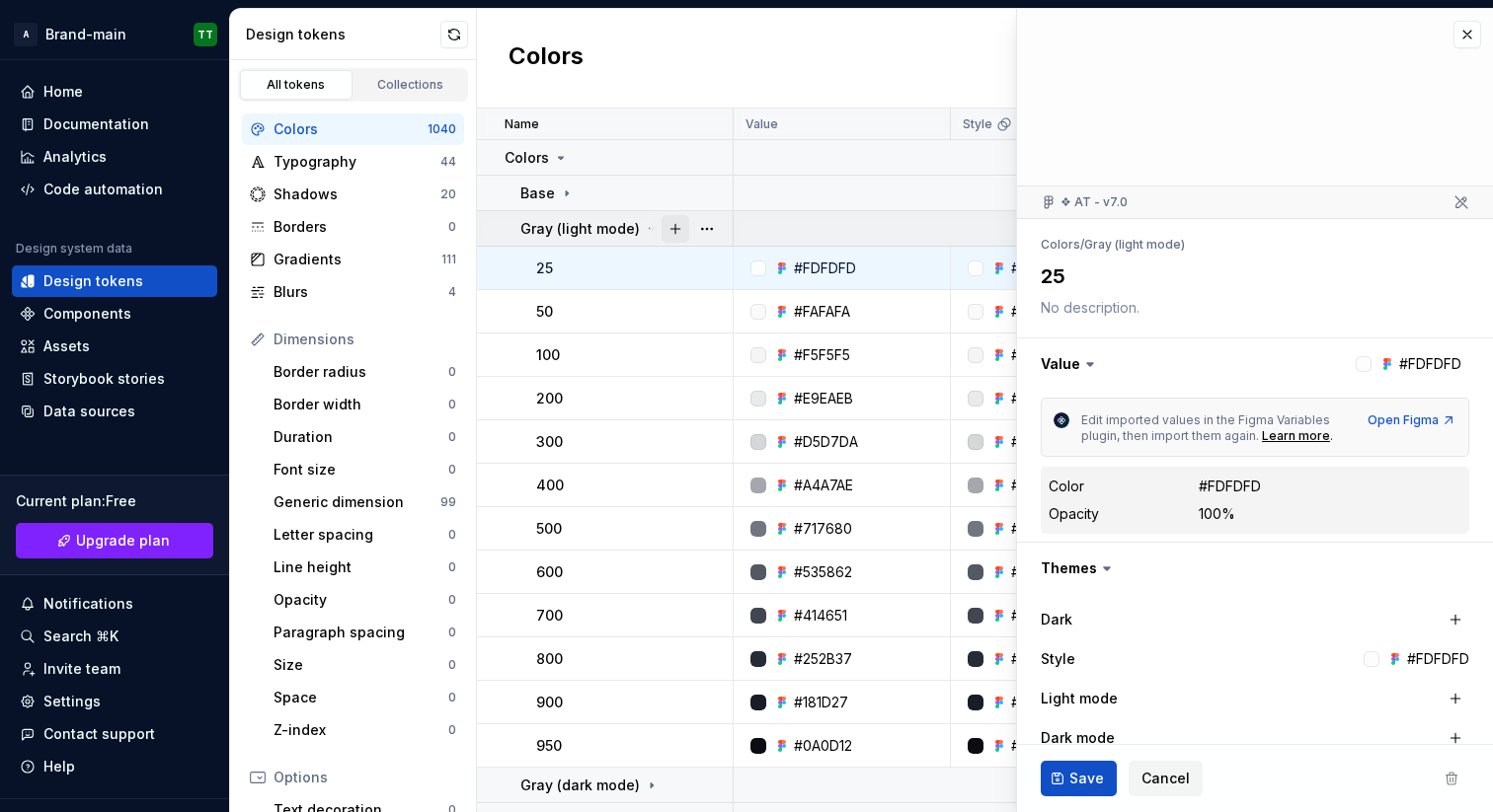
click at [673, 226] on button "button" at bounding box center [676, 229] width 28 height 28
type textarea "*"
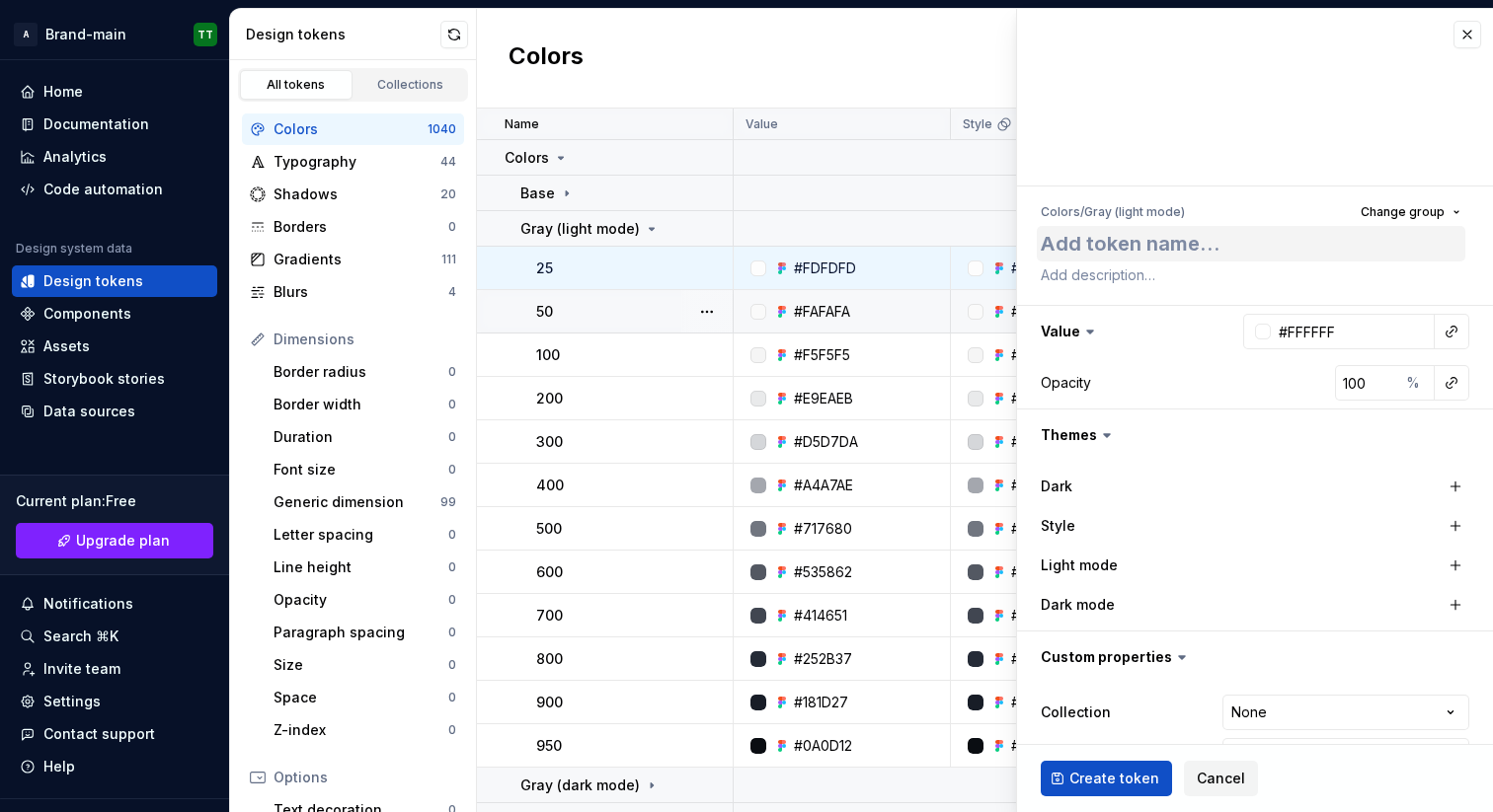
click at [1079, 246] on textarea at bounding box center [1251, 244] width 429 height 36
type textarea "1"
type textarea "*"
type textarea "15"
click at [1326, 331] on input "#FFFFFF" at bounding box center [1352, 331] width 164 height 36
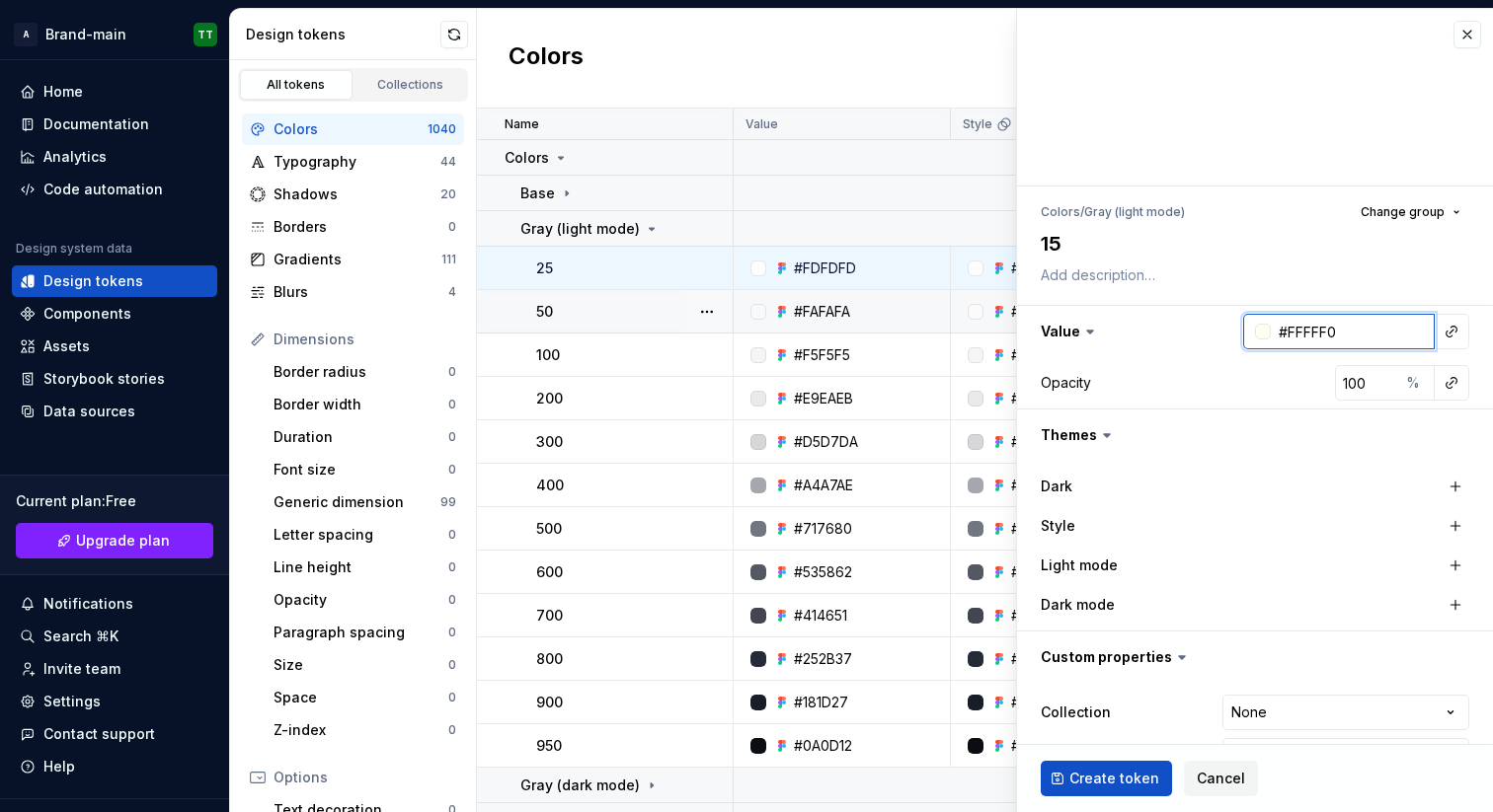
type input "#FFFFF0"
type textarea "*"
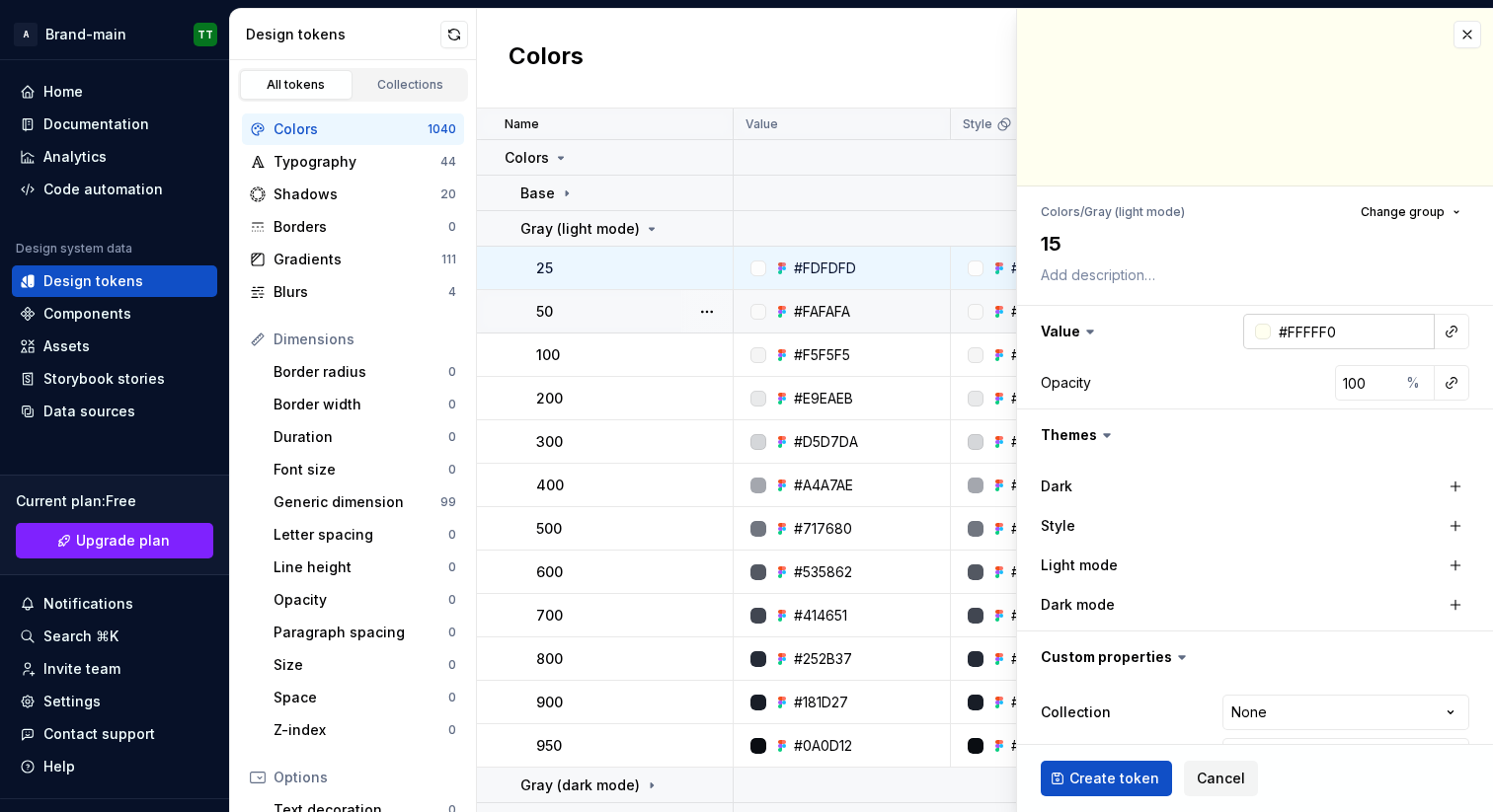
click at [1329, 332] on input "#FFFFF0" at bounding box center [1352, 331] width 164 height 36
click at [1345, 330] on input "#FFFFFf" at bounding box center [1352, 331] width 164 height 36
type input "#FFFFFf"
type textarea "*"
type input "#FFFFFF"
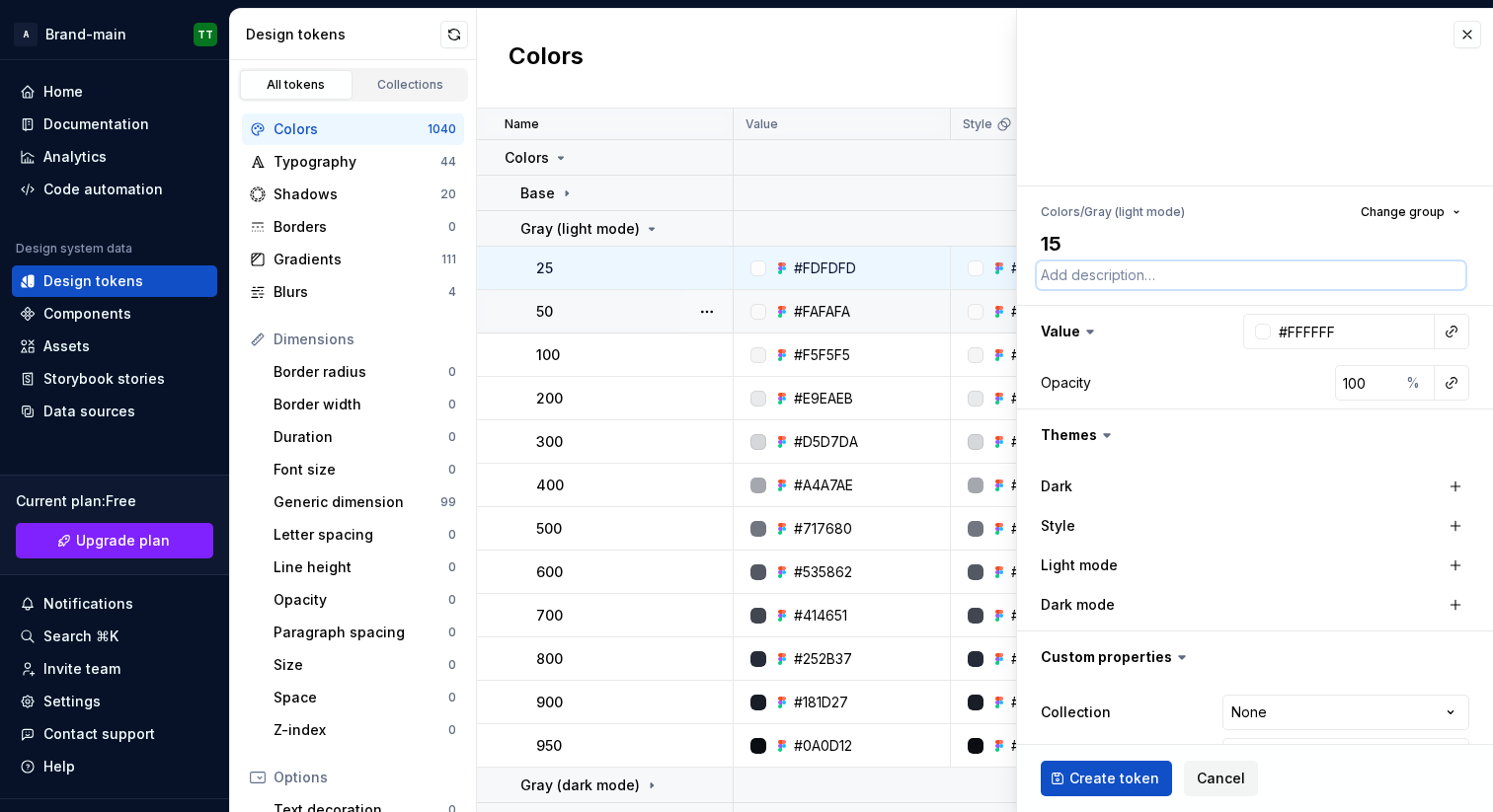
click at [1373, 287] on textarea at bounding box center [1251, 276] width 429 height 28
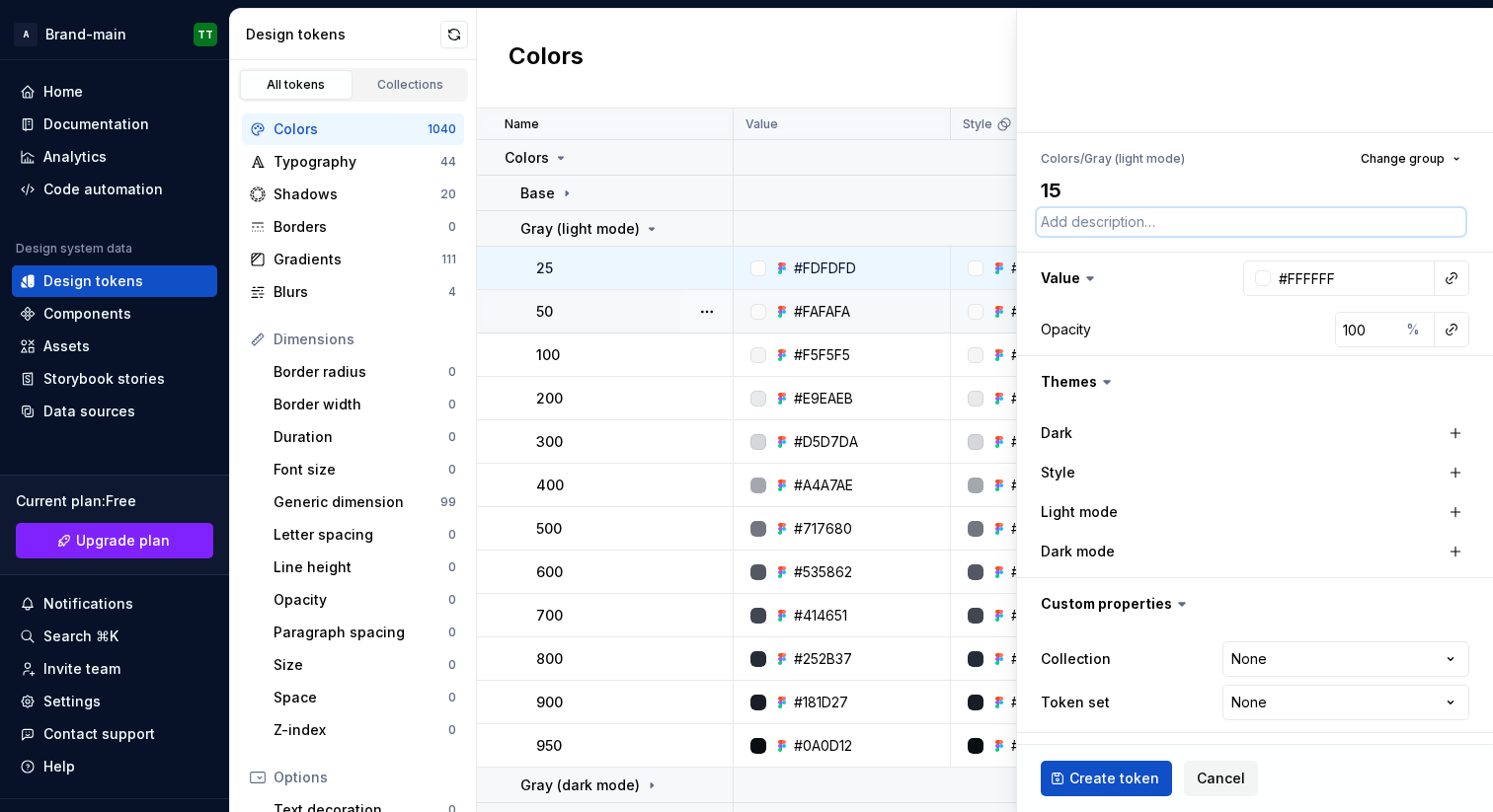
scroll to position [55, 0]
click at [1140, 778] on span "Create token" at bounding box center [1114, 778] width 90 height 20
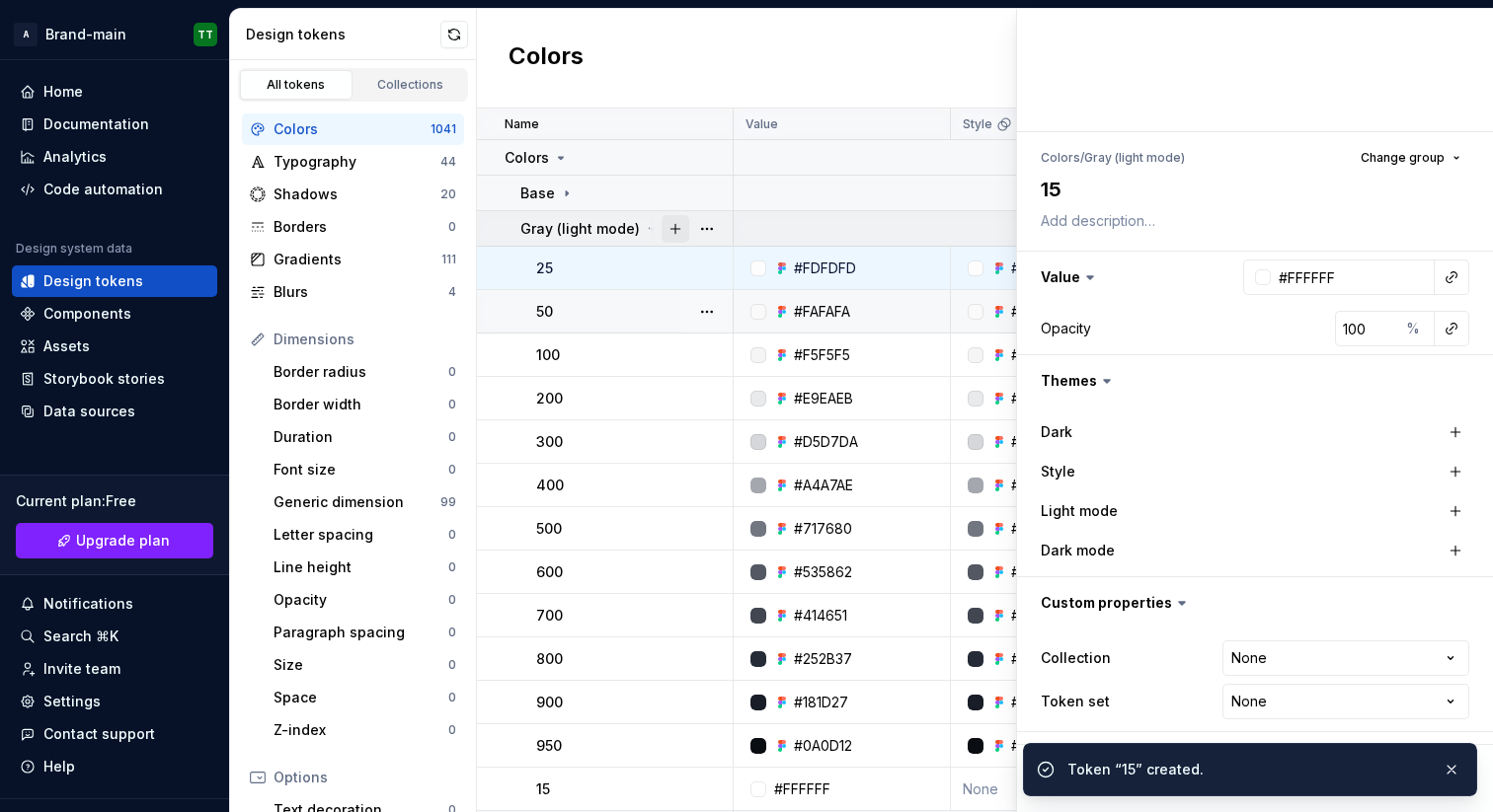
type textarea "*"
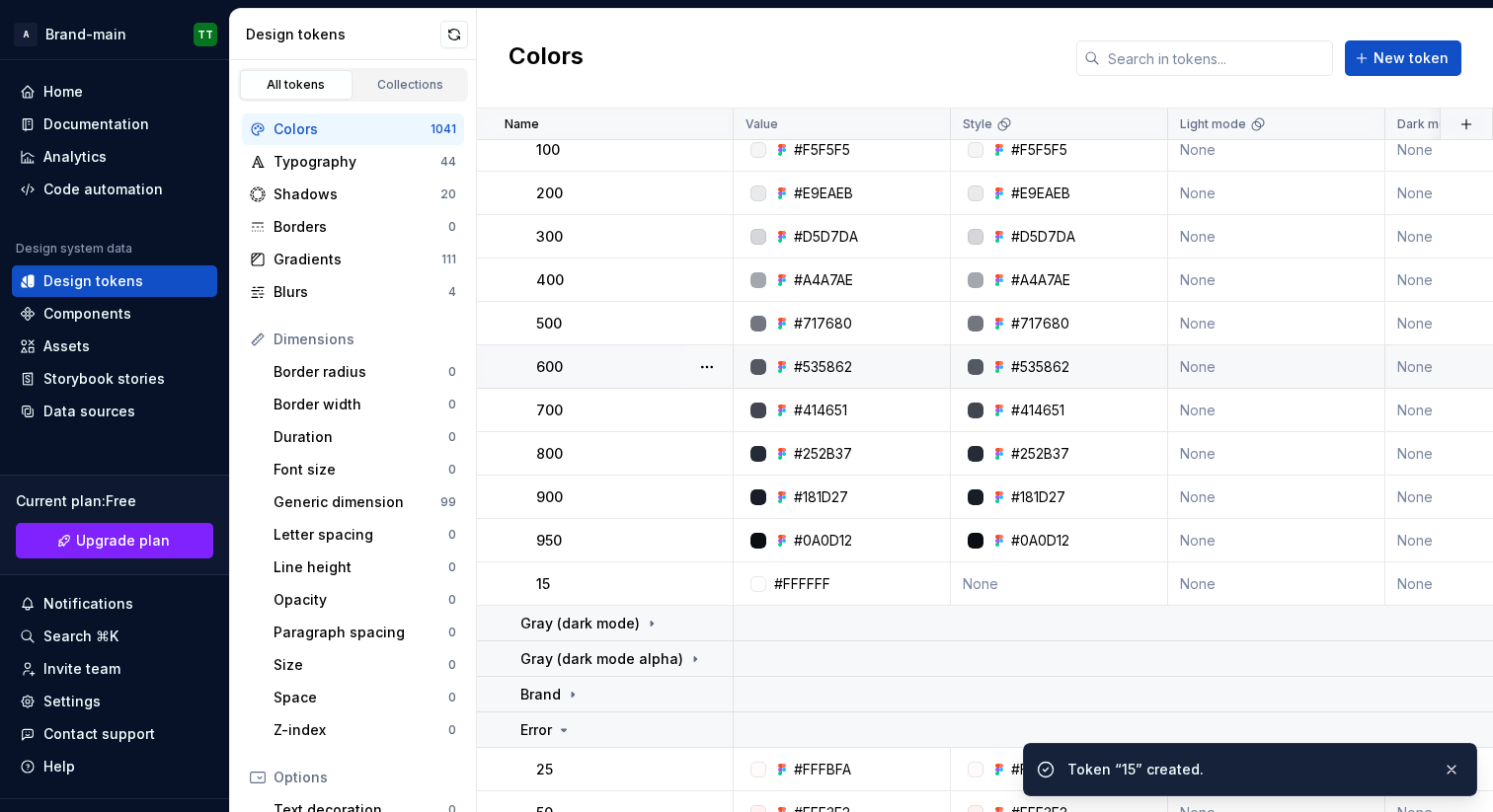
scroll to position [299, 0]
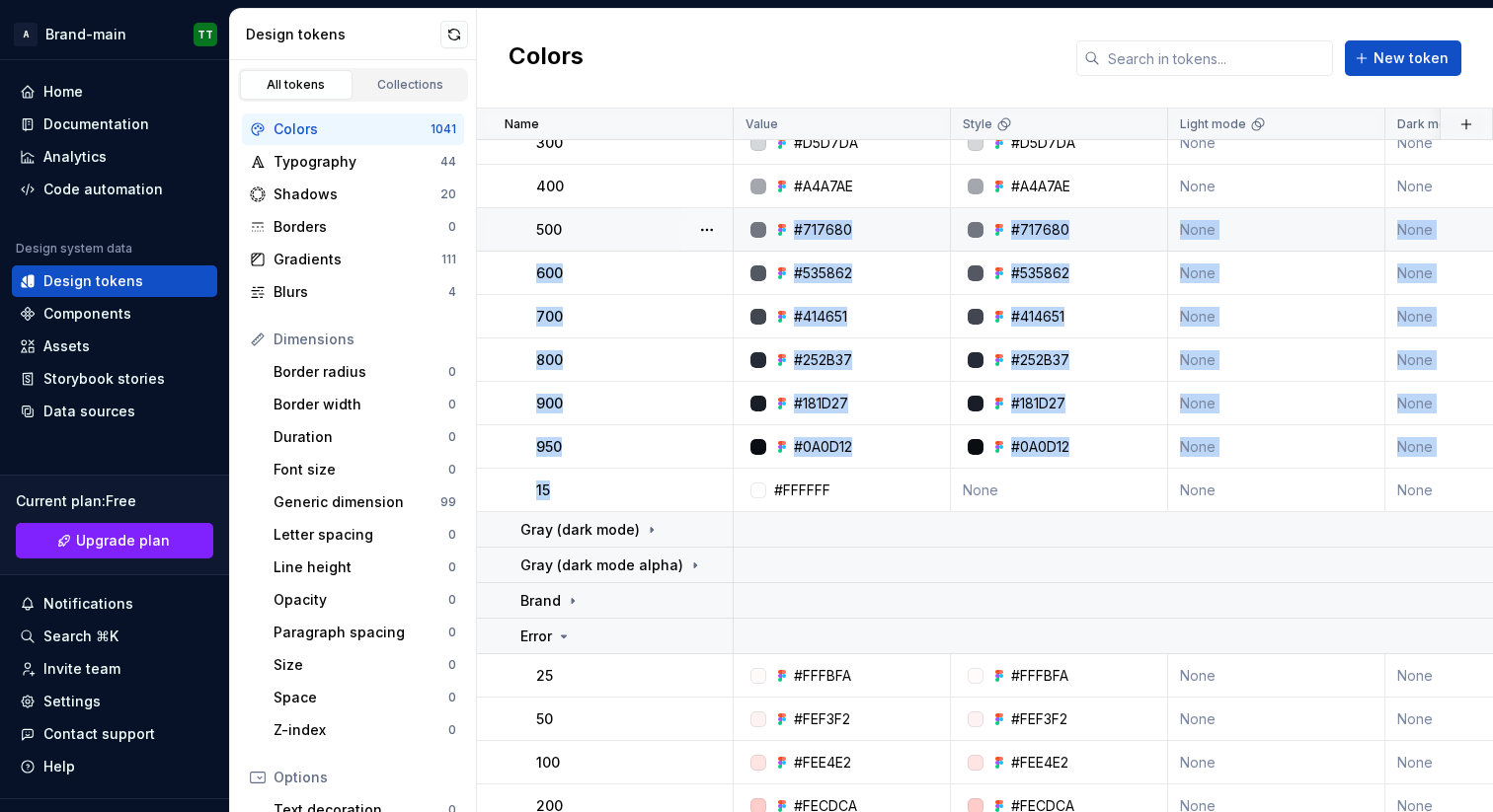
drag, startPoint x: 657, startPoint y: 488, endPoint x: 635, endPoint y: 243, distance: 246.0
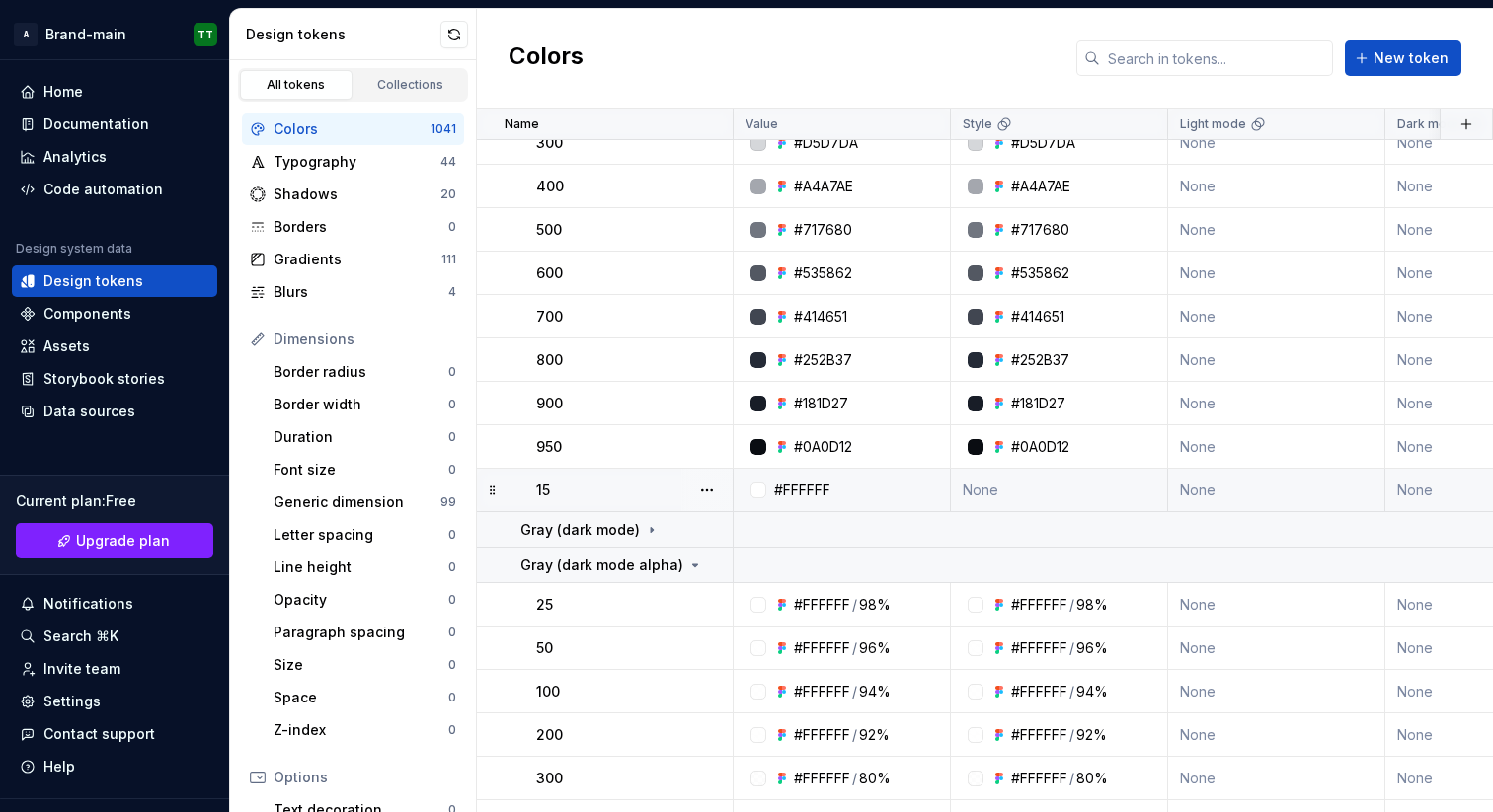
click at [877, 485] on div "#FFFFFF" at bounding box center [847, 491] width 202 height 20
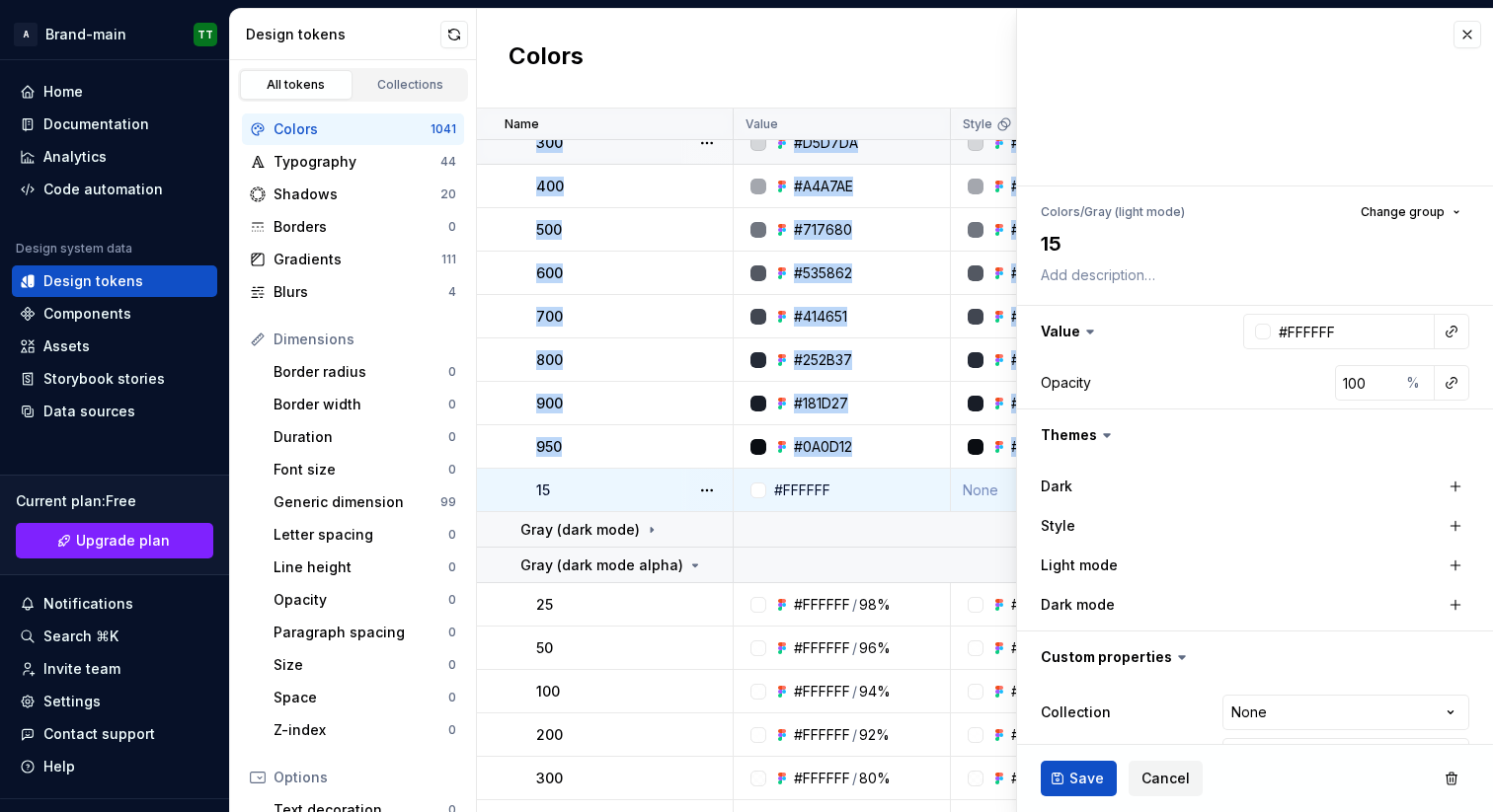
click at [715, 479] on button "button" at bounding box center [707, 491] width 28 height 28
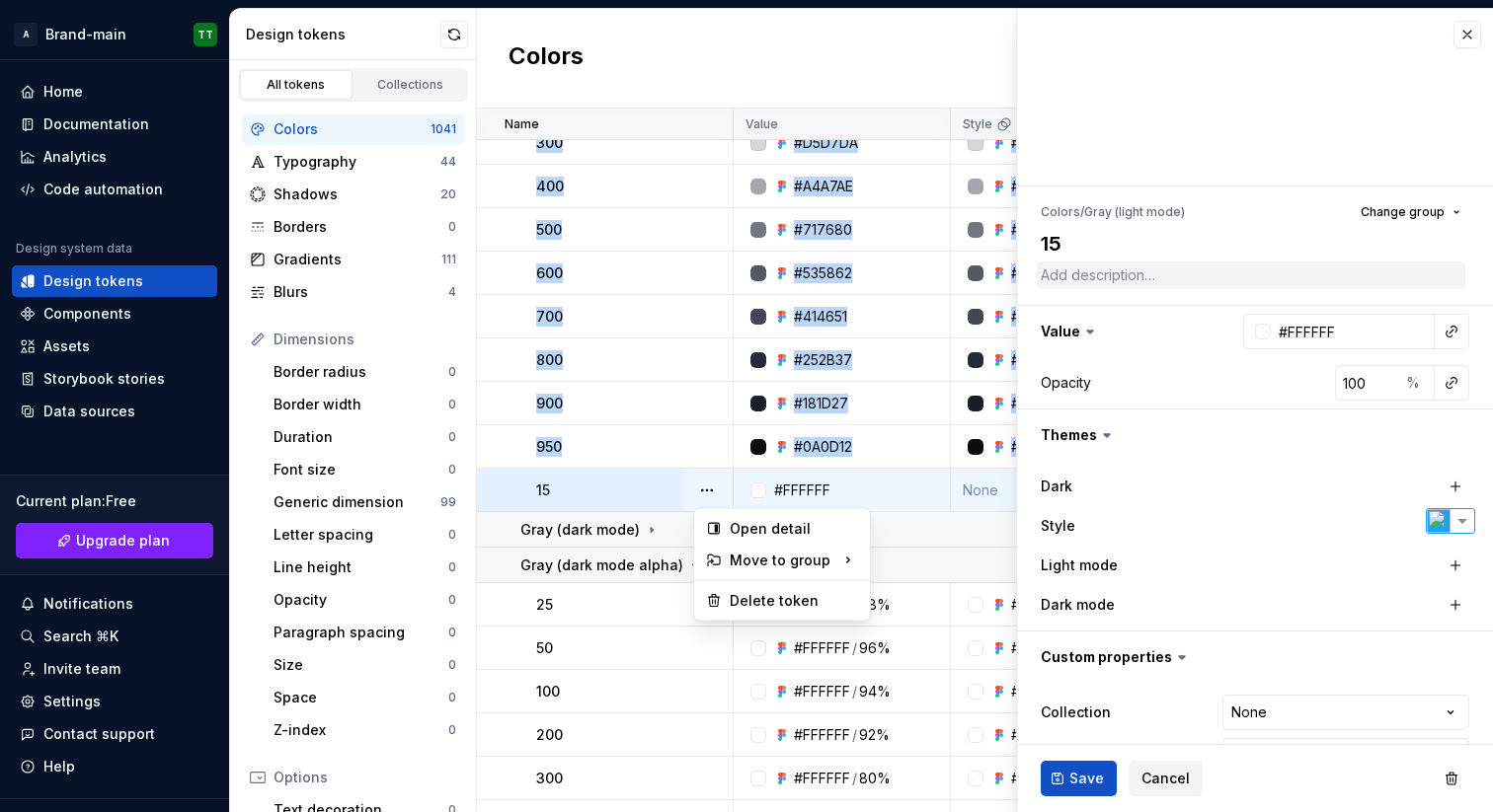
click at [1454, 34] on html "**********" at bounding box center [746, 406] width 1493 height 812
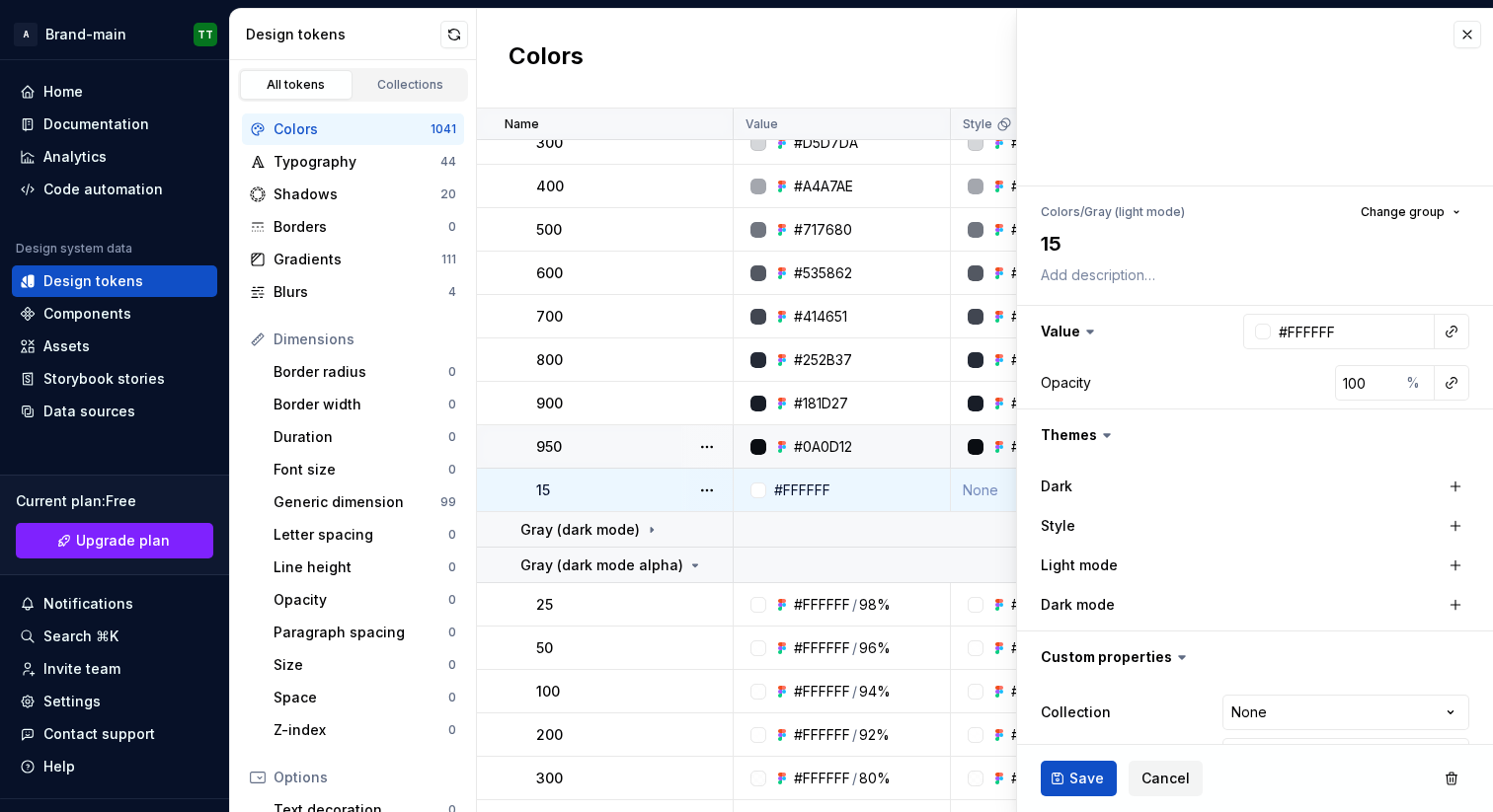
click at [518, 448] on td "950" at bounding box center [605, 447] width 257 height 44
type textarea "*"
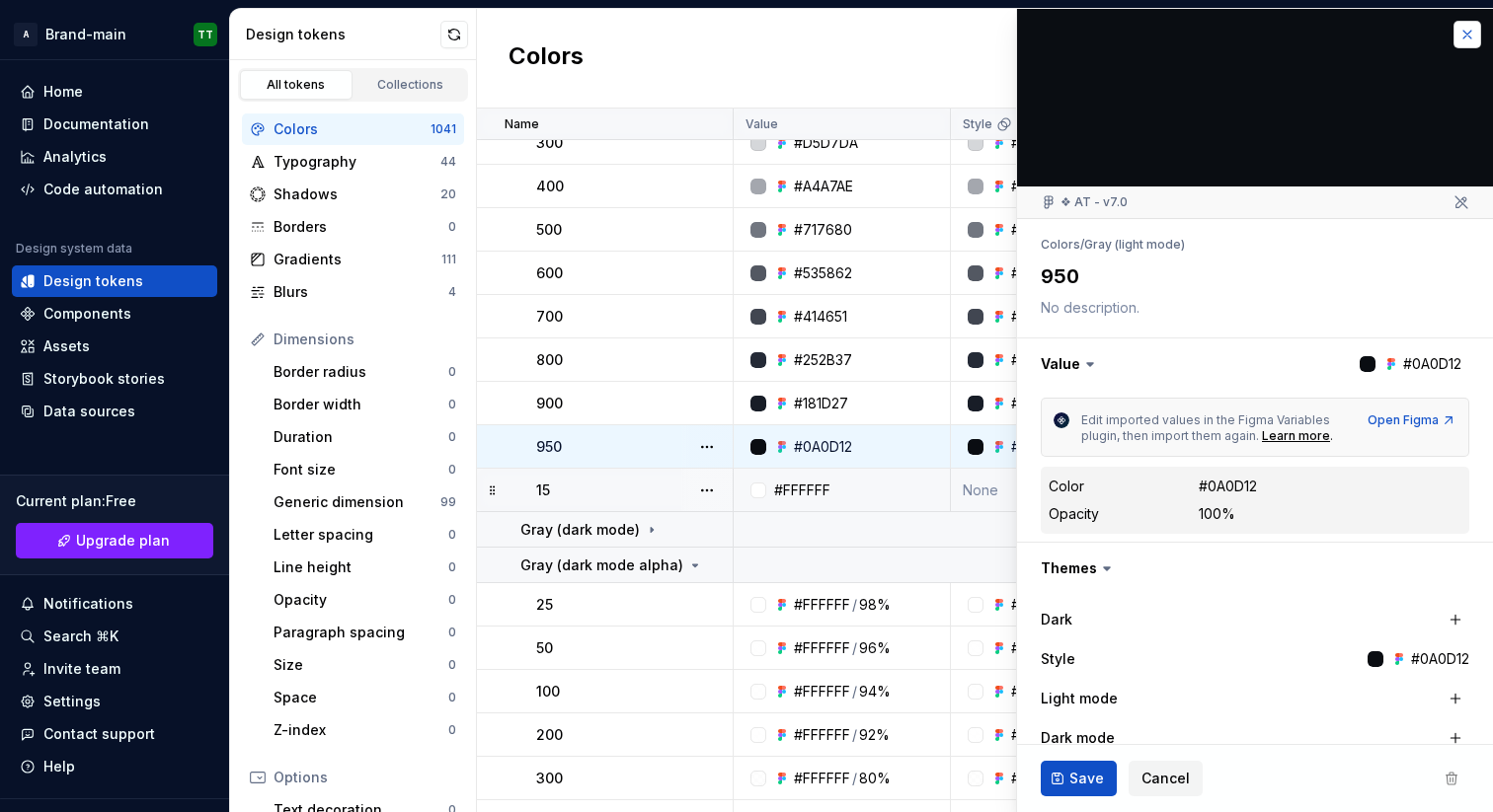
click at [1453, 39] on button "button" at bounding box center [1467, 35] width 28 height 28
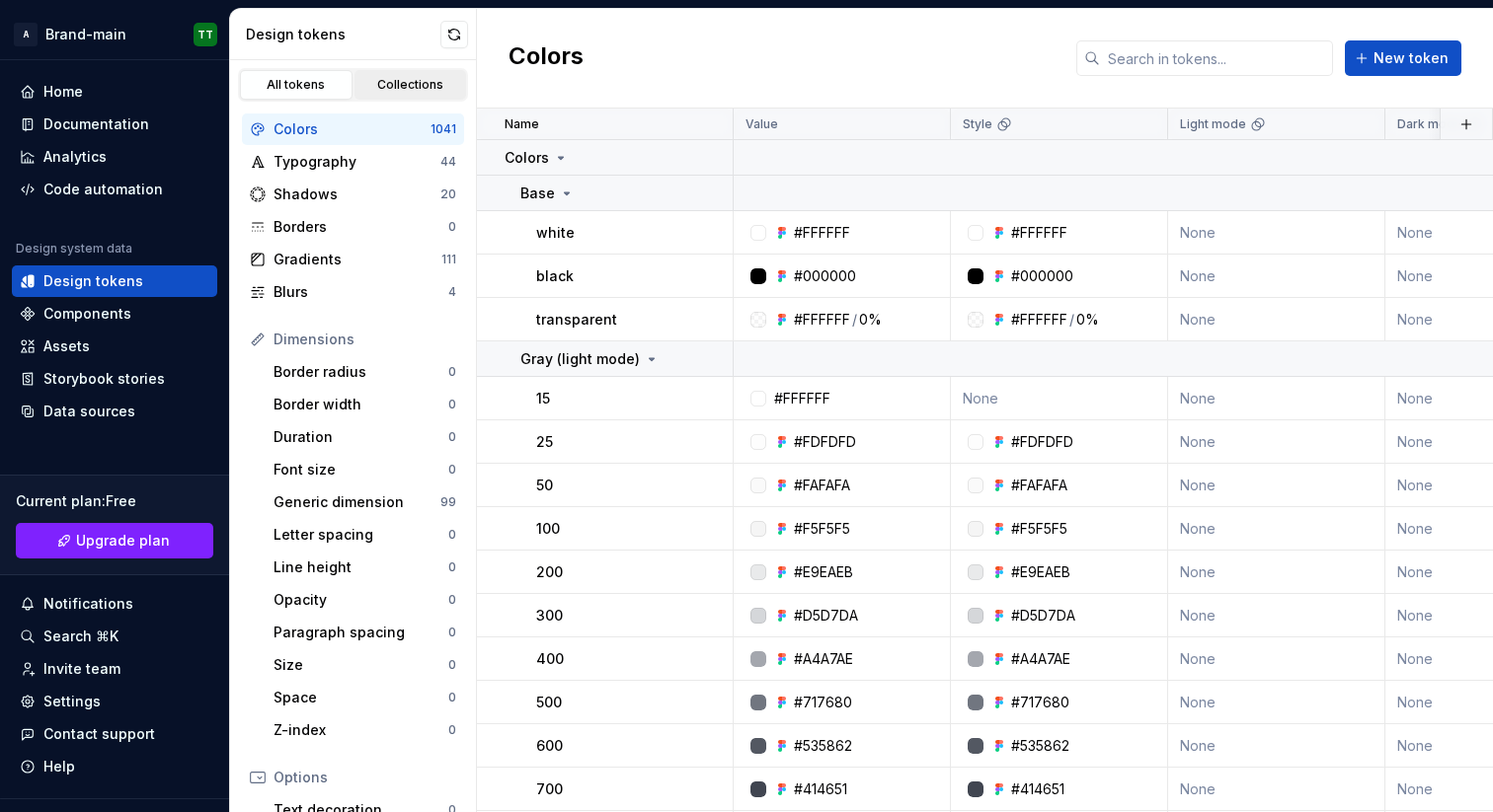
click at [401, 78] on div "Collections" at bounding box center [411, 85] width 99 height 16
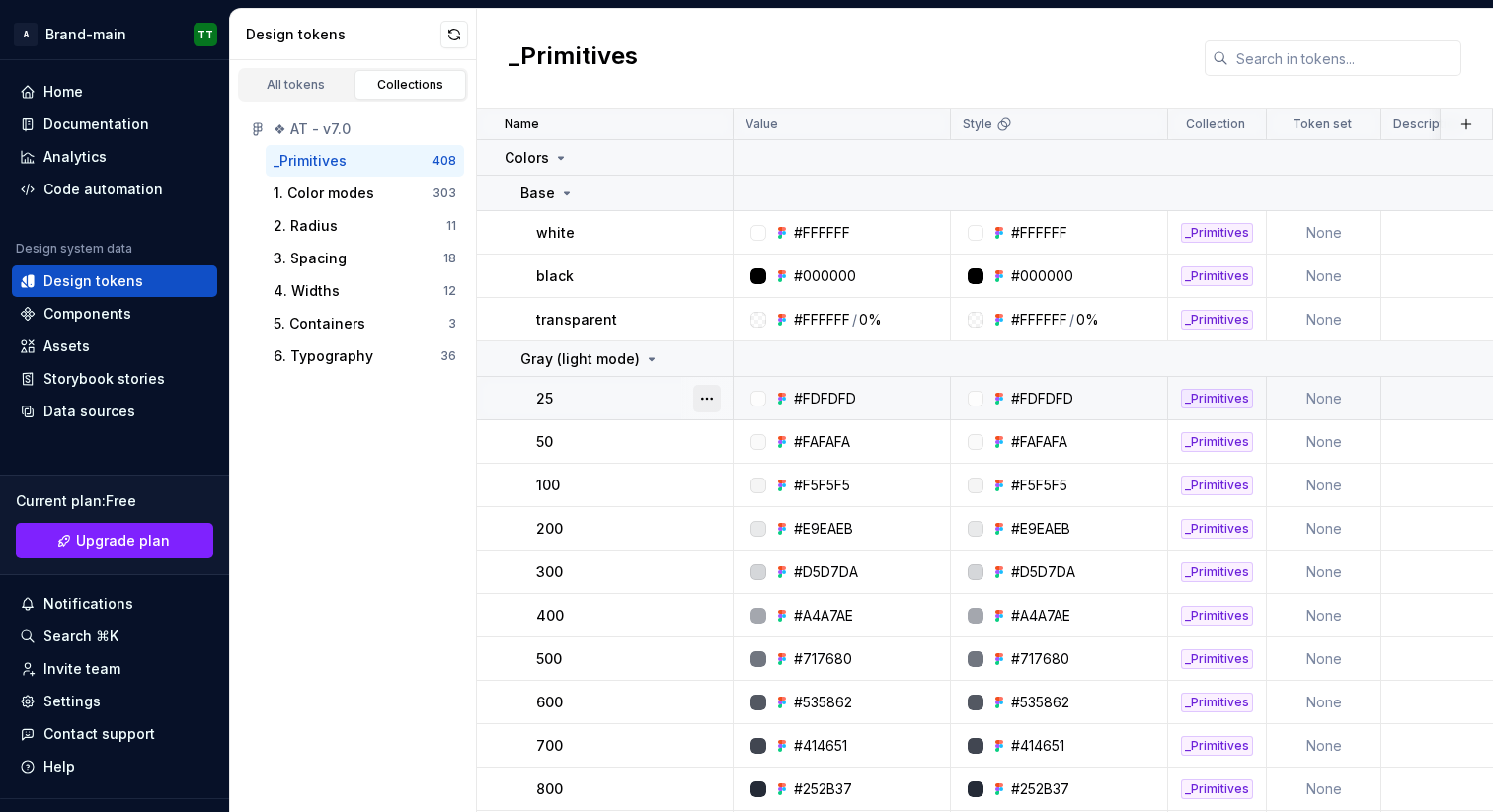
click at [708, 396] on button "button" at bounding box center [707, 399] width 28 height 28
click at [640, 395] on html "A Brand-main TT Home Documentation Analytics Code automation Design system data…" at bounding box center [746, 406] width 1493 height 812
click at [306, 92] on div "All tokens" at bounding box center [297, 85] width 99 height 16
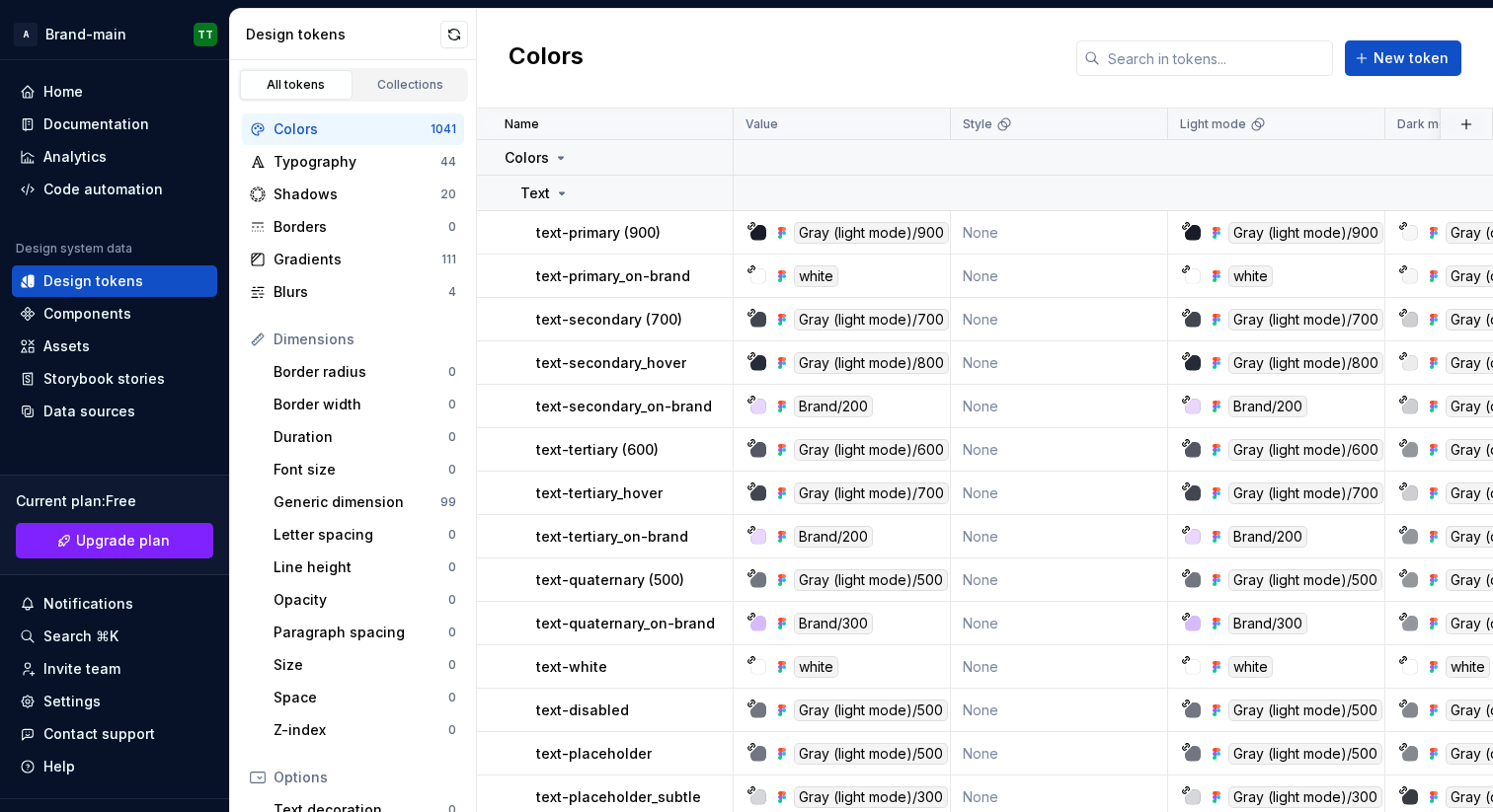
click at [333, 134] on div "Colors" at bounding box center [352, 129] width 157 height 20
click at [374, 125] on div "Colors" at bounding box center [352, 129] width 157 height 20
click at [558, 188] on icon at bounding box center [561, 193] width 16 height 16
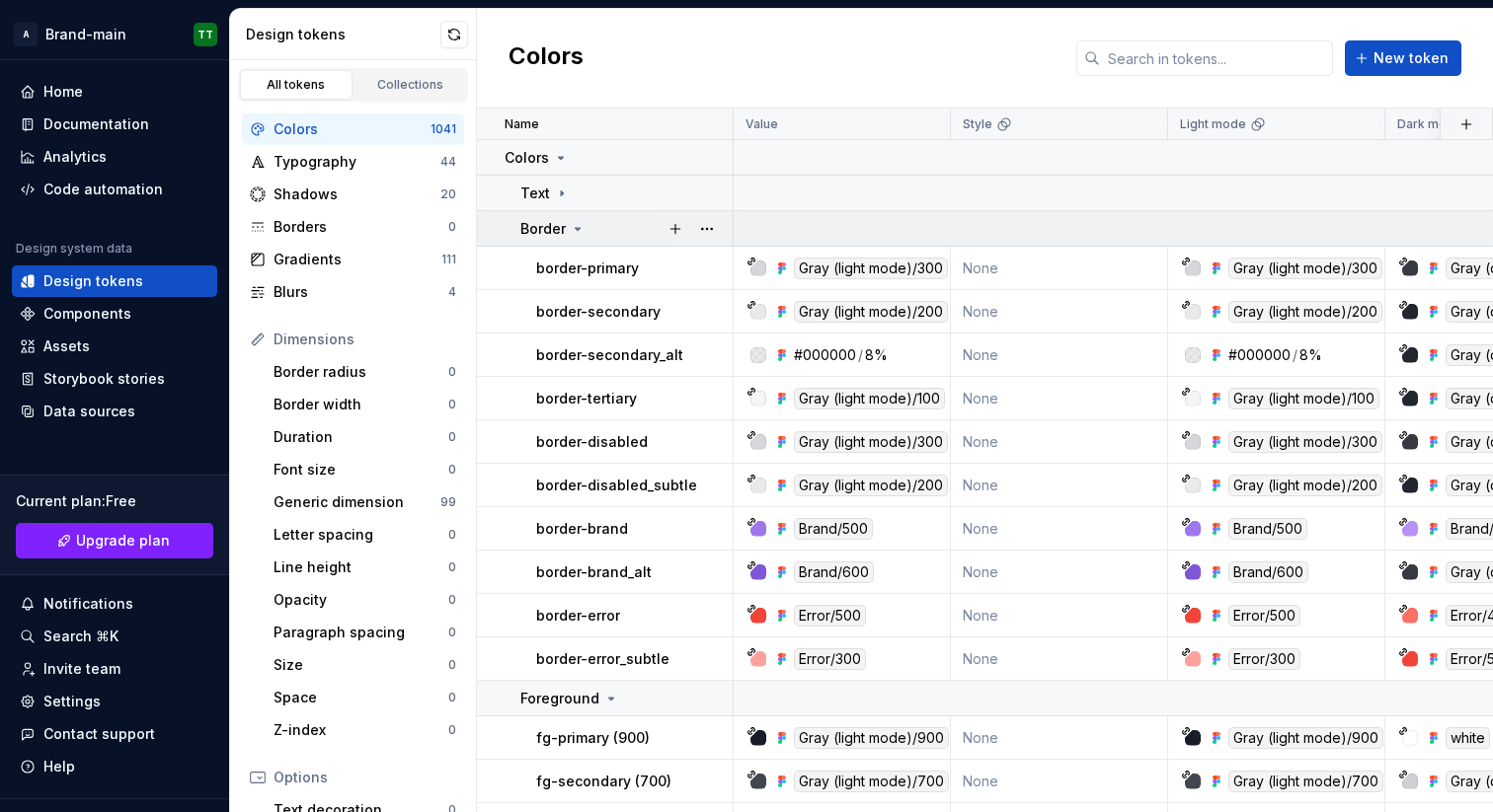
click at [564, 233] on div "Border" at bounding box center [553, 229] width 65 height 20
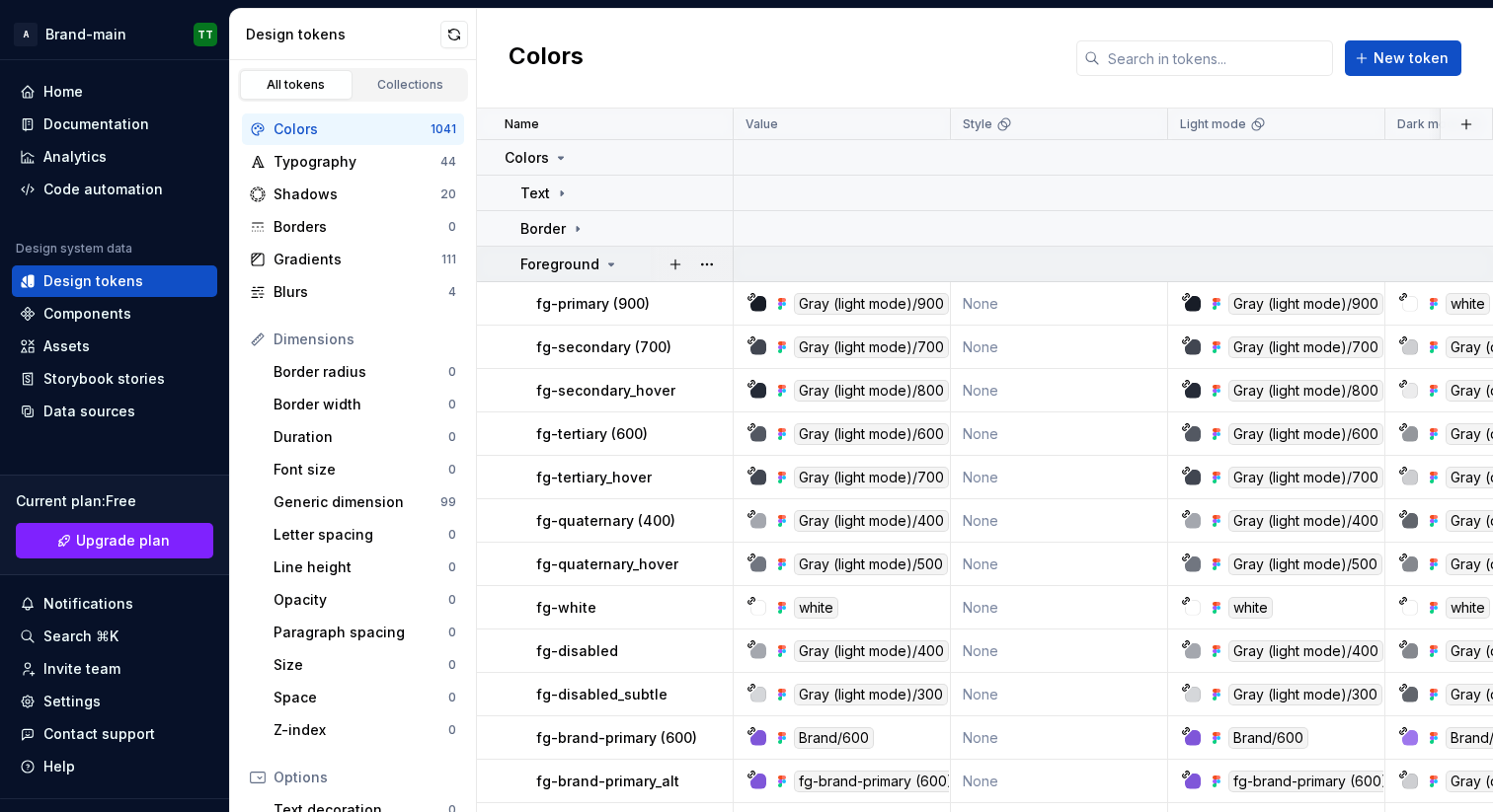
click at [569, 272] on p "Foreground" at bounding box center [560, 265] width 79 height 20
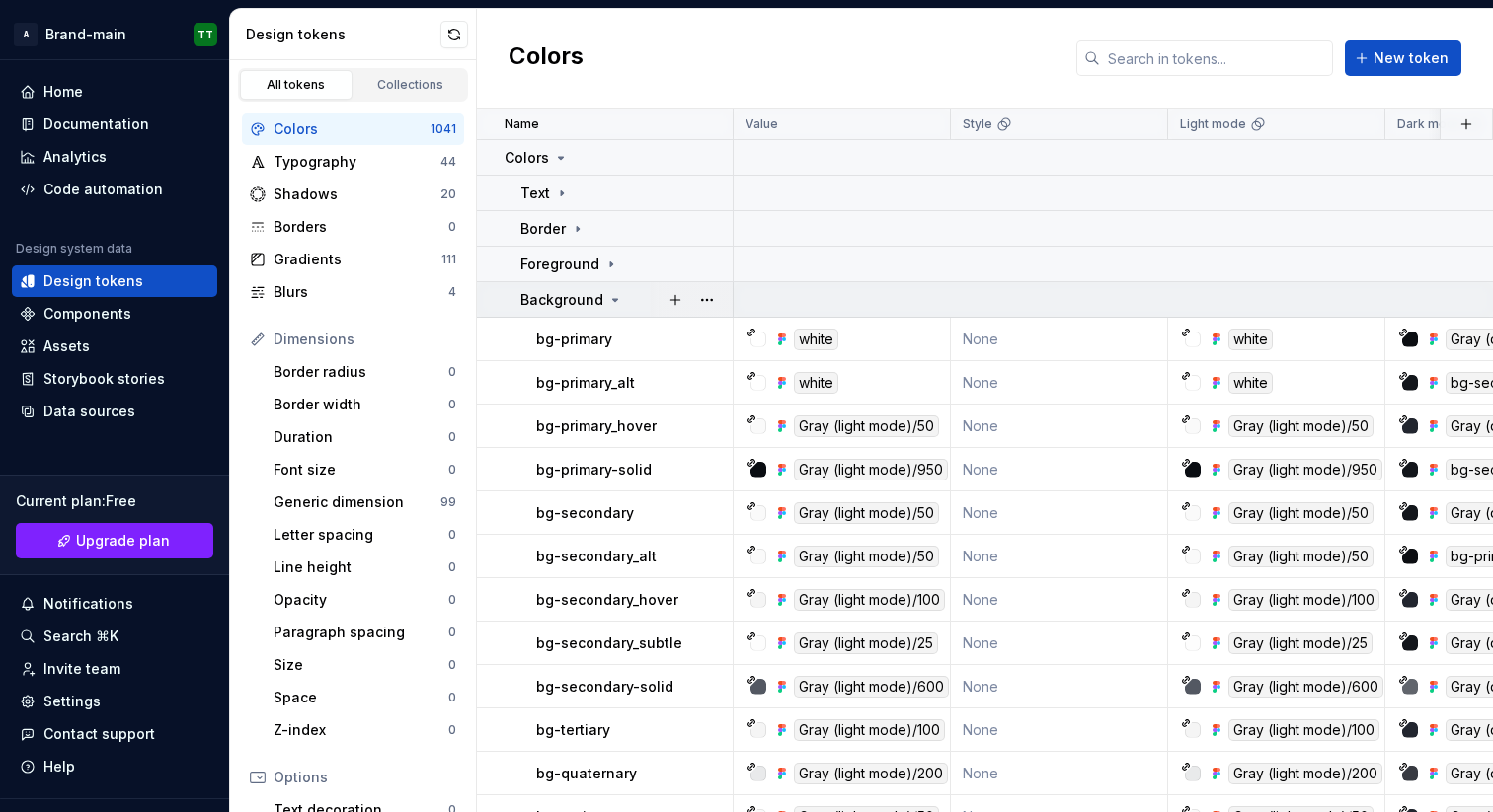
click at [571, 297] on p "Background" at bounding box center [561, 300] width 83 height 20
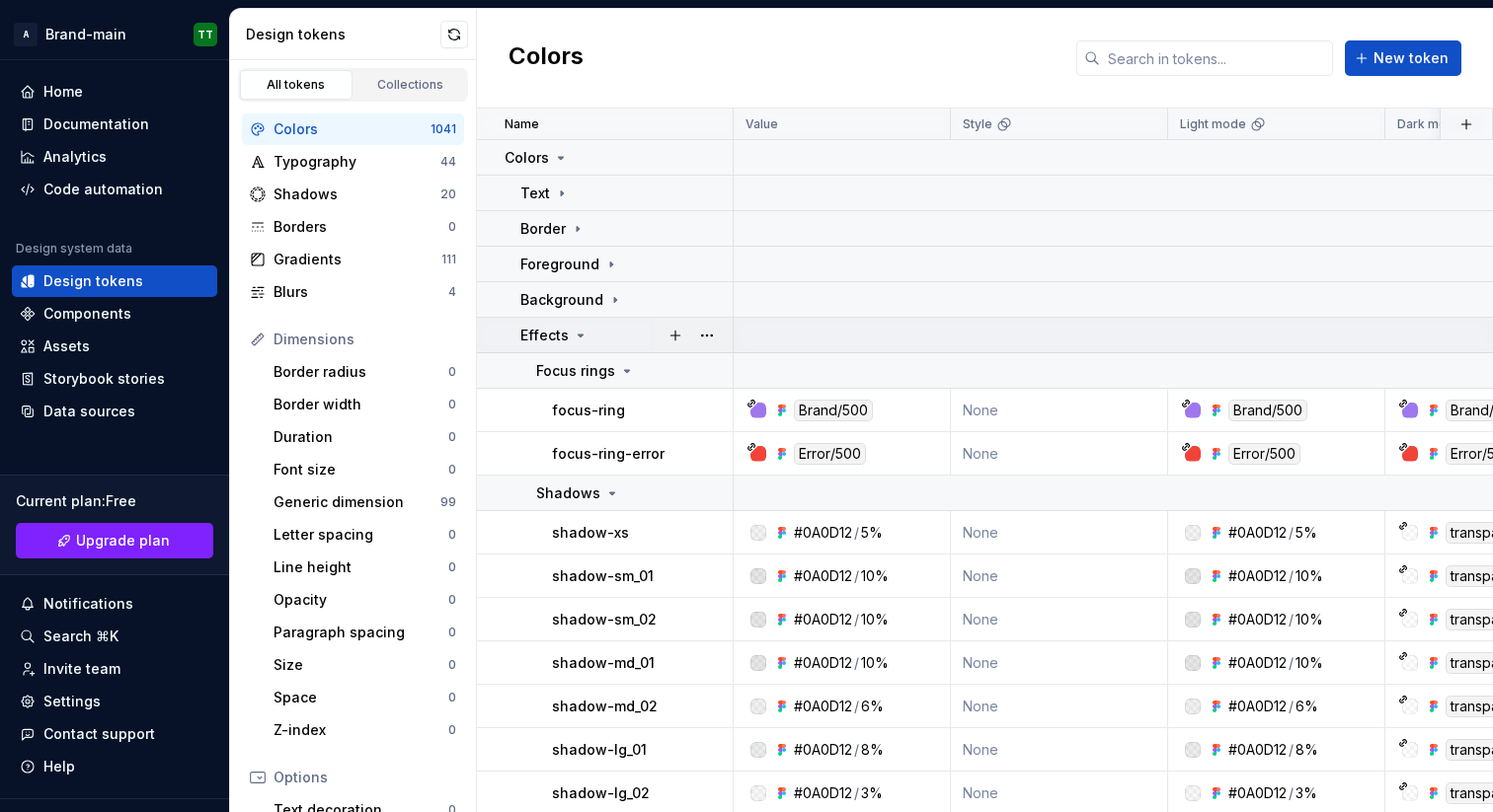
click at [573, 330] on icon at bounding box center [580, 335] width 16 height 16
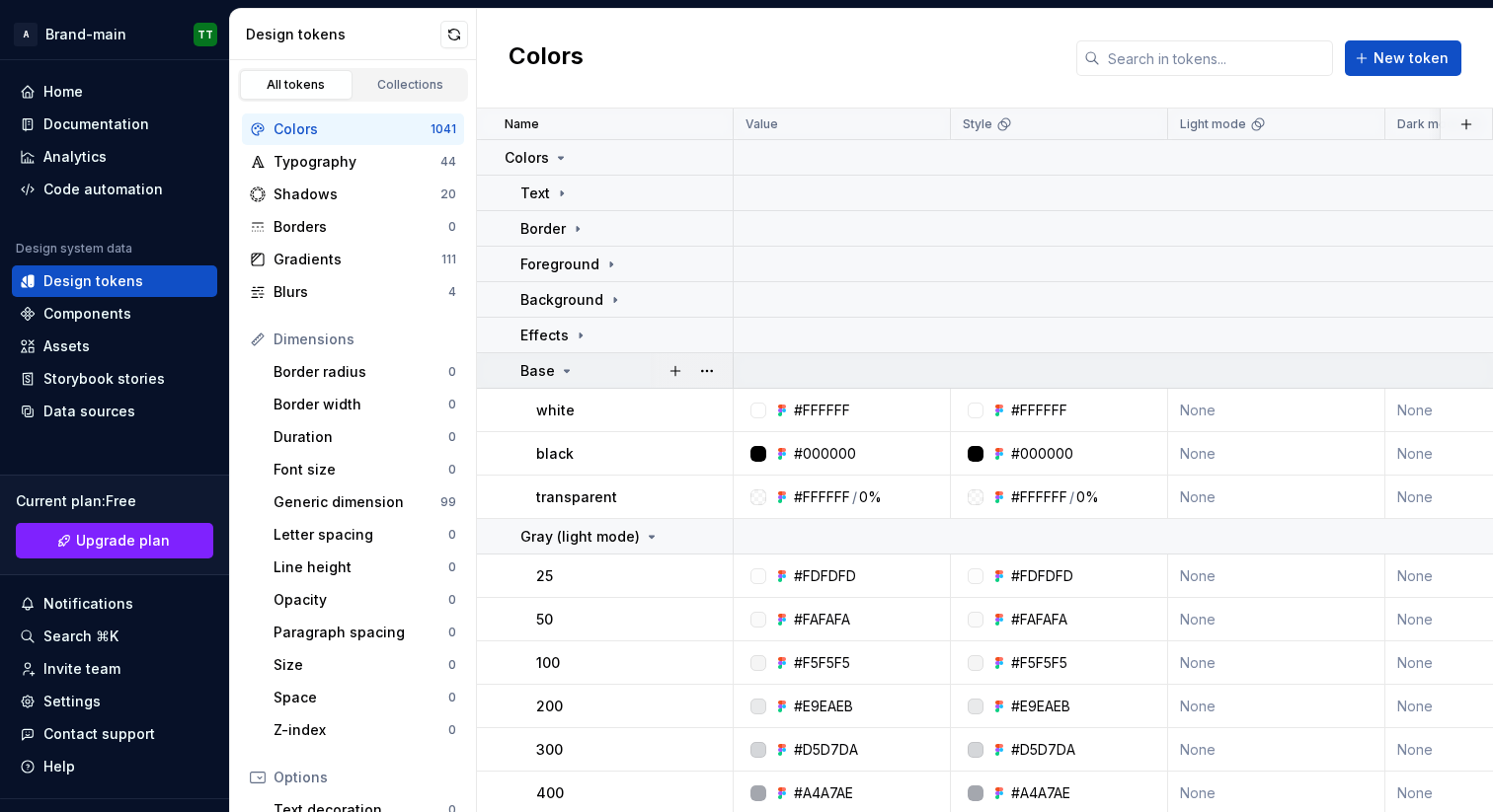
click at [576, 364] on div "Base" at bounding box center [625, 371] width 211 height 20
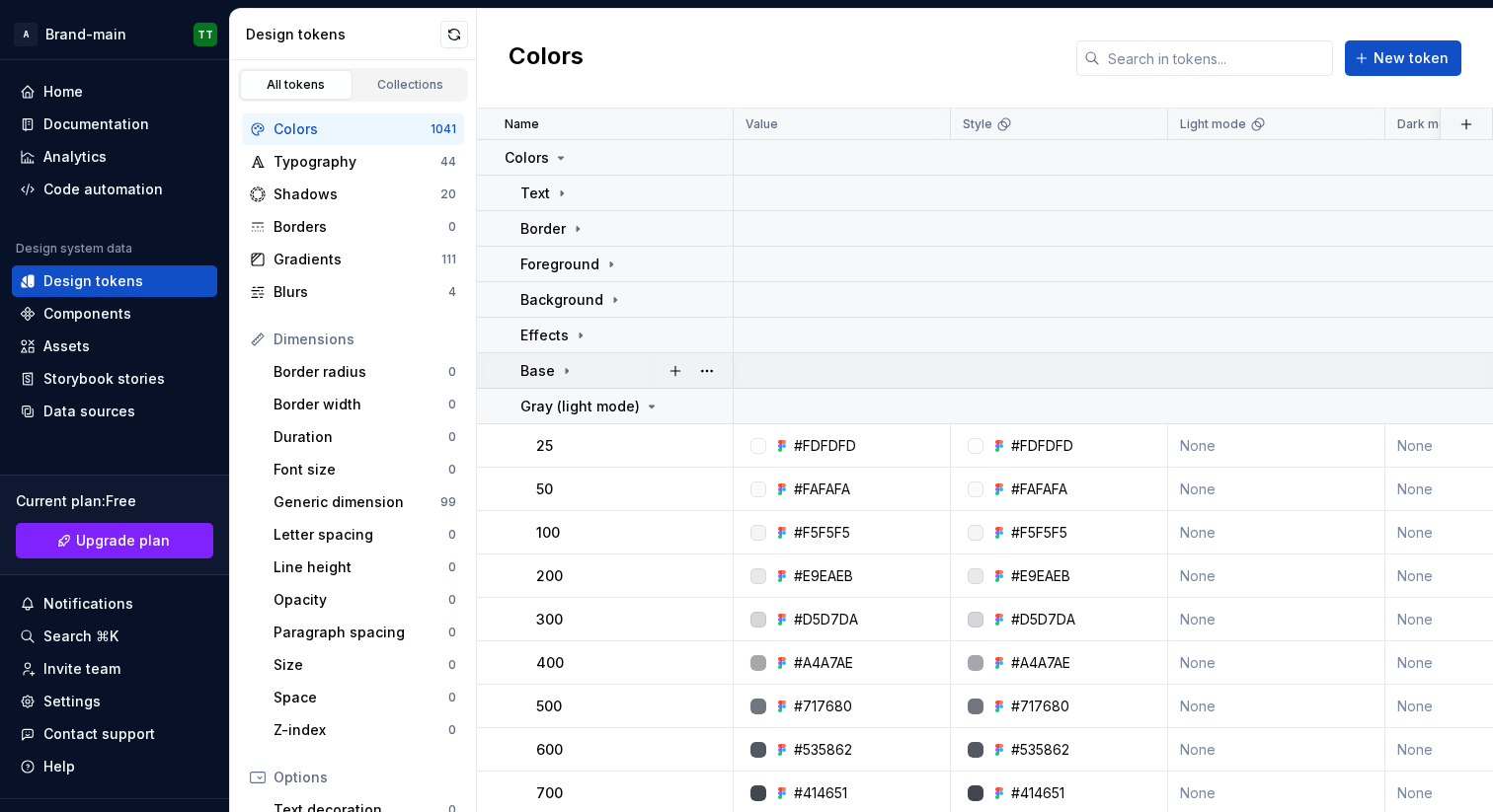
click at [576, 364] on div "Base" at bounding box center [625, 371] width 211 height 20
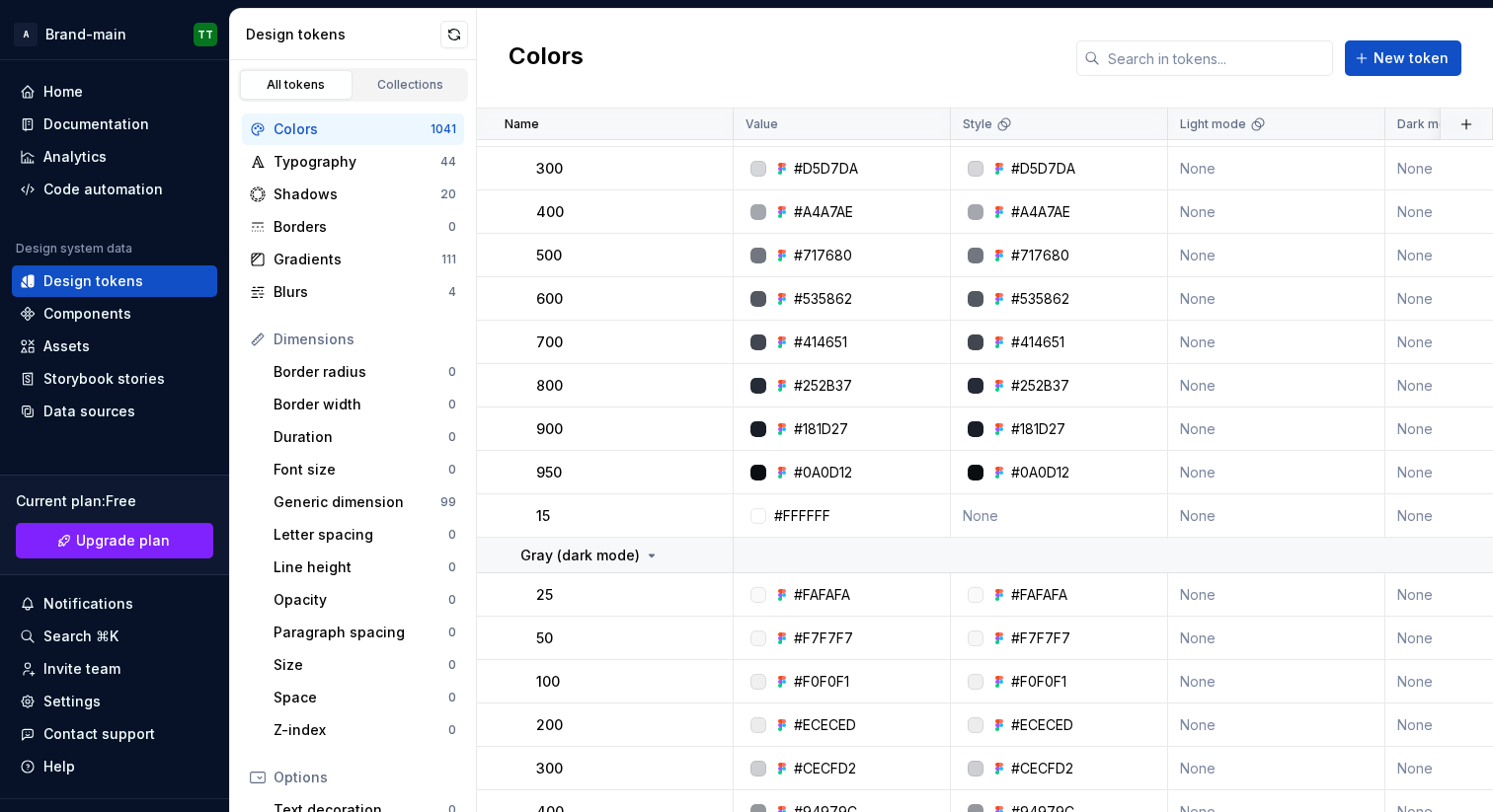
scroll to position [601, 0]
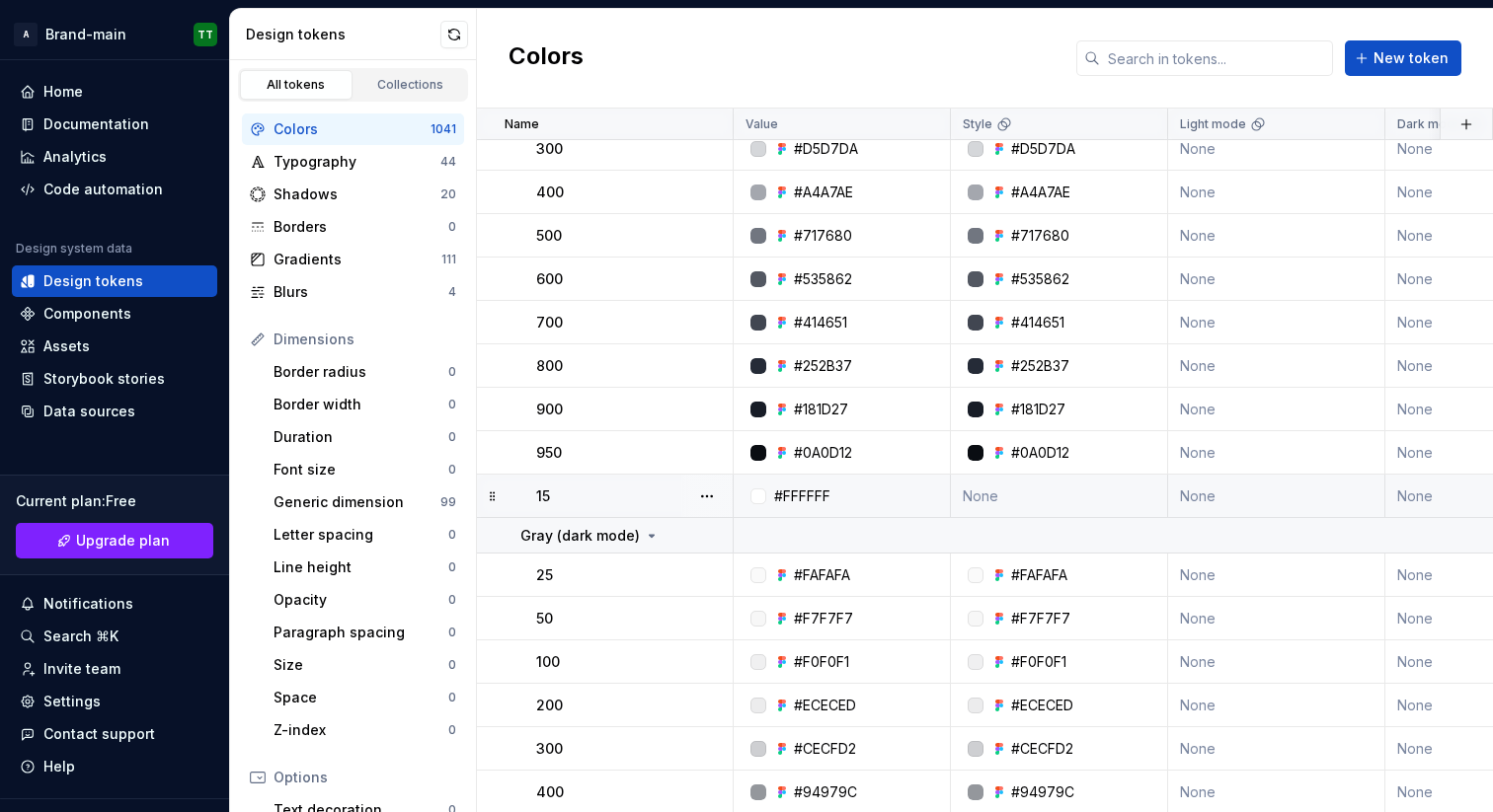
click at [745, 487] on div "#FFFFFF" at bounding box center [841, 497] width 214 height 20
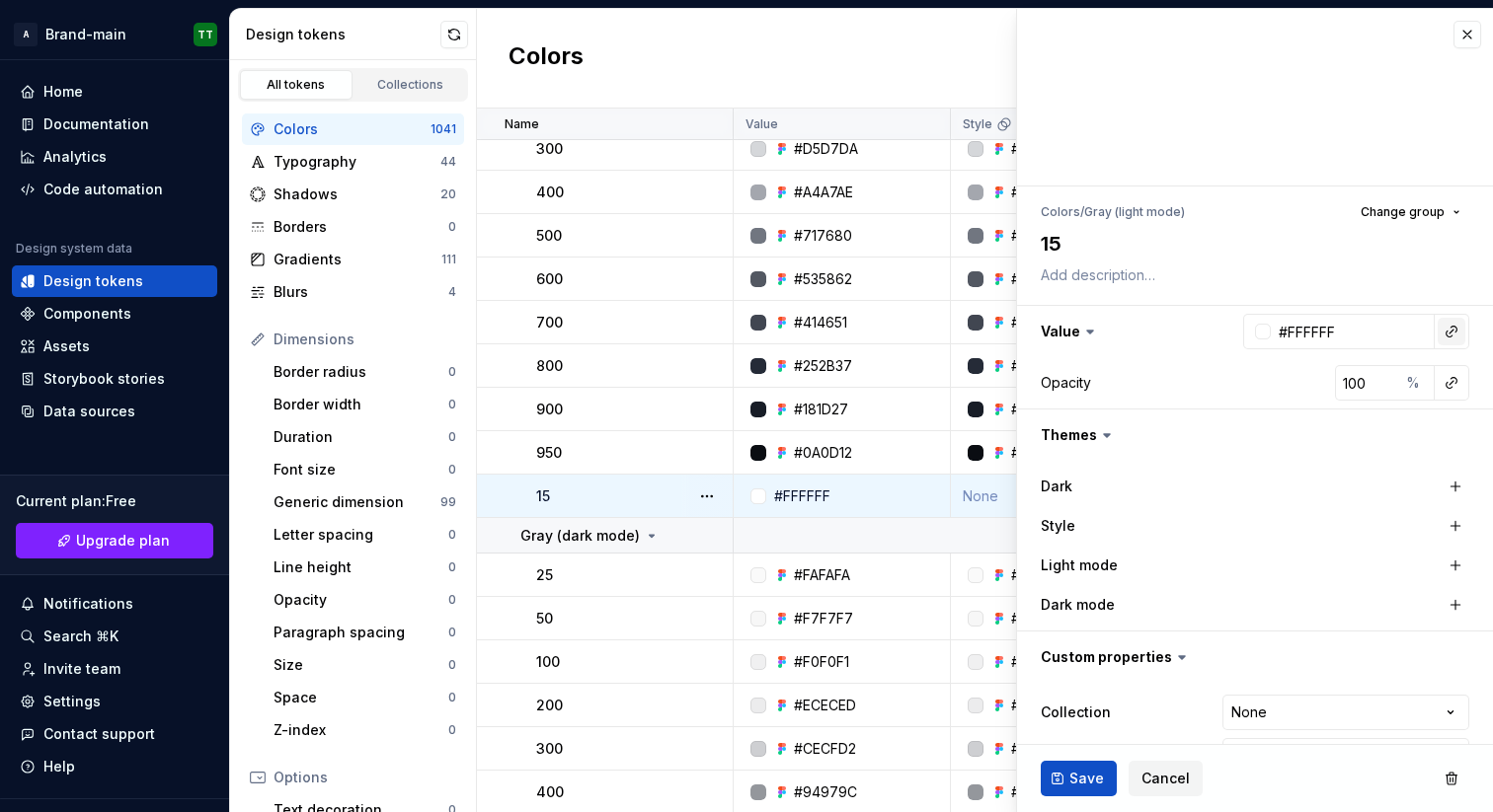
click at [1440, 332] on button "button" at bounding box center [1451, 331] width 28 height 28
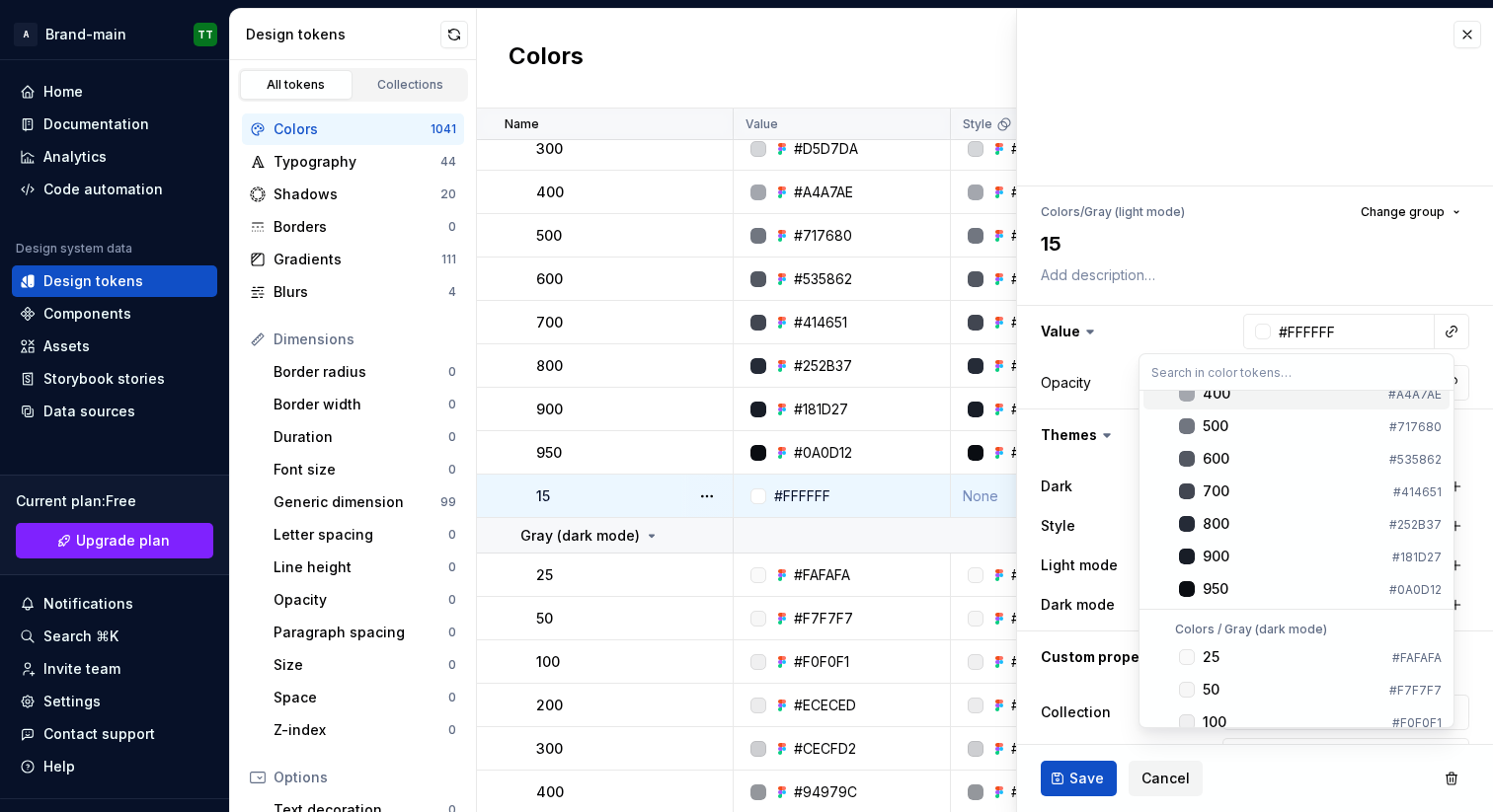
scroll to position [32, 0]
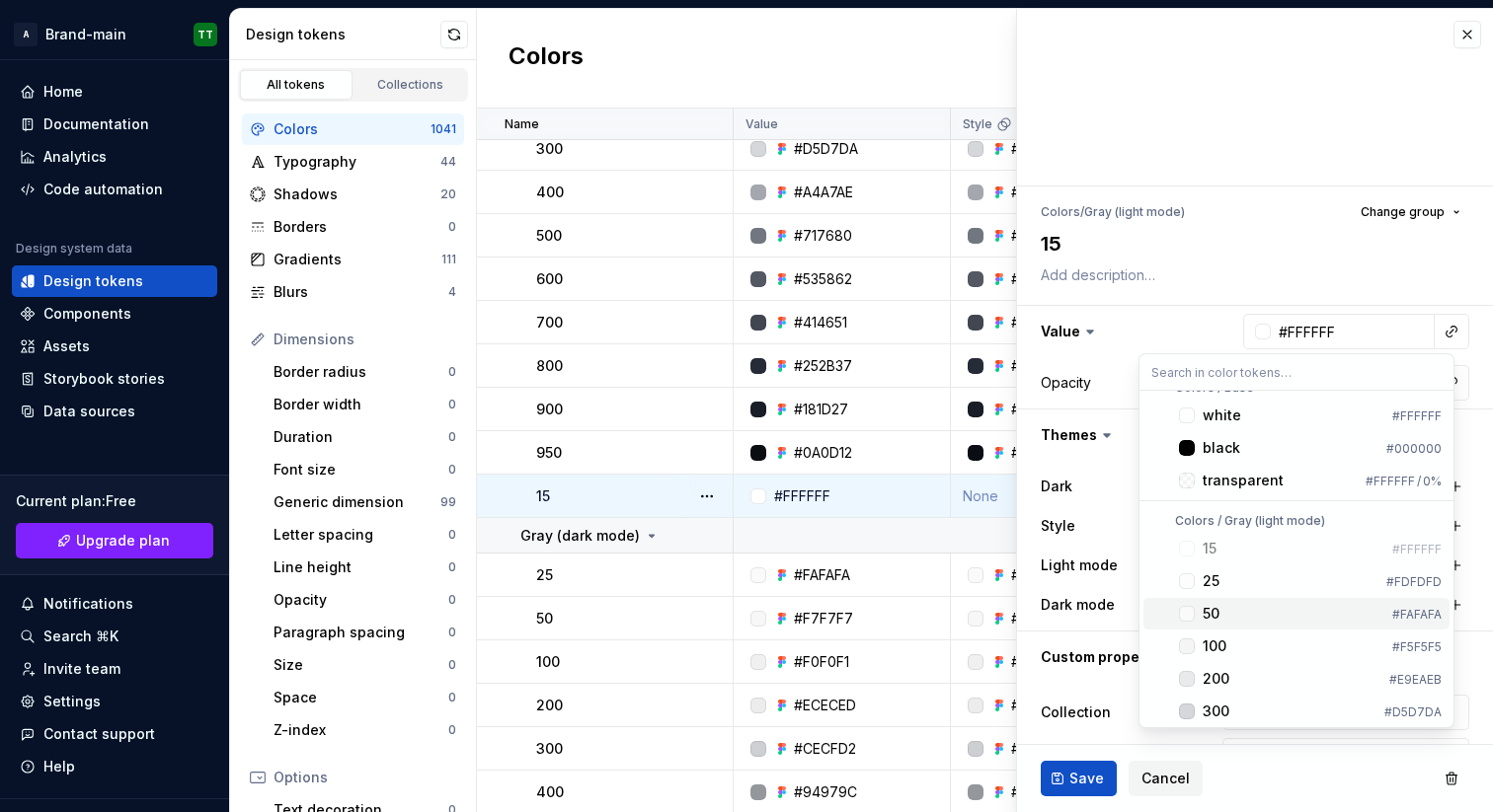
click at [1369, 620] on div "50" at bounding box center [1293, 614] width 182 height 20
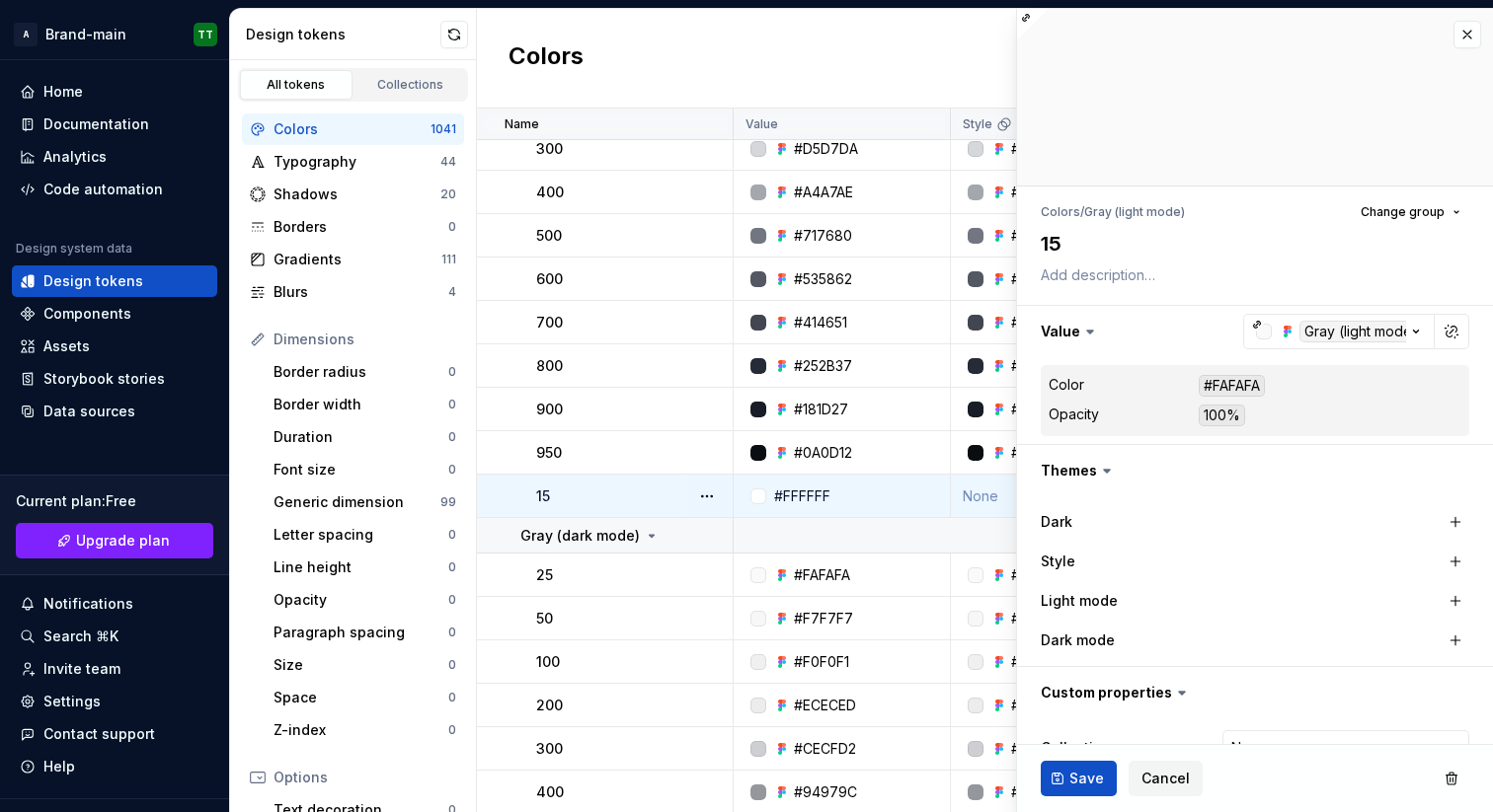
click at [898, 508] on td "#FFFFFF" at bounding box center [841, 497] width 217 height 44
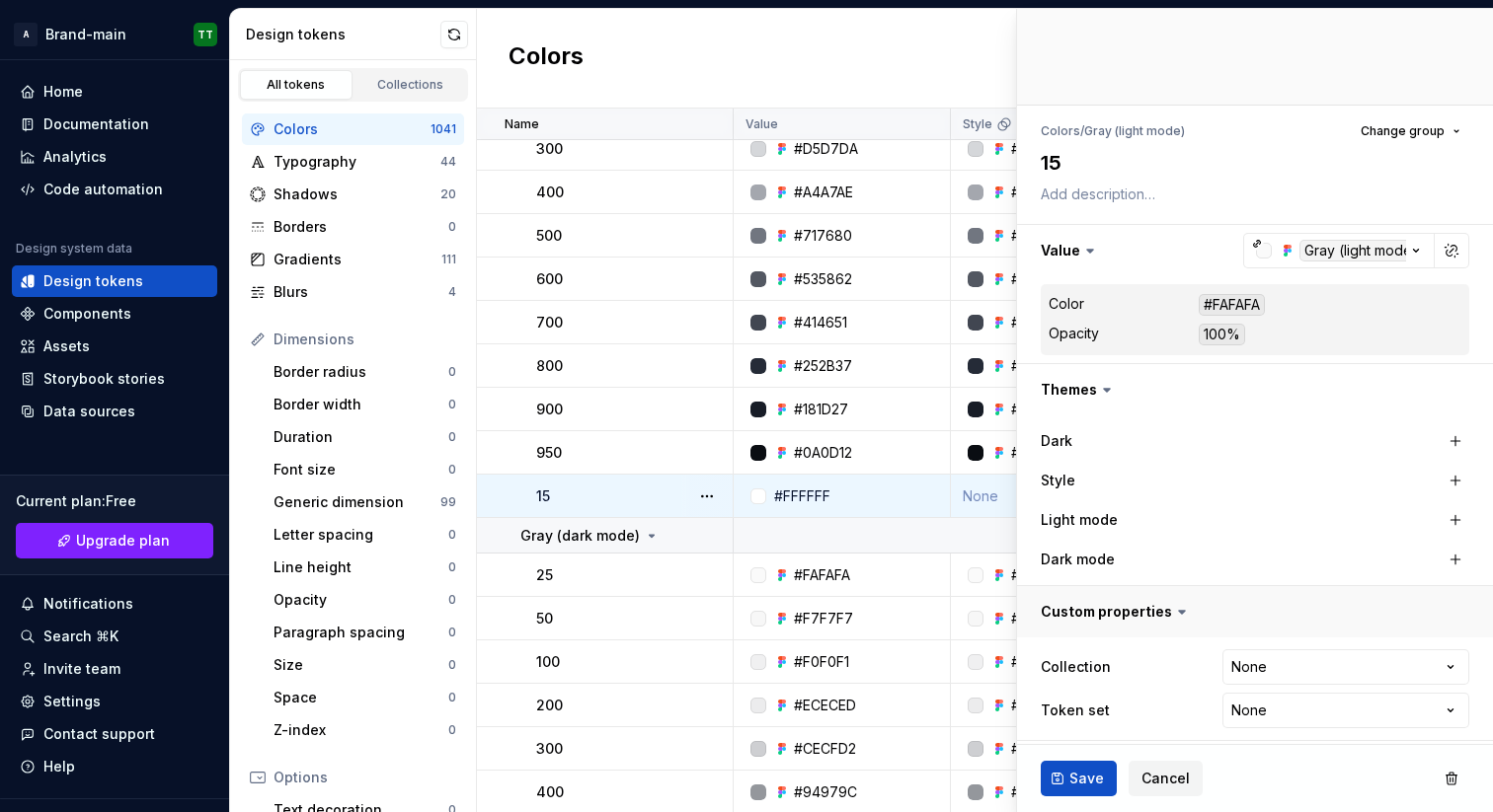
scroll to position [90, 0]
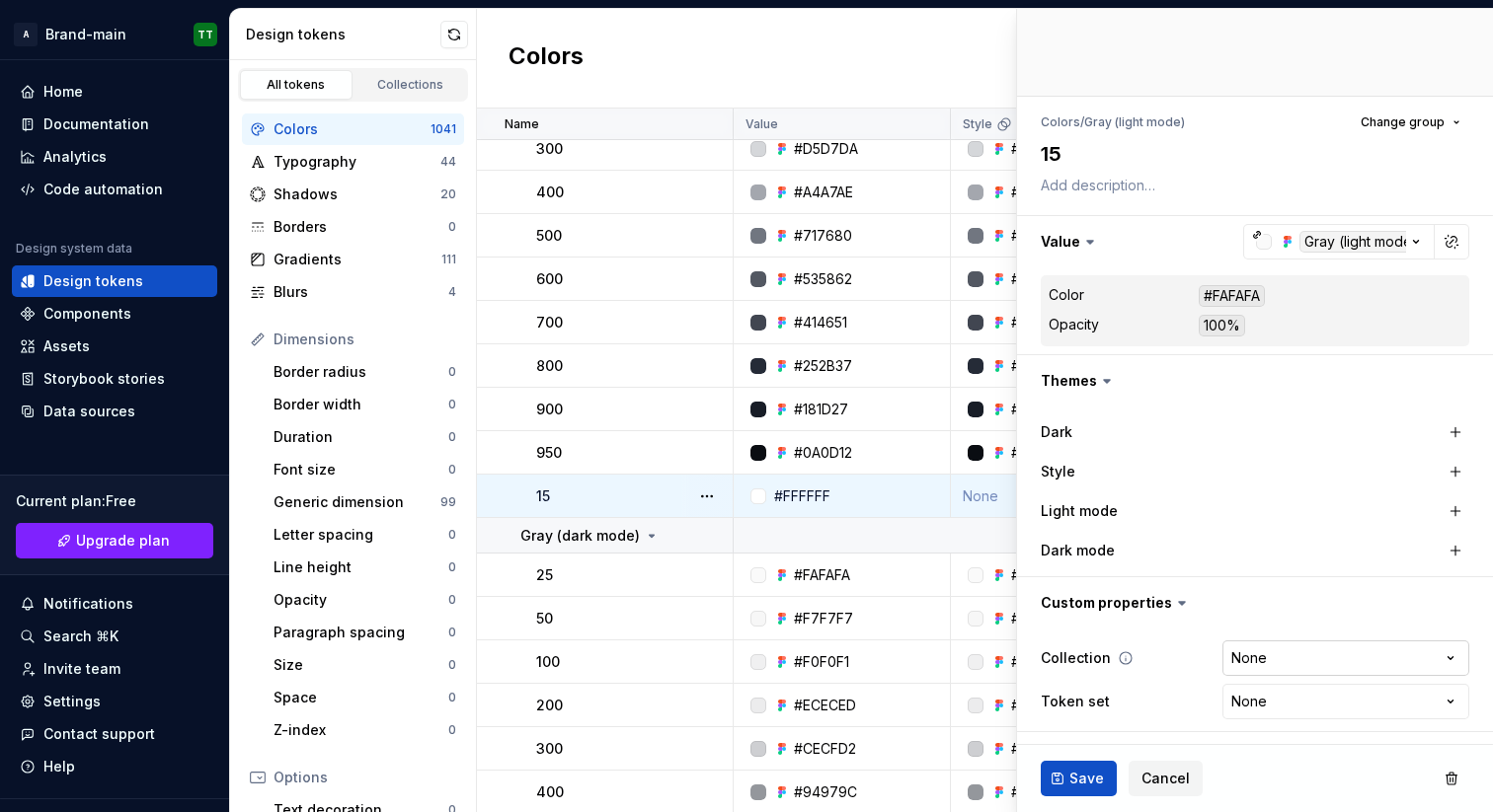
click at [1309, 653] on html "A Brand-main TT Home Documentation Analytics Code automation Design system data…" at bounding box center [746, 406] width 1493 height 812
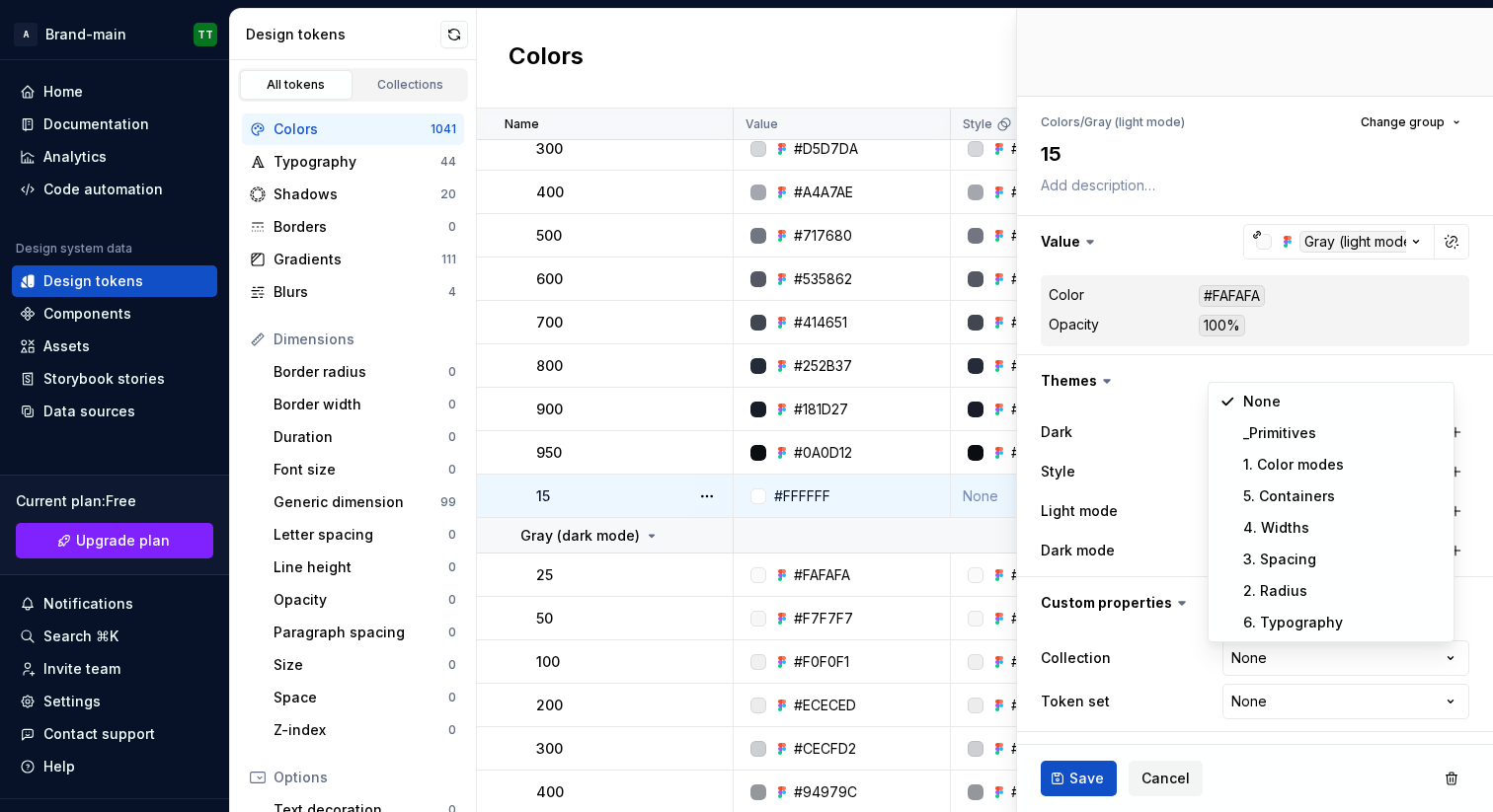
click at [1328, 706] on html "A Brand-main TT Home Documentation Analytics Code automation Design system data…" at bounding box center [746, 406] width 1493 height 812
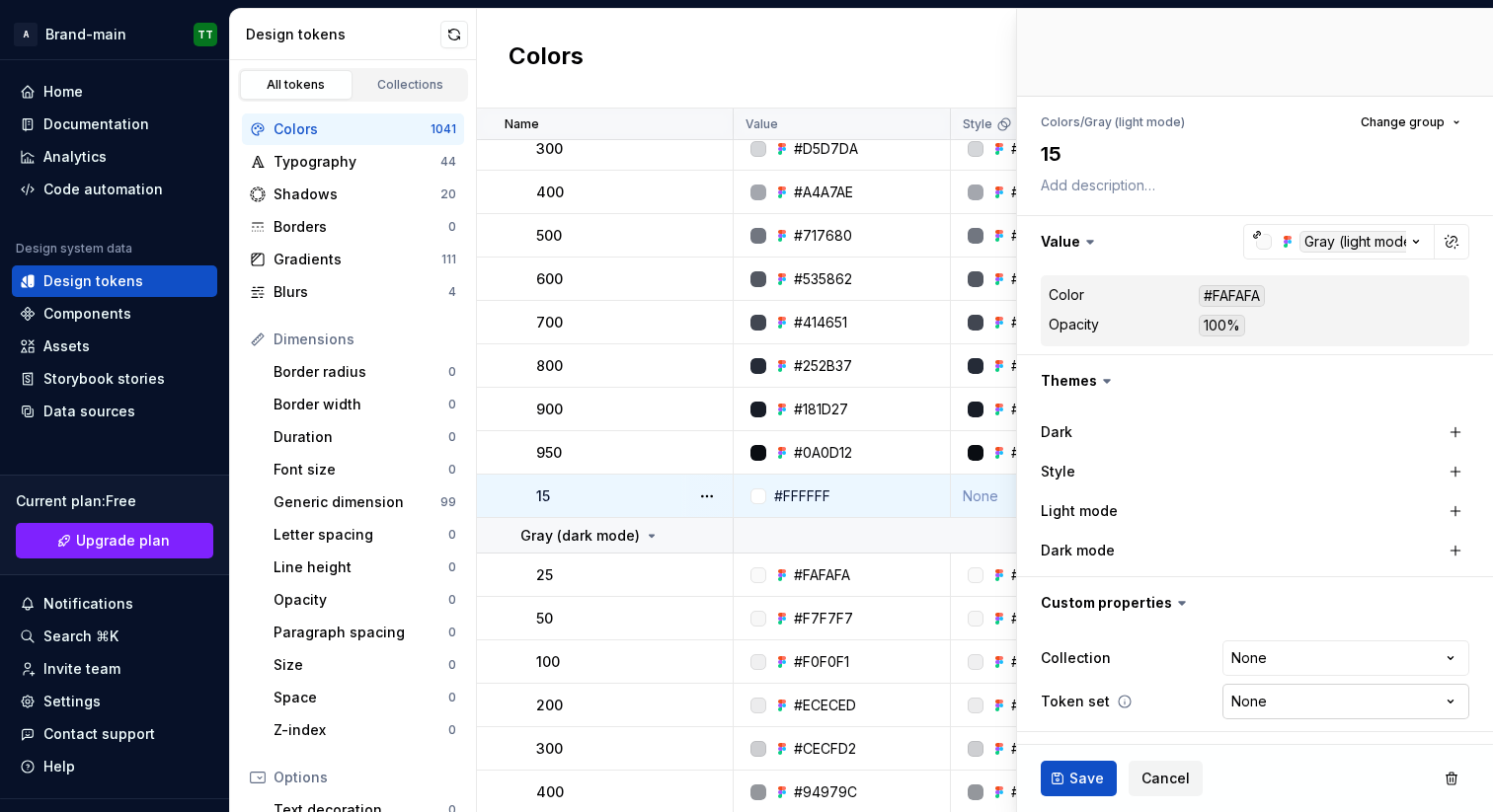
click at [1328, 700] on html "A Brand-main TT Home Documentation Analytics Code automation Design system data…" at bounding box center [746, 406] width 1493 height 812
click at [1072, 775] on span "Save" at bounding box center [1086, 778] width 35 height 20
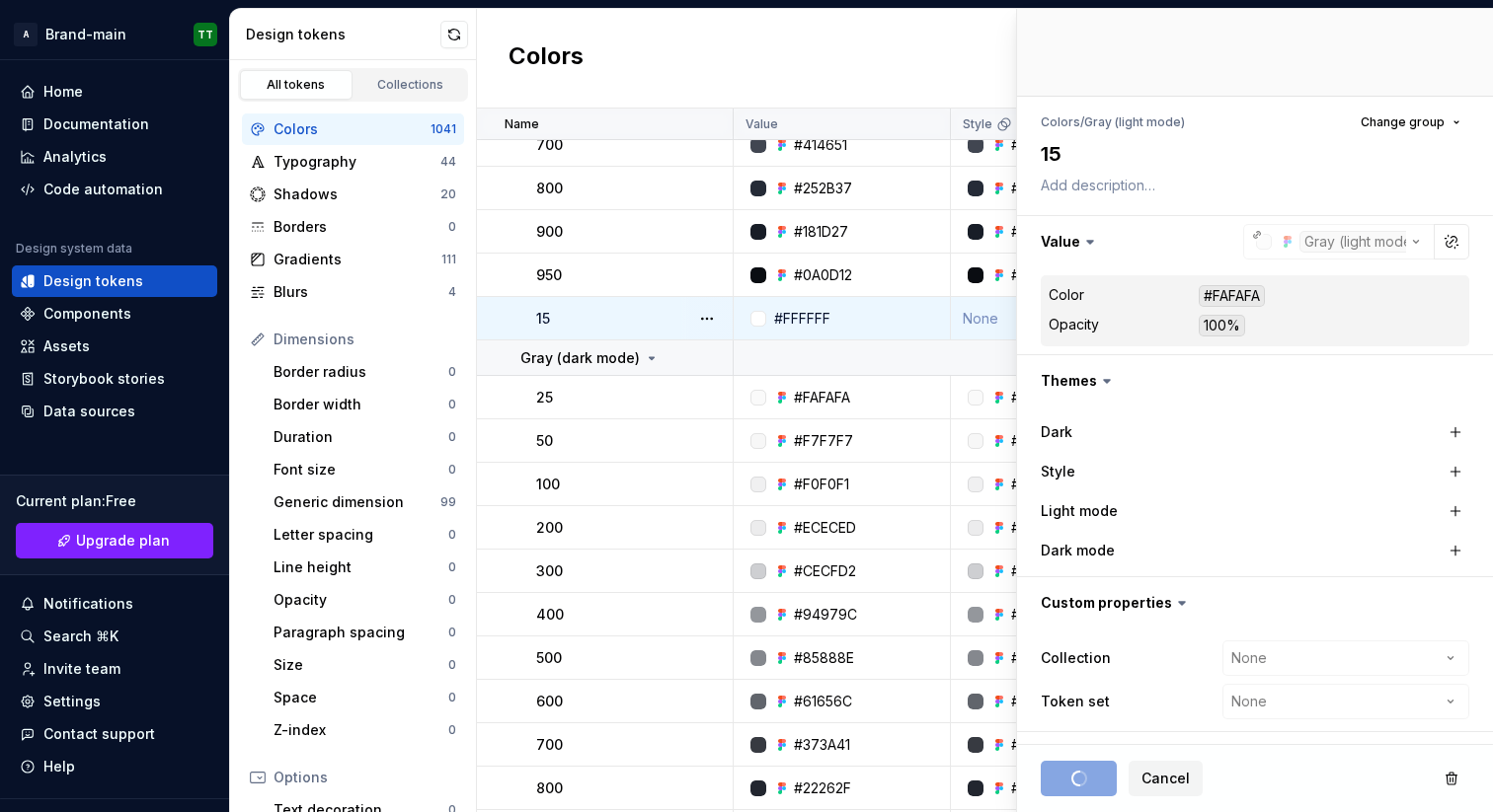
scroll to position [423, 0]
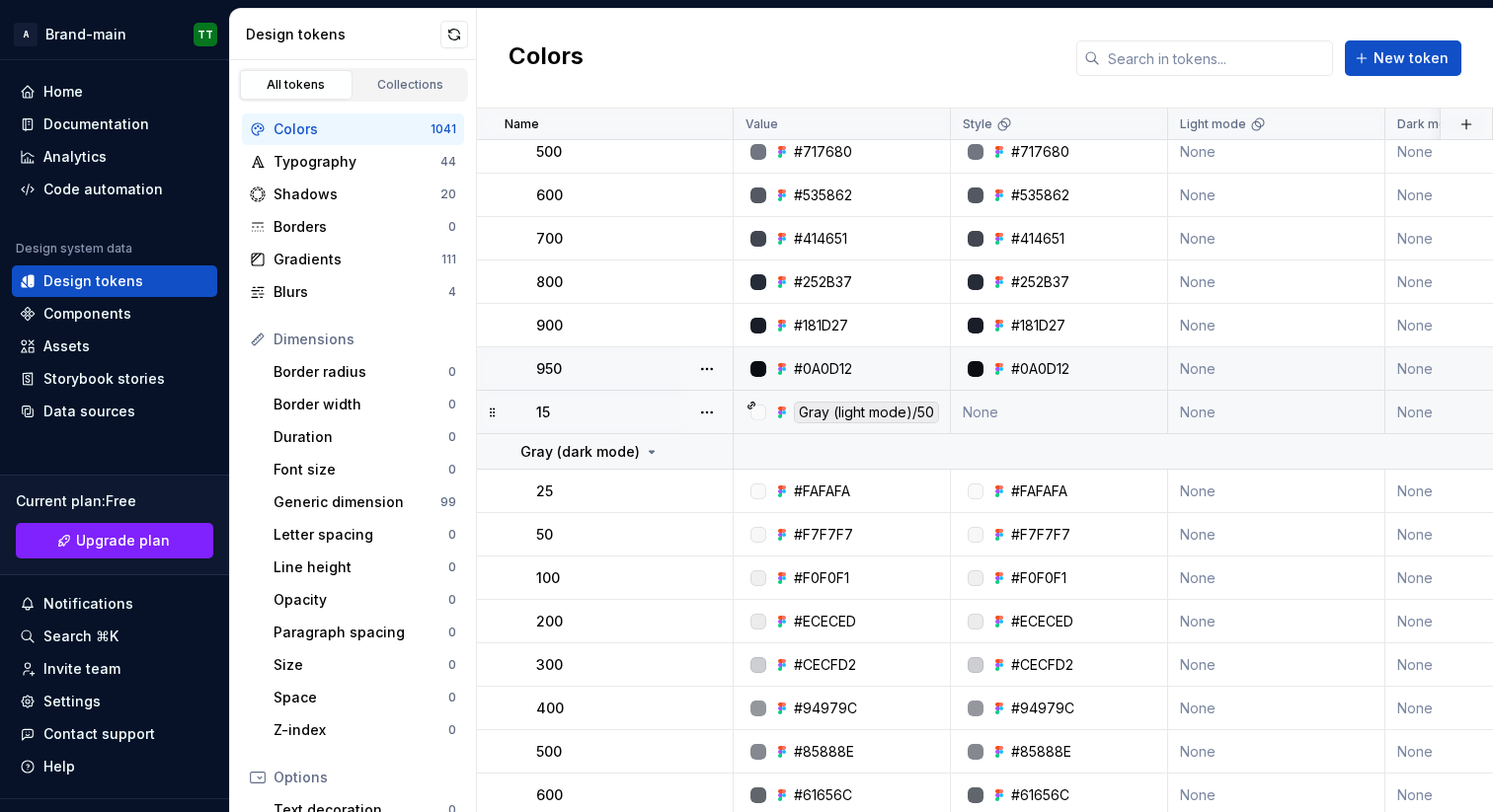
click at [821, 411] on div "Gray (light mode)/50" at bounding box center [866, 412] width 145 height 22
click at [832, 404] on div "Gray (light mode)/50" at bounding box center [866, 412] width 145 height 22
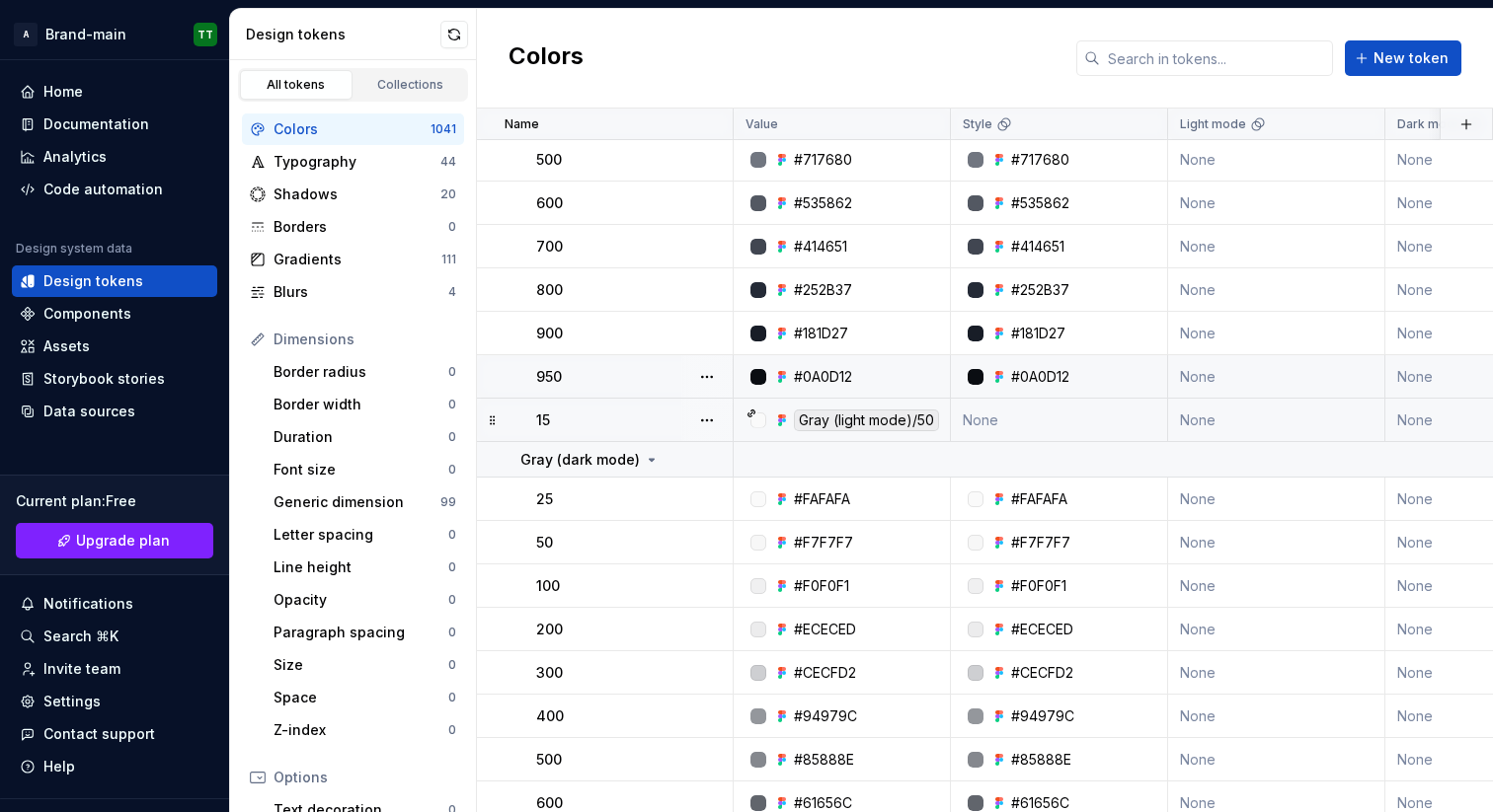
click at [753, 412] on div at bounding box center [758, 420] width 16 height 16
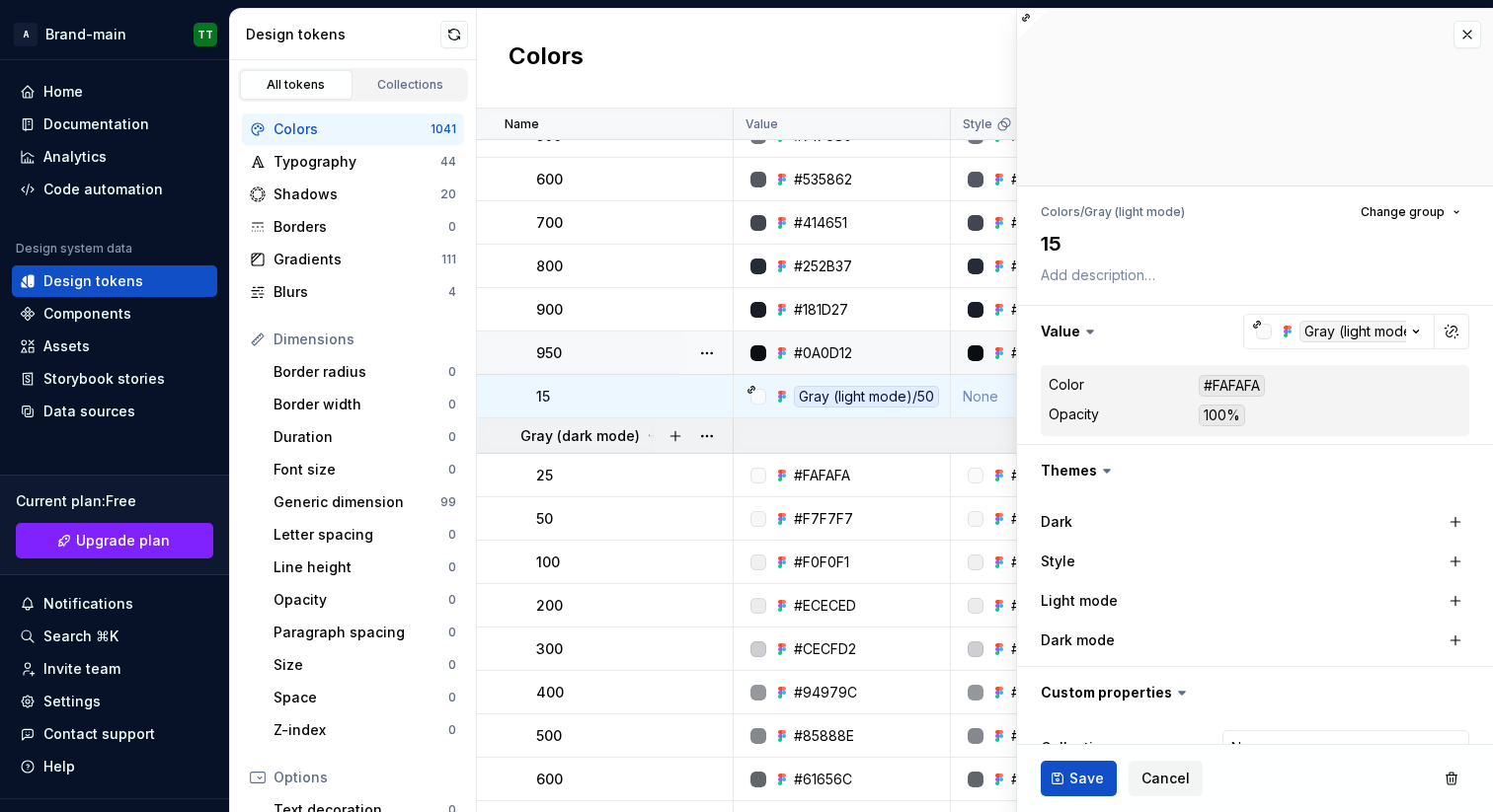
scroll to position [623, 0]
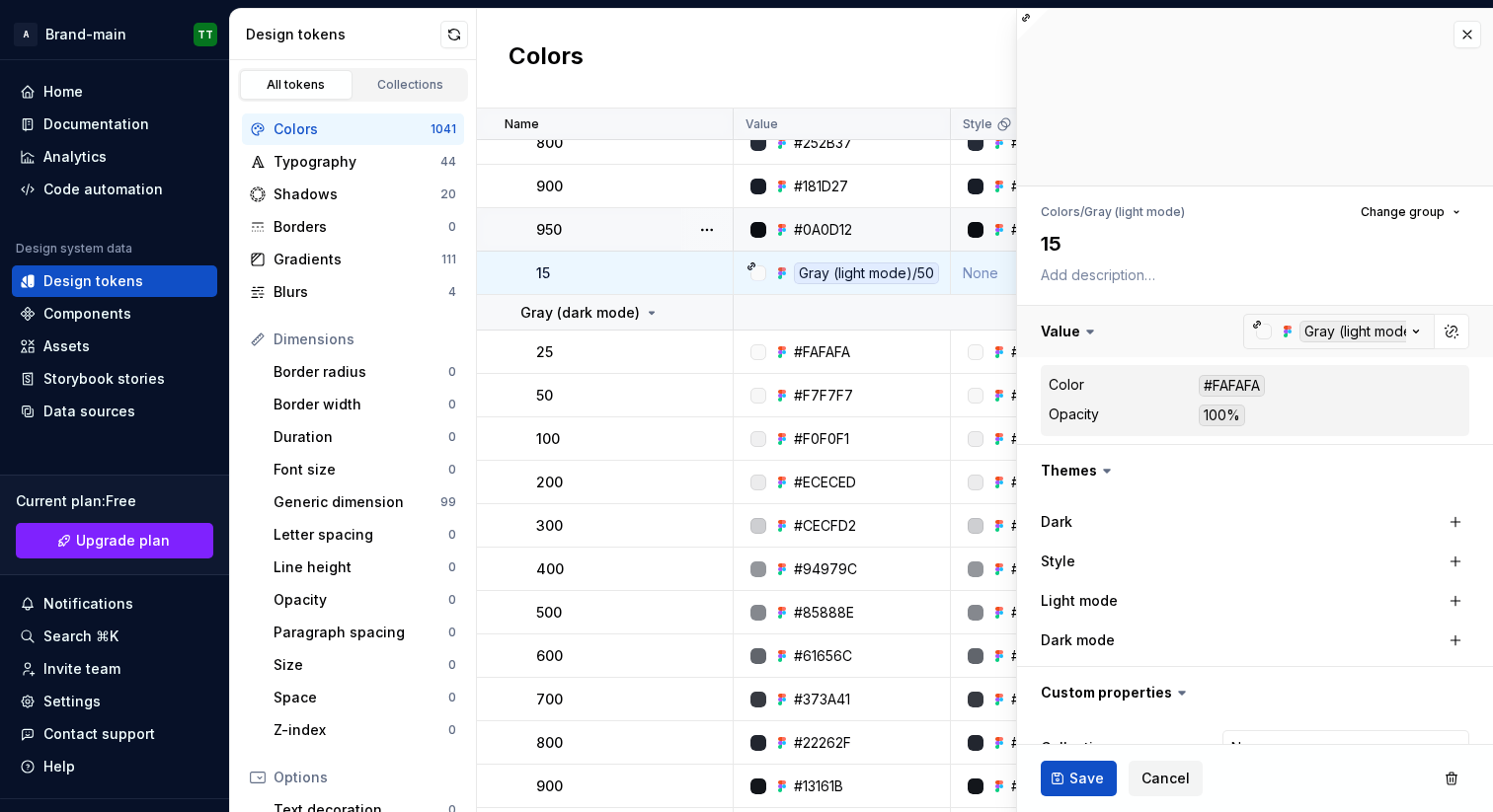
click at [1400, 331] on button "button" at bounding box center [1255, 331] width 476 height 52
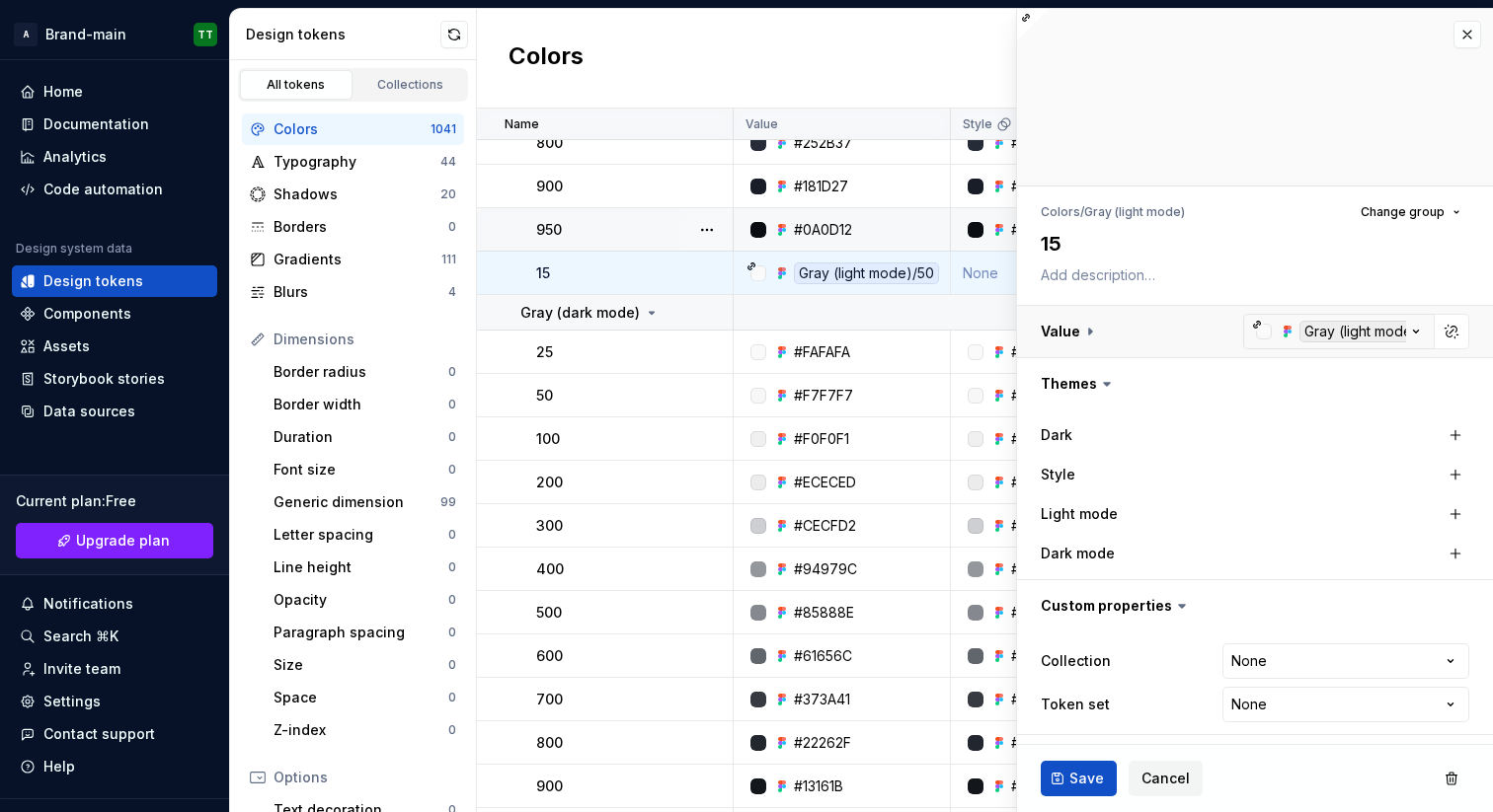
click at [1400, 331] on button "button" at bounding box center [1255, 331] width 476 height 52
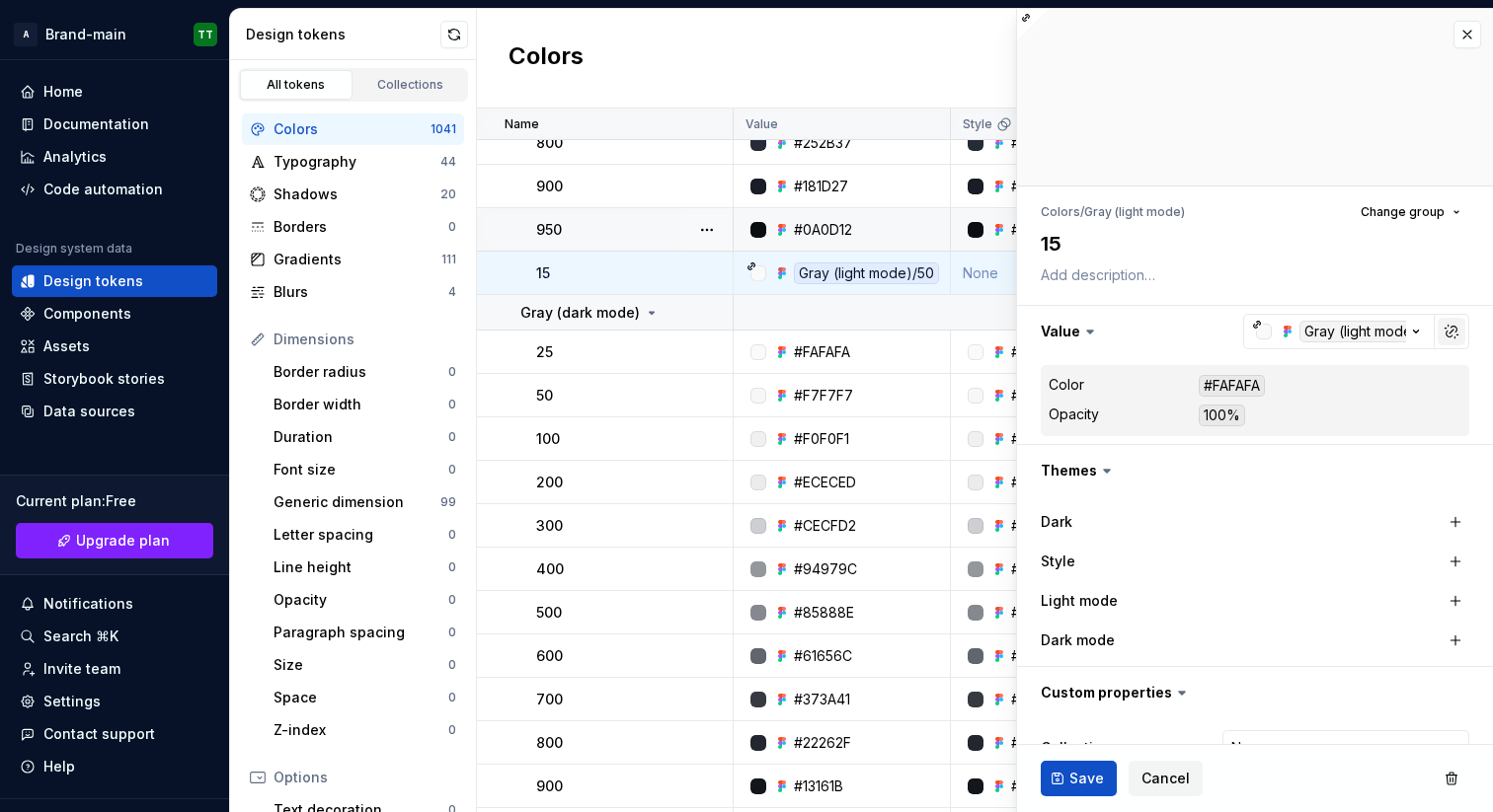
click at [1437, 330] on button "button" at bounding box center [1451, 331] width 28 height 28
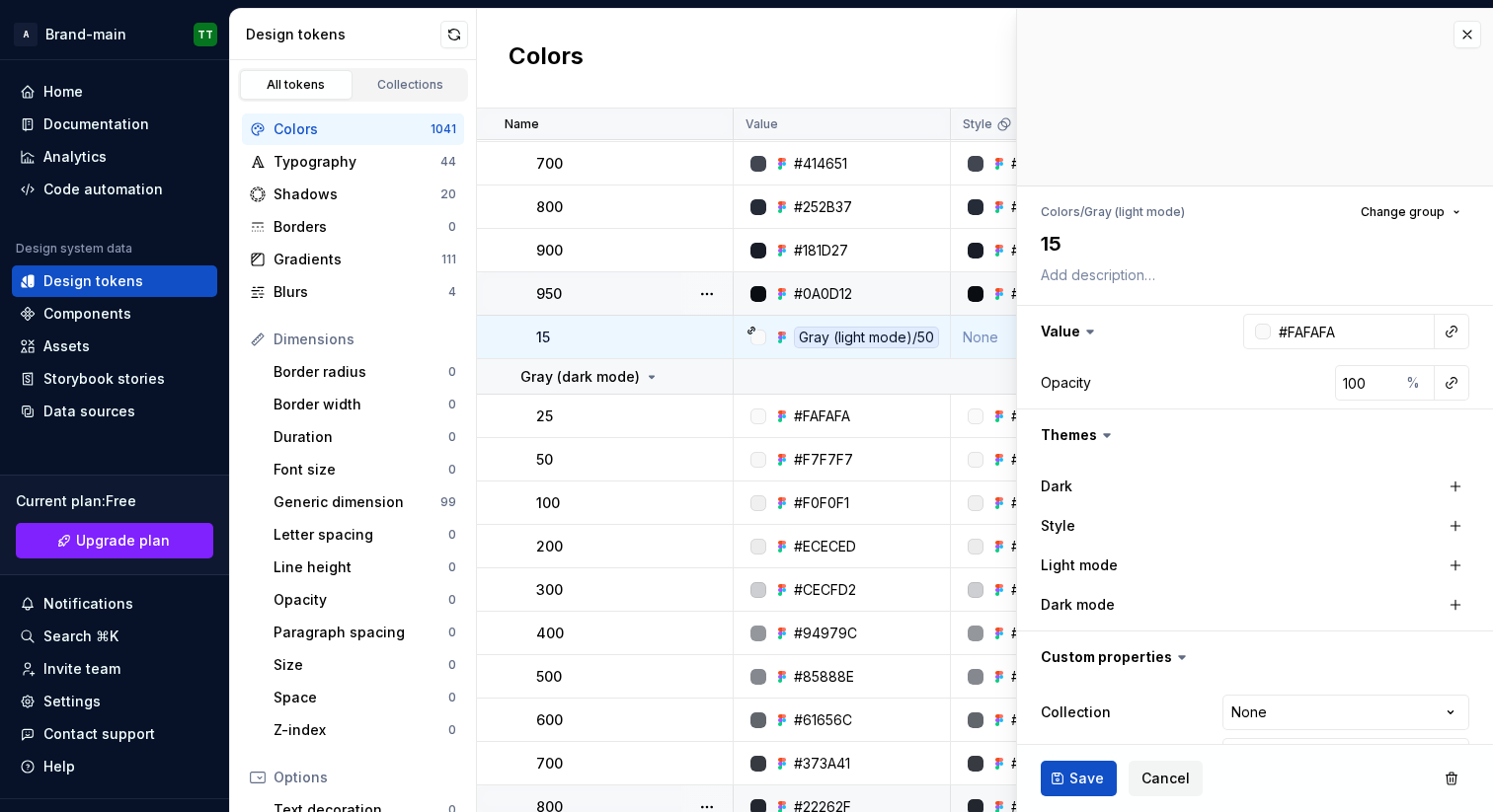
scroll to position [566, 0]
click at [1079, 787] on span "Save" at bounding box center [1086, 778] width 35 height 20
type textarea "*"
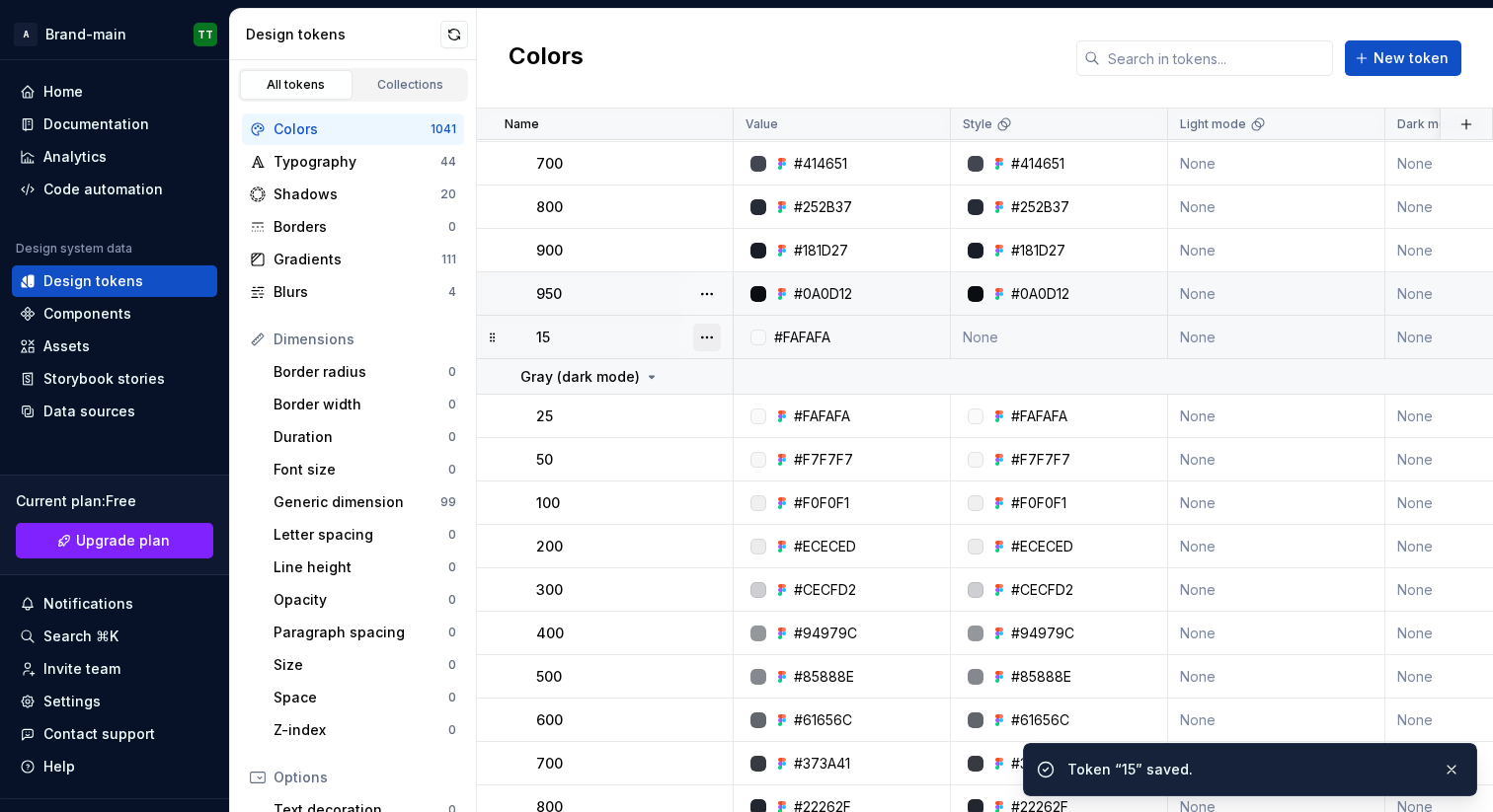
click at [709, 331] on button "button" at bounding box center [707, 337] width 28 height 28
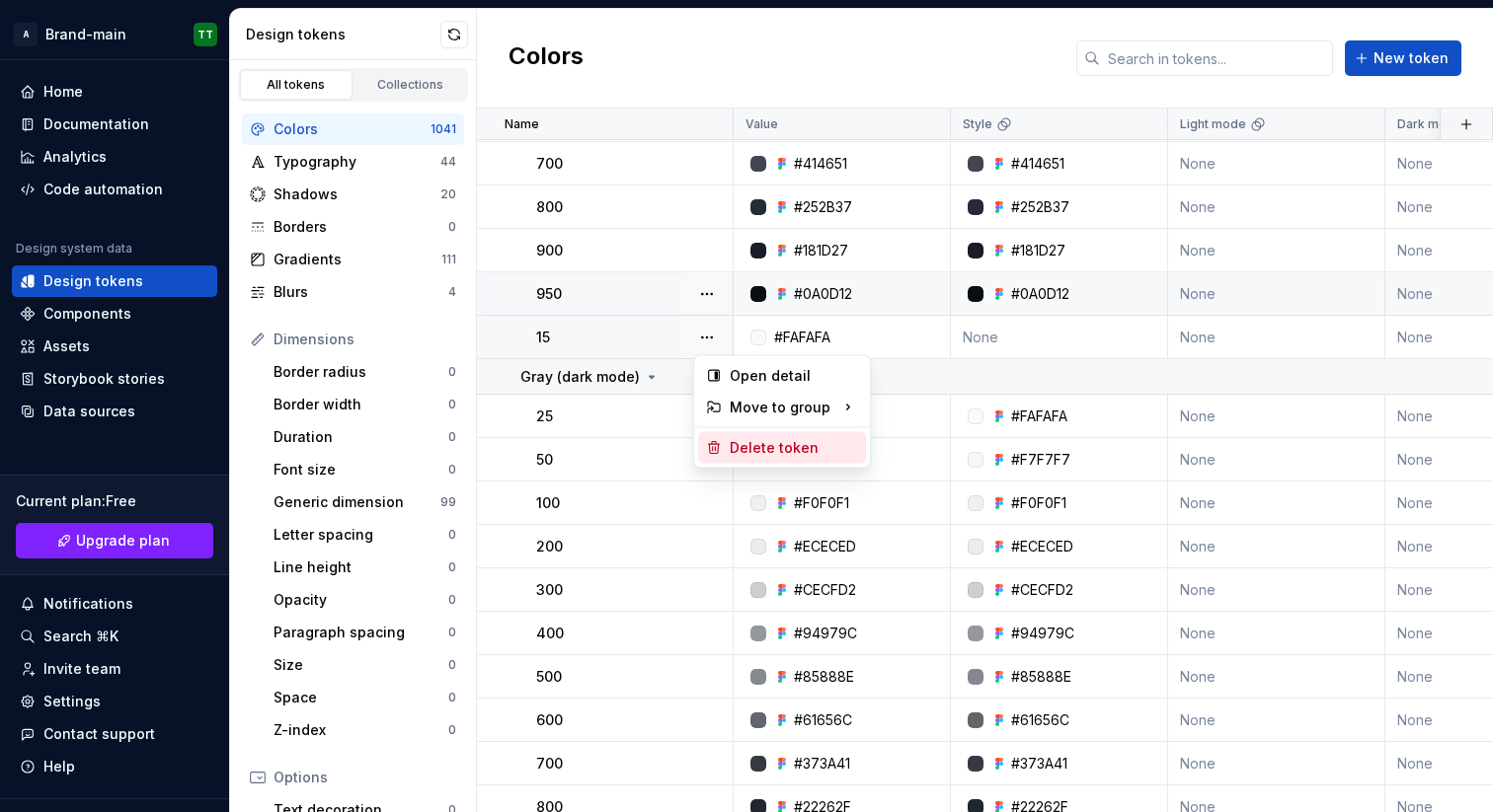
click at [790, 447] on div "Delete token" at bounding box center [793, 448] width 128 height 20
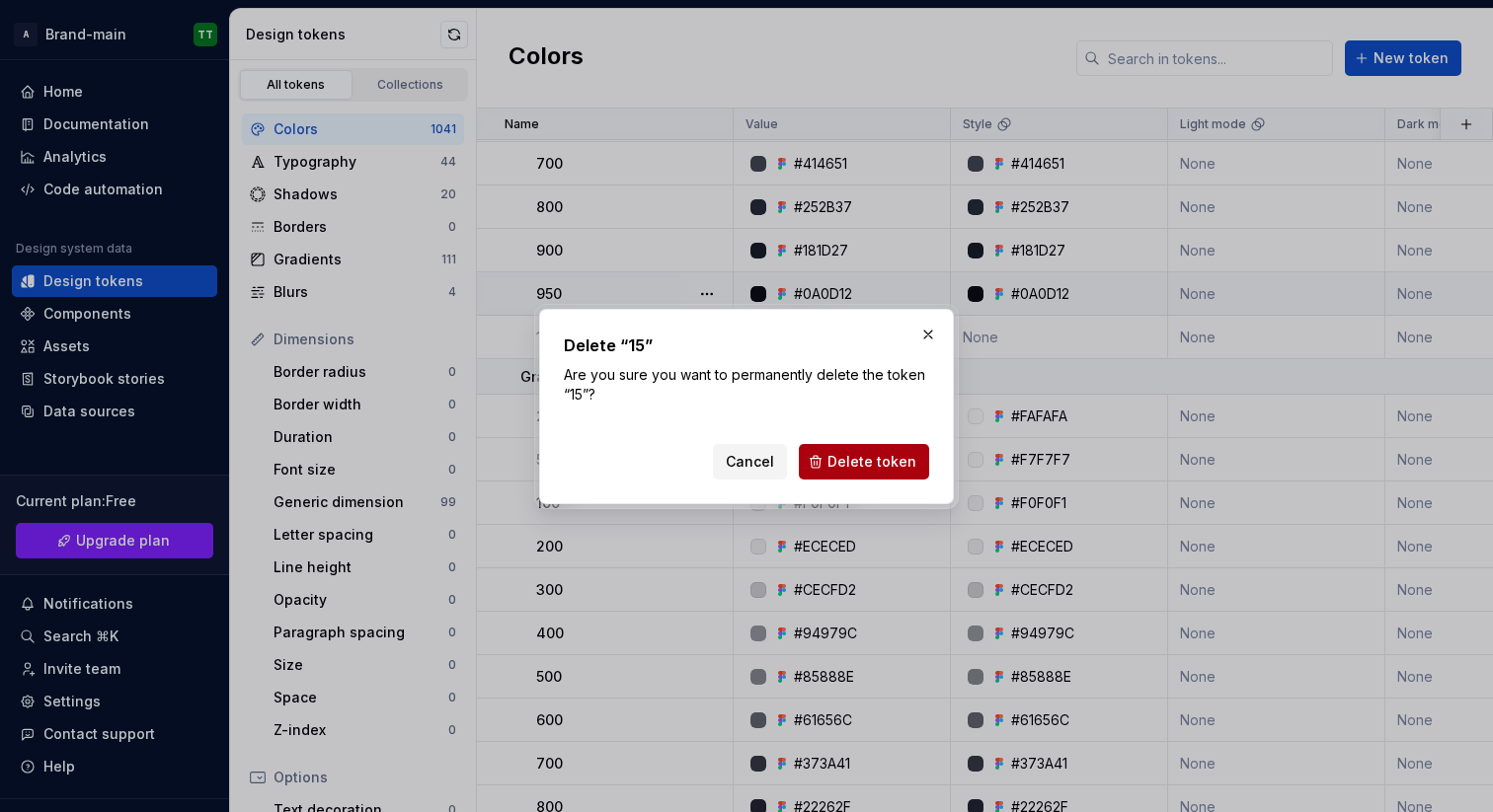
click at [842, 456] on span "Delete token" at bounding box center [872, 462] width 89 height 20
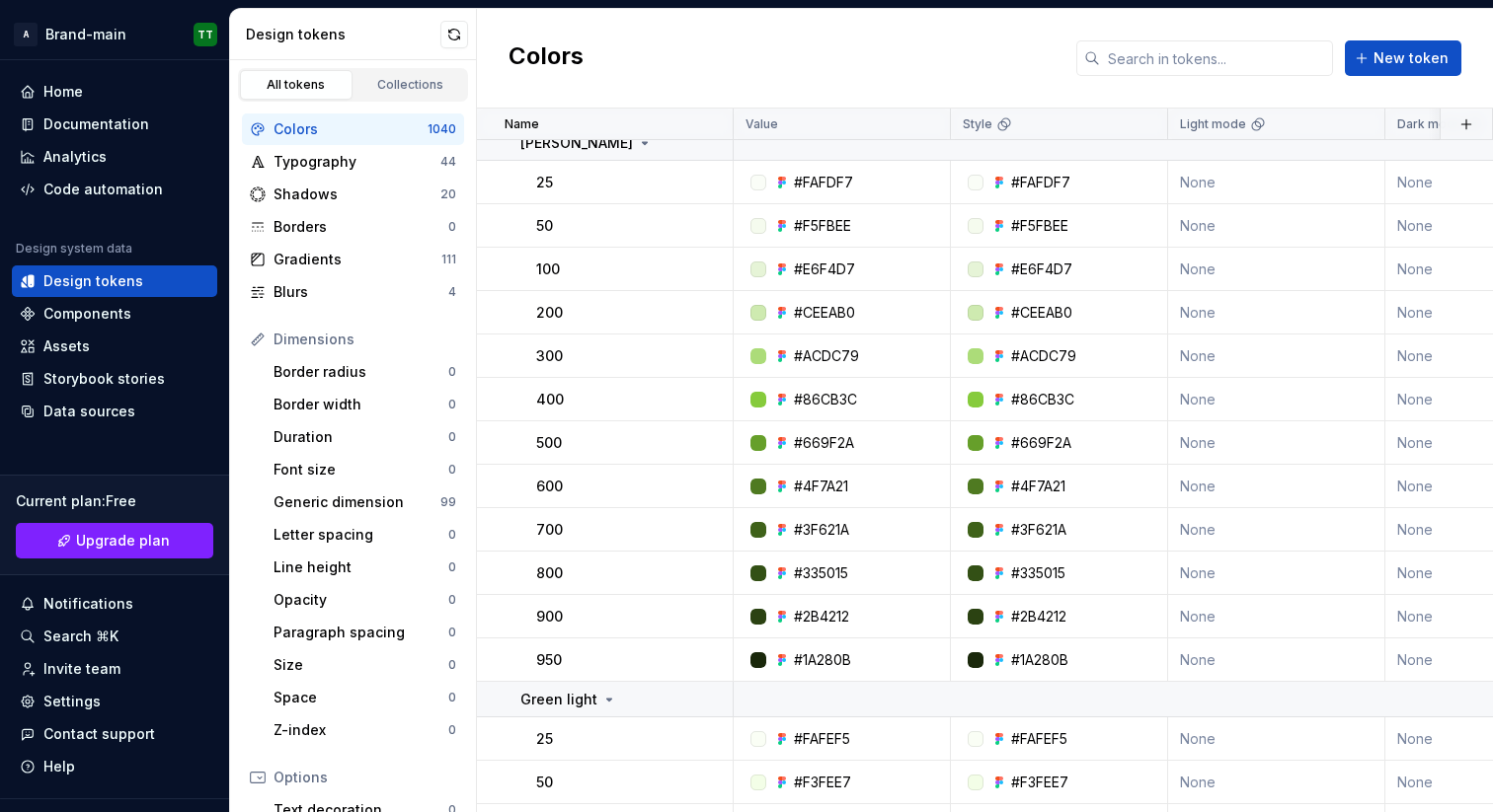
scroll to position [8289, 0]
